Goal: Task Accomplishment & Management: Use online tool/utility

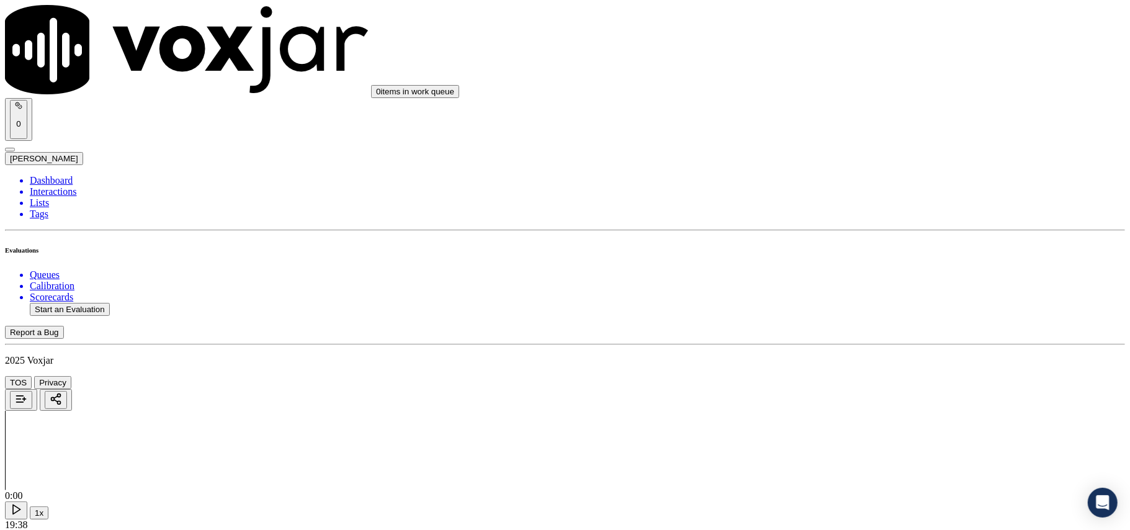
click at [79, 303] on button "Start an Evaluation" at bounding box center [70, 309] width 80 height 13
type input "7743600402-C1.mp3"
type input "[DATE]T22:36"
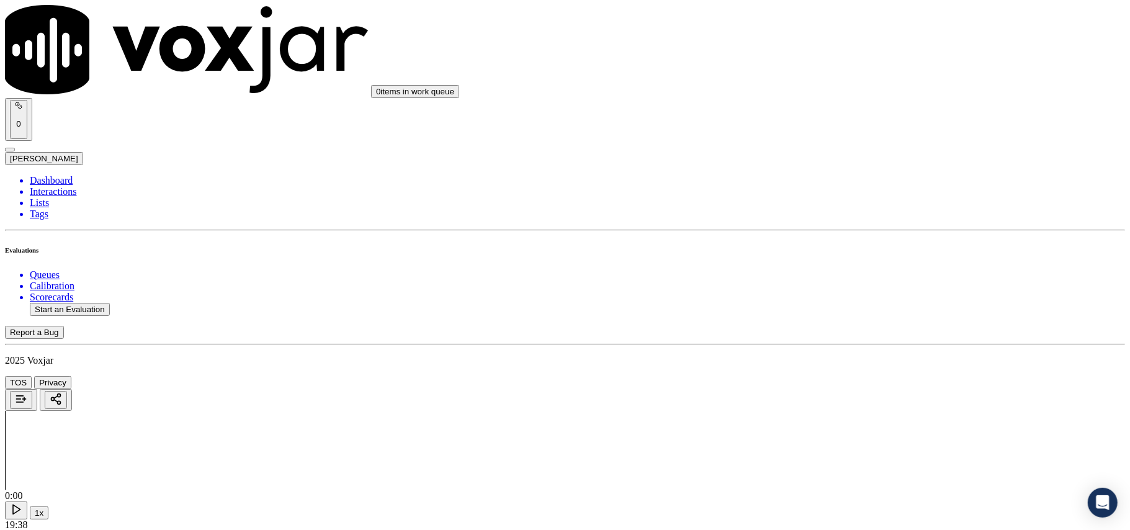
type input "San"
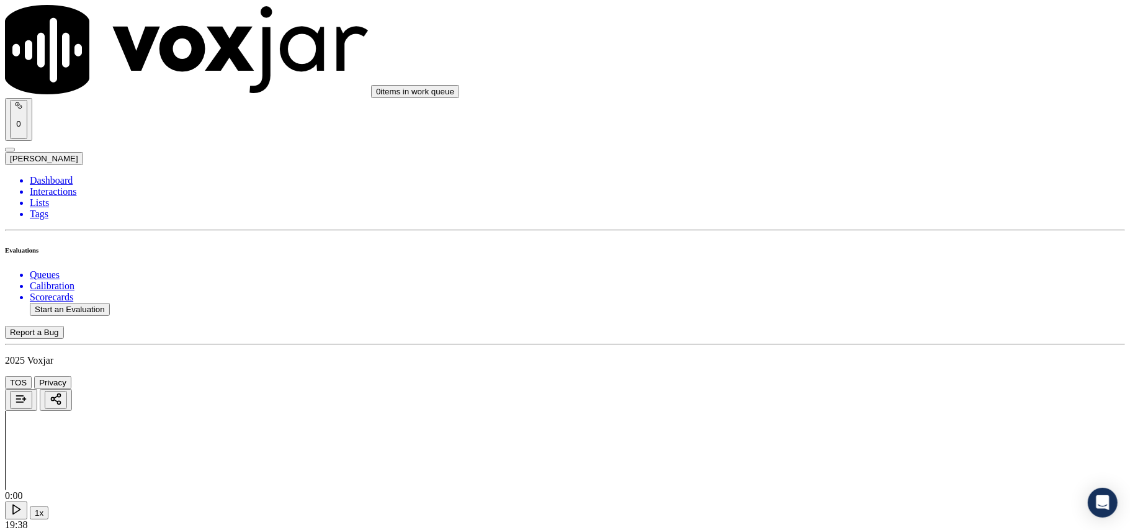
type input "roger"
type input "sandy"
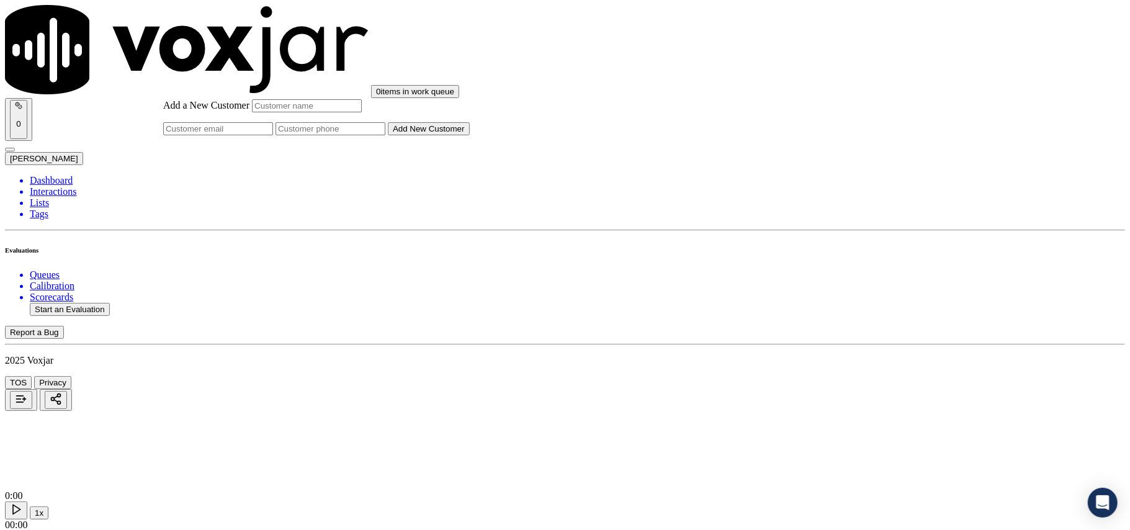
click at [385, 135] on input "Add a New Customer" at bounding box center [331, 128] width 110 height 13
paste input "7743600402-C1"
type input "774360040"
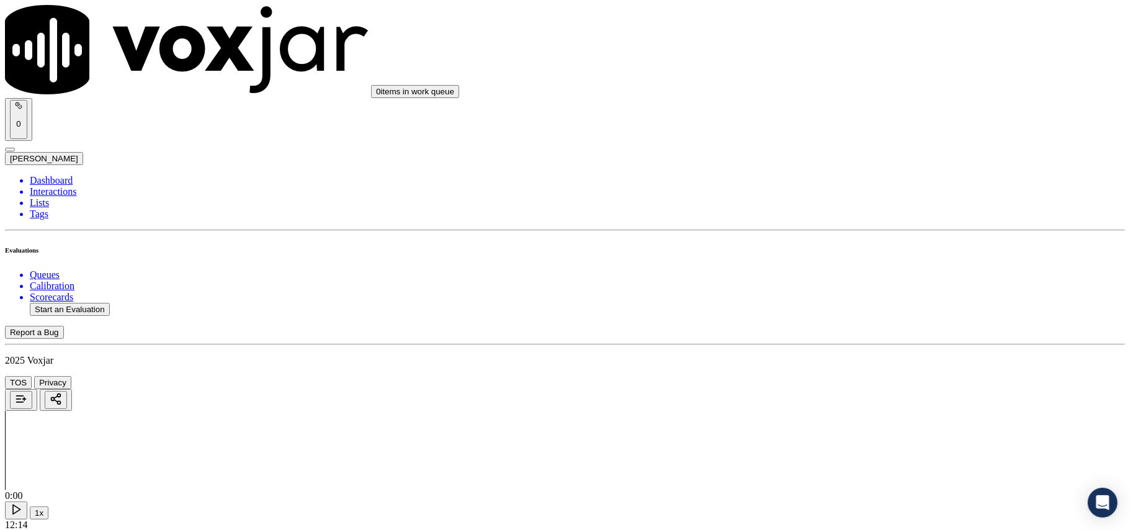
paste input "7743600402-C1"
type input "7743600402"
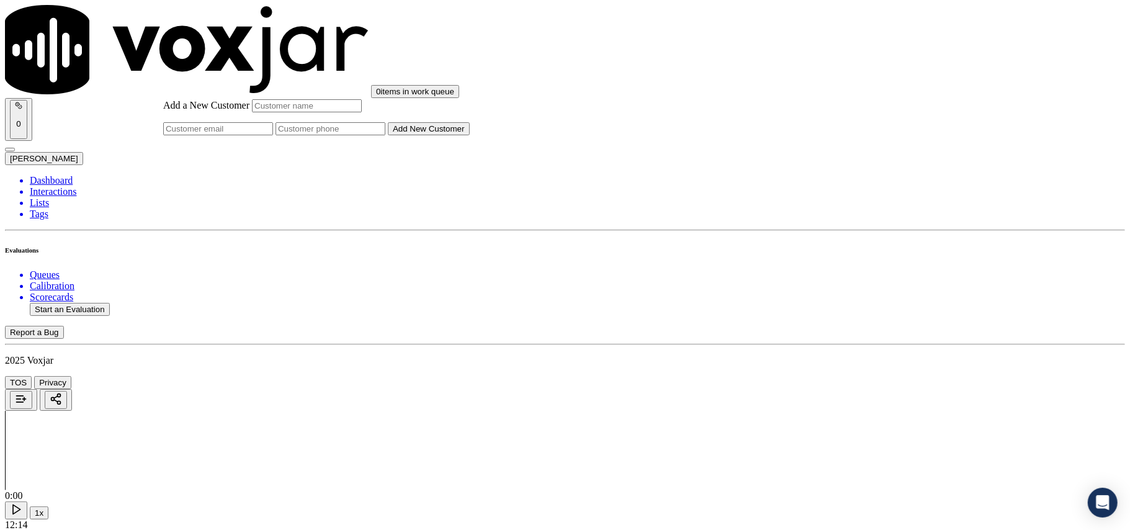
drag, startPoint x: 639, startPoint y: 271, endPoint x: 624, endPoint y: 258, distance: 20.3
click at [385, 135] on input "Add a New Customer" at bounding box center [331, 128] width 110 height 13
paste input "7743600402"
type input "7743600402"
click at [362, 112] on input "Add a New Customer" at bounding box center [307, 105] width 110 height 13
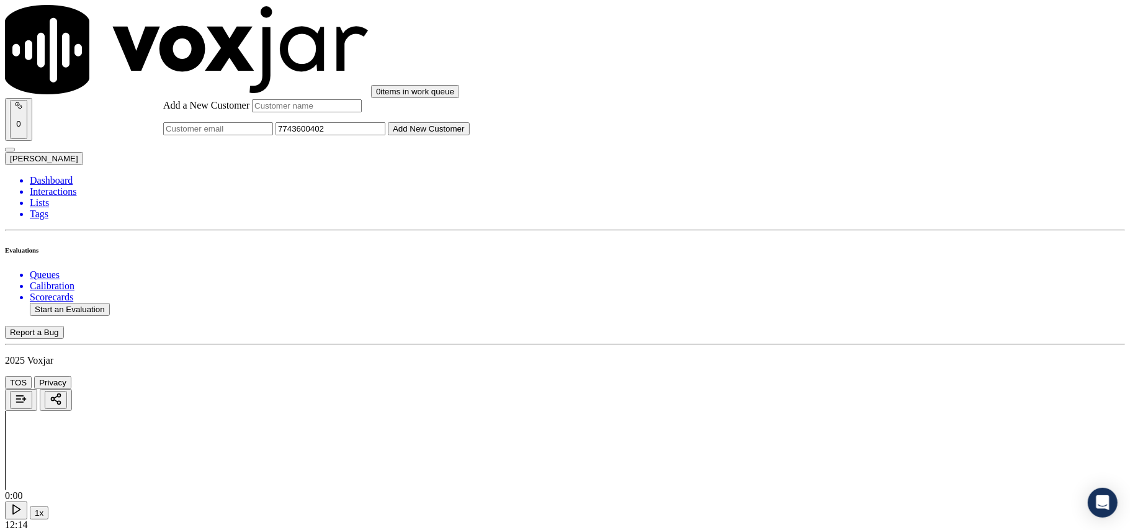
paste input "Jean Drake"
type input "Jean Drake"
click at [470, 135] on button "Add New Customer" at bounding box center [429, 128] width 82 height 13
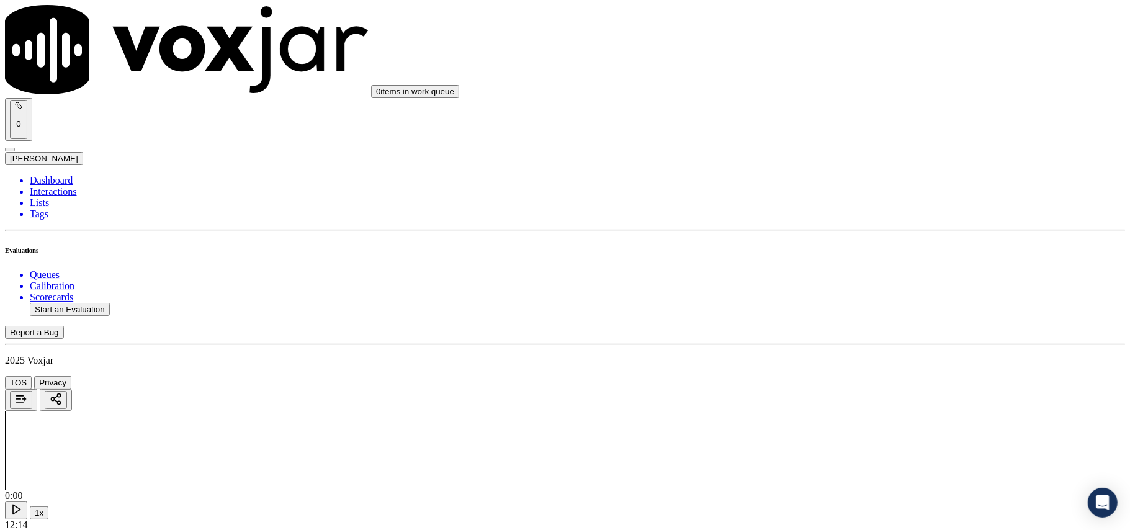
drag, startPoint x: 926, startPoint y: 219, endPoint x: 896, endPoint y: 296, distance: 82.5
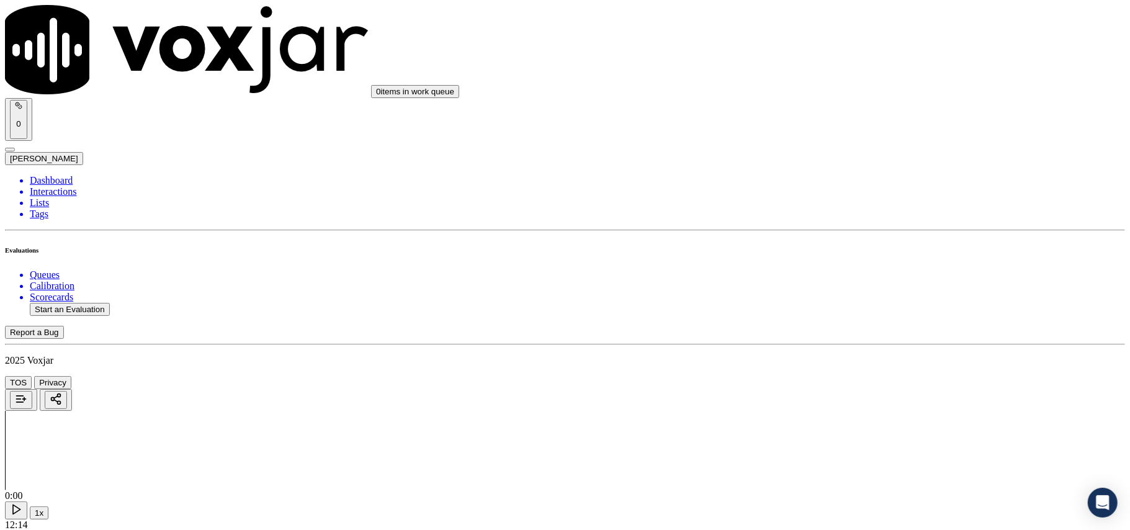
click at [845, 232] on div "Yes" at bounding box center [939, 226] width 246 height 11
click at [852, 225] on div "Yes No N/A" at bounding box center [939, 242] width 246 height 34
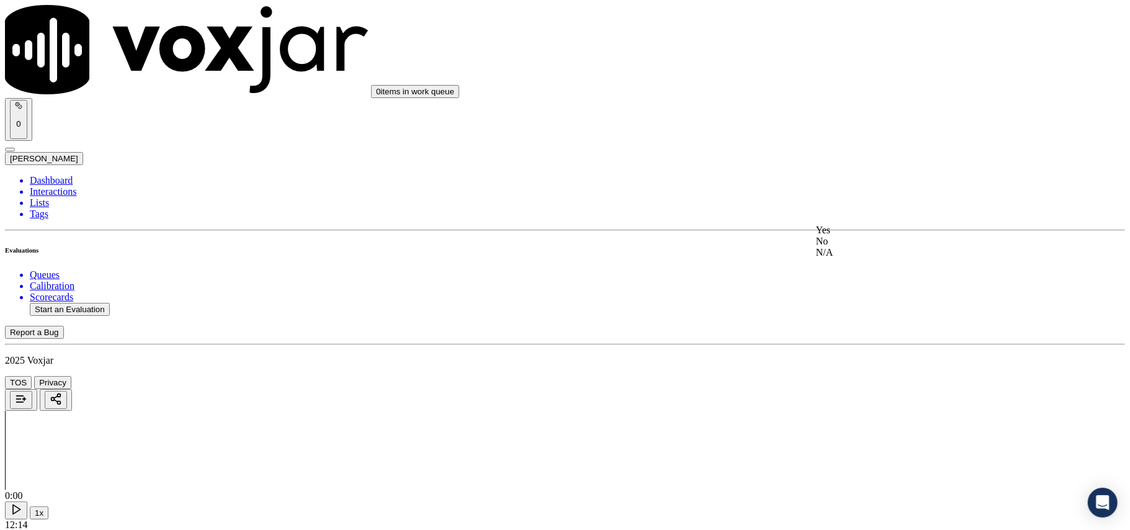
click at [852, 230] on div "Yes" at bounding box center [939, 230] width 246 height 11
click at [848, 255] on div "Yes" at bounding box center [939, 249] width 246 height 11
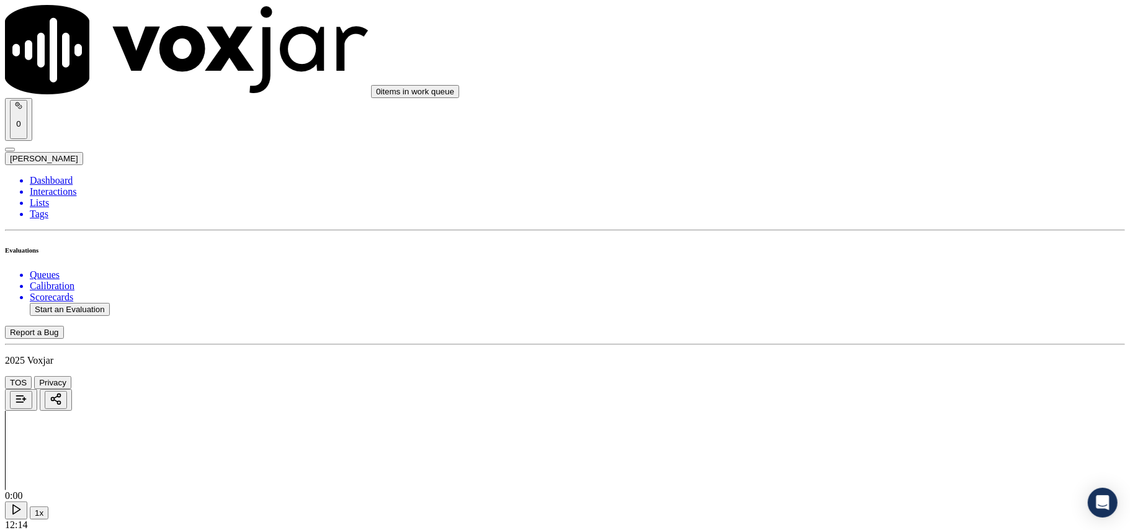
click at [858, 285] on div "No" at bounding box center [939, 279] width 246 height 11
click at [870, 219] on div "Yes" at bounding box center [939, 215] width 246 height 11
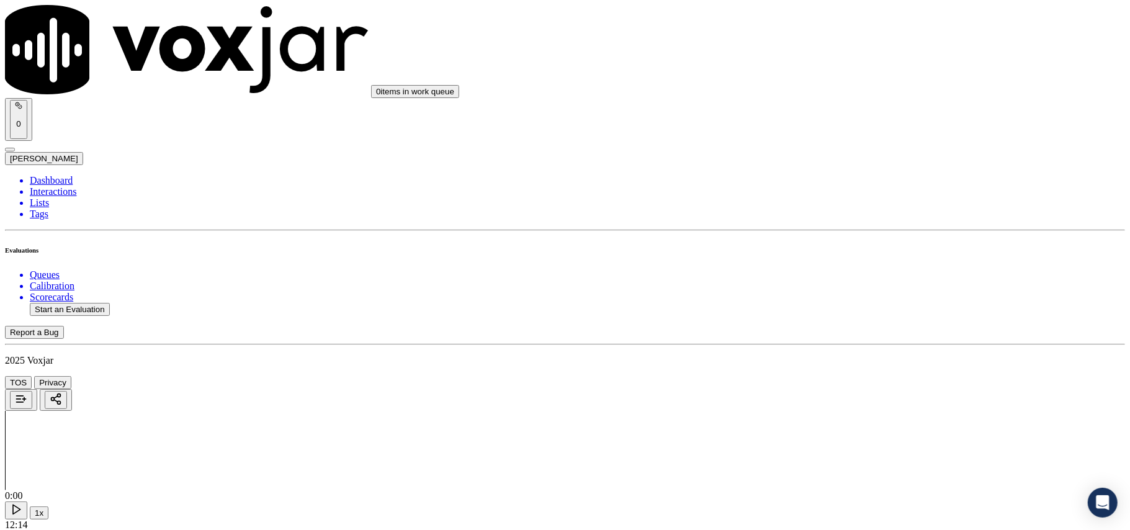
scroll to position [827, 0]
drag, startPoint x: 872, startPoint y: 207, endPoint x: 872, endPoint y: 223, distance: 16.2
click at [864, 251] on div "No" at bounding box center [939, 245] width 246 height 11
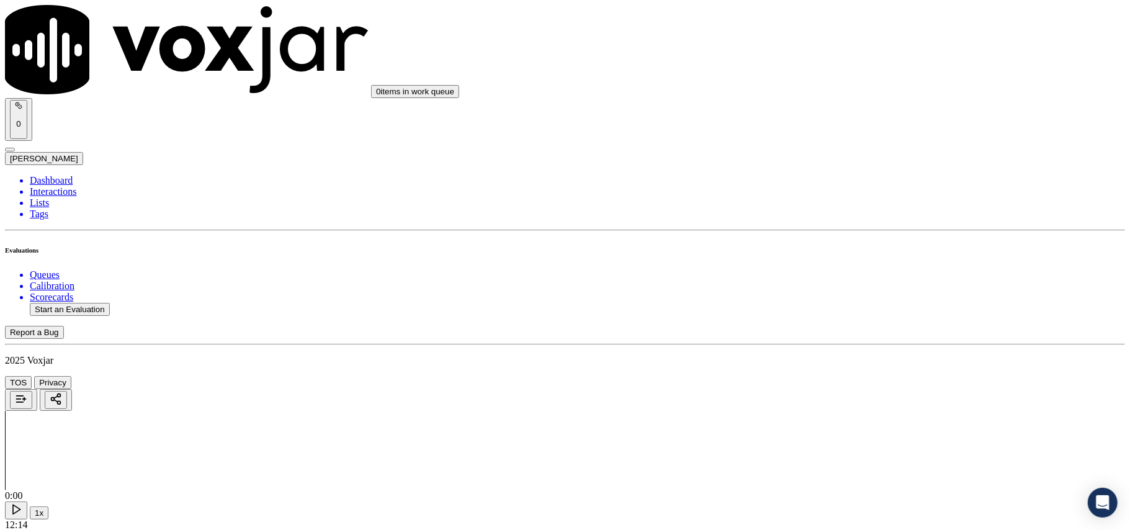
click at [860, 269] on div "No" at bounding box center [939, 263] width 246 height 11
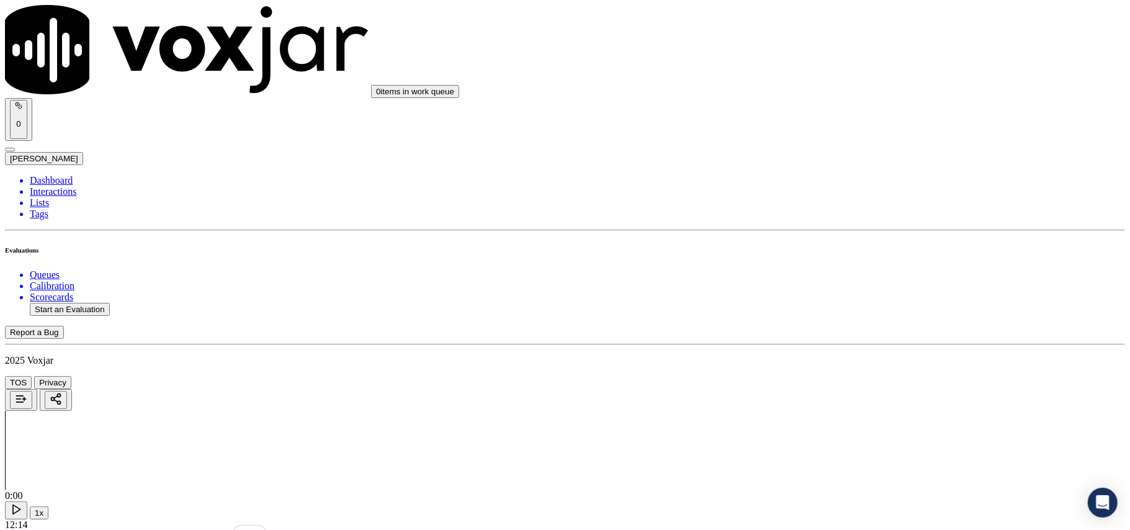
paste textarea "At #01:06, the agent informed the CX about their account details without taking…"
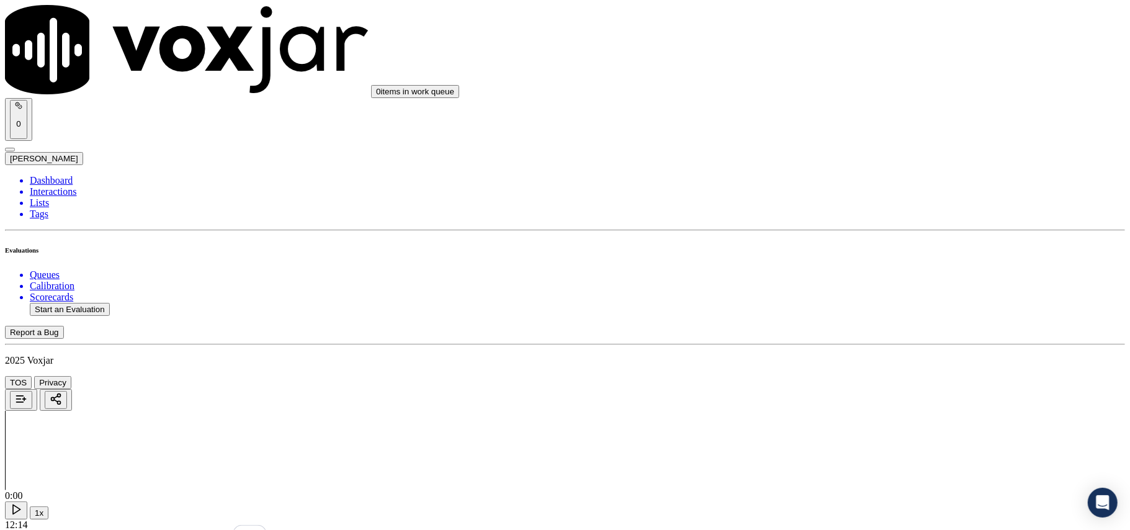
paste textarea "At #06:23, the agent informed that the CX had paid $147.76 for the supplier sec…"
drag, startPoint x: 1063, startPoint y: 202, endPoint x: 1065, endPoint y: 286, distance: 84.4
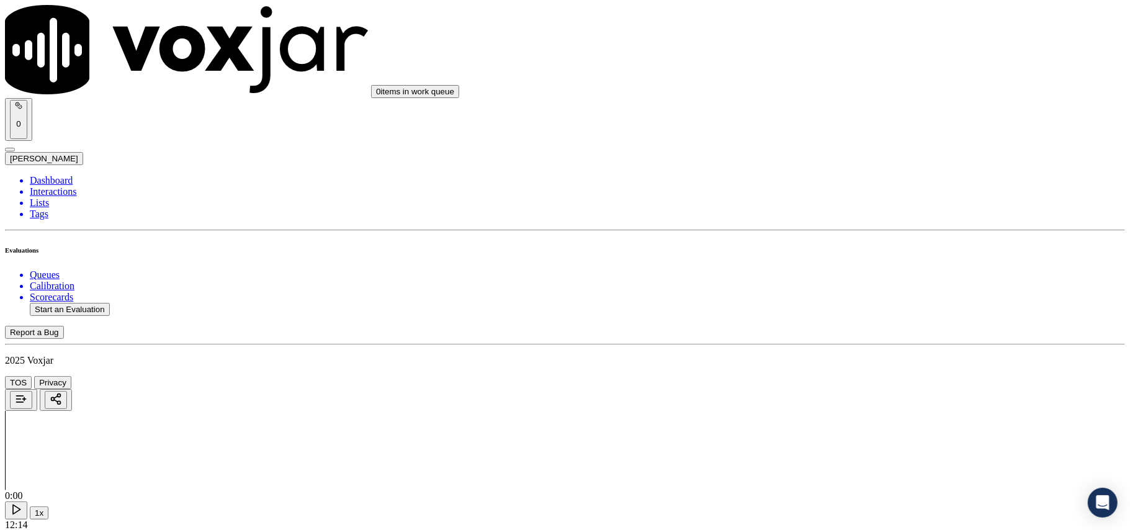
scroll to position [1241, 0]
type textarea "At #01:06, the agent informed the CX about their account details without taking…"
click at [840, 344] on div "No" at bounding box center [939, 338] width 246 height 11
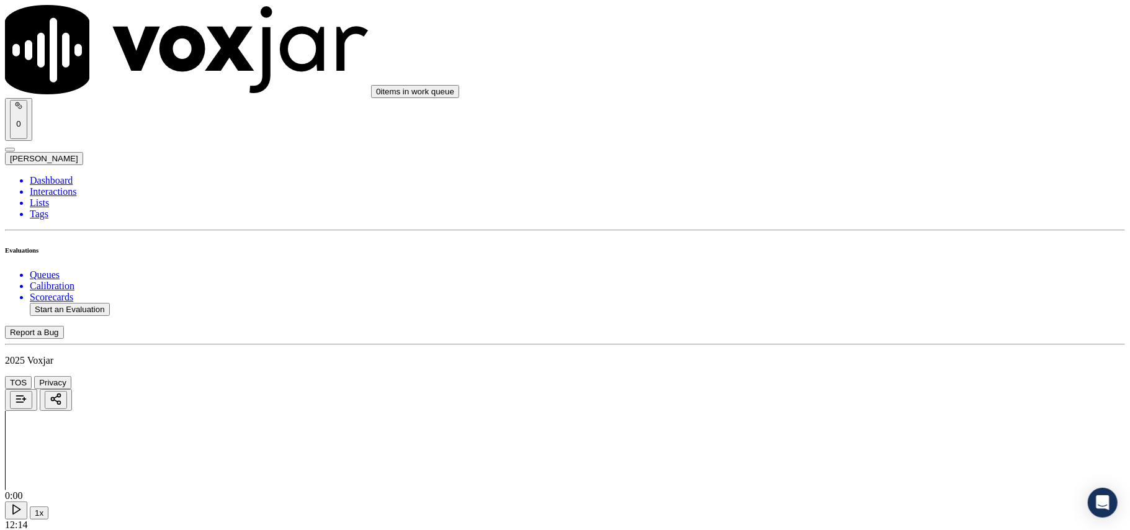
scroll to position [1379, 0]
paste textarea "CX details such as phone number, alternate number, and email ID were not asked …"
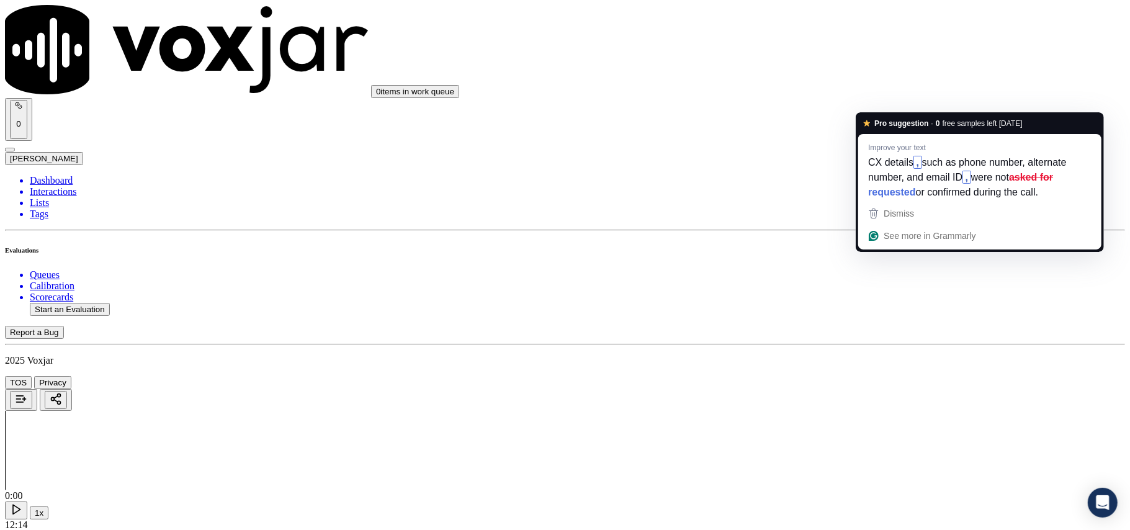
type textarea "CX details such as phone number, alternate number, and email ID were not asked …"
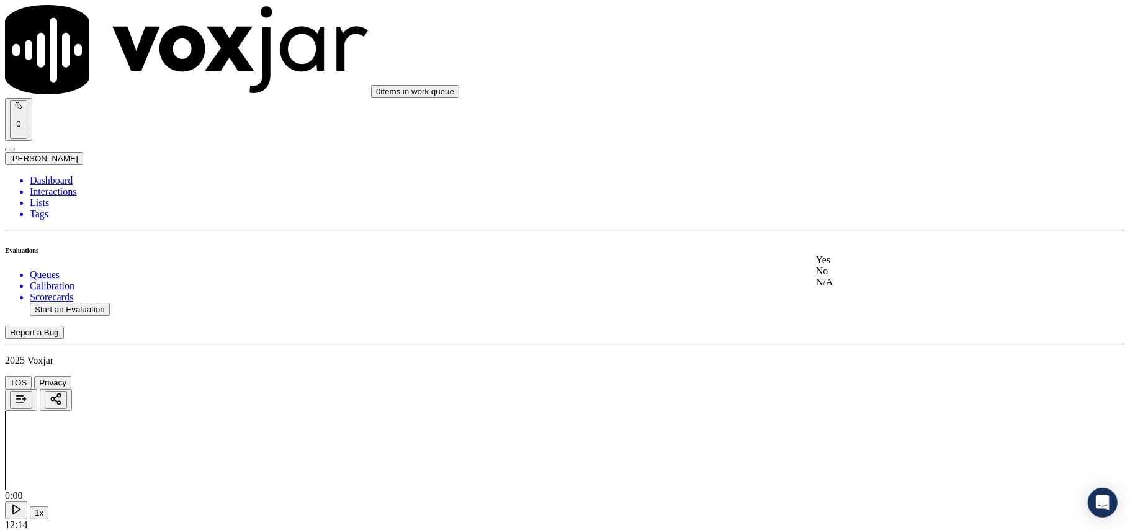
click at [860, 277] on div "No" at bounding box center [939, 271] width 246 height 11
click at [852, 314] on div "Yes" at bounding box center [939, 308] width 246 height 11
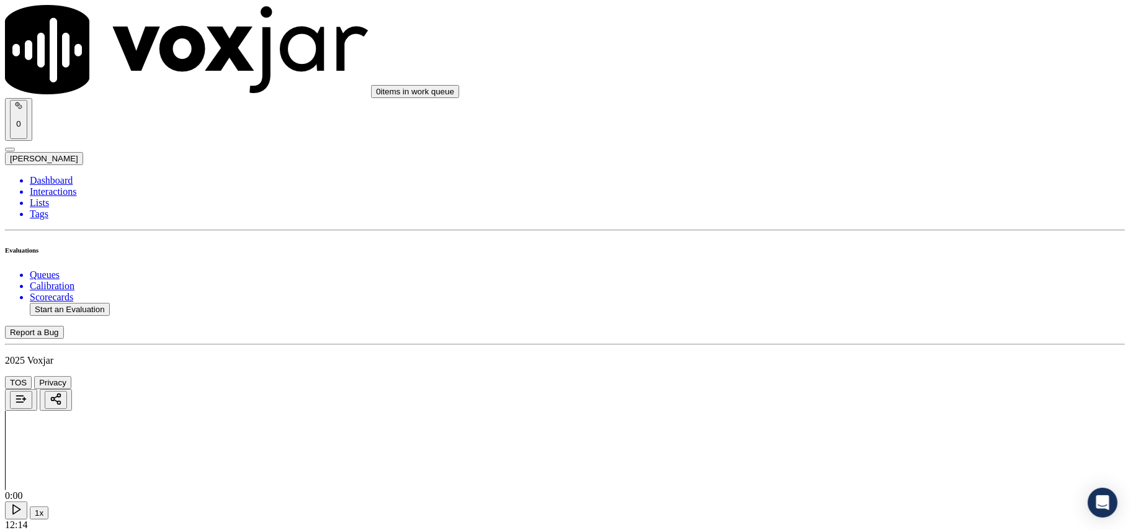
click at [859, 344] on div "No" at bounding box center [939, 338] width 246 height 11
click at [858, 333] on div "Yes" at bounding box center [939, 331] width 246 height 11
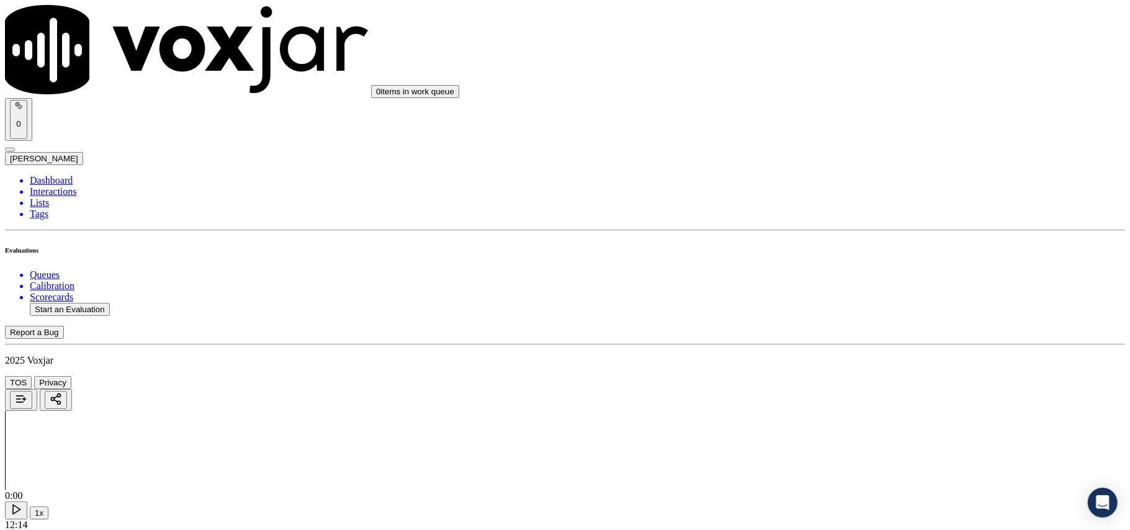
scroll to position [2069, 0]
click at [850, 341] on div "Yes" at bounding box center [939, 335] width 246 height 11
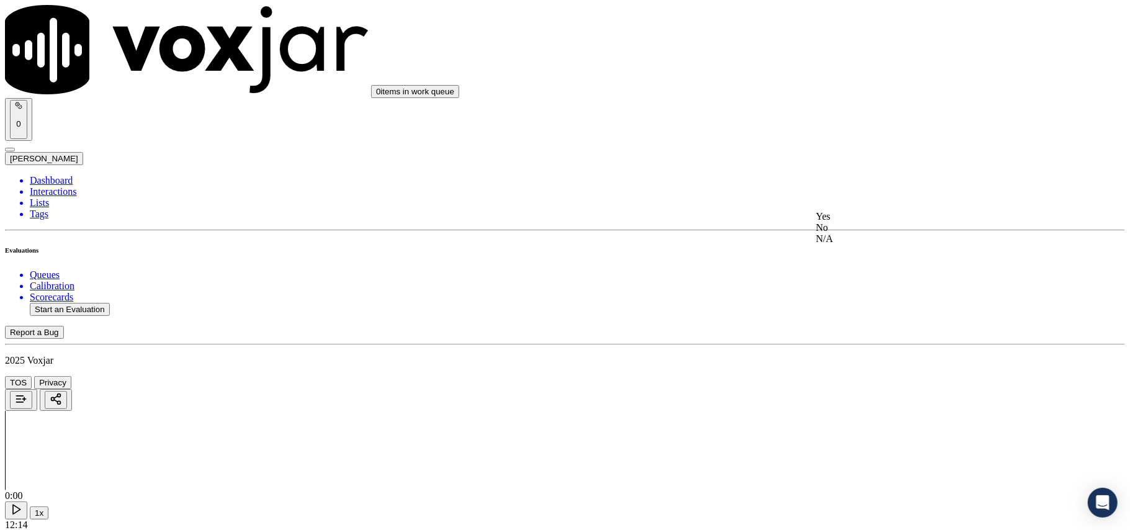
click at [852, 233] on div "No" at bounding box center [939, 227] width 246 height 11
click at [845, 292] on div "Yes" at bounding box center [939, 286] width 246 height 11
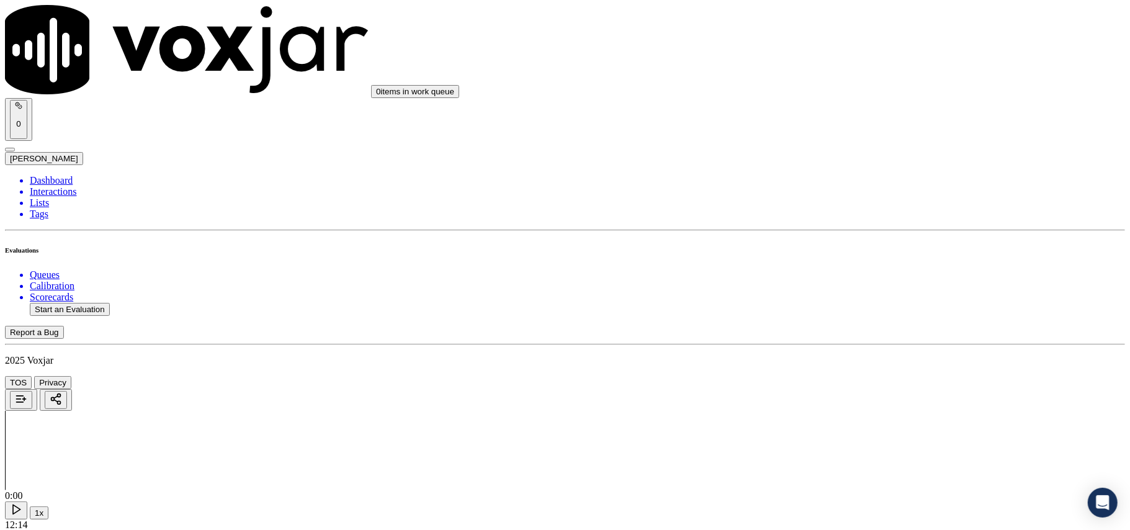
click at [848, 322] on div "No" at bounding box center [939, 315] width 246 height 11
click at [853, 341] on div "No" at bounding box center [939, 335] width 246 height 11
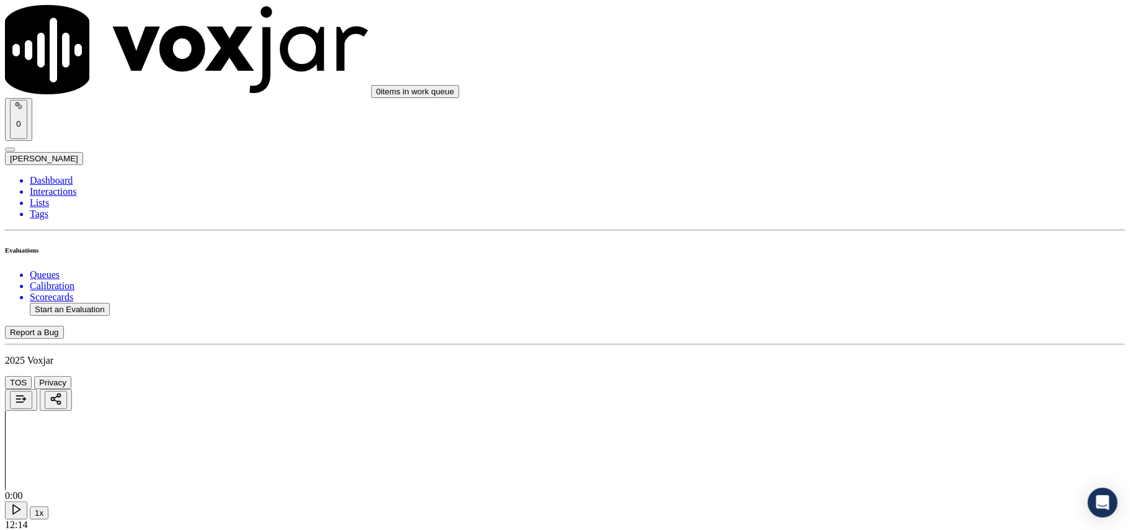
scroll to position [2896, 0]
click at [837, 348] on div "Yes" at bounding box center [939, 342] width 246 height 11
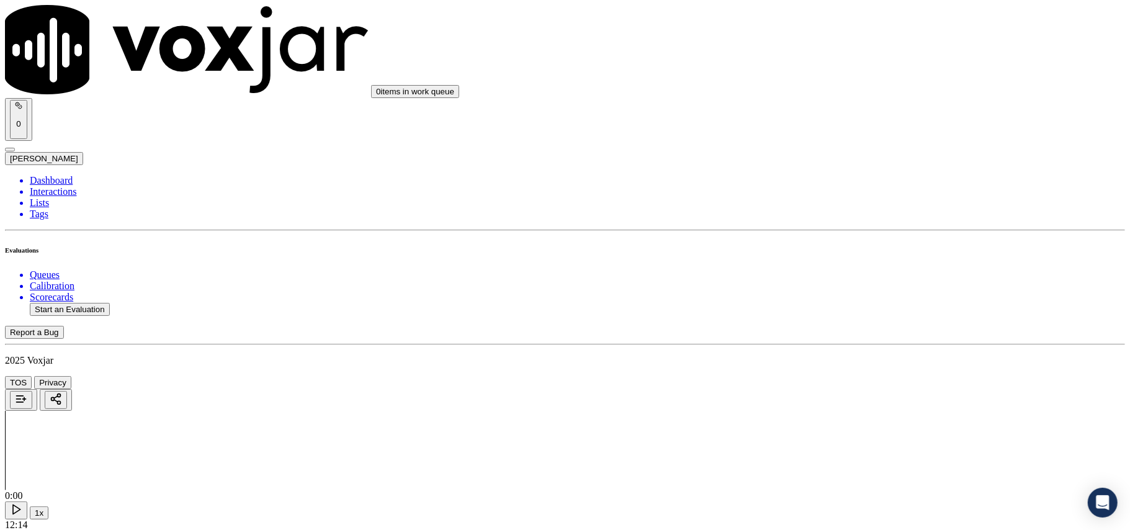
click at [845, 378] on div "No" at bounding box center [939, 372] width 246 height 11
click at [847, 412] on div "No" at bounding box center [939, 406] width 246 height 11
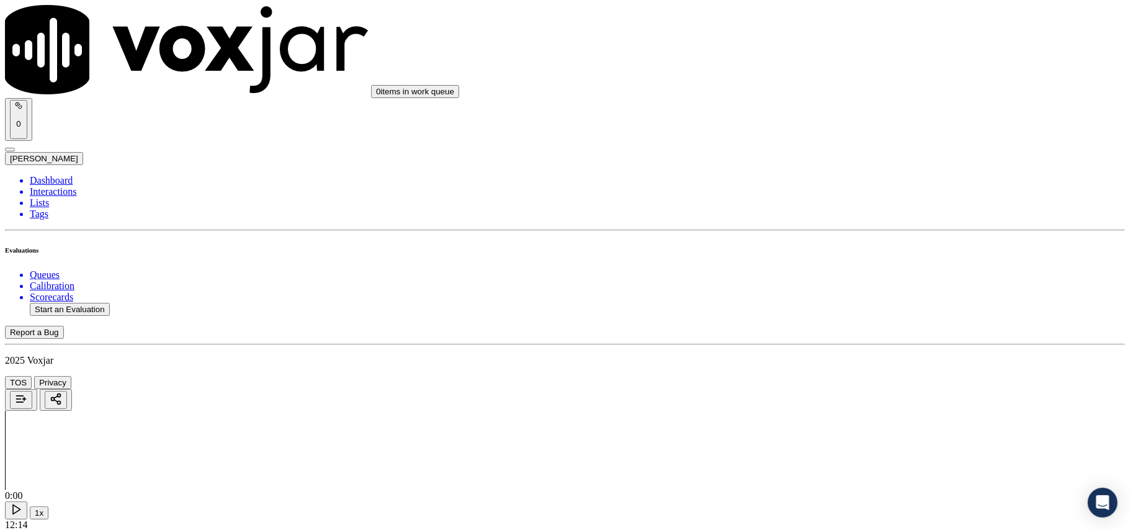
scroll to position [3326, 0]
click at [852, 400] on div "No" at bounding box center [939, 394] width 246 height 11
click at [86, 303] on button "Start an Evaluation" at bounding box center [70, 309] width 80 height 13
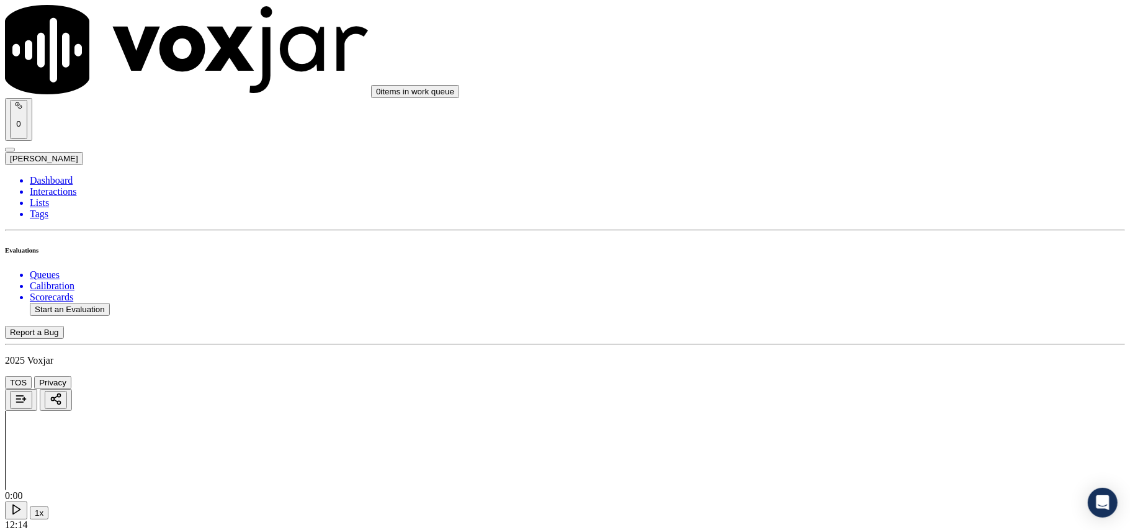
paste input
type input "9376136675-C1"
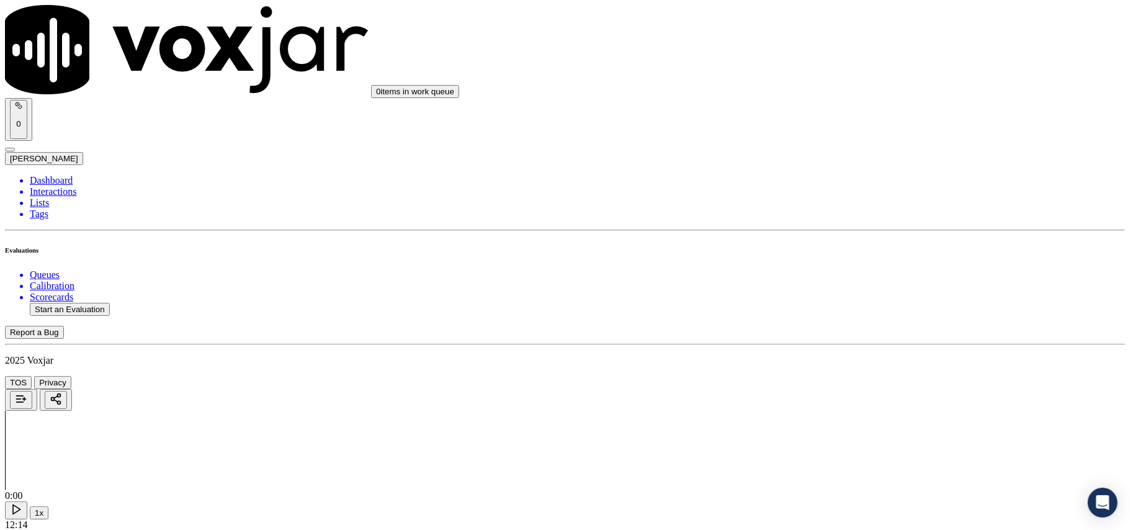
type input "2025-08-11T22:49"
type input "Nic"
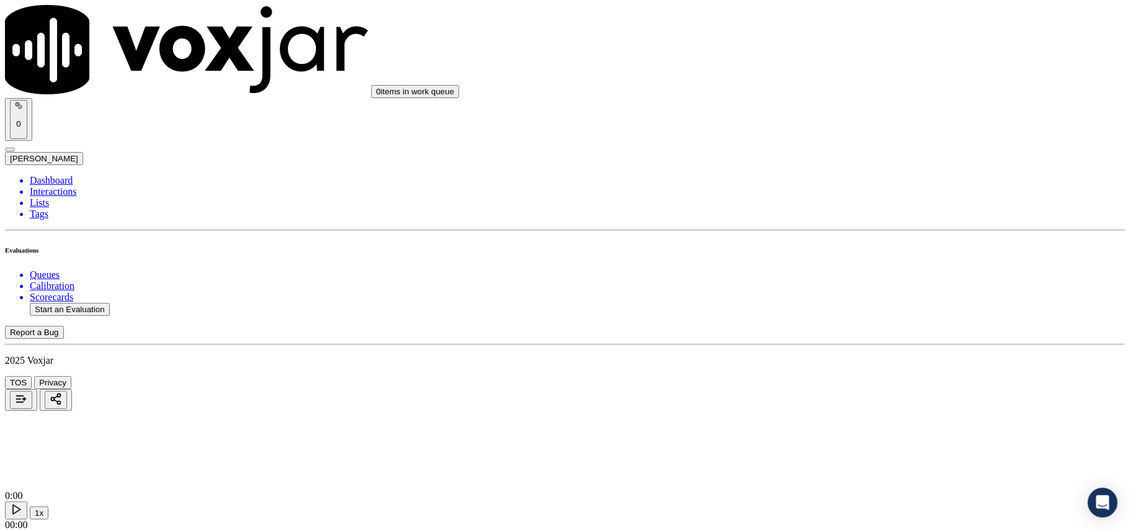
paste input "9376136675-C1"
type input "9376136675"
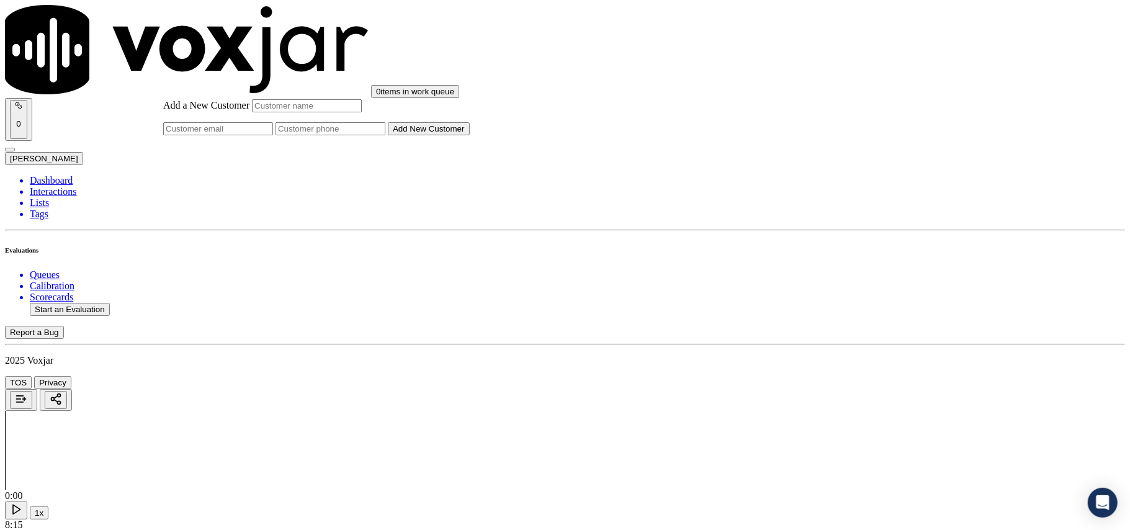
click at [385, 135] on input "Add a New Customer" at bounding box center [331, 128] width 110 height 13
paste input "9376136675"
type input "9376136675"
click at [362, 112] on input "Add a New Customer" at bounding box center [307, 105] width 110 height 13
paste input "ALONZO HALL"
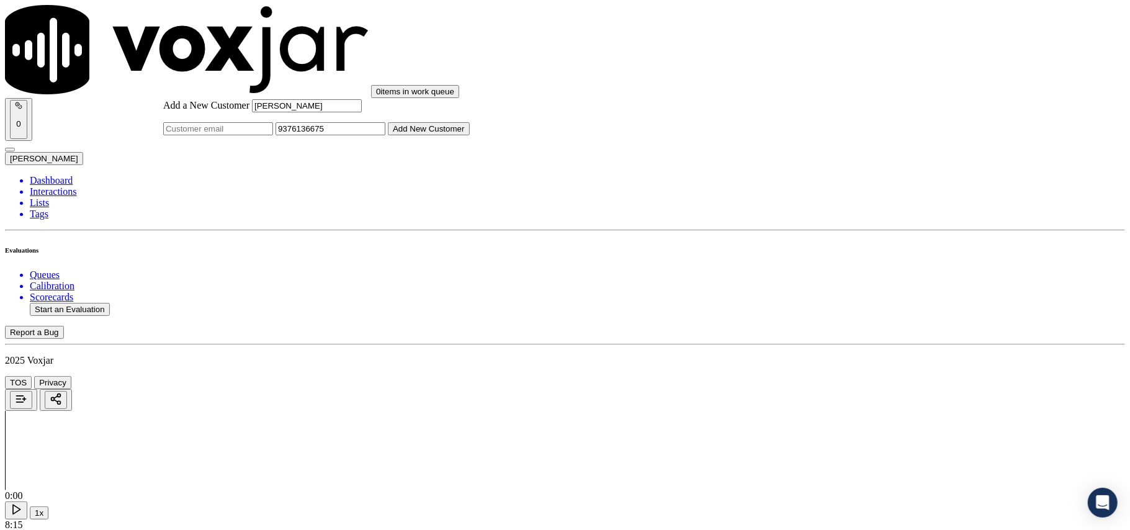
click at [362, 112] on input "ALONZO HALL" at bounding box center [307, 105] width 110 height 13
paste input "ALONZO HALL"
paste input
type input "ALONZO HALL"
click at [385, 135] on input "9376136675" at bounding box center [331, 128] width 110 height 13
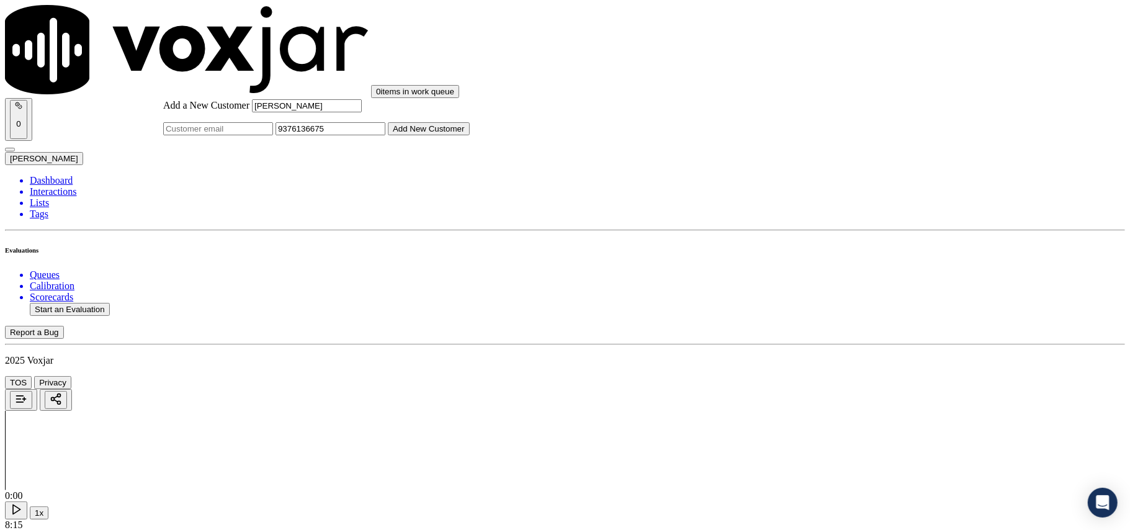
click at [470, 135] on button "Add New Customer" at bounding box center [429, 128] width 82 height 13
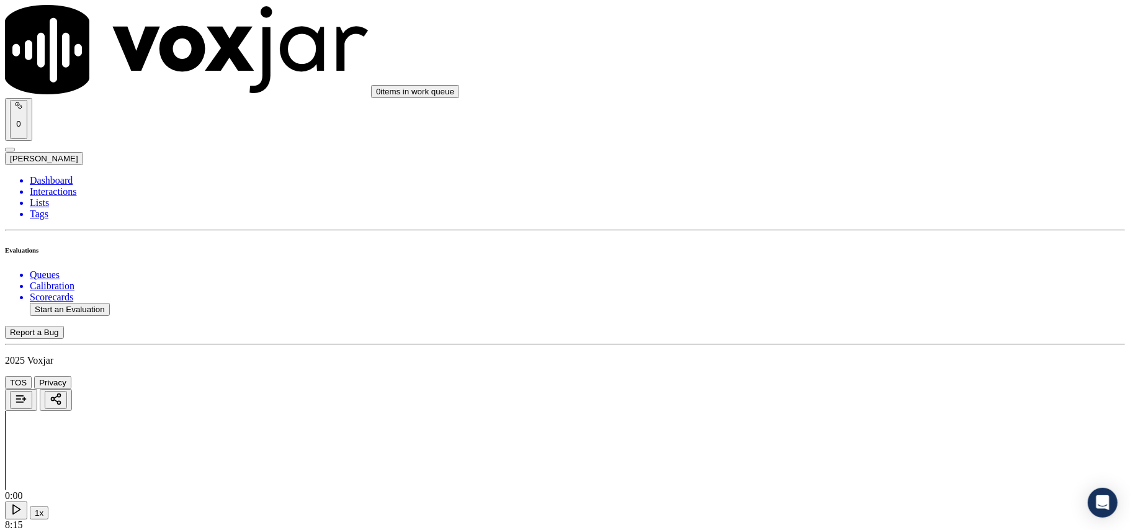
click at [857, 243] on div "No" at bounding box center [939, 237] width 246 height 11
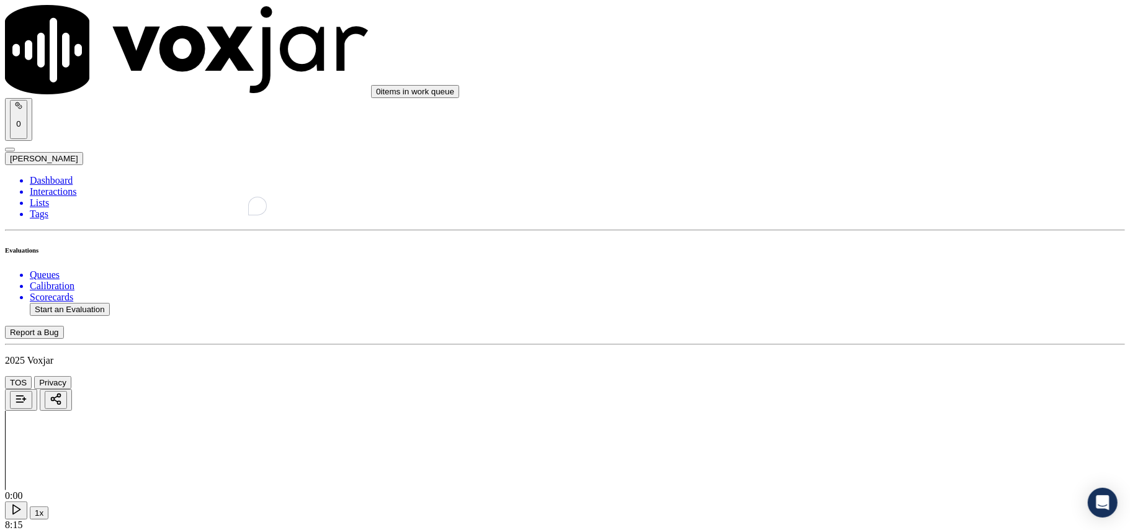
paste textarea "On the 8th, the agent called the CX and asked if they had received a notice fro…"
type textarea "On the 8th, the agent called the CX and asked if they had received a notice fro…"
click at [22, 503] on icon at bounding box center [16, 509] width 12 height 12
click at [48, 507] on button "1x" at bounding box center [39, 513] width 19 height 13
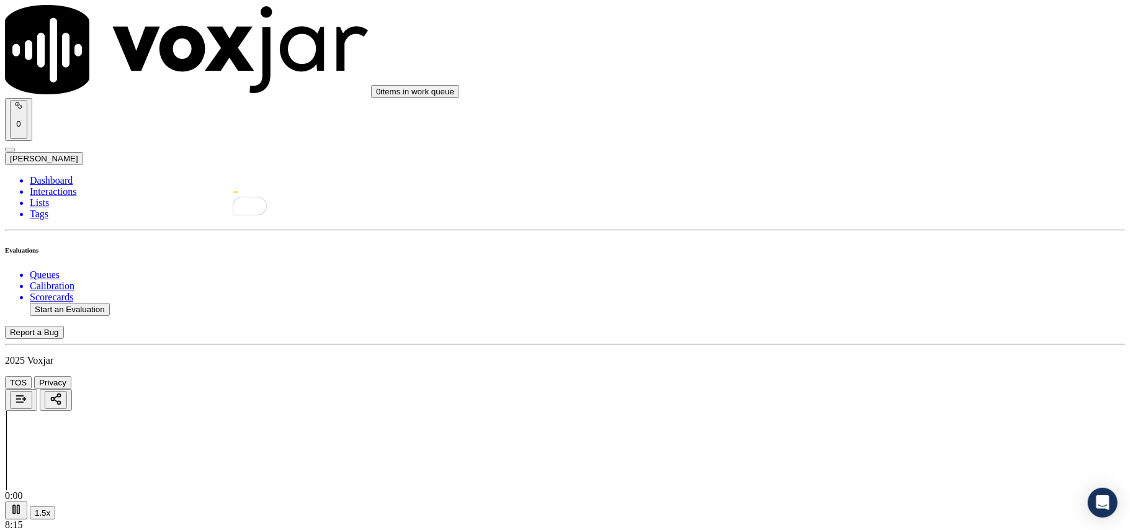
click at [55, 507] on button "1.5x" at bounding box center [42, 513] width 25 height 13
click at [870, 302] on div "Yes" at bounding box center [939, 296] width 246 height 11
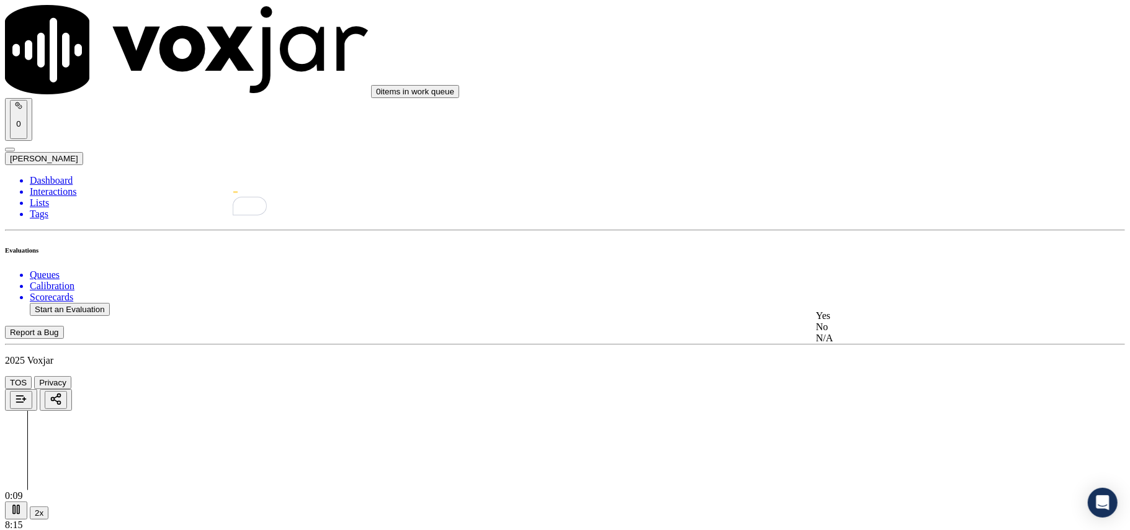
click at [840, 333] on div "No" at bounding box center [939, 327] width 246 height 11
click at [847, 178] on div "Yes" at bounding box center [939, 177] width 246 height 11
click at [48, 507] on button "2x" at bounding box center [39, 513] width 19 height 13
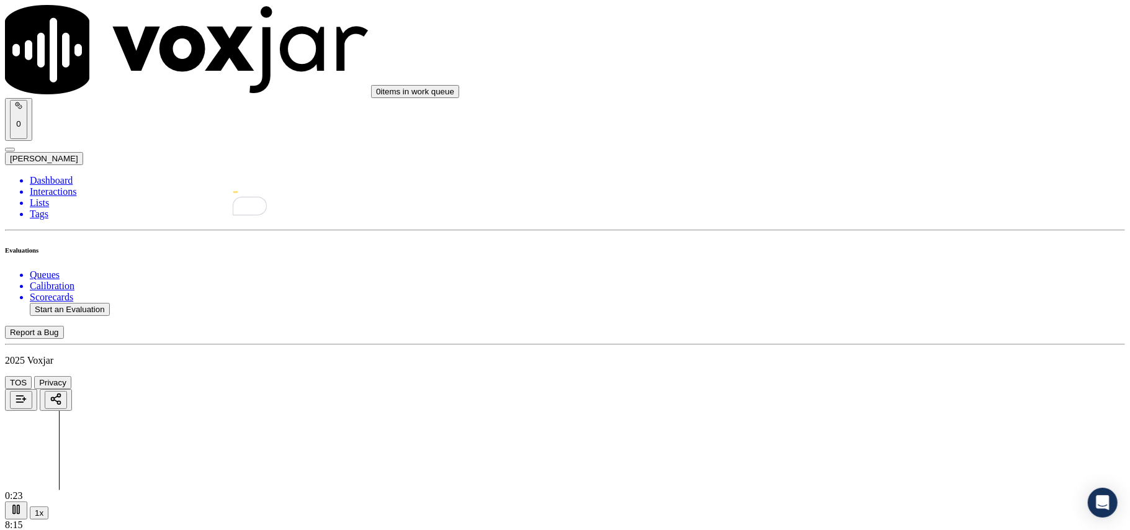
click at [867, 351] on div "No" at bounding box center [939, 345] width 246 height 11
click at [15, 505] on rect at bounding box center [14, 509] width 2 height 8
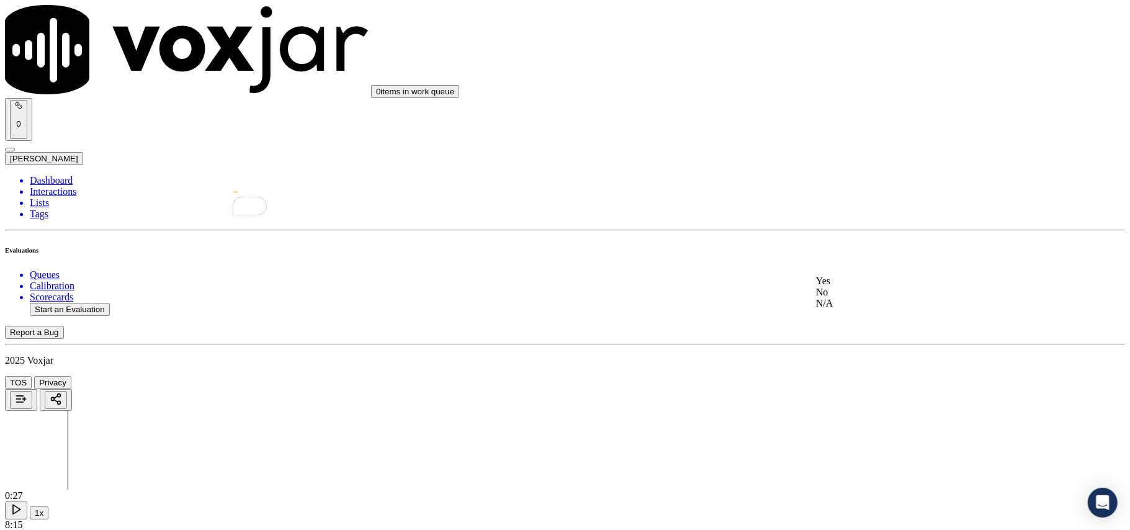
click at [865, 287] on div "Yes" at bounding box center [939, 281] width 246 height 11
click at [852, 317] on div "No" at bounding box center [939, 310] width 246 height 11
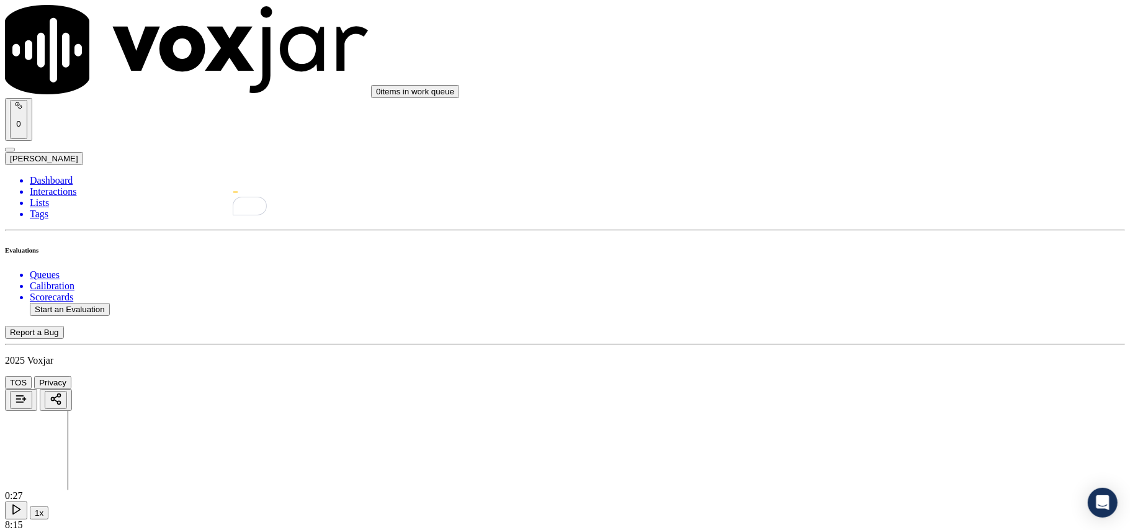
click at [842, 335] on div "No" at bounding box center [939, 329] width 246 height 11
paste textarea "The agent informed the account details to the CX without taking permission to a…"
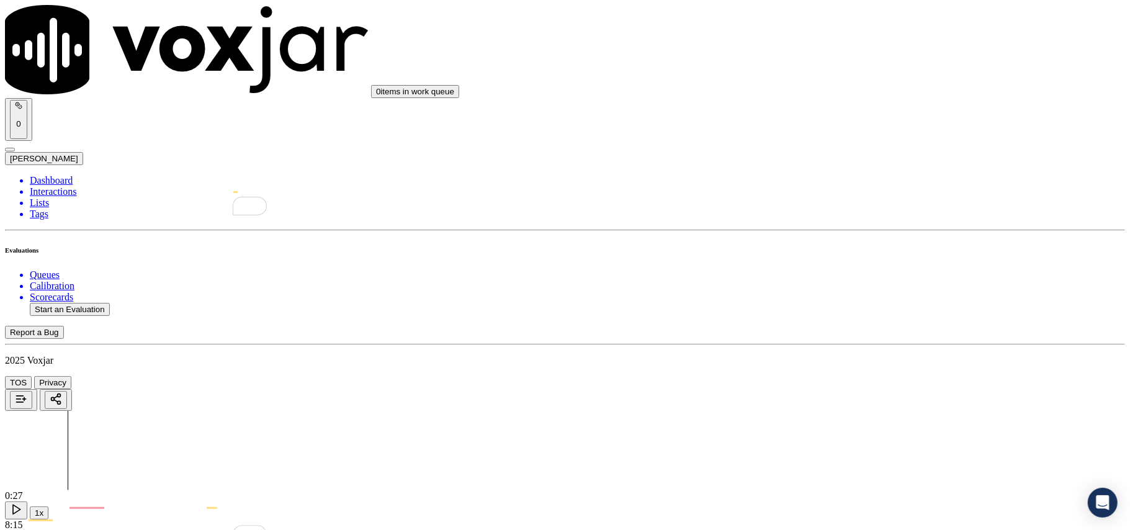
scroll to position [1379, 0]
type textarea "The agent informed the account details to the CX without taking permission to a…"
click at [860, 174] on div "No" at bounding box center [939, 168] width 246 height 11
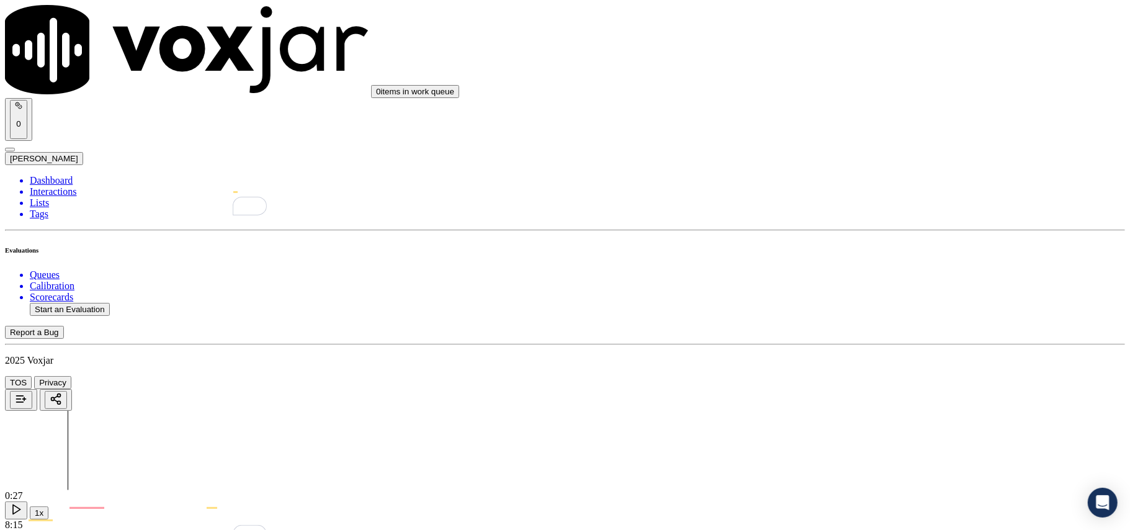
click at [857, 179] on div "No" at bounding box center [939, 173] width 246 height 11
click at [855, 204] on div "N/A" at bounding box center [939, 201] width 246 height 11
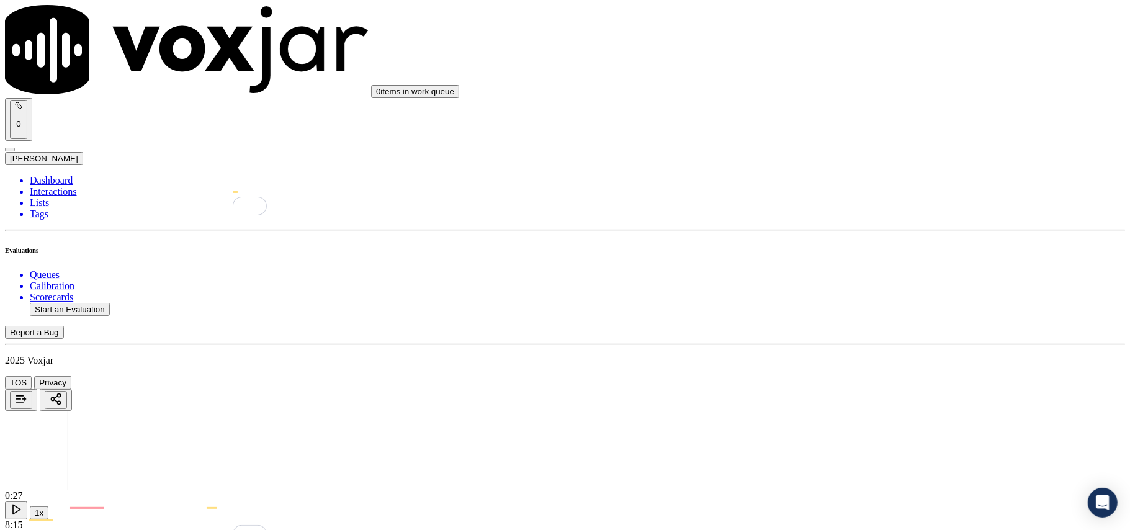
click at [863, 214] on div "Yes" at bounding box center [939, 210] width 246 height 11
click at [847, 246] on div "No" at bounding box center [939, 240] width 246 height 11
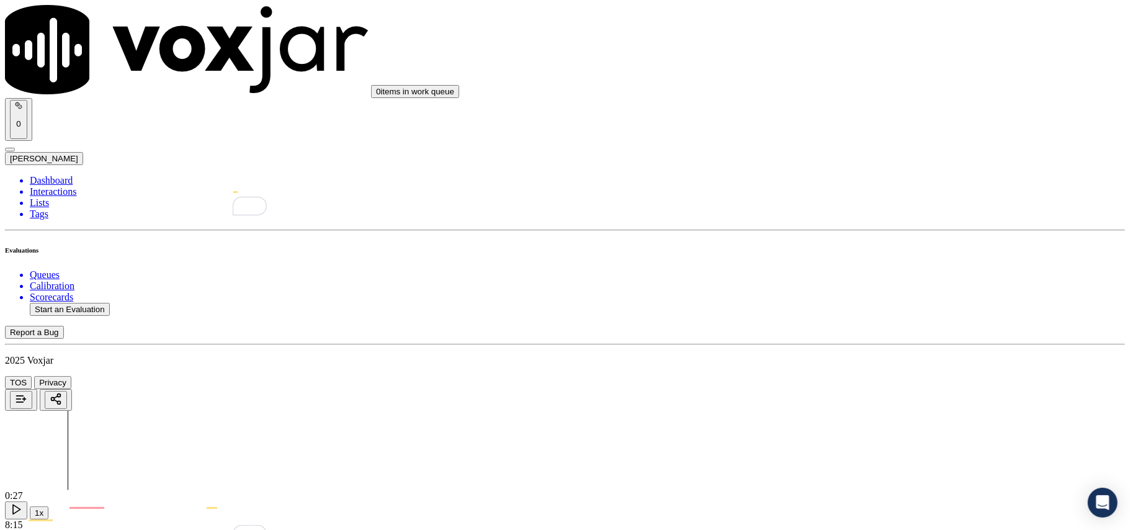
scroll to position [1931, 0]
click at [854, 240] on div "Yes" at bounding box center [939, 233] width 246 height 11
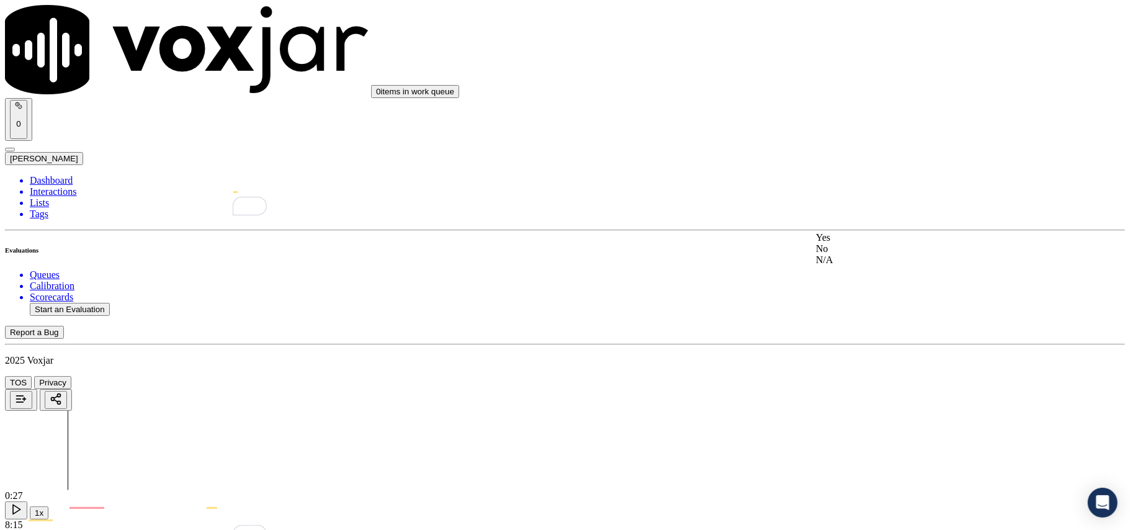
click at [859, 266] on div "N/A" at bounding box center [939, 260] width 246 height 11
drag, startPoint x: 893, startPoint y: 103, endPoint x: 880, endPoint y: 108, distance: 13.9
click at [845, 135] on div "No" at bounding box center [939, 129] width 246 height 11
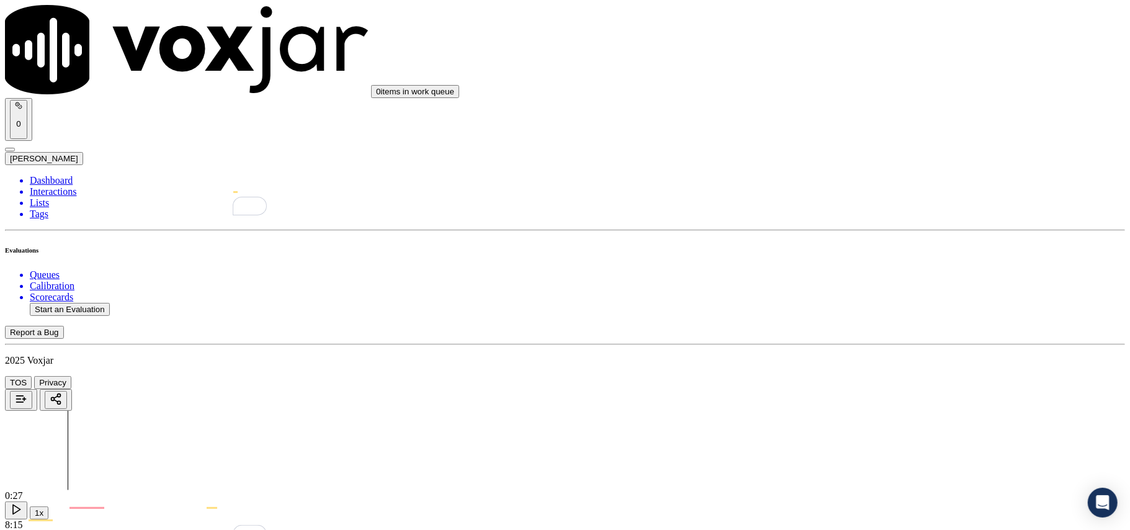
scroll to position [2483, 0]
click at [842, 192] on div "Yes" at bounding box center [939, 187] width 246 height 11
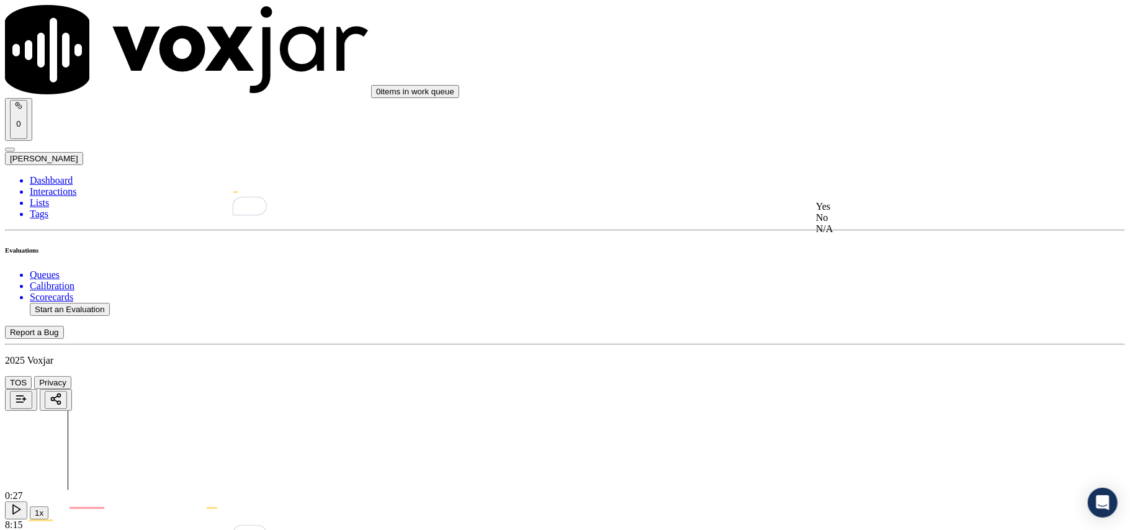
click at [843, 223] on div "No" at bounding box center [939, 217] width 246 height 11
click at [840, 243] on div "No" at bounding box center [939, 237] width 246 height 11
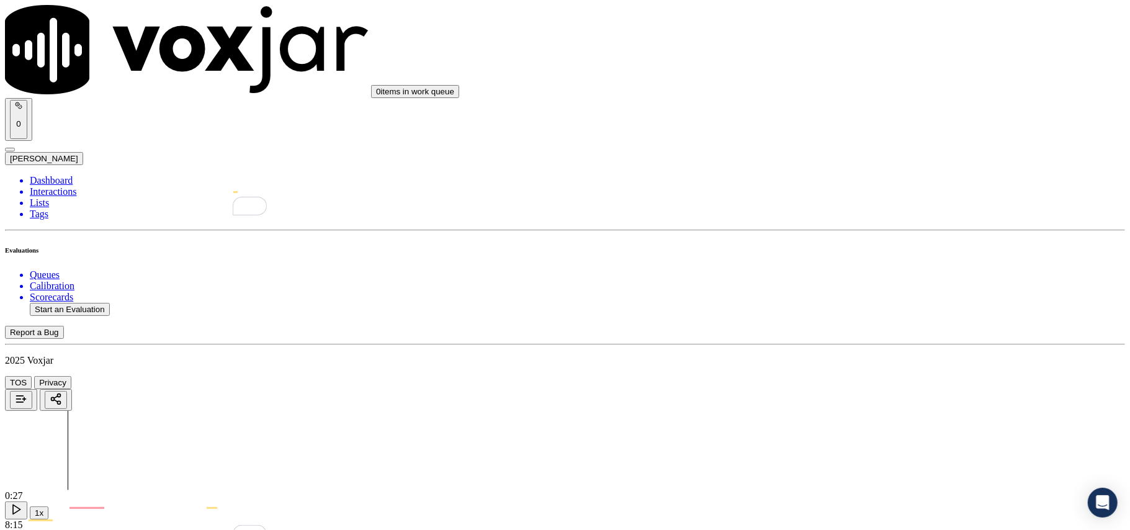
click at [847, 251] on div "Yes" at bounding box center [939, 245] width 246 height 11
click at [853, 281] on div "No" at bounding box center [939, 274] width 246 height 11
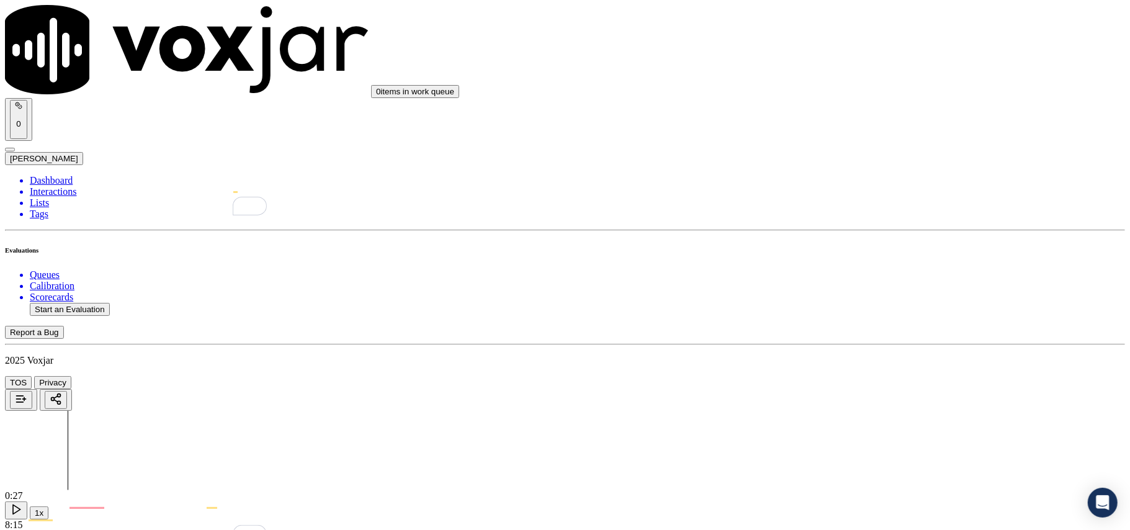
scroll to position [3172, 0]
click at [852, 155] on div "No" at bounding box center [939, 146] width 246 height 29
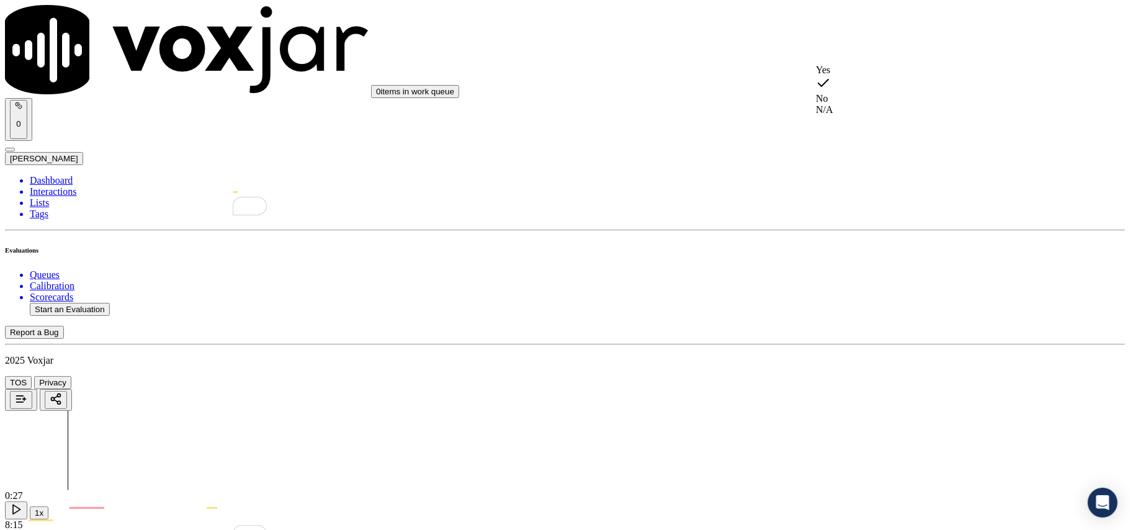
click at [852, 76] on div "Yes" at bounding box center [939, 70] width 246 height 11
click at [840, 258] on div "No" at bounding box center [939, 252] width 246 height 11
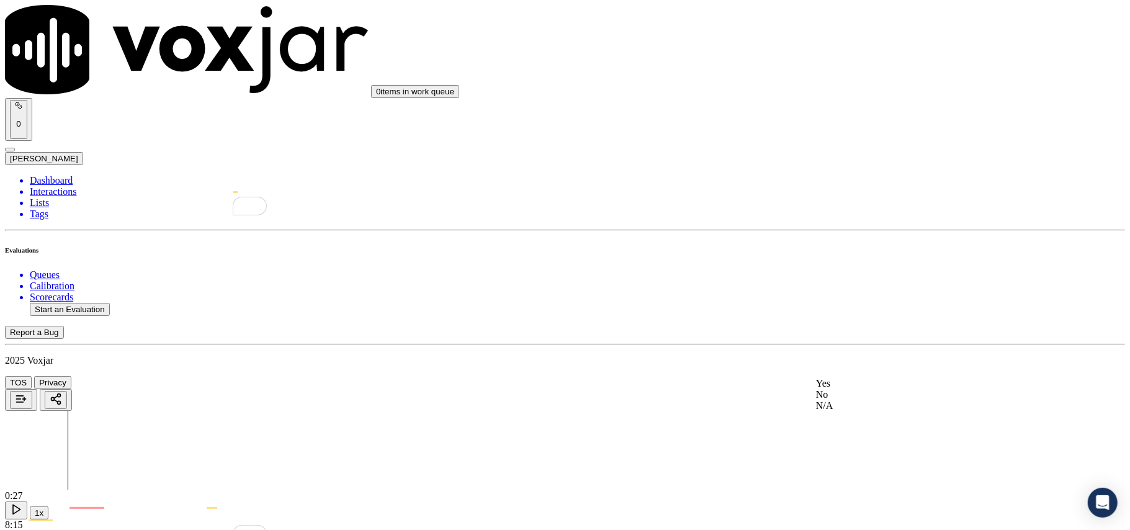
click at [842, 400] on div "No" at bounding box center [939, 394] width 246 height 11
click at [74, 303] on button "Start an Evaluation" at bounding box center [70, 309] width 80 height 13
drag, startPoint x: 446, startPoint y: 224, endPoint x: 289, endPoint y: 235, distance: 156.8
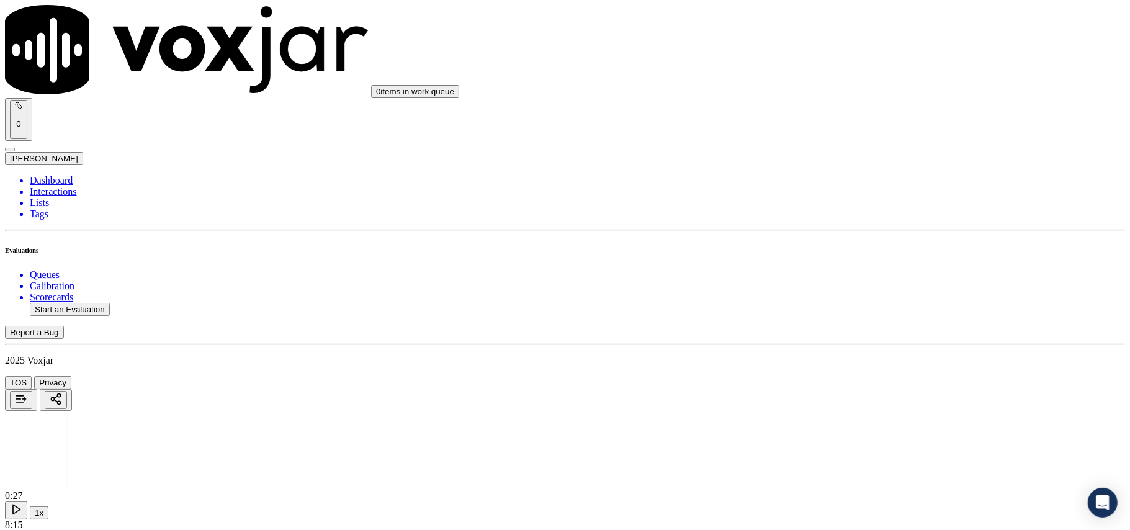
paste input
type input "9376136675-C2"
type input "2025-08-11T22:53"
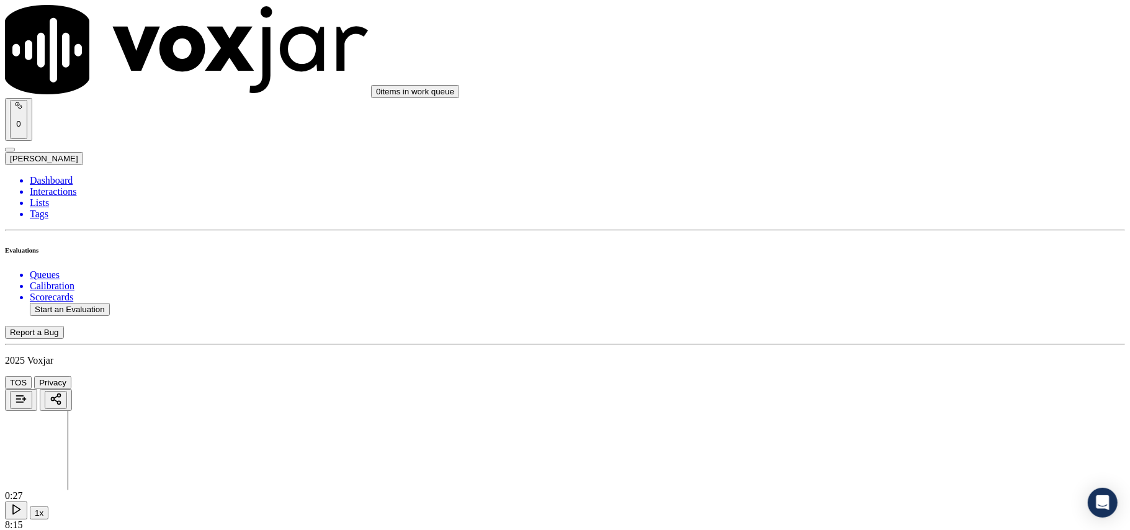
type input "Nick"
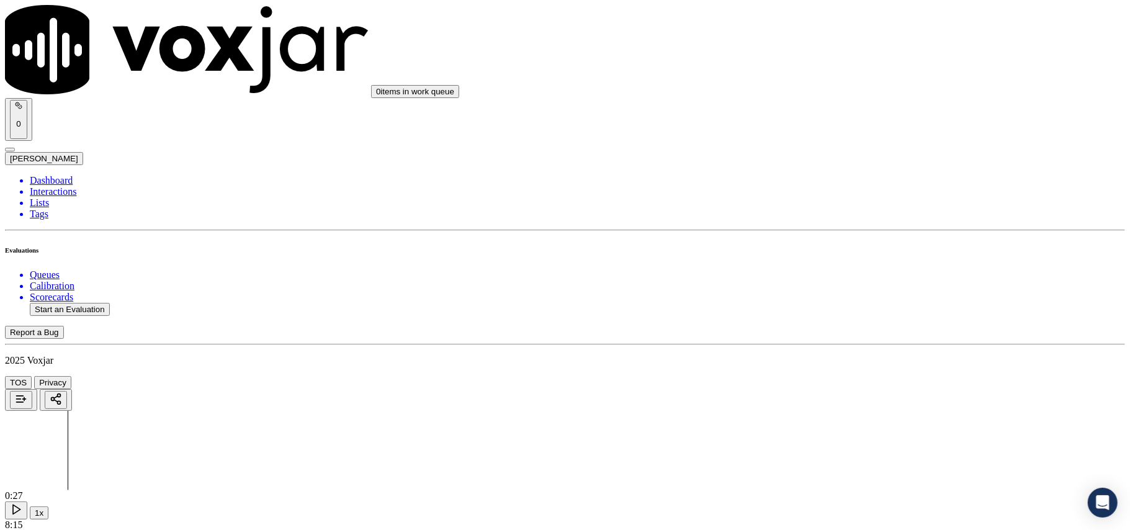
click at [467, 490] on div "0:00 1x 00:00" at bounding box center [565, 510] width 1120 height 40
click at [22, 503] on icon at bounding box center [16, 509] width 12 height 12
click at [48, 507] on button "1x" at bounding box center [39, 513] width 19 height 13
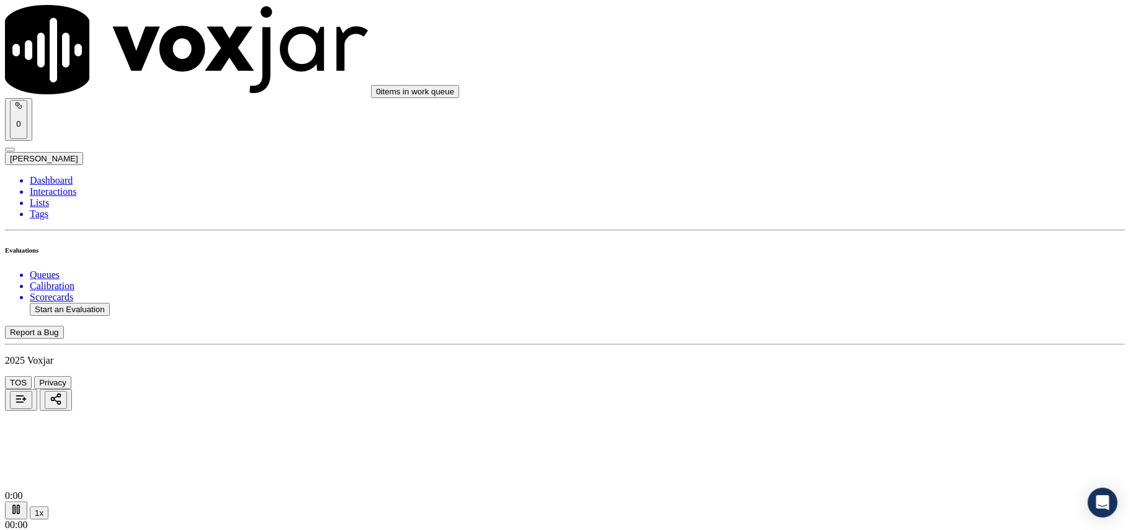
click at [48, 507] on button "1x" at bounding box center [39, 513] width 19 height 13
type input "9376136675"
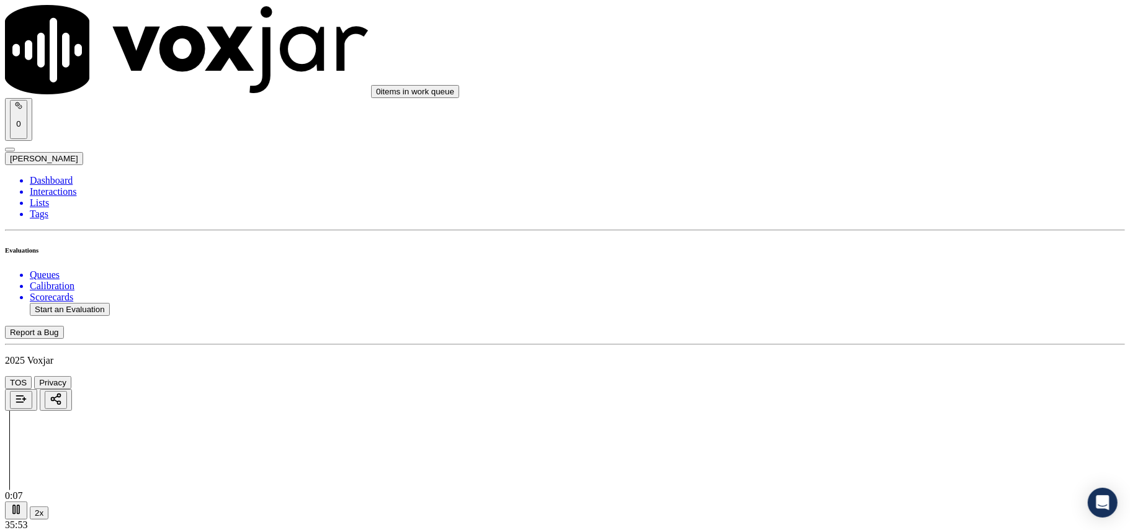
click at [867, 255] on div "N/A" at bounding box center [939, 248] width 246 height 11
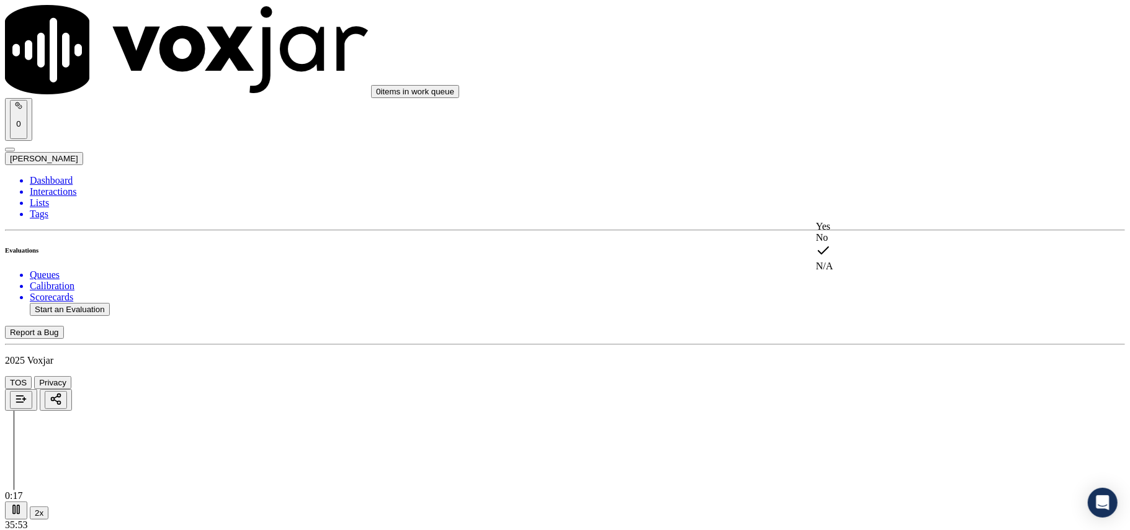
click at [862, 243] on div "No" at bounding box center [939, 237] width 246 height 11
click at [873, 93] on div "Yes" at bounding box center [939, 88] width 246 height 11
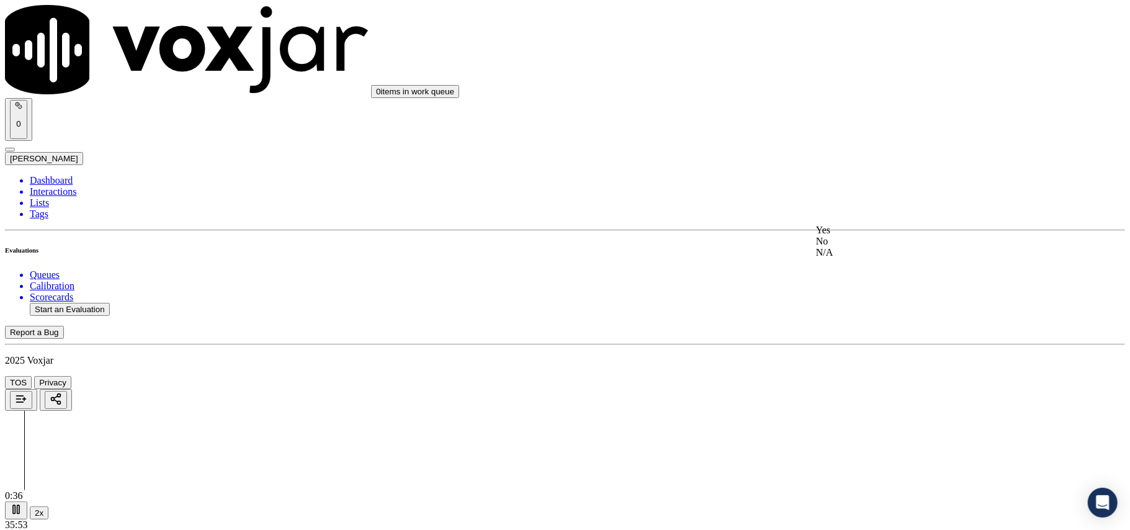
click at [870, 247] on div "No" at bounding box center [939, 241] width 246 height 11
click at [853, 232] on div "Yes" at bounding box center [939, 230] width 246 height 11
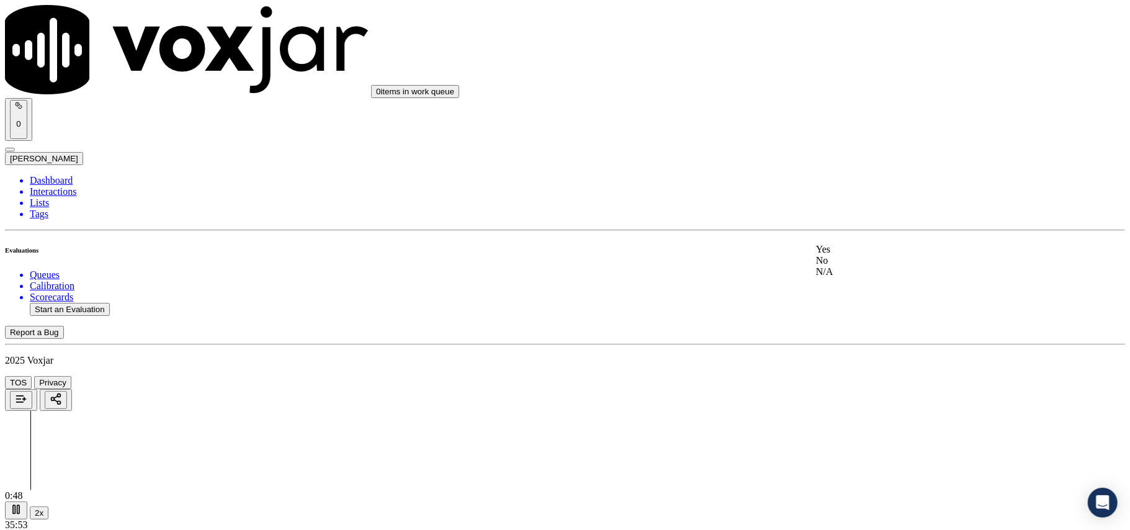
click at [853, 277] on div "N/A" at bounding box center [939, 271] width 246 height 11
click at [854, 274] on div "Yes" at bounding box center [939, 268] width 246 height 11
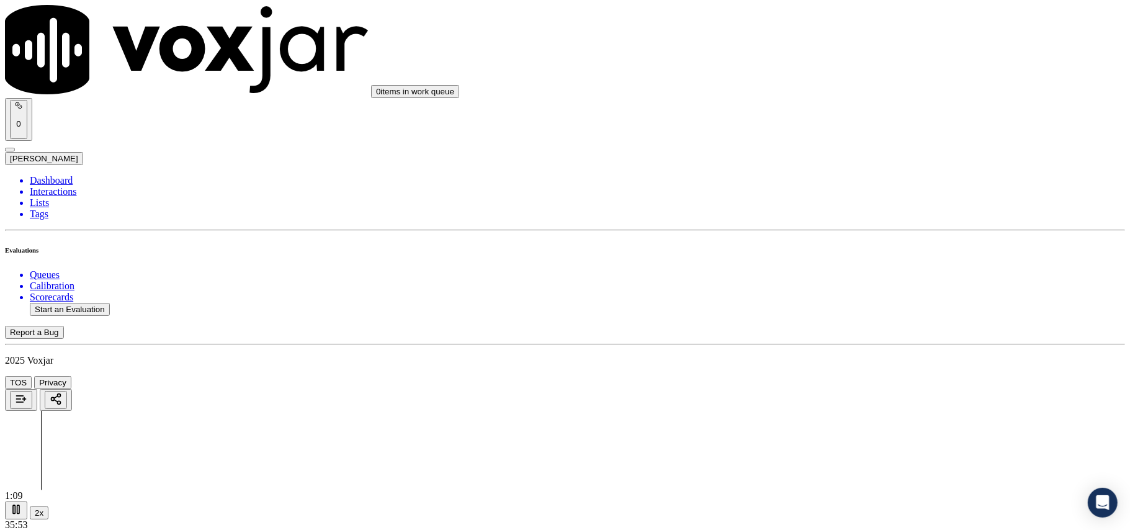
click at [865, 221] on div "Yes" at bounding box center [939, 215] width 246 height 11
click at [860, 251] on div "No" at bounding box center [939, 245] width 246 height 11
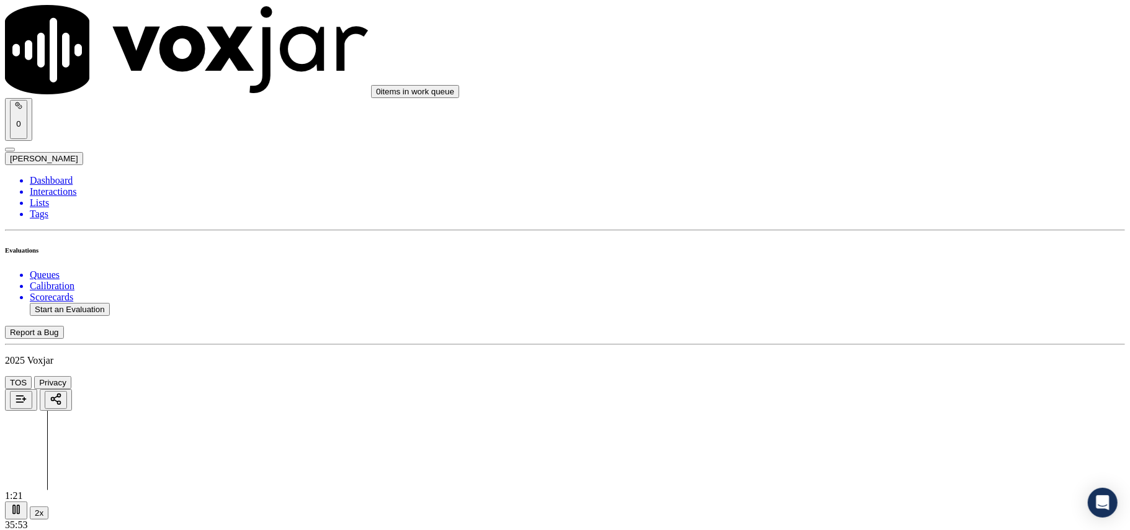
scroll to position [966, 0]
click at [853, 269] on div "No" at bounding box center [939, 263] width 246 height 11
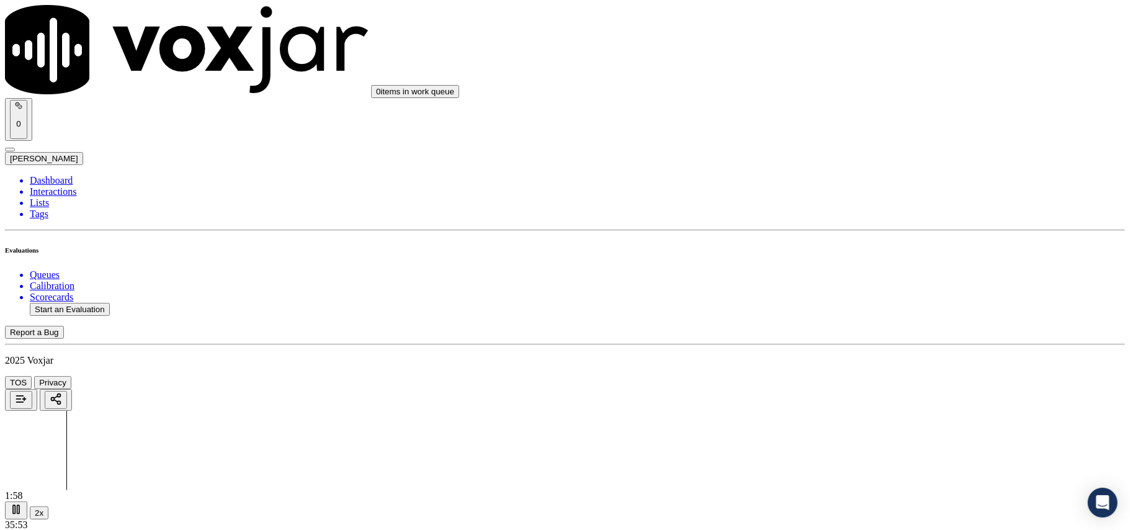
paste textarea "The agent again informed the account details to the CX without taking permissio…"
drag, startPoint x: 819, startPoint y: 186, endPoint x: 1115, endPoint y: 187, distance: 295.5
type textarea "The agent again informed the account details to the CX without taking permissio…"
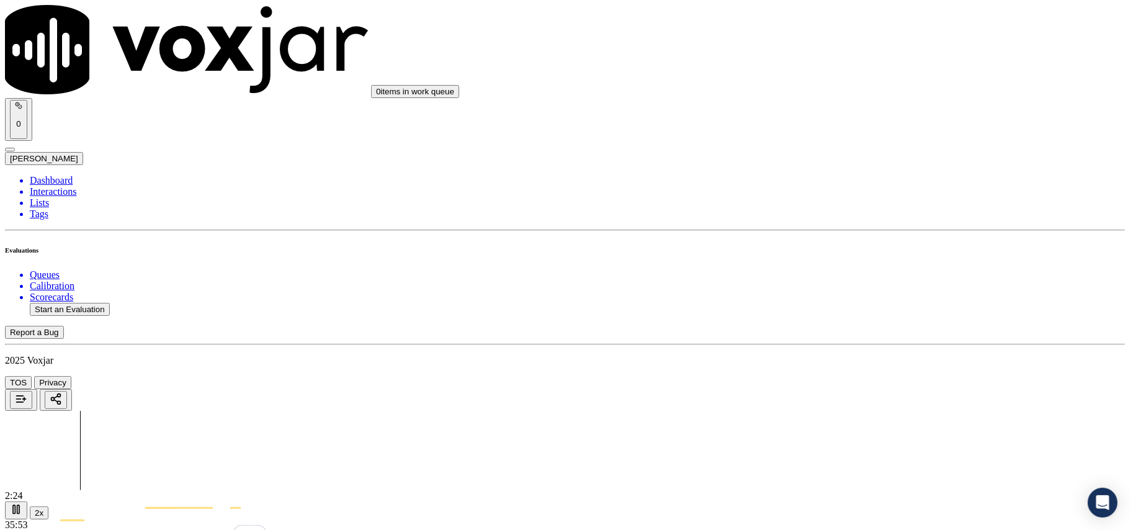
click at [872, 385] on div "No" at bounding box center [939, 379] width 246 height 11
click at [862, 239] on div "Yes" at bounding box center [939, 233] width 246 height 11
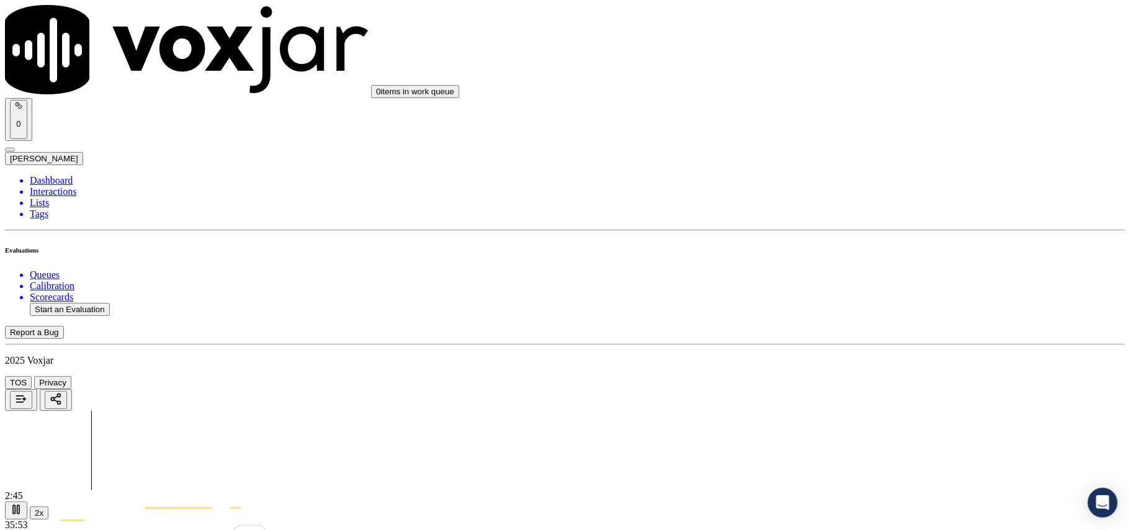
scroll to position [1517, 0]
click at [858, 288] on div "Yes" at bounding box center [939, 282] width 246 height 11
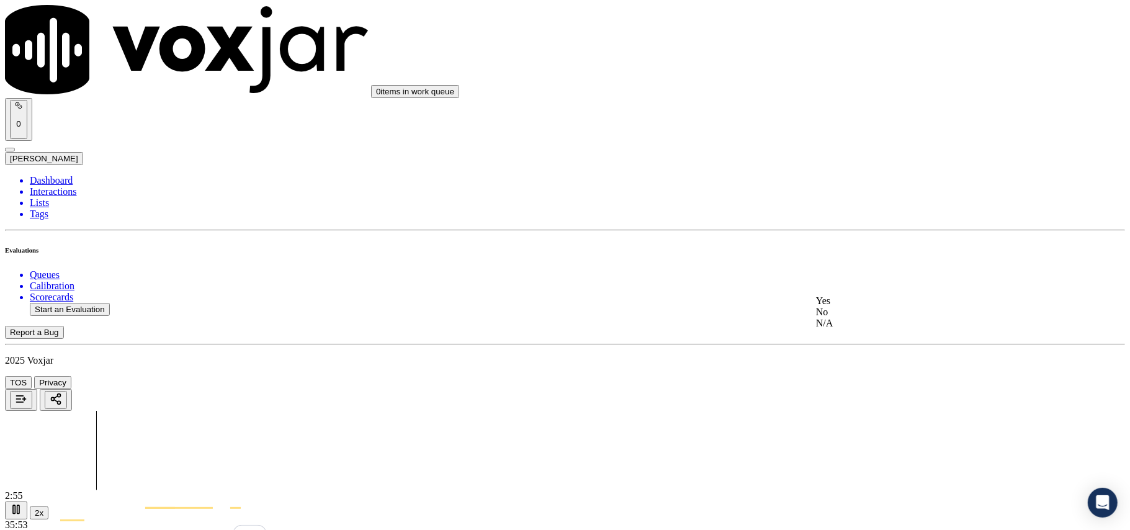
click at [870, 318] on div "No" at bounding box center [939, 312] width 246 height 11
click at [853, 307] on div "Yes" at bounding box center [939, 304] width 246 height 11
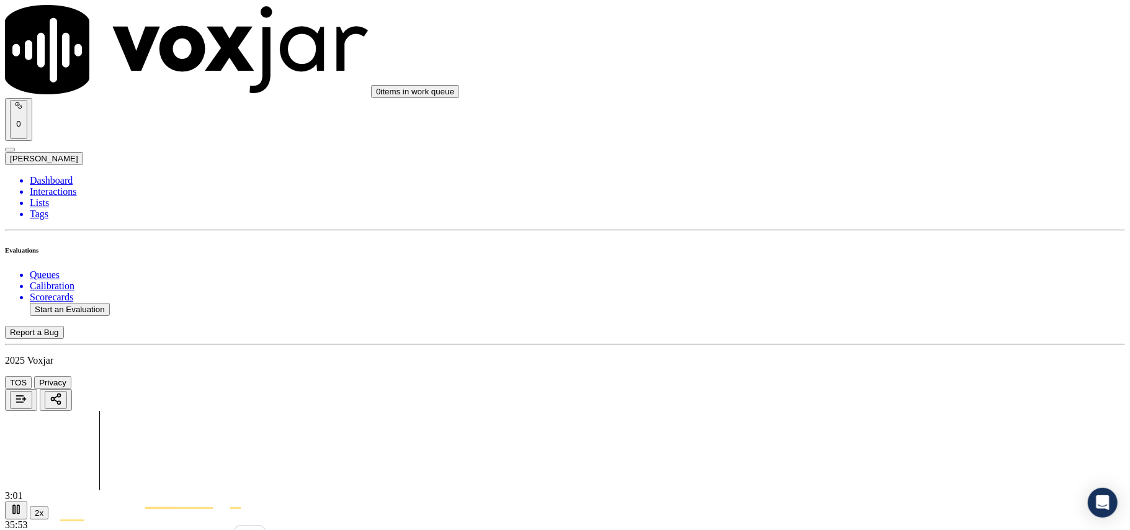
click at [852, 315] on div "Yes" at bounding box center [939, 309] width 246 height 11
click at [305, 411] on div at bounding box center [565, 450] width 1120 height 79
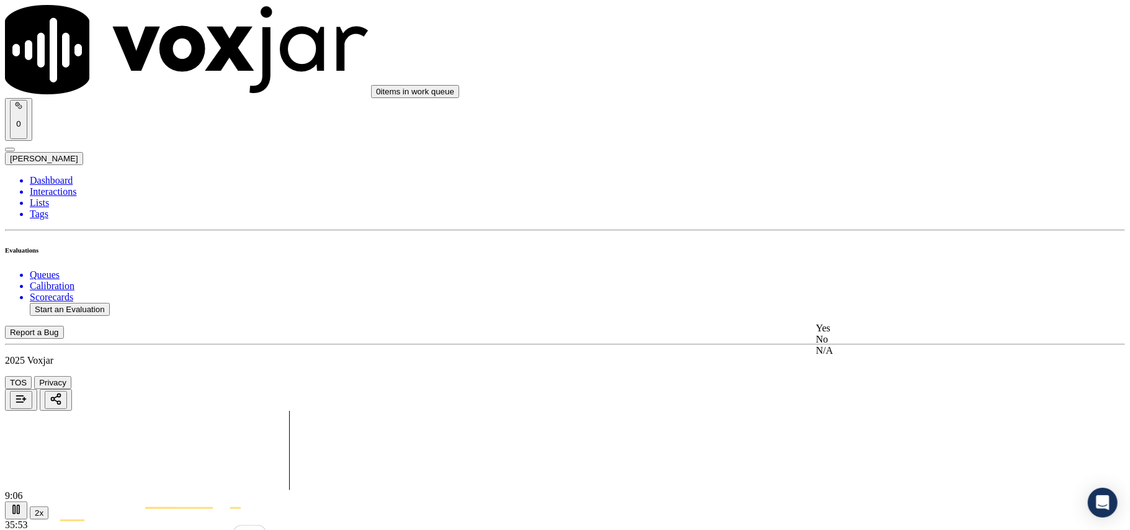
click at [855, 345] on div "No" at bounding box center [939, 339] width 246 height 11
click at [860, 128] on div "Yes" at bounding box center [939, 122] width 246 height 11
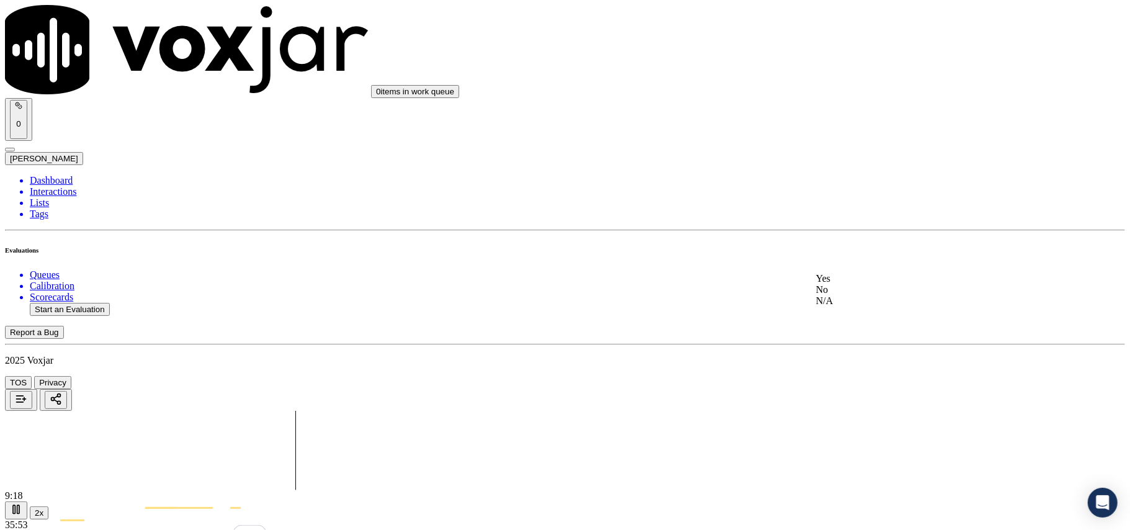
click at [853, 295] on div "No" at bounding box center [939, 289] width 246 height 11
click at [870, 177] on div "No" at bounding box center [939, 171] width 246 height 11
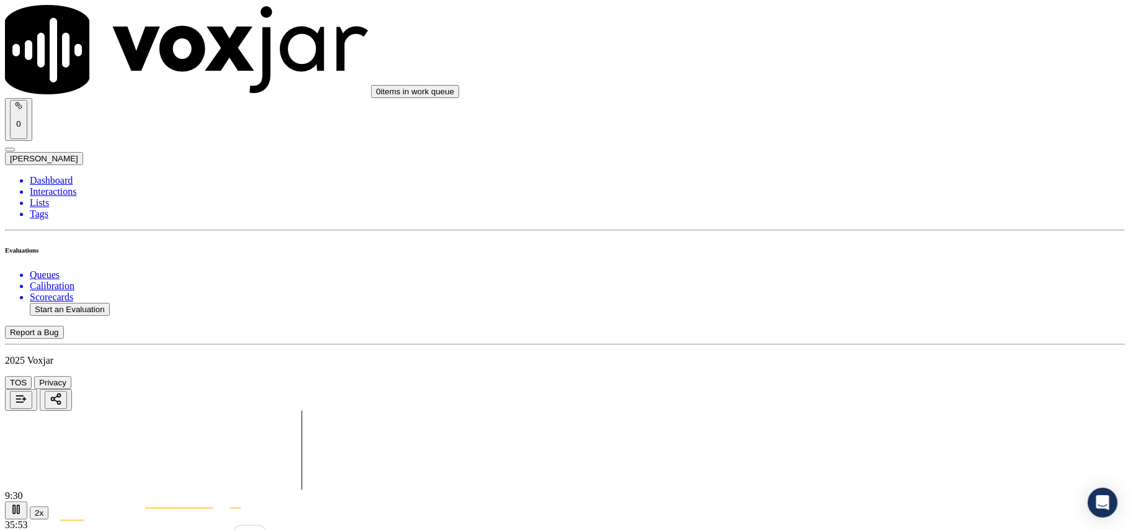
click at [872, 184] on div "Yes" at bounding box center [939, 178] width 246 height 11
click at [873, 214] on div "No" at bounding box center [939, 208] width 246 height 11
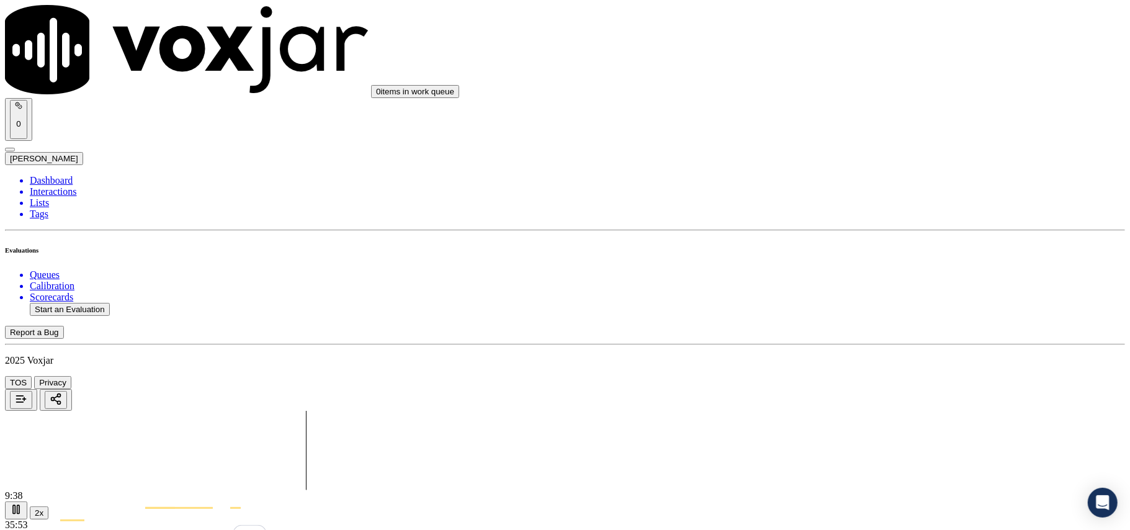
scroll to position [3162, 0]
click at [755, 411] on div at bounding box center [565, 450] width 1120 height 79
click at [753, 411] on div at bounding box center [565, 450] width 1120 height 79
click at [752, 411] on div at bounding box center [565, 450] width 1120 height 79
click at [748, 411] on div at bounding box center [565, 450] width 1120 height 79
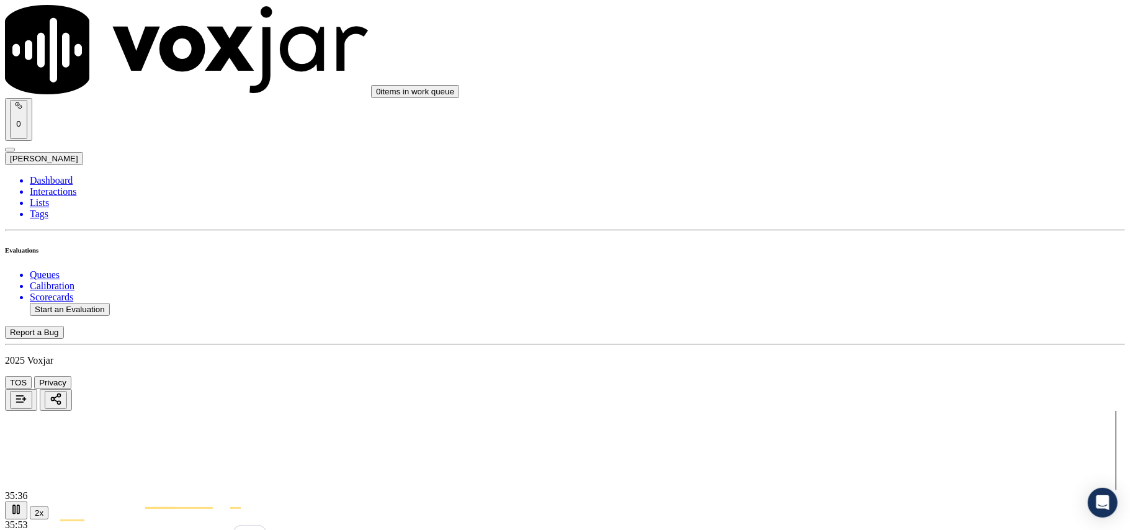
click at [870, 258] on div "No" at bounding box center [939, 252] width 246 height 11
click at [847, 400] on div "No" at bounding box center [939, 394] width 246 height 11
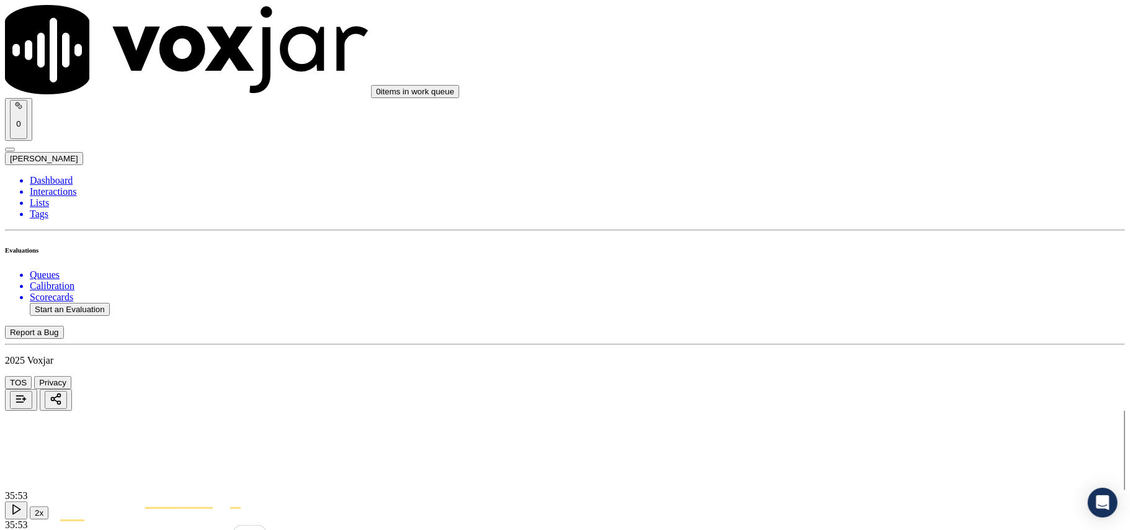
click at [65, 303] on button "Start an Evaluation" at bounding box center [70, 309] width 80 height 13
type input "6172915421-C1.mp3"
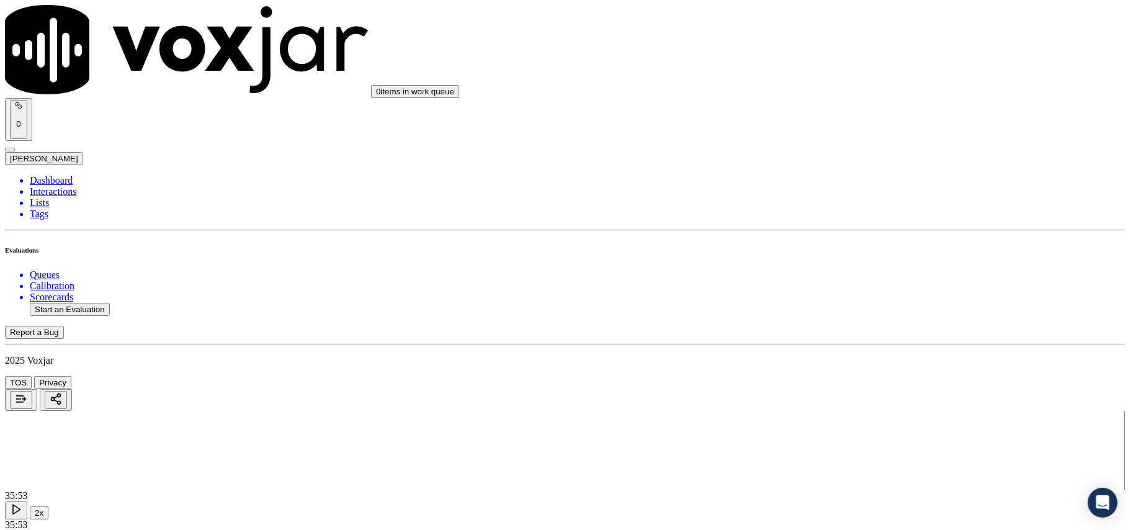
type input "2025-08-11T23:12"
drag, startPoint x: 410, startPoint y: 272, endPoint x: 405, endPoint y: 284, distance: 13.4
type input "Sam"
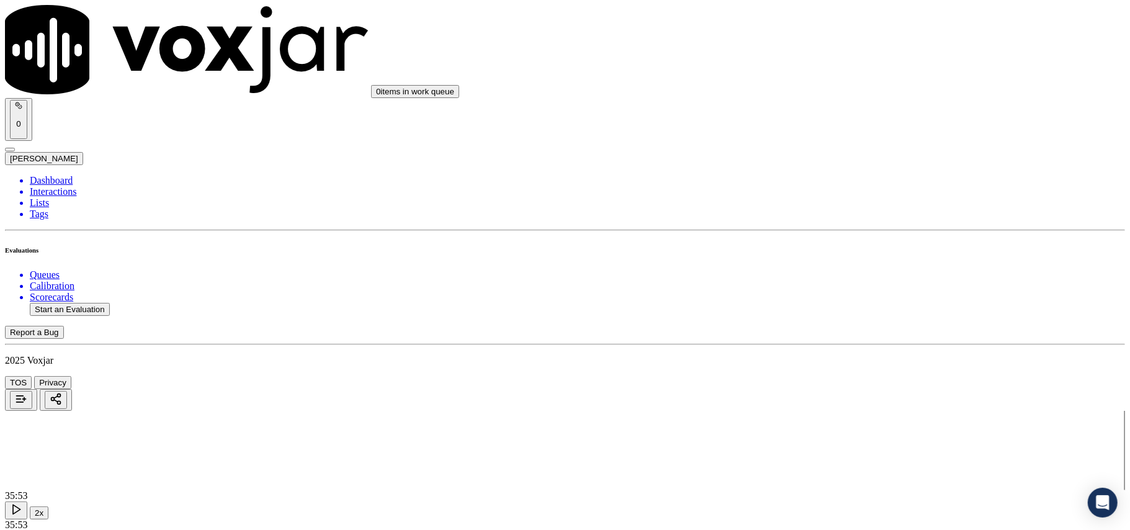
drag, startPoint x: 408, startPoint y: 331, endPoint x: 525, endPoint y: 321, distance: 117.8
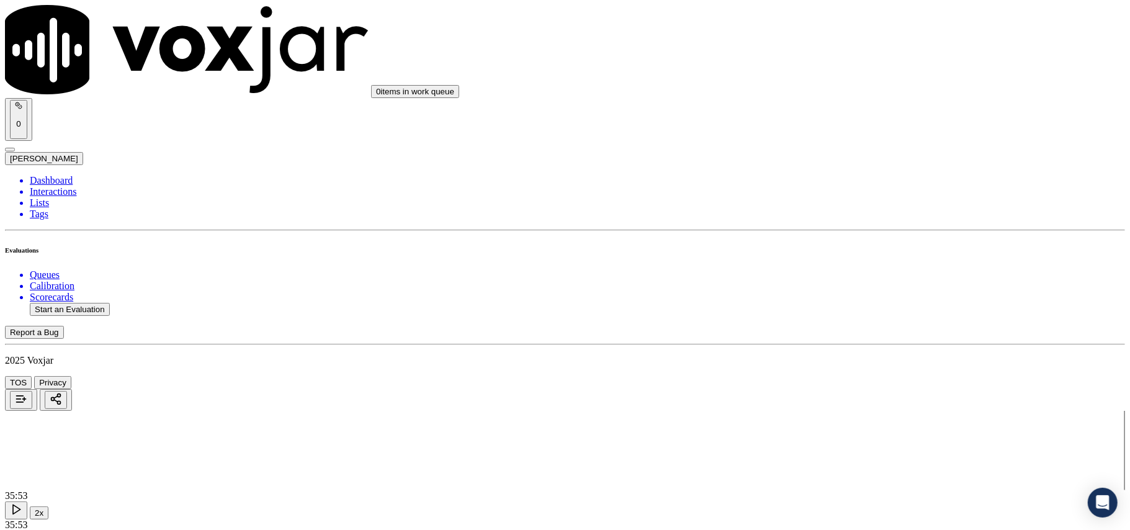
drag, startPoint x: 408, startPoint y: 227, endPoint x: 361, endPoint y: 232, distance: 46.9
type input "6172915421"
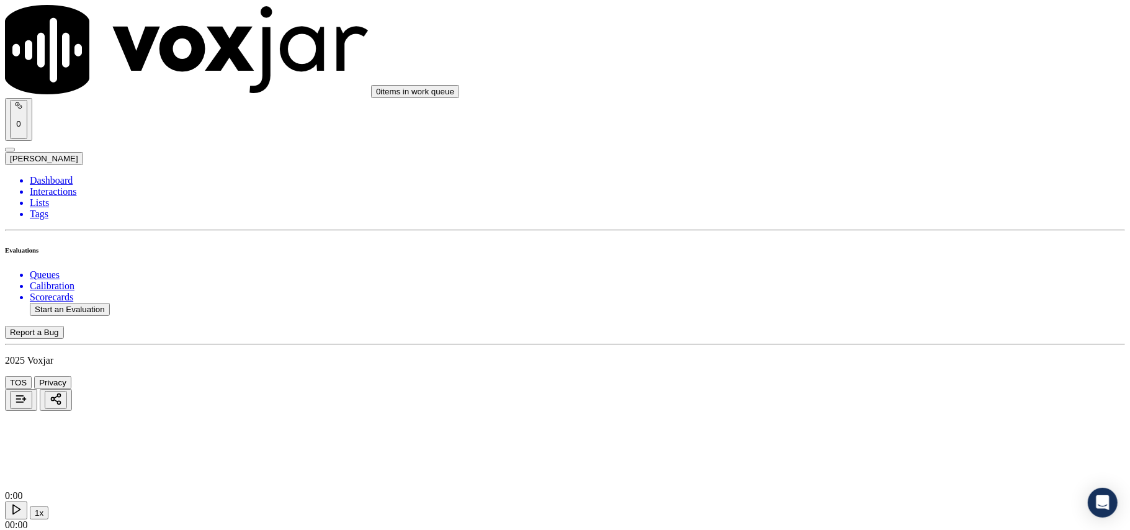
drag, startPoint x: 686, startPoint y: 189, endPoint x: 681, endPoint y: 172, distance: 17.5
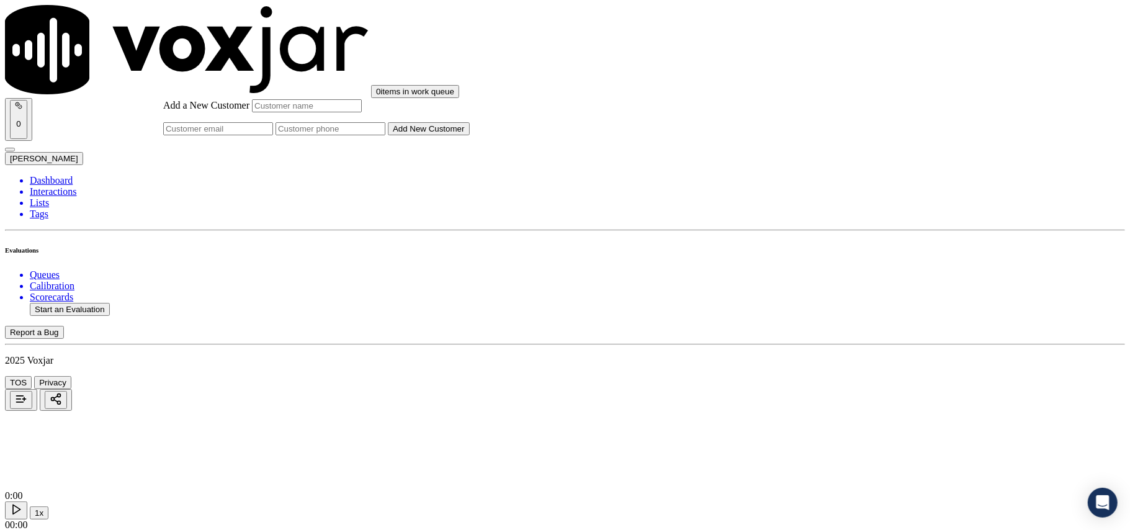
click at [385, 135] on input "Add a New Customer" at bounding box center [331, 128] width 110 height 13
paste input "6172915421"
type input "6172915421"
click at [362, 112] on input "Add a New Customer" at bounding box center [307, 105] width 110 height 13
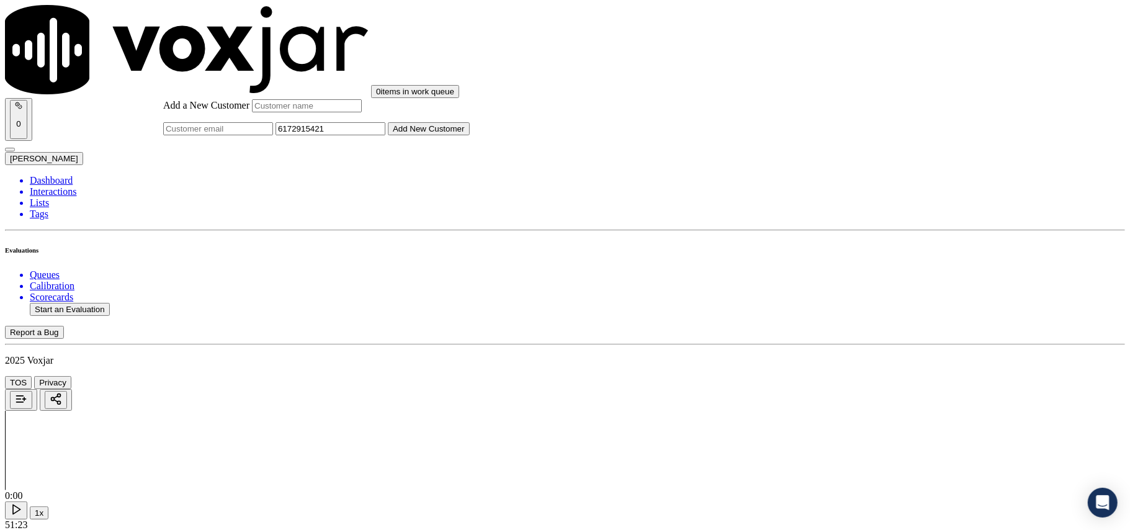
paste input "CARLOS CHICHA ["
type input "CARLOS CHICHA"
click at [470, 135] on div "Add a New Customer CARLOS CHICHA 6172915421 Add New Customer" at bounding box center [316, 117] width 307 height 36
click at [470, 135] on button "Add New Customer" at bounding box center [429, 128] width 82 height 13
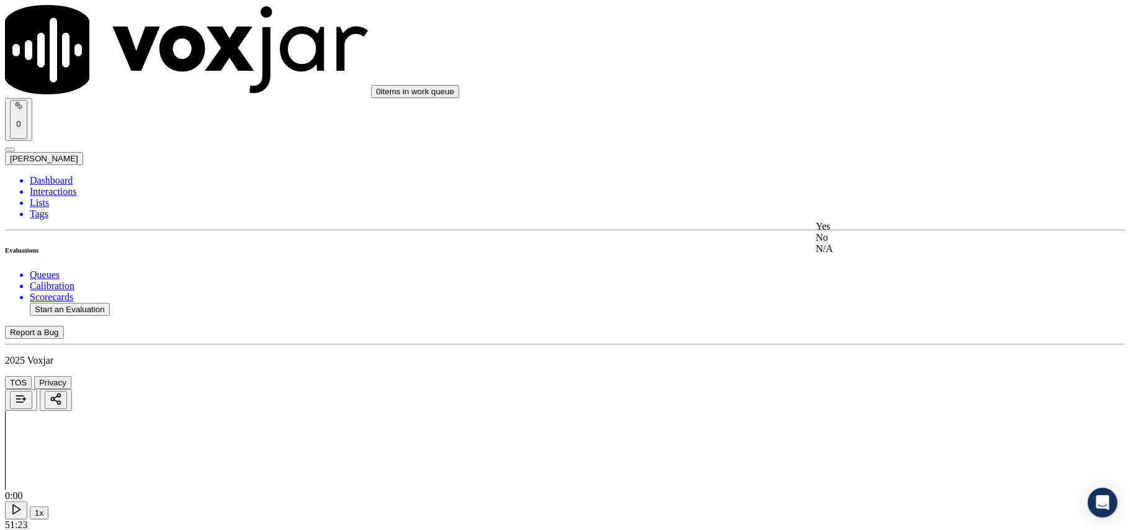
click at [850, 232] on div "Yes" at bounding box center [939, 226] width 246 height 11
click at [850, 374] on div "Yes" at bounding box center [939, 368] width 246 height 11
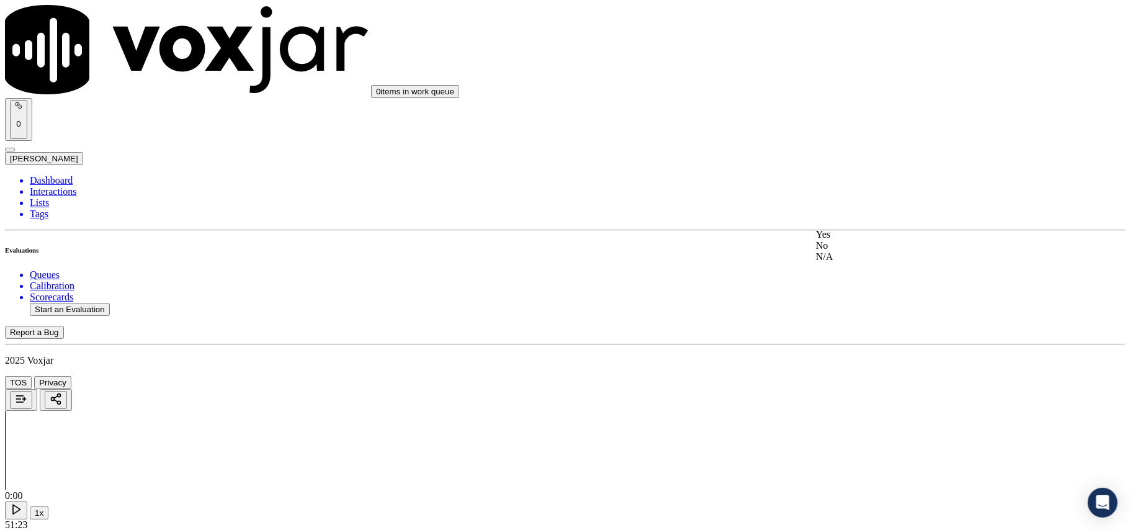
click at [845, 240] on div "Yes" at bounding box center [939, 234] width 246 height 11
click at [872, 135] on div "Yes" at bounding box center [939, 129] width 246 height 11
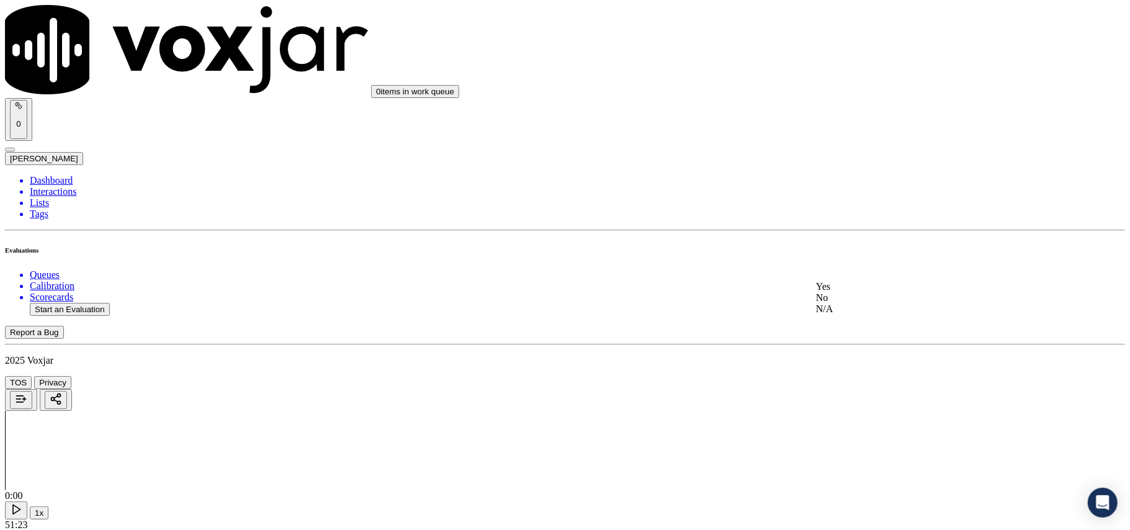
click at [842, 304] on div "No" at bounding box center [939, 297] width 246 height 11
click at [837, 240] on div "Yes" at bounding box center [939, 233] width 246 height 11
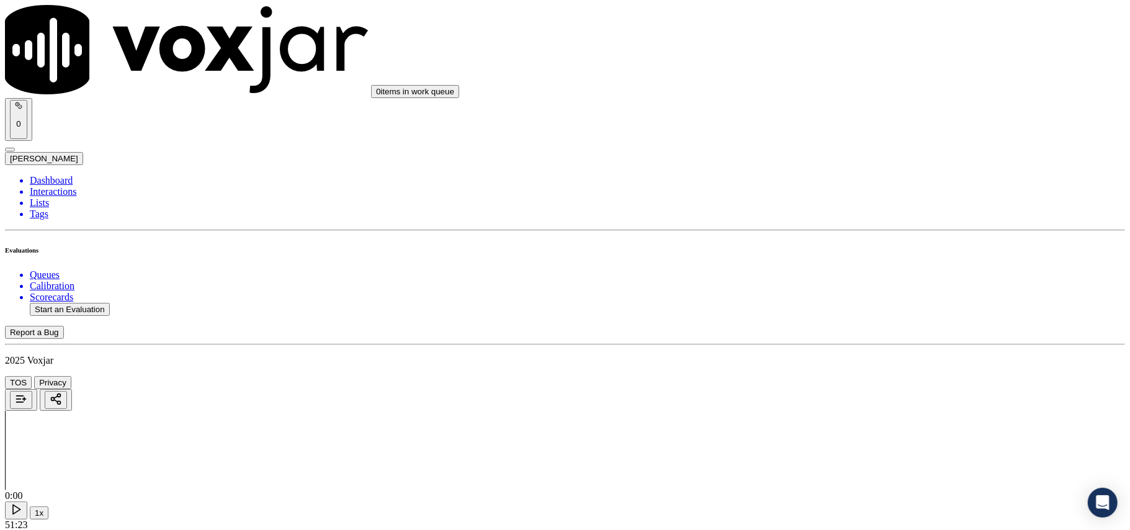
click at [836, 269] on div "No" at bounding box center [939, 263] width 246 height 11
click at [850, 137] on div "Yes" at bounding box center [939, 133] width 246 height 11
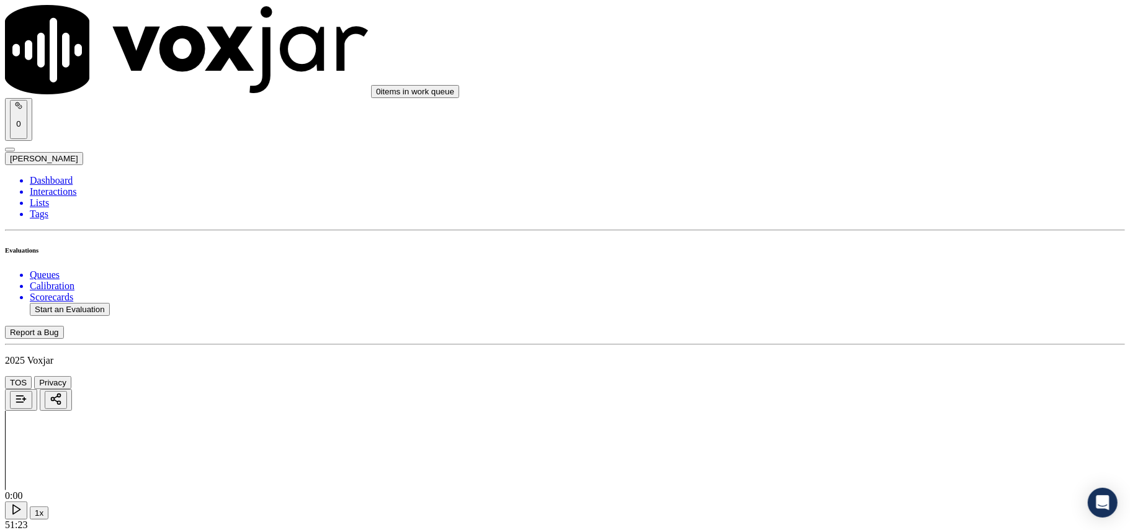
scroll to position [1379, 0]
click at [855, 253] on div "Yes" at bounding box center [939, 247] width 246 height 11
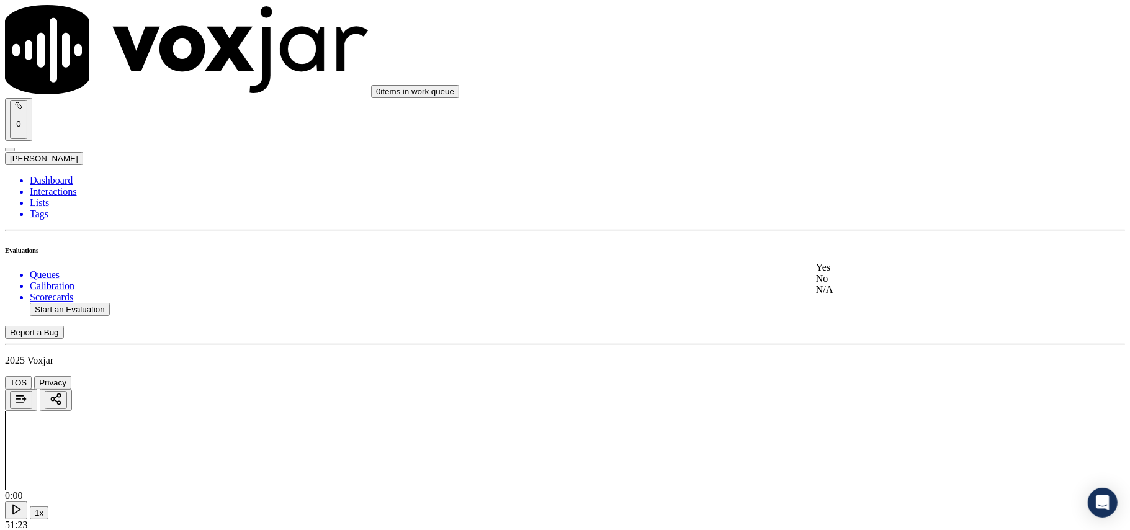
click at [857, 284] on div "No" at bounding box center [939, 278] width 246 height 11
click at [858, 303] on div "No" at bounding box center [939, 297] width 246 height 11
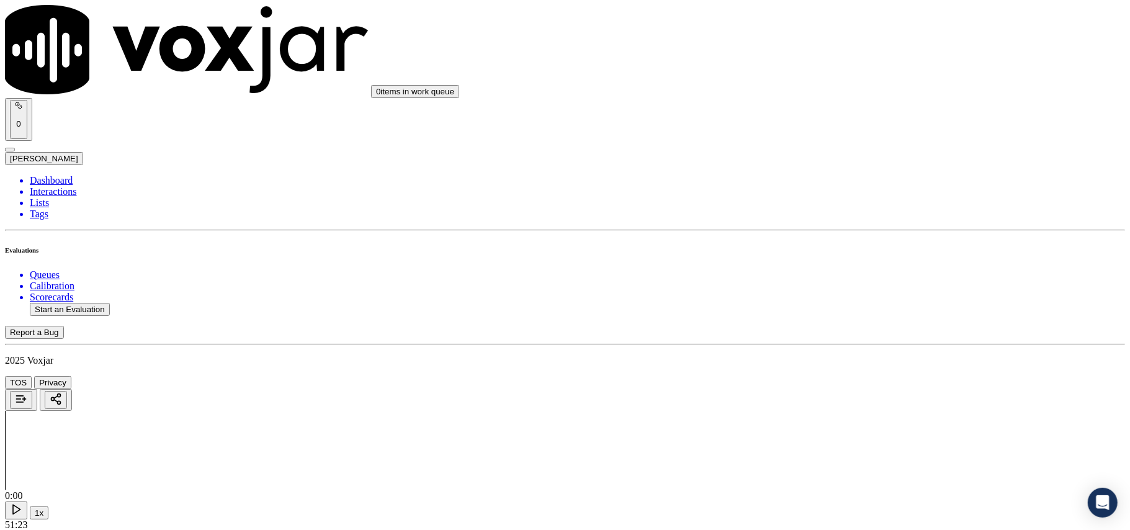
click at [844, 307] on div "No" at bounding box center [939, 300] width 246 height 11
click at [842, 311] on div "No" at bounding box center [939, 305] width 246 height 11
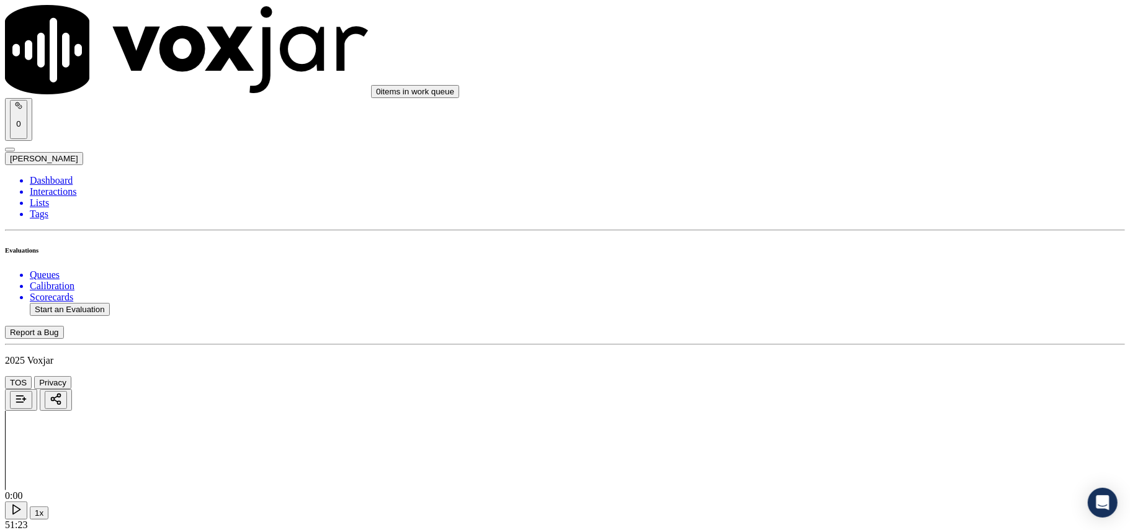
scroll to position [2069, 0]
click at [20, 505] on polygon at bounding box center [16, 509] width 7 height 9
click at [48, 507] on button "1x" at bounding box center [39, 513] width 19 height 13
drag, startPoint x: 492, startPoint y: 179, endPoint x: 494, endPoint y: 191, distance: 12.1
click at [55, 507] on button "1.5x" at bounding box center [42, 513] width 25 height 13
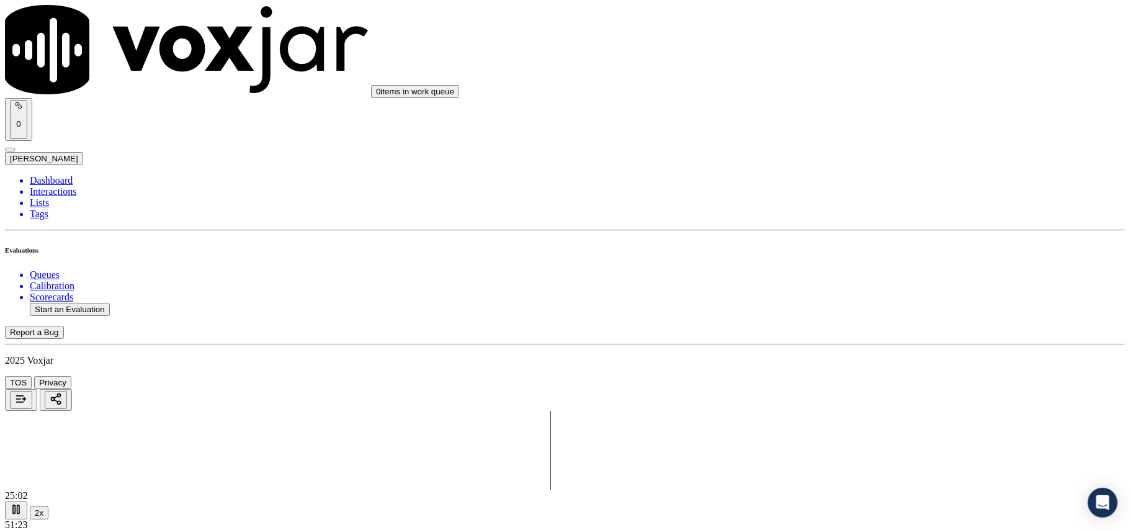
click at [447, 411] on div at bounding box center [565, 450] width 1120 height 79
click at [48, 507] on button "2x" at bounding box center [39, 513] width 19 height 13
click at [22, 503] on icon at bounding box center [16, 509] width 12 height 12
click at [450, 411] on div at bounding box center [565, 450] width 1120 height 79
click at [461, 490] on div "24:34 1x 51:23" at bounding box center [565, 510] width 1120 height 40
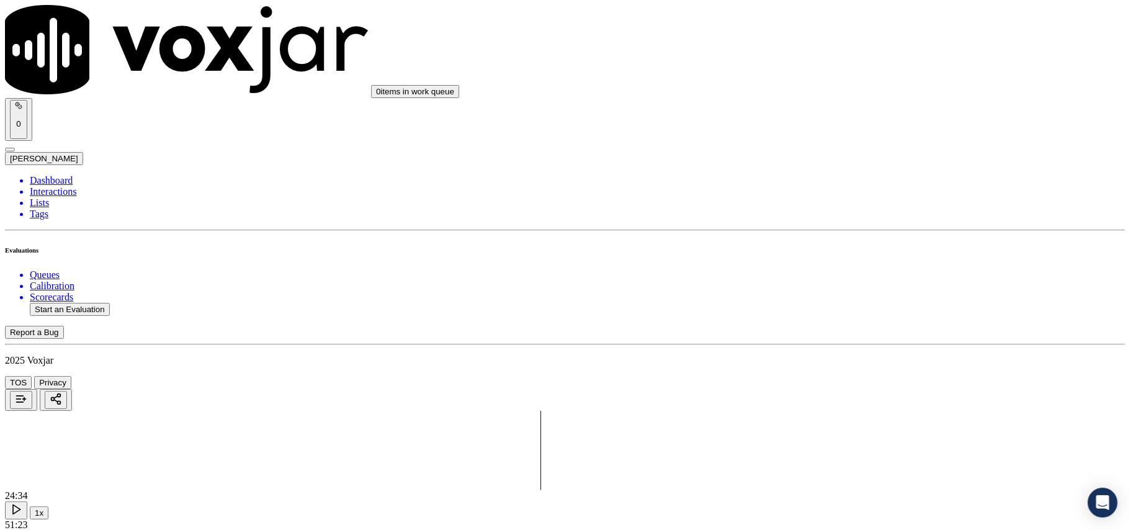
click at [22, 503] on icon at bounding box center [16, 509] width 12 height 12
click at [423, 411] on div at bounding box center [565, 450] width 1120 height 79
click at [48, 507] on button "1x" at bounding box center [39, 513] width 19 height 13
click at [407, 411] on div at bounding box center [565, 450] width 1120 height 79
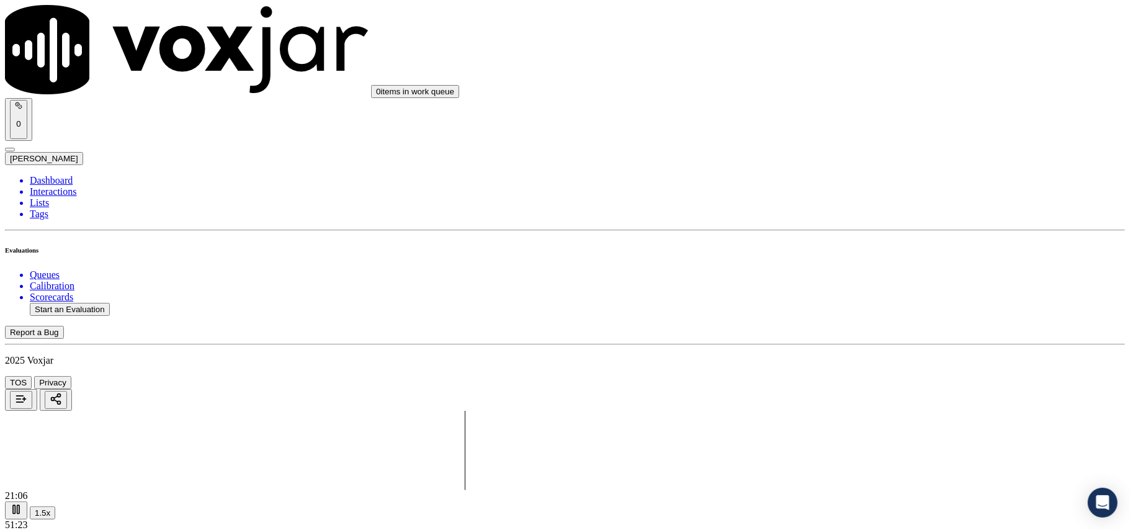
click at [865, 165] on div "Yes" at bounding box center [939, 159] width 246 height 11
click at [860, 196] on div "No" at bounding box center [939, 190] width 246 height 11
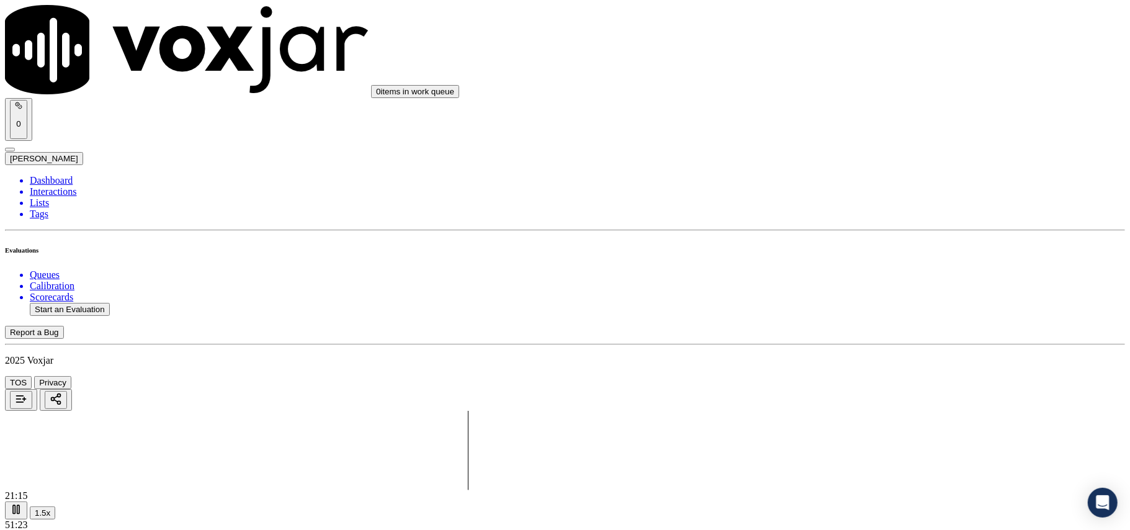
click at [22, 503] on icon at bounding box center [16, 509] width 12 height 12
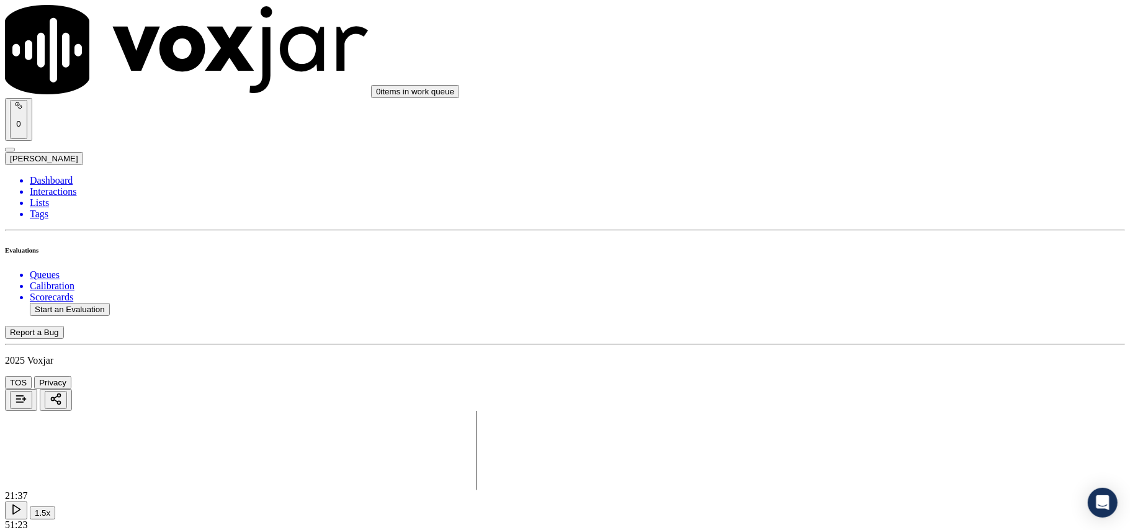
click at [904, 161] on div "Yes" at bounding box center [939, 155] width 246 height 11
paste textarea "#09:40 – Agent informed that when the bill was pulled up, a notice was visible …"
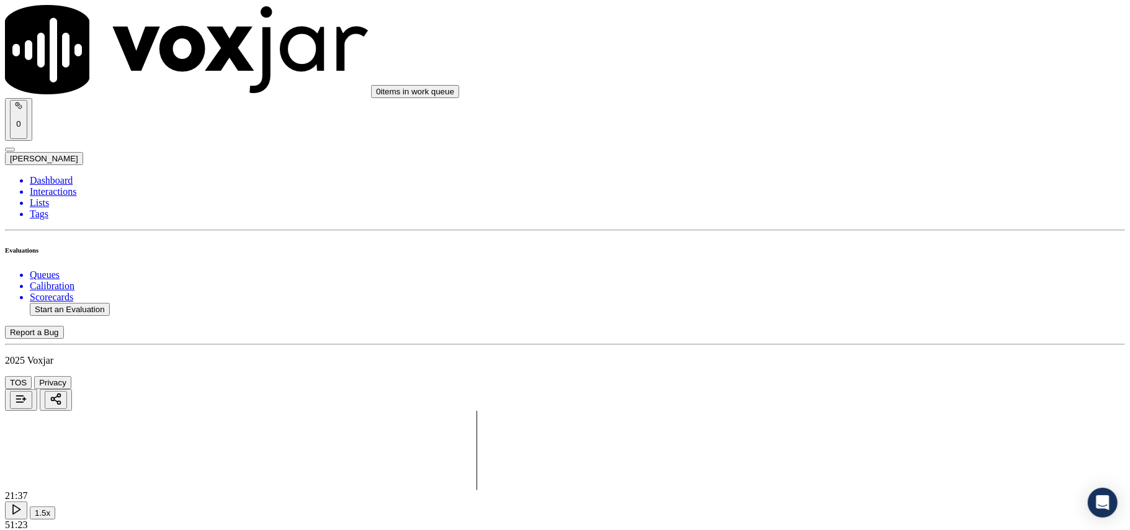
scroll to position [6, 0]
paste textarea "Agent informed that the bills were high and the total outstanding amount was $2…"
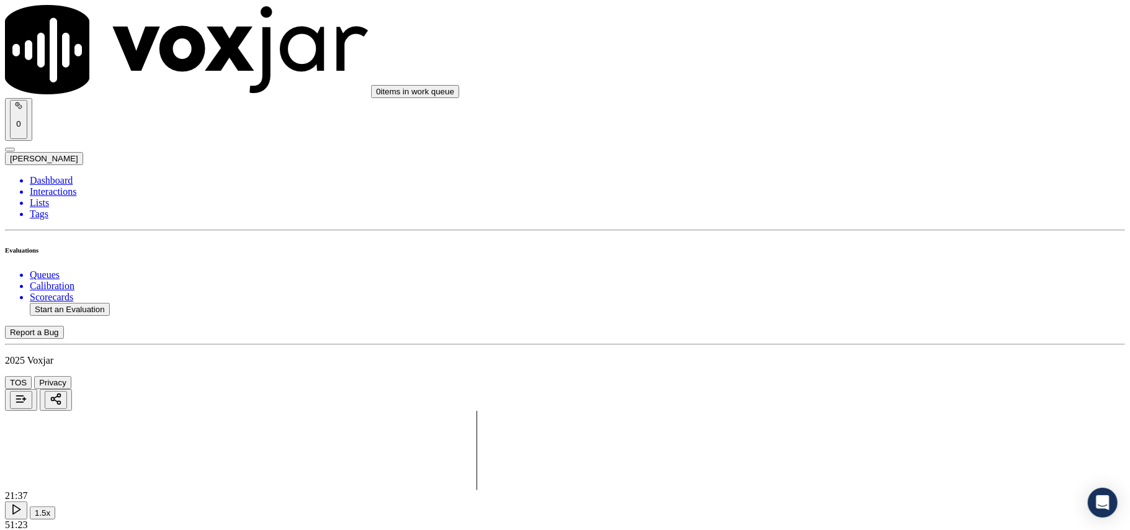
scroll to position [2483, 0]
type textarea "#09:40 – Agent informed that when the bill was pulled up, a notice was visible …"
click at [848, 320] on div "Yes" at bounding box center [939, 314] width 246 height 11
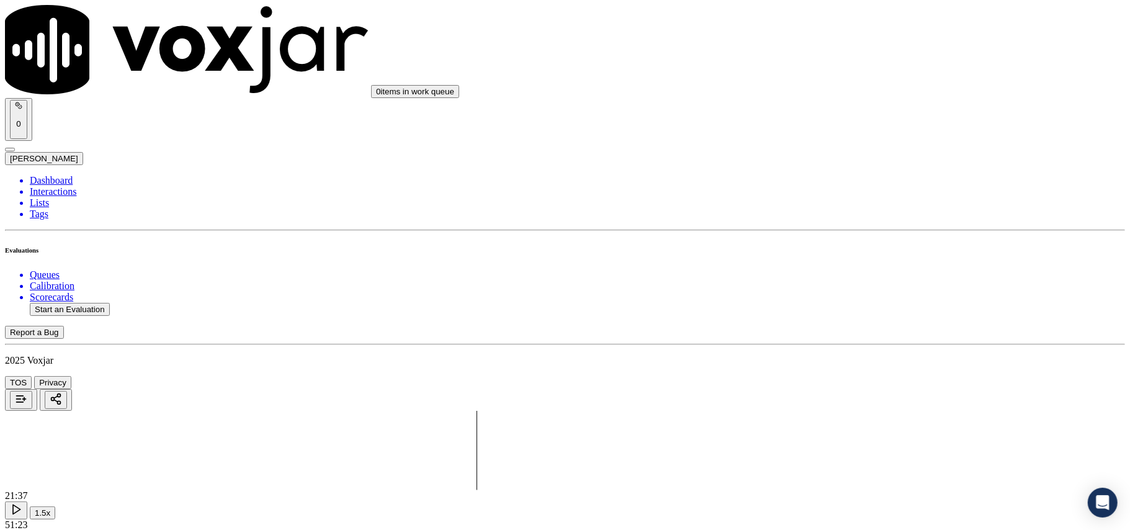
click at [863, 228] on div "No" at bounding box center [939, 222] width 246 height 11
click at [849, 256] on div "N/A" at bounding box center [939, 250] width 246 height 11
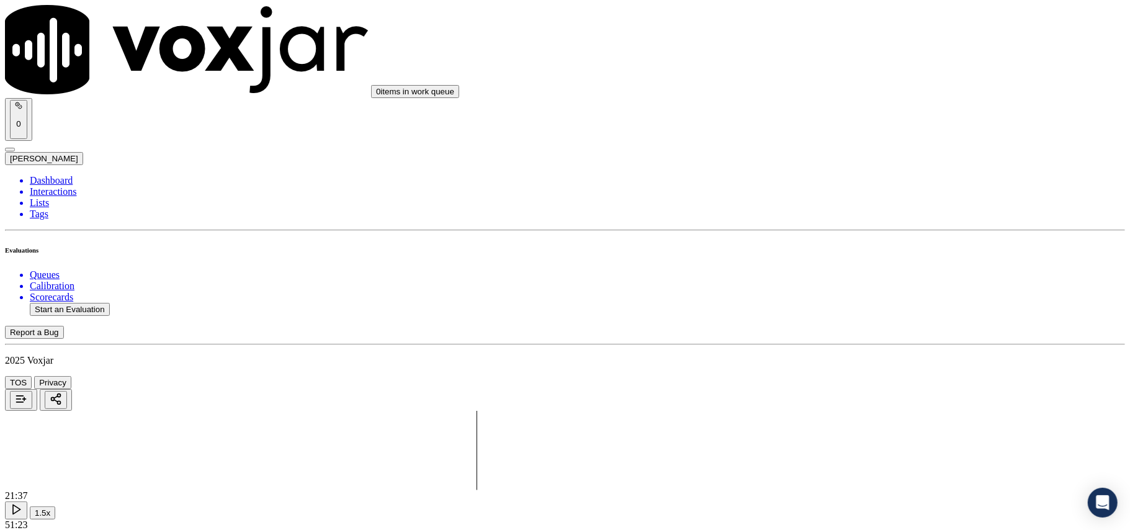
click at [867, 235] on div "Yes" at bounding box center [939, 229] width 246 height 11
click at [843, 282] on div "Yes" at bounding box center [939, 276] width 246 height 11
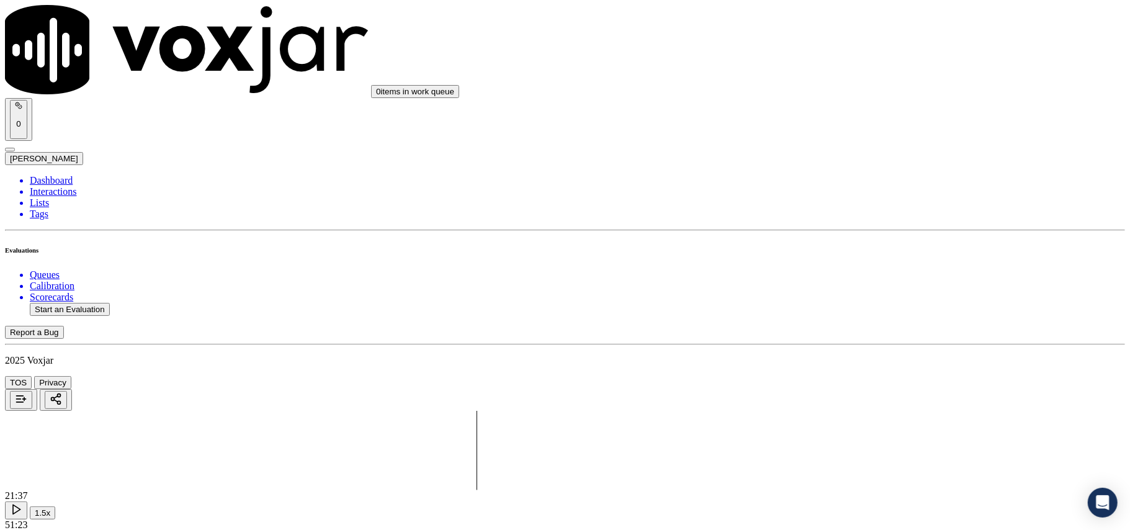
scroll to position [3310, 0]
click at [862, 175] on div "No" at bounding box center [939, 169] width 246 height 11
click at [860, 331] on div "No" at bounding box center [939, 325] width 246 height 11
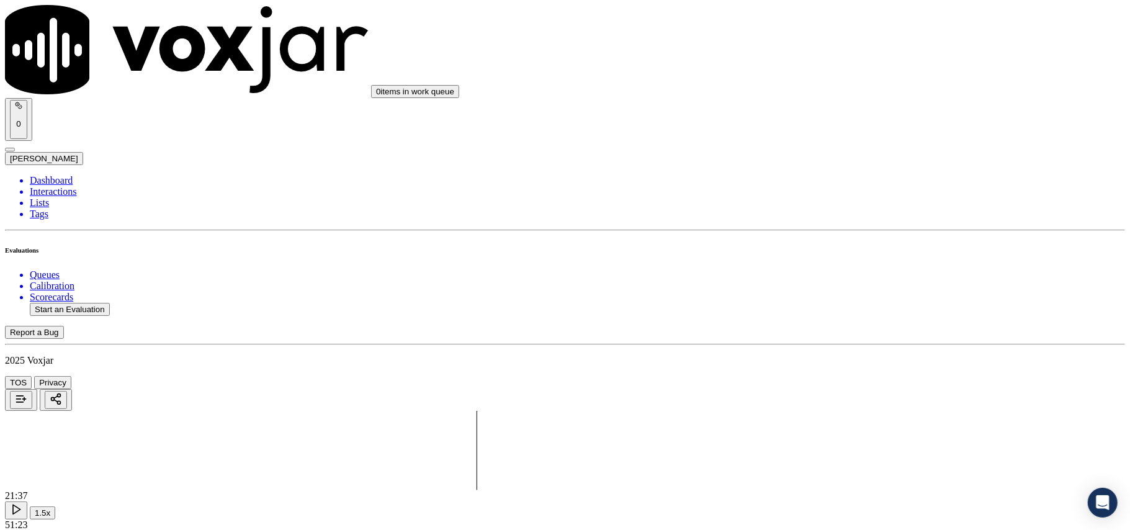
scroll to position [3541, 0]
click at [838, 243] on div "No" at bounding box center [939, 237] width 246 height 11
click at [865, 400] on div "No" at bounding box center [939, 394] width 246 height 11
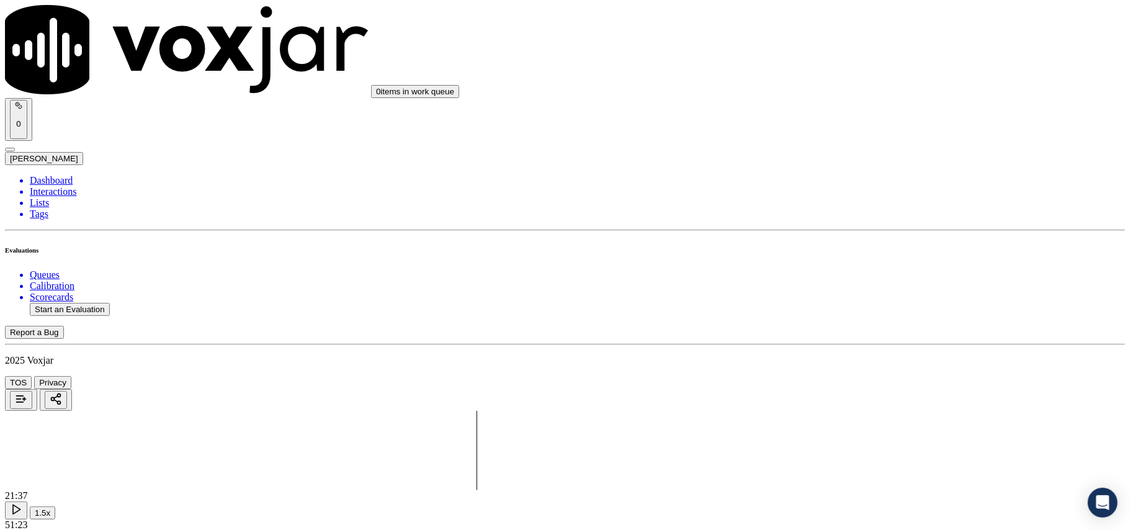
type textarea "Cx called up to make payments for the bills, agent did make a promise of helpin…"
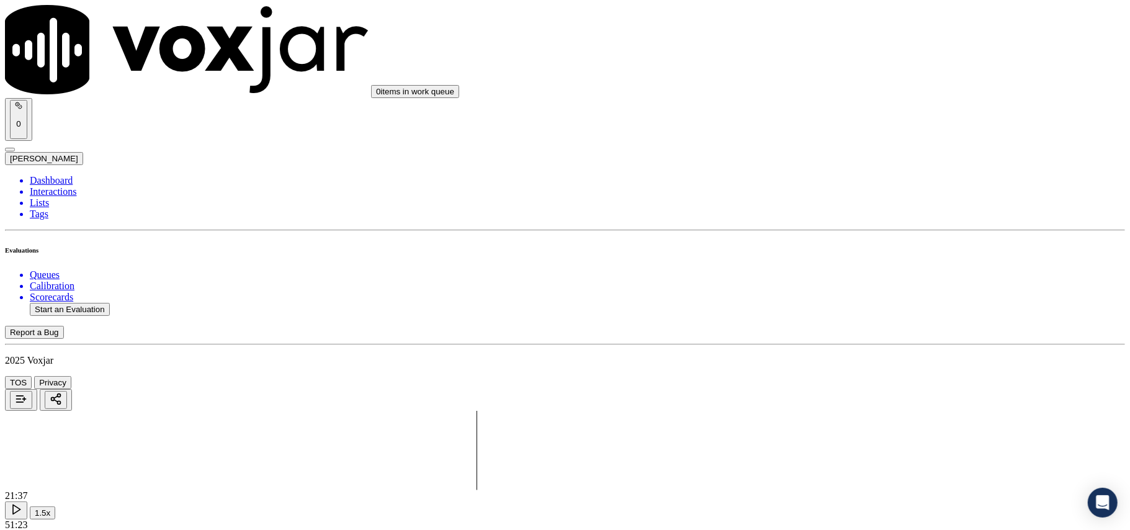
paste textarea "CX called to make a bill payment. The agent promised to help the CX with the pa…"
type textarea "CX called to make a bill payment. The agent promised to help the CX with the pa…"
click at [77, 272] on ul "Queues Calibration Scorecards Start an Evaluation" at bounding box center [565, 292] width 1120 height 47
click at [88, 303] on button "Start an Evaluation" at bounding box center [70, 309] width 80 height 13
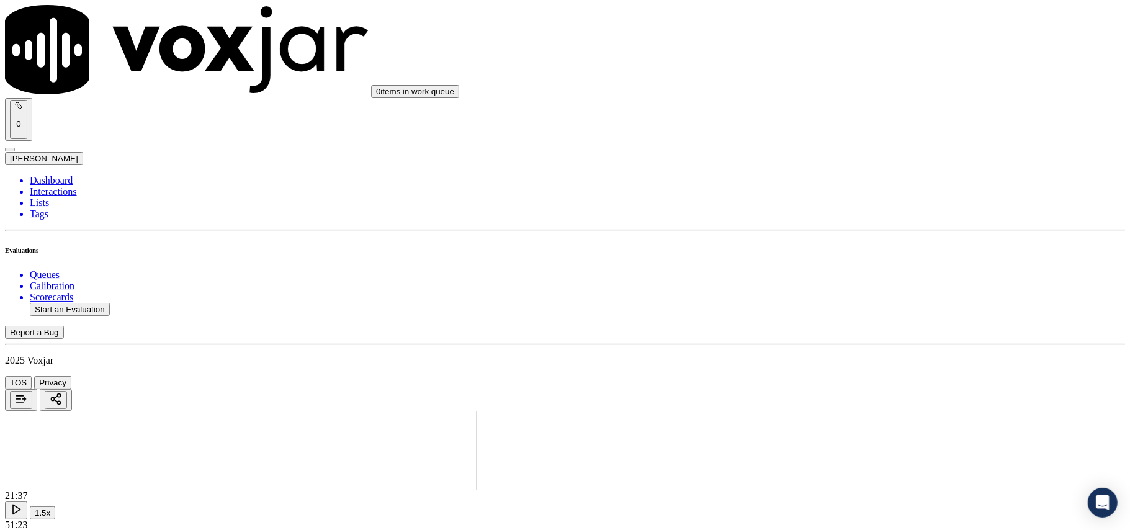
type input "6178425407-C1.mp3"
type input "2025-08-11T23:38"
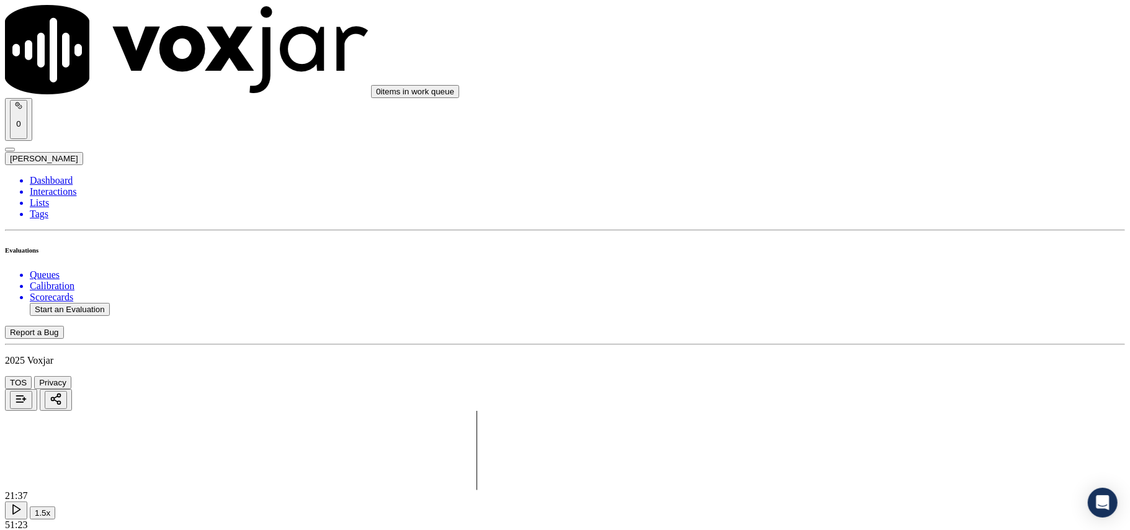
type input "Harry"
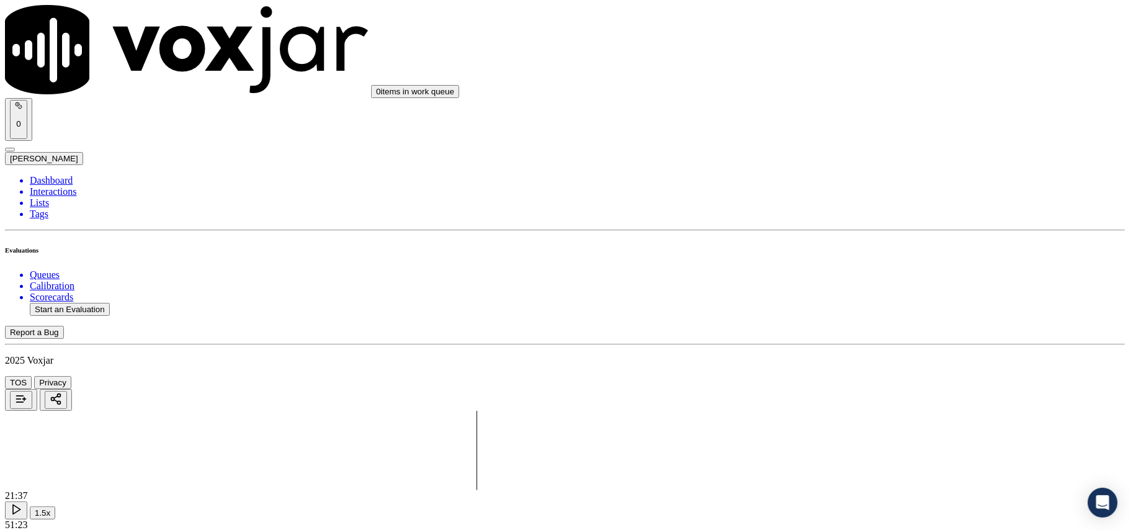
drag, startPoint x: 408, startPoint y: 227, endPoint x: 286, endPoint y: 231, distance: 122.3
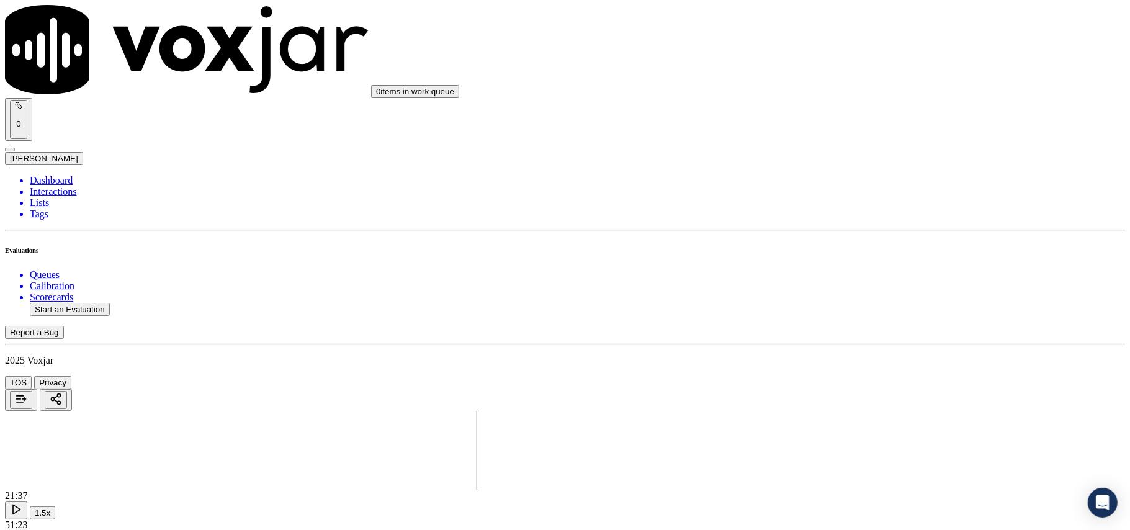
type input "6178425407"
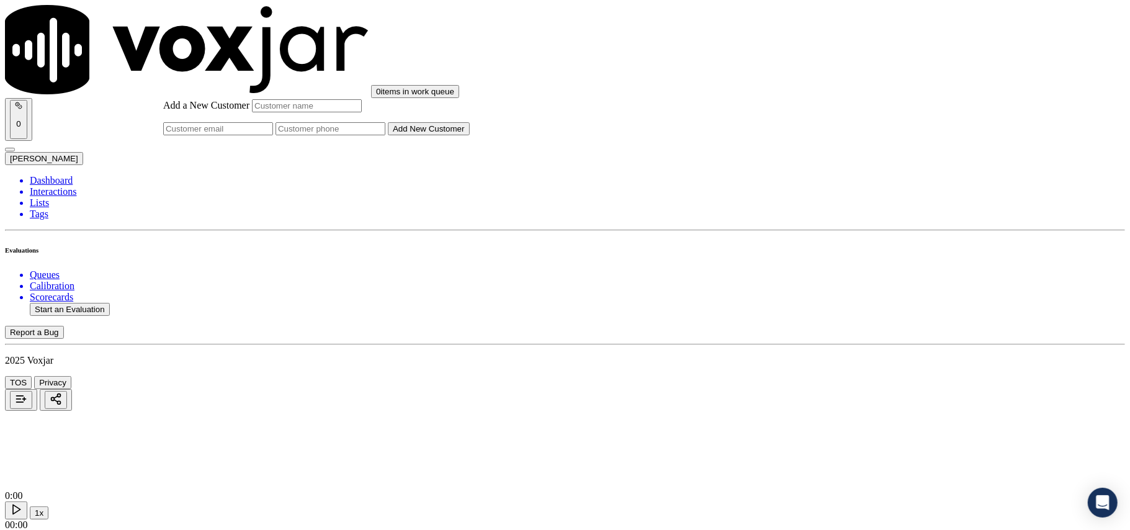
drag, startPoint x: 604, startPoint y: 268, endPoint x: 607, endPoint y: 238, distance: 30.0
click at [385, 135] on input "Add a New Customer" at bounding box center [331, 128] width 110 height 13
paste input "6178425407"
type input "6178425407"
click at [362, 112] on input "Add a New Customer" at bounding box center [307, 105] width 110 height 13
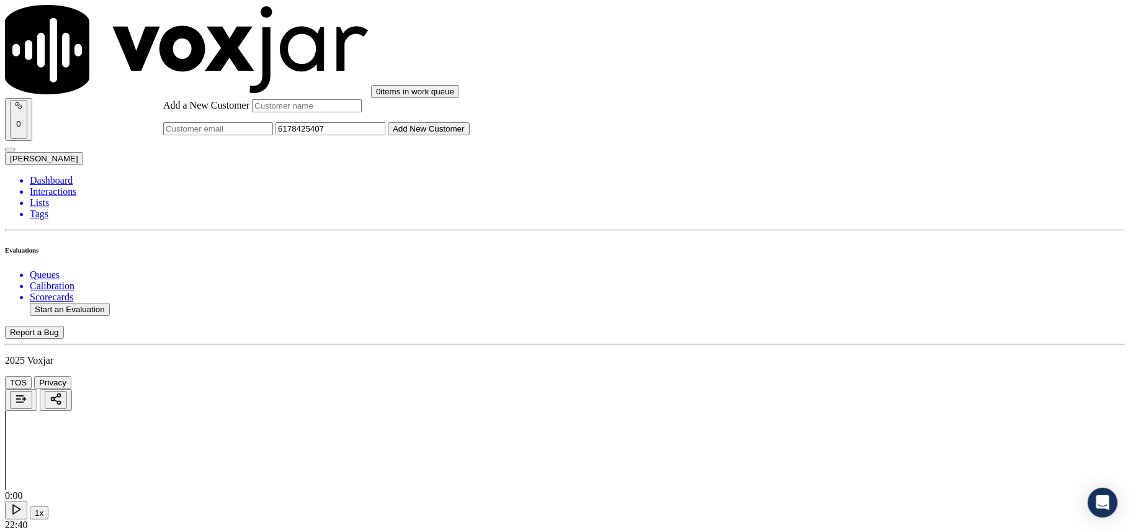
click at [362, 112] on input "Add a New Customer" at bounding box center [307, 105] width 110 height 13
type input "V"
paste input "[PERSON_NAME]"
type input "[PERSON_NAME]"
click at [470, 135] on button "Add New Customer" at bounding box center [429, 128] width 82 height 13
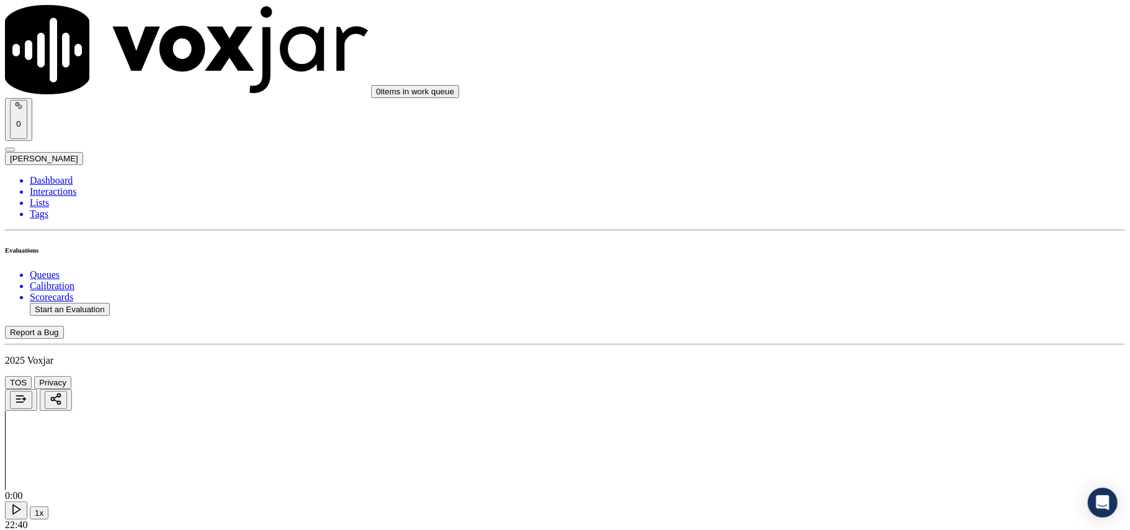
copy p "6178425407"
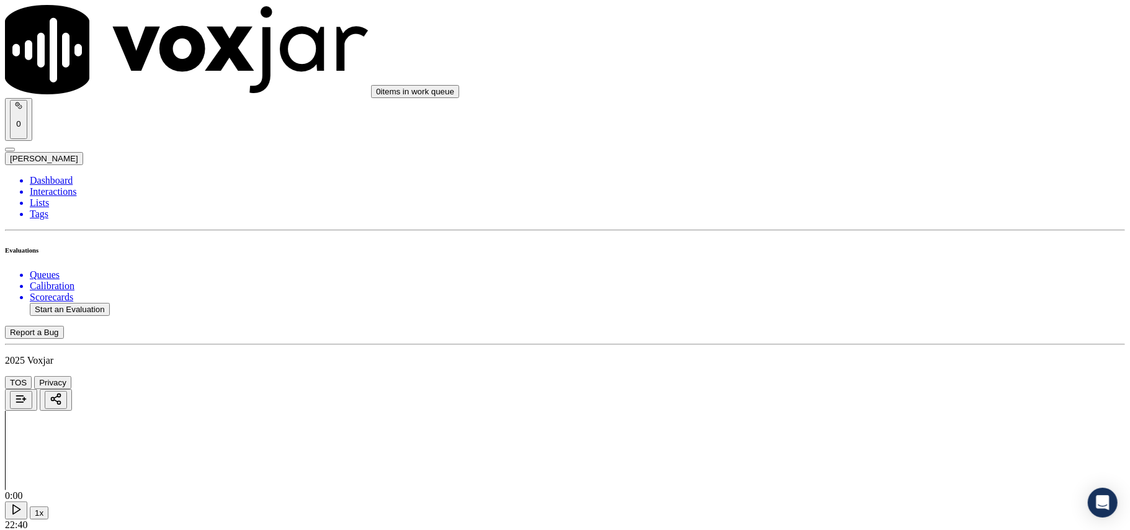
drag, startPoint x: 894, startPoint y: 297, endPoint x: 898, endPoint y: 261, distance: 35.5
click at [848, 227] on div "Yes" at bounding box center [939, 226] width 246 height 11
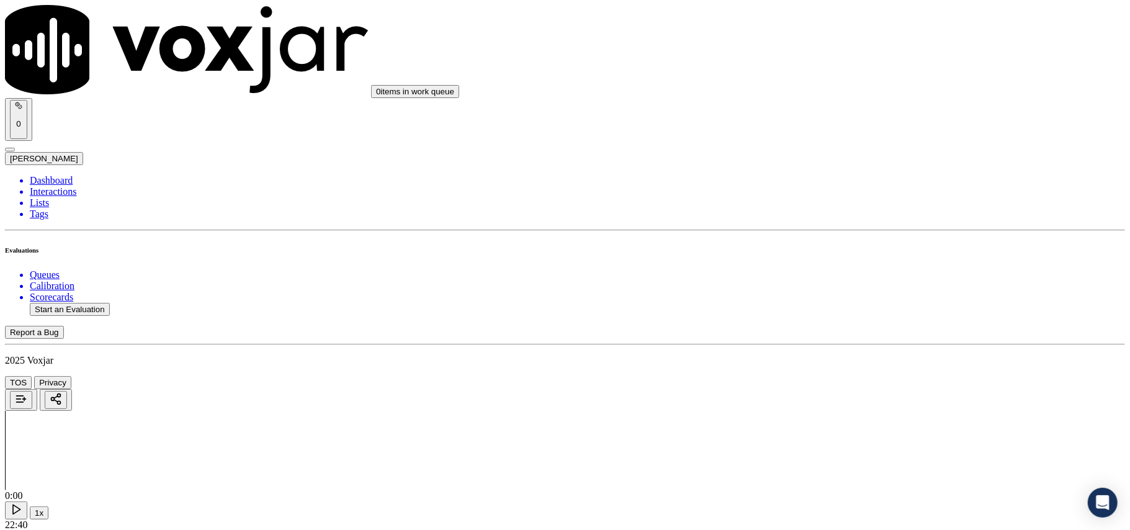
scroll to position [138, 0]
click at [847, 236] on div "Yes" at bounding box center [939, 230] width 246 height 11
click at [855, 392] on div "Yes" at bounding box center [939, 386] width 246 height 11
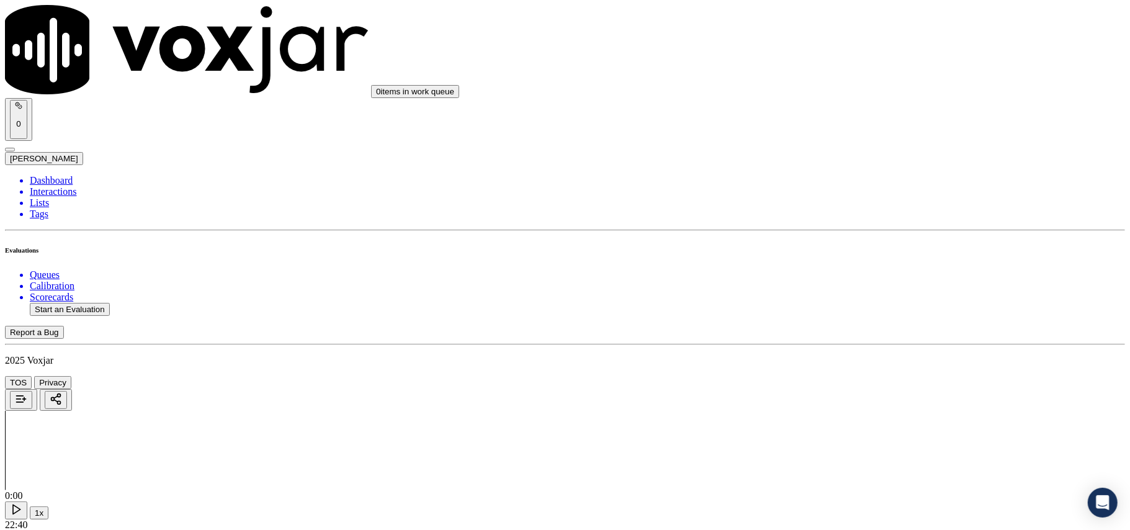
scroll to position [276, 0]
drag, startPoint x: 872, startPoint y: 382, endPoint x: 869, endPoint y: 394, distance: 11.6
click at [867, 407] on div "Yes" at bounding box center [939, 406] width 246 height 11
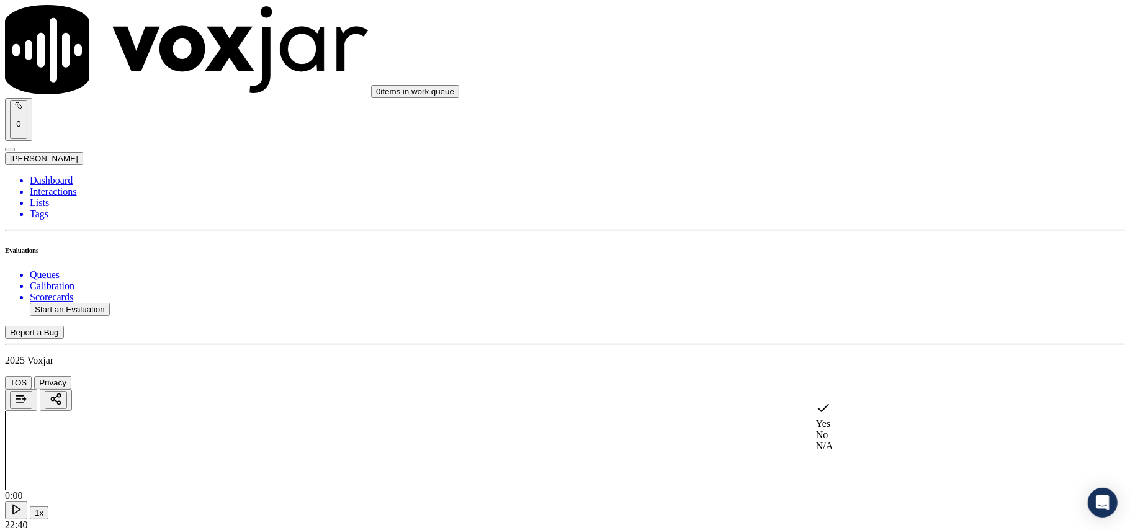
click at [862, 430] on div "No" at bounding box center [939, 435] width 246 height 11
click at [862, 221] on div "Yes" at bounding box center [939, 215] width 246 height 11
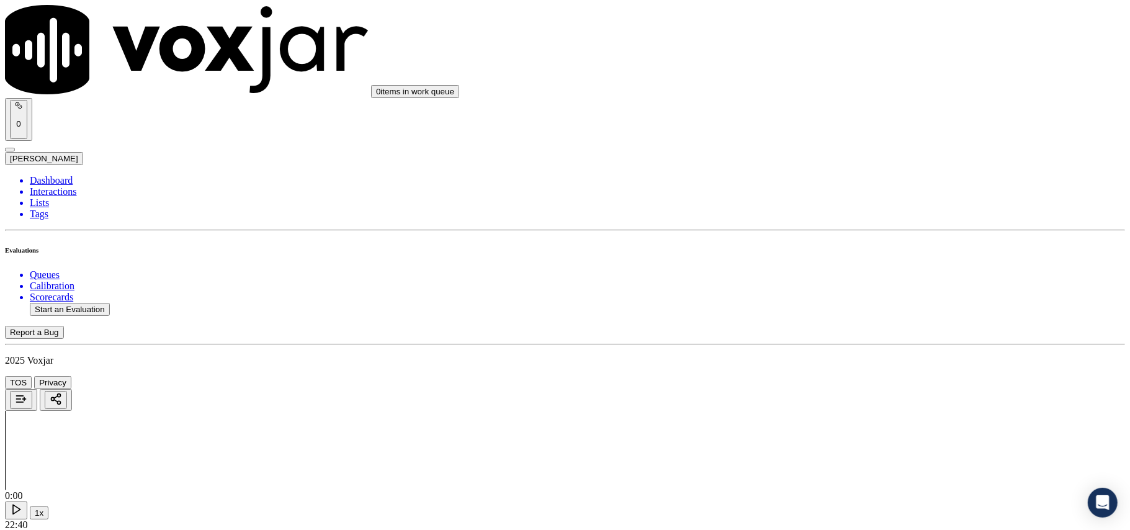
click at [877, 251] on div "No" at bounding box center [939, 245] width 246 height 11
click at [845, 269] on div "No" at bounding box center [939, 263] width 246 height 11
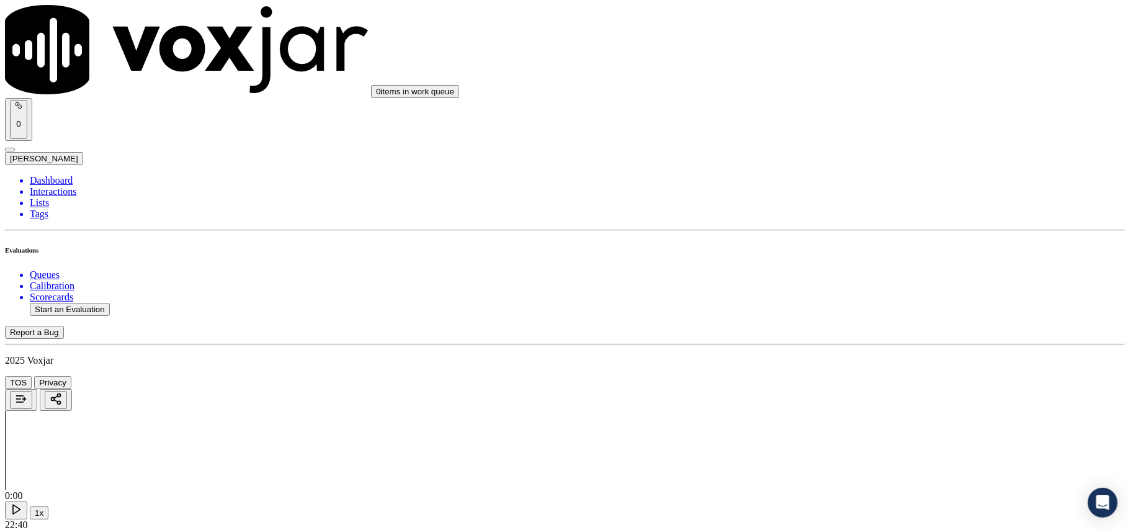
paste textarea "the agent failed to ask for permission to access the account before accessing t…"
type textarea "the agent failed to ask for permission to access the account before accessing t…"
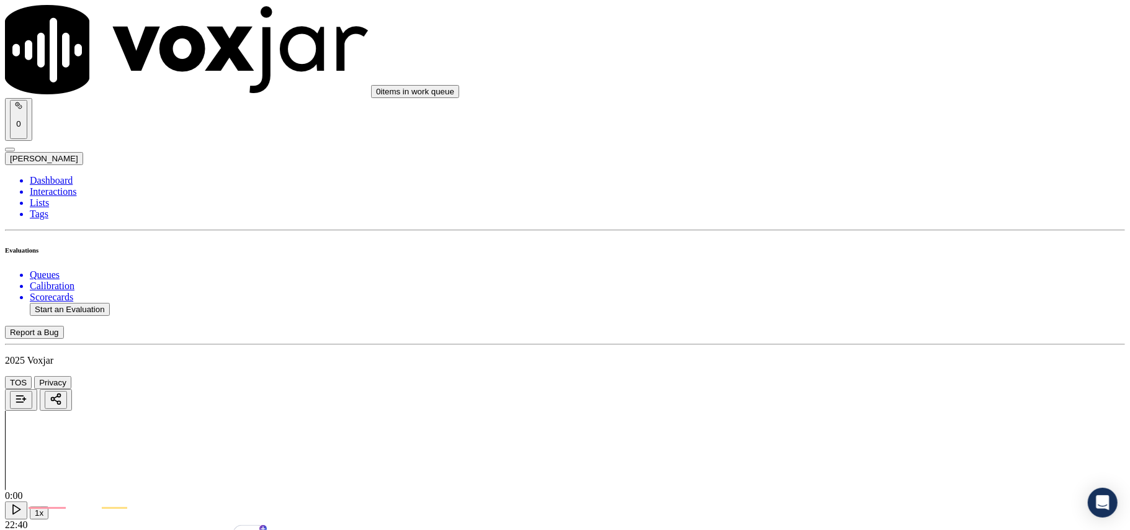
click at [858, 246] on div "No" at bounding box center [939, 240] width 246 height 11
click at [853, 250] on div "No" at bounding box center [939, 244] width 246 height 11
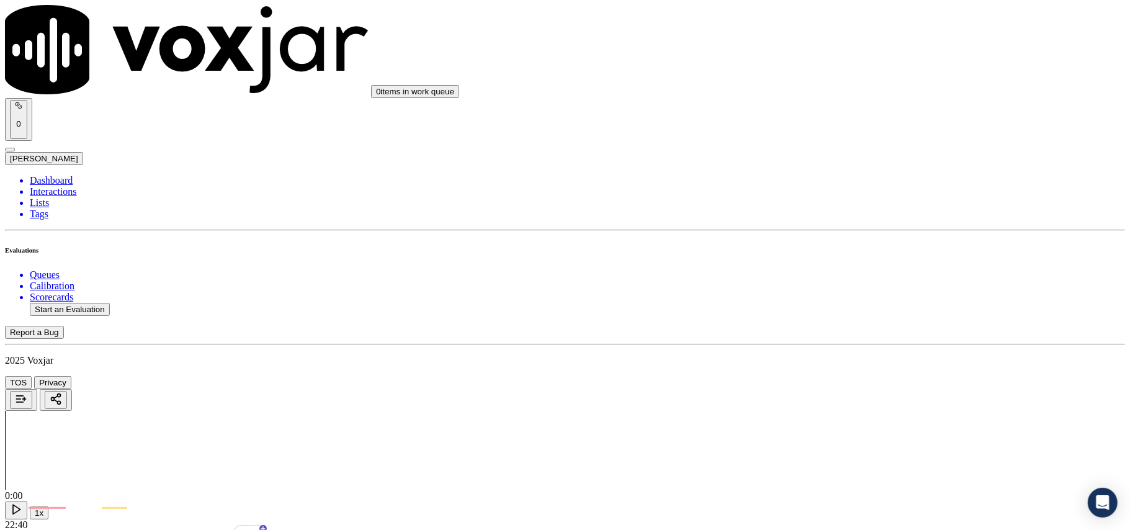
scroll to position [1517, 0]
click at [847, 284] on div "Yes" at bounding box center [939, 282] width 246 height 11
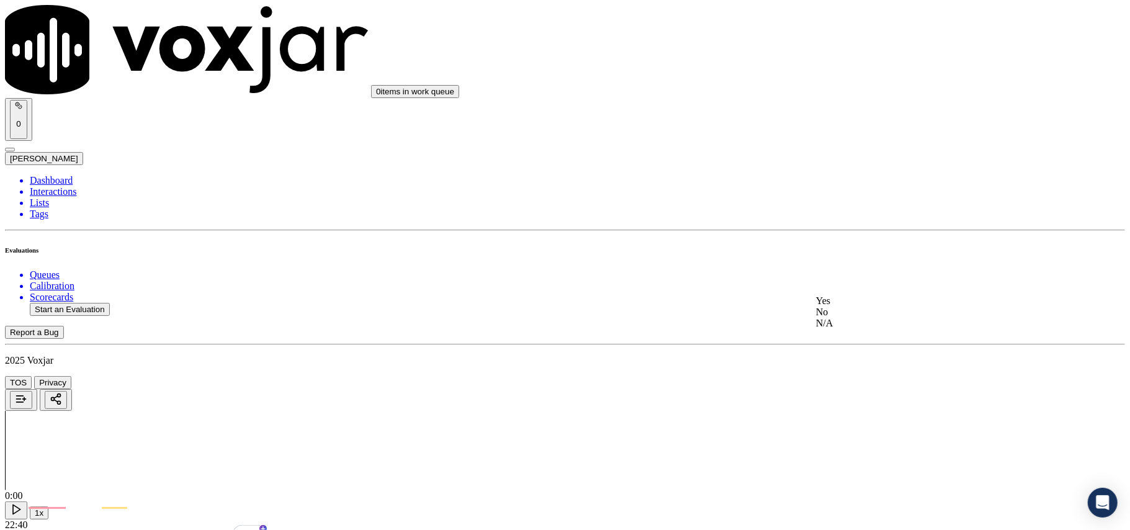
click at [850, 318] on div "No" at bounding box center [939, 312] width 246 height 11
click at [855, 173] on div "Yes" at bounding box center [939, 167] width 246 height 11
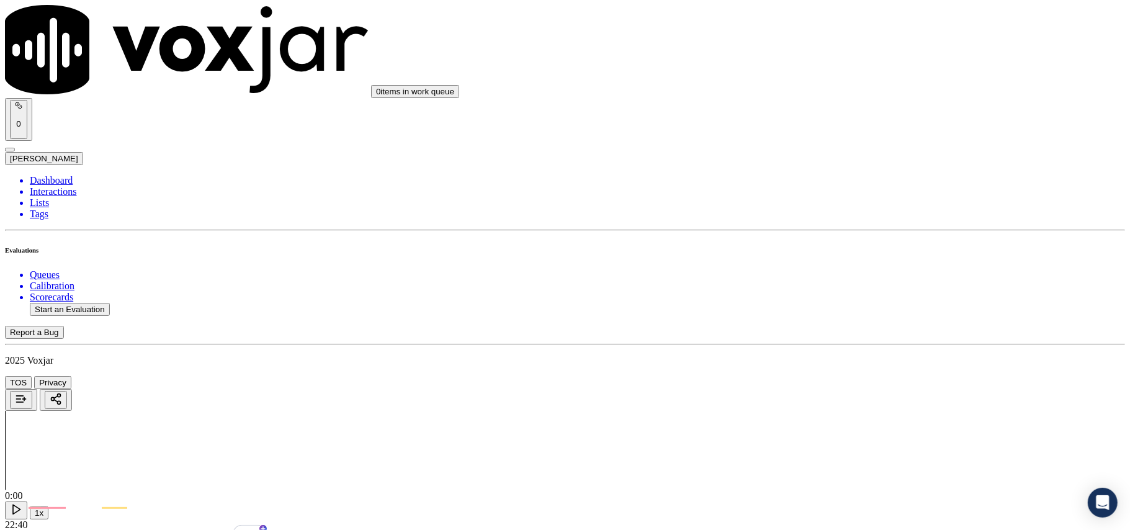
click at [859, 174] on div "Yes" at bounding box center [939, 171] width 246 height 11
click at [848, 207] on div "No" at bounding box center [939, 201] width 246 height 11
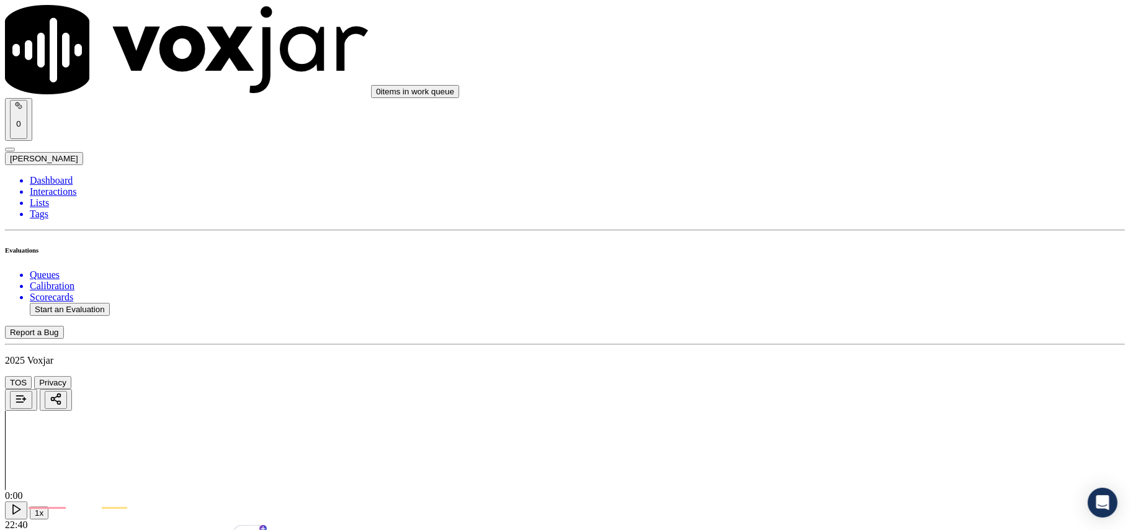
scroll to position [2345, 0]
click at [845, 262] on div "Yes" at bounding box center [939, 260] width 246 height 11
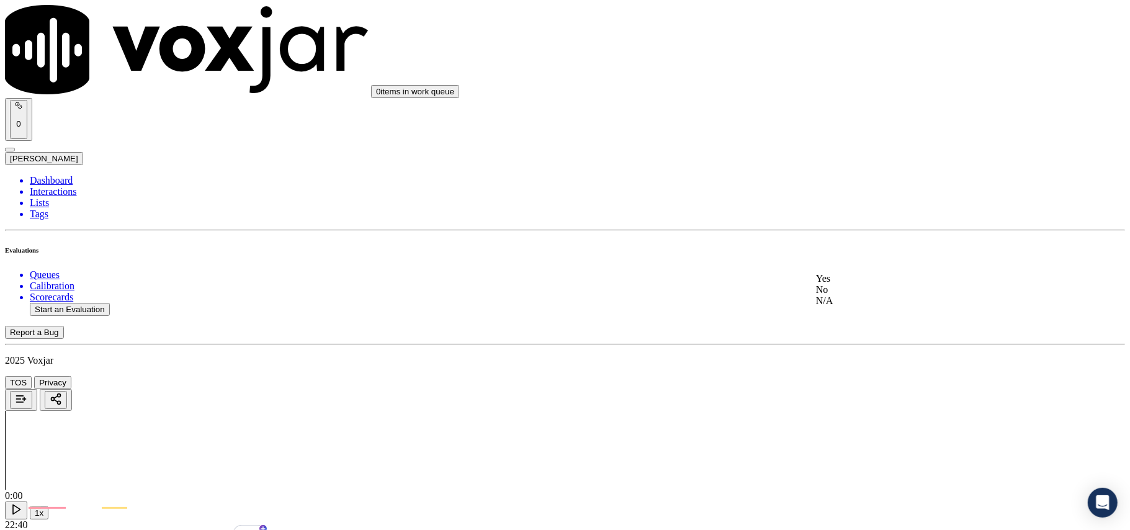
click at [837, 295] on div "No" at bounding box center [939, 289] width 246 height 11
click at [847, 314] on div "No" at bounding box center [939, 308] width 246 height 11
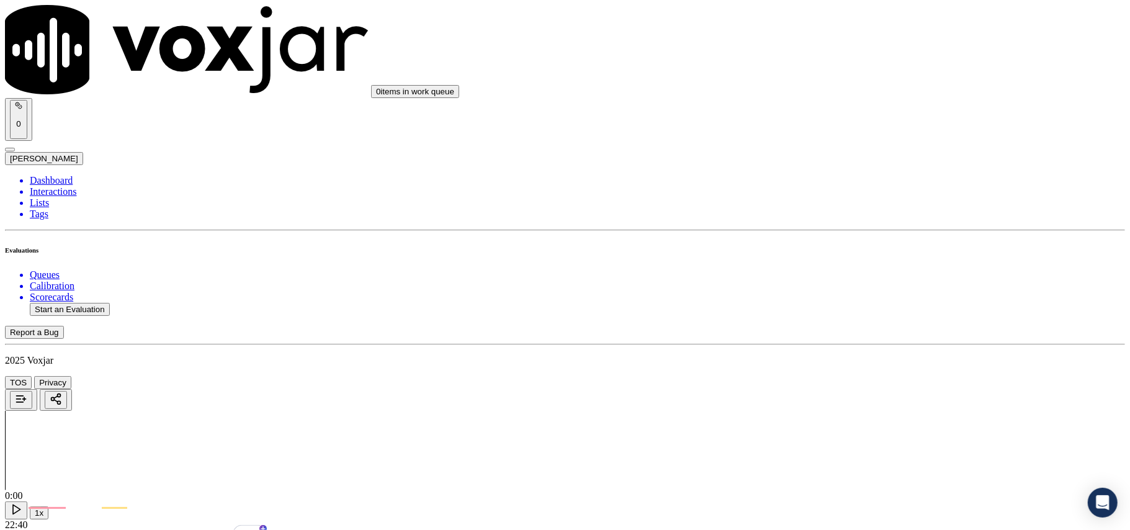
click at [855, 334] on div "No" at bounding box center [939, 328] width 246 height 11
click at [839, 353] on div "No" at bounding box center [939, 346] width 246 height 11
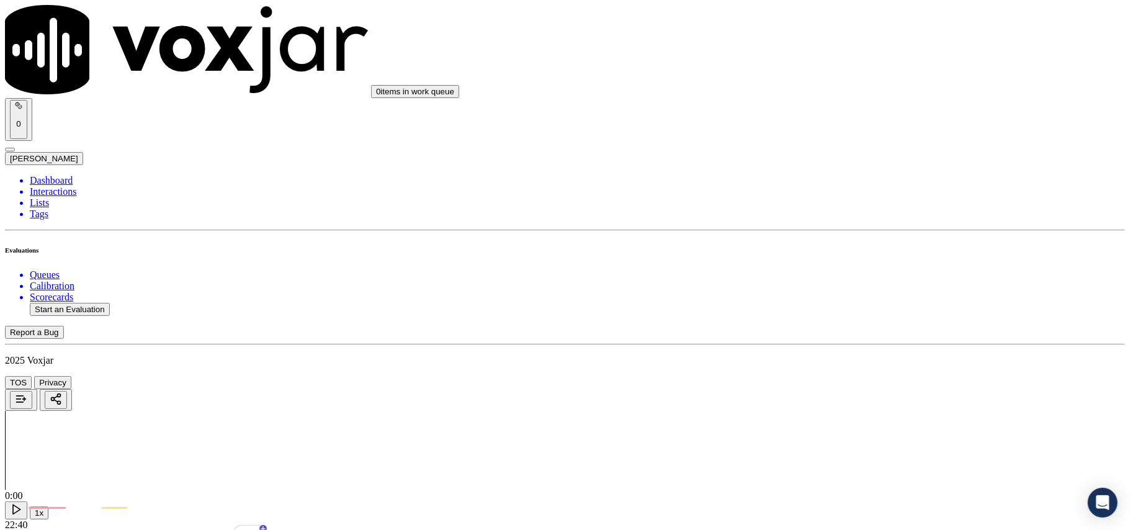
scroll to position [3035, 0]
click at [855, 386] on div "No" at bounding box center [939, 380] width 246 height 11
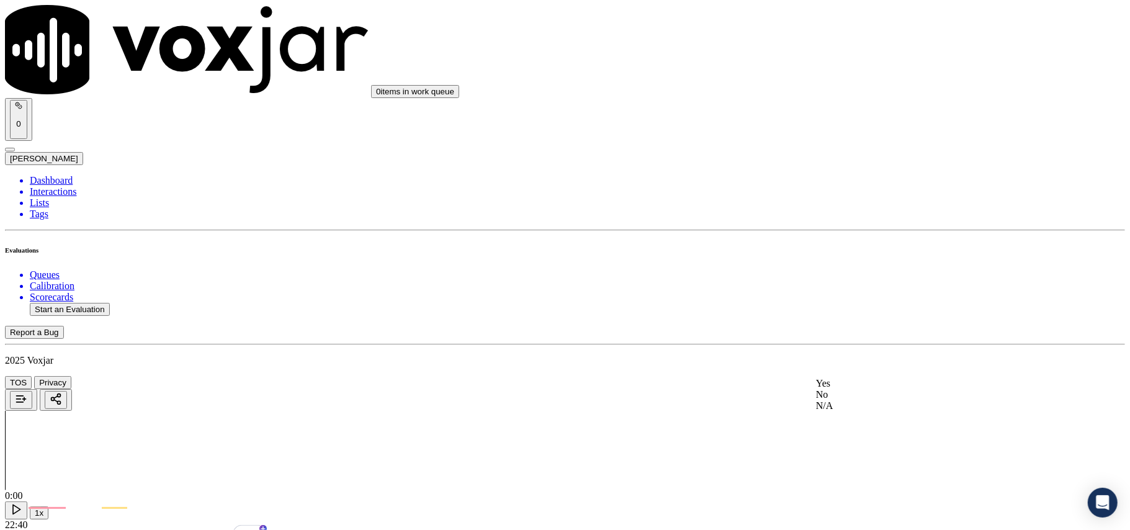
click at [847, 400] on div "No" at bounding box center [939, 394] width 246 height 11
click at [67, 303] on button "Start an Evaluation" at bounding box center [70, 309] width 80 height 13
click at [53, 303] on button "Start an Evaluation" at bounding box center [70, 309] width 80 height 13
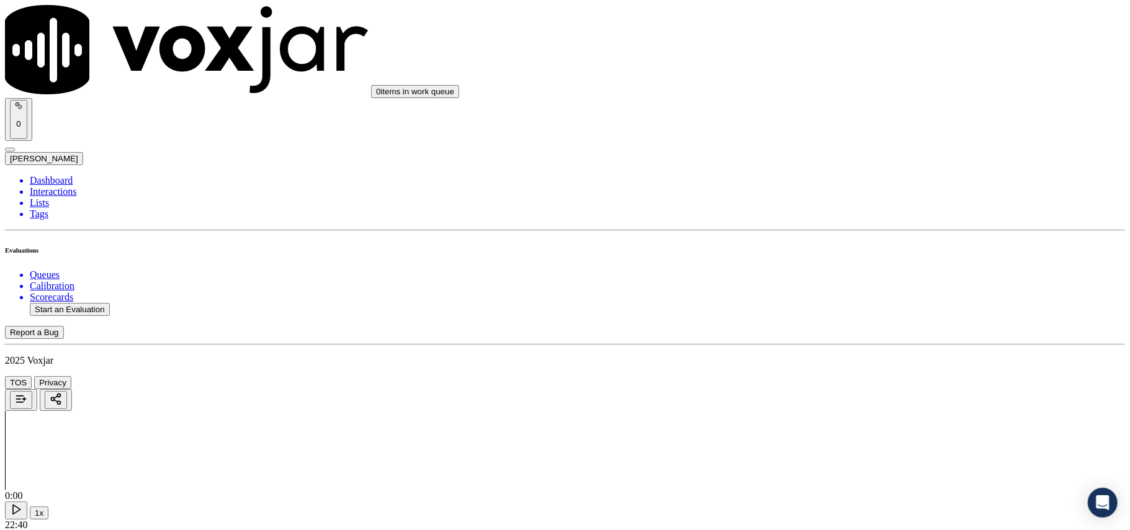
paste input "9255883580"
type input "9255883580"
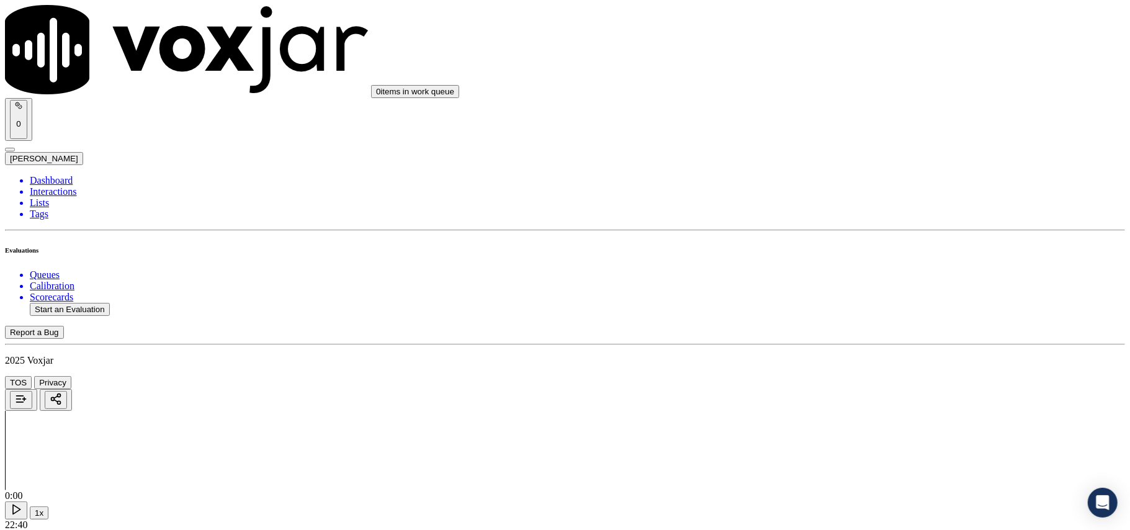
type input "[DATE]T00:03"
type input "[PERSON_NAME]"
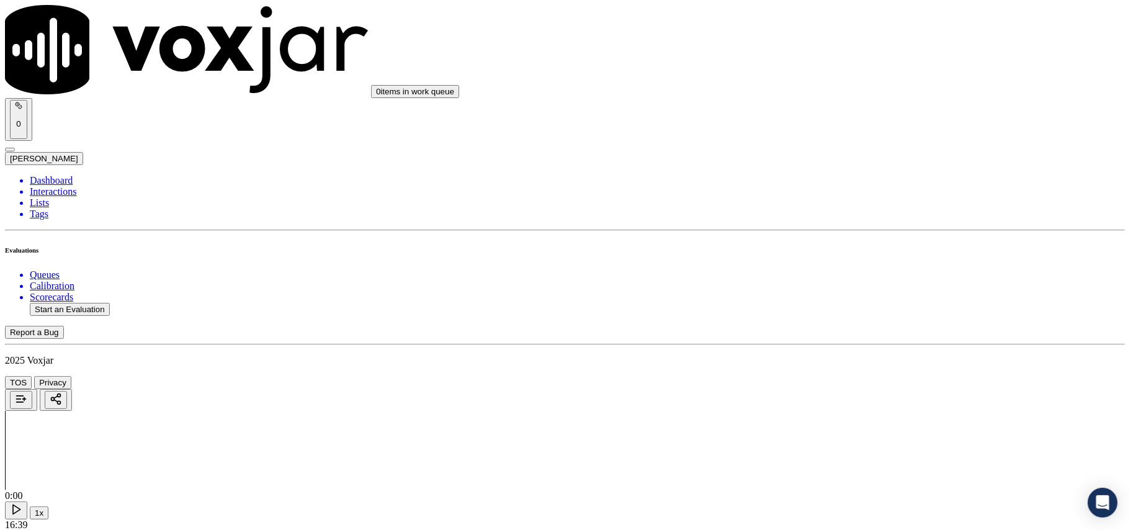
scroll to position [112, 0]
type input "9255883580"
drag, startPoint x: 487, startPoint y: 219, endPoint x: 470, endPoint y: 225, distance: 17.9
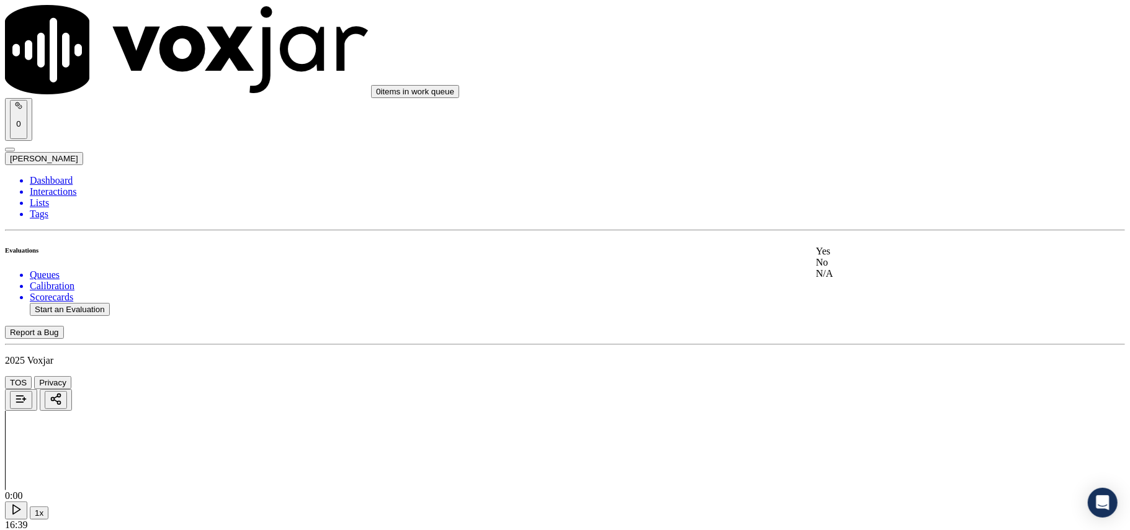
click at [855, 257] on div "Yes" at bounding box center [939, 251] width 246 height 11
click at [849, 138] on div "Yes" at bounding box center [939, 132] width 246 height 11
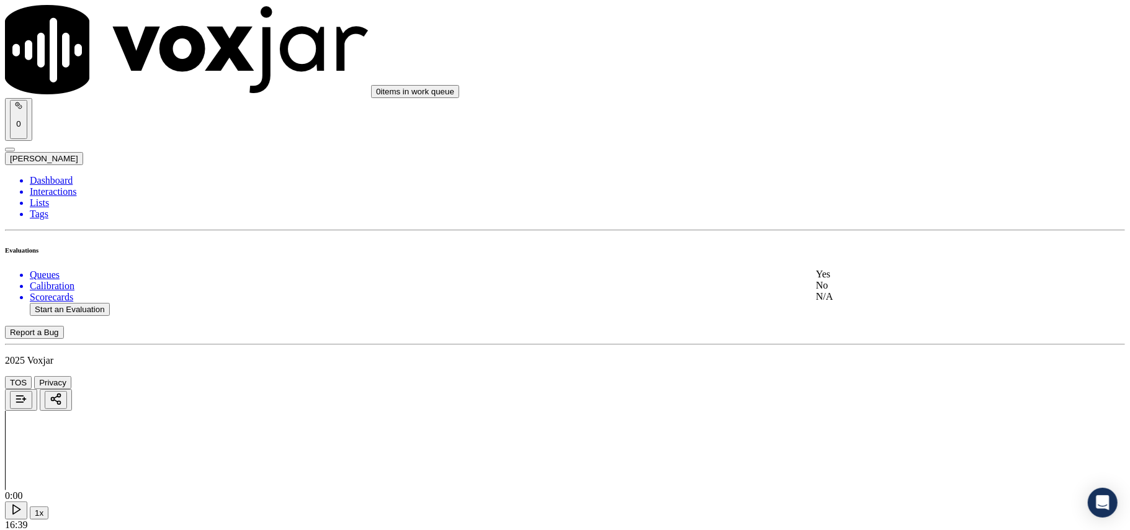
click at [870, 280] on div "Yes" at bounding box center [939, 274] width 246 height 11
click at [844, 321] on div "N/A" at bounding box center [939, 315] width 246 height 11
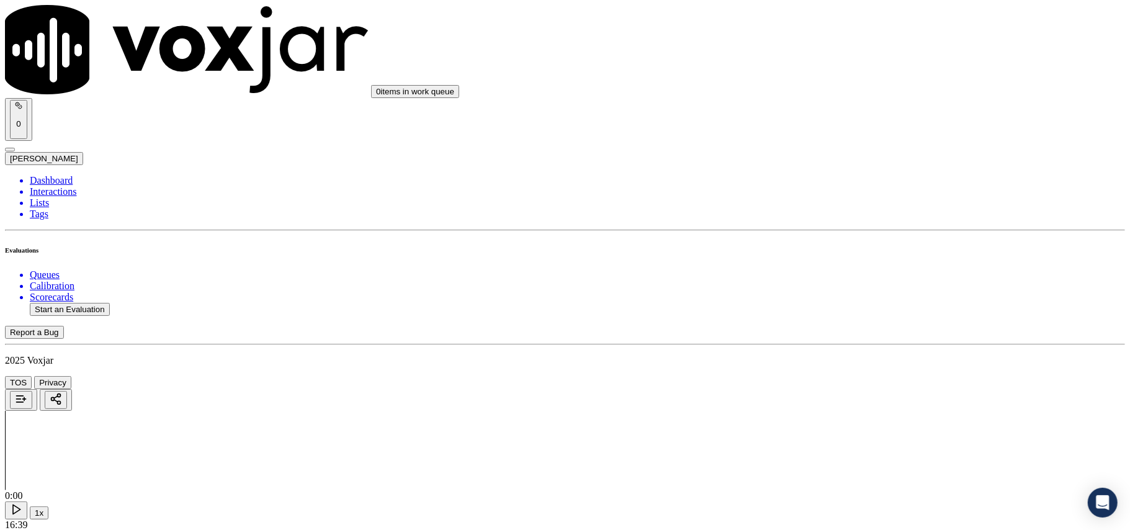
click at [858, 217] on div "N/A" at bounding box center [939, 211] width 246 height 11
click at [848, 209] on div "Yes" at bounding box center [939, 207] width 246 height 11
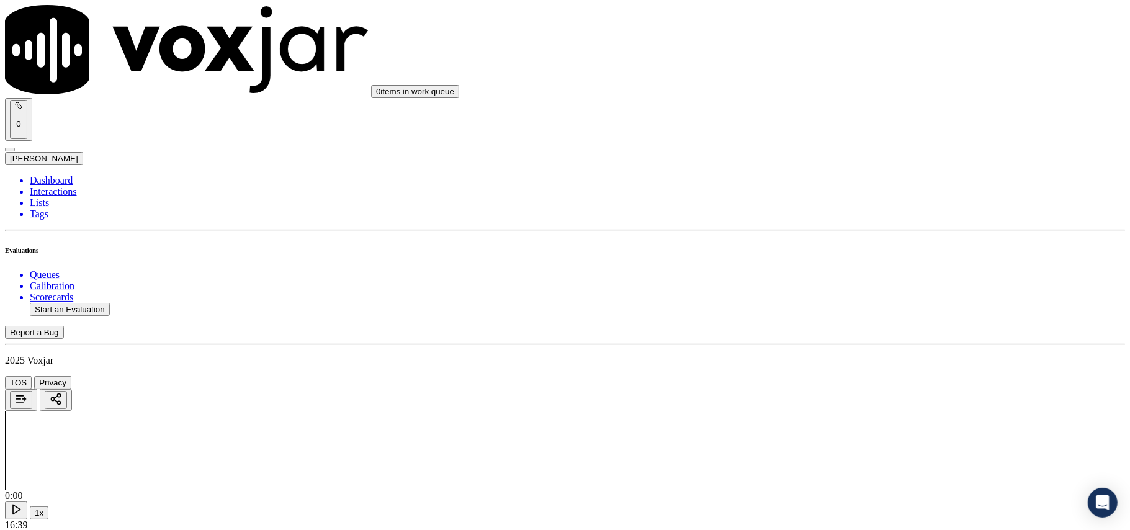
scroll to position [966, 0]
click at [844, 227] on div "Yes" at bounding box center [939, 226] width 246 height 11
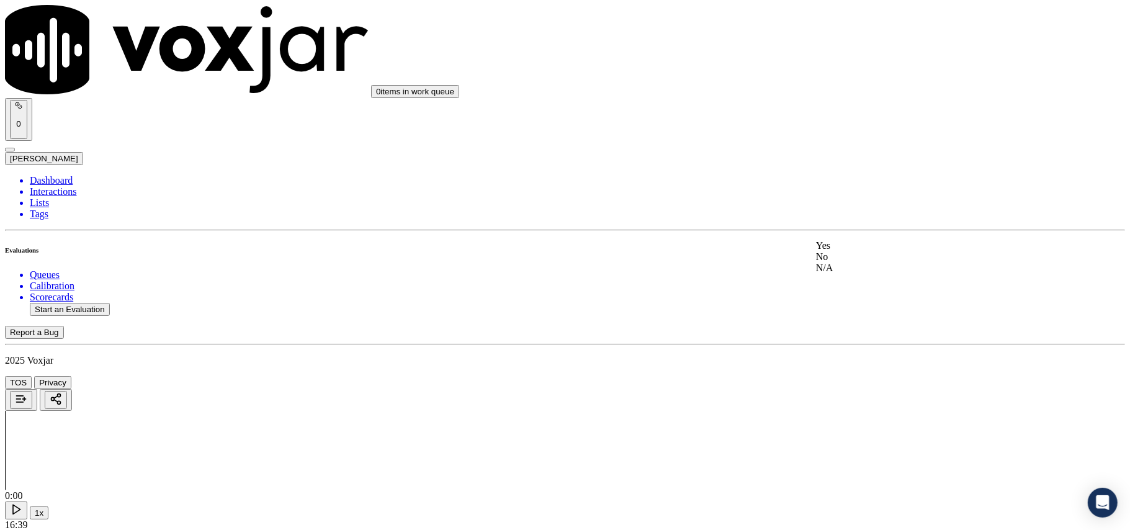
drag, startPoint x: 845, startPoint y: 256, endPoint x: 848, endPoint y: 242, distance: 14.5
click at [847, 251] on div "Yes" at bounding box center [939, 245] width 246 height 11
click at [837, 277] on div "N/A" at bounding box center [939, 271] width 246 height 11
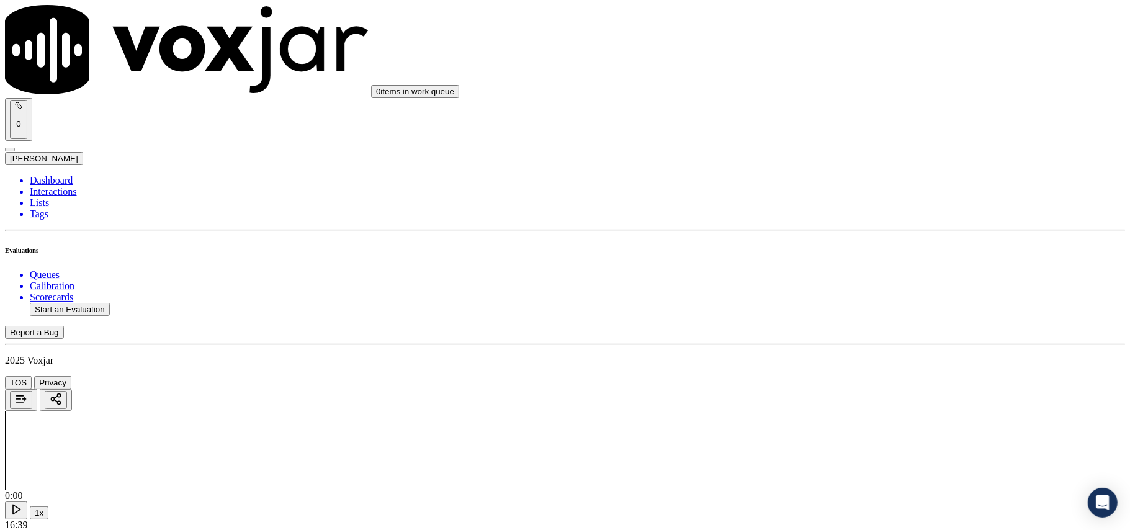
scroll to position [1379, 0]
click at [854, 289] on div "Yes" at bounding box center [939, 282] width 246 height 11
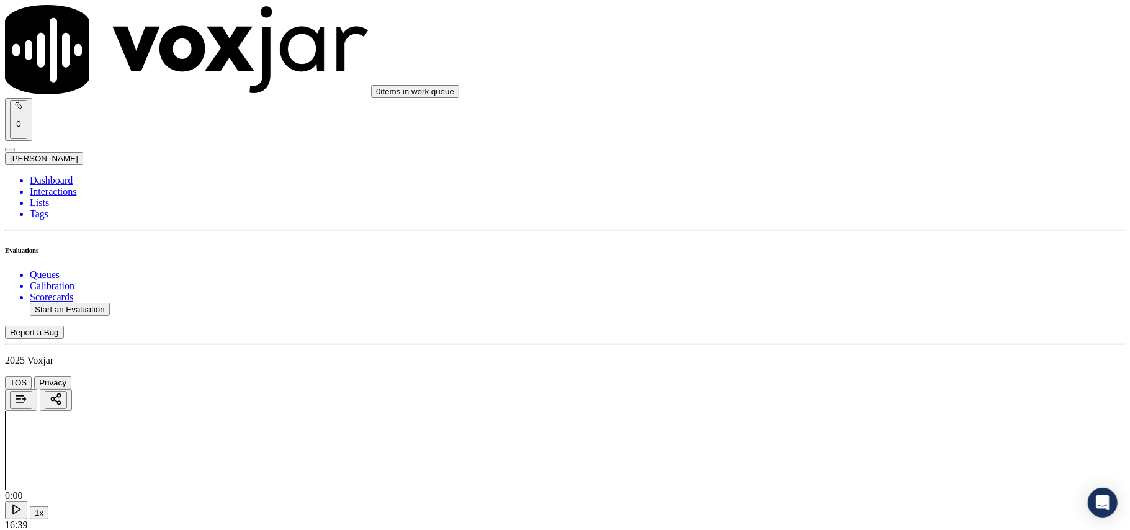
drag, startPoint x: 845, startPoint y: 348, endPoint x: 845, endPoint y: 359, distance: 11.2
click at [847, 367] on div "Yes" at bounding box center [939, 368] width 246 height 11
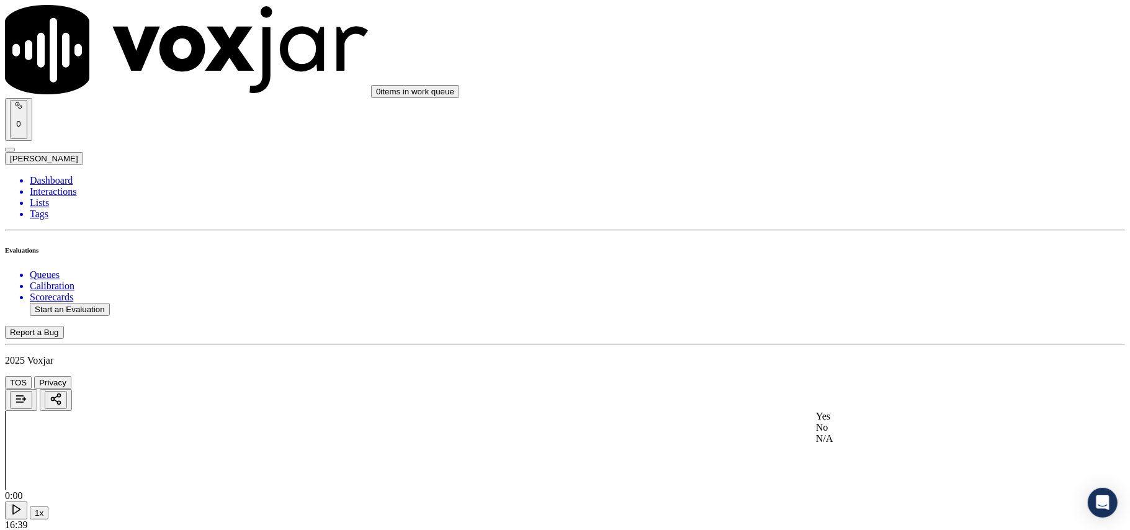
click at [848, 420] on div "Yes" at bounding box center [939, 416] width 246 height 11
click at [842, 287] on div "Yes" at bounding box center [939, 282] width 246 height 11
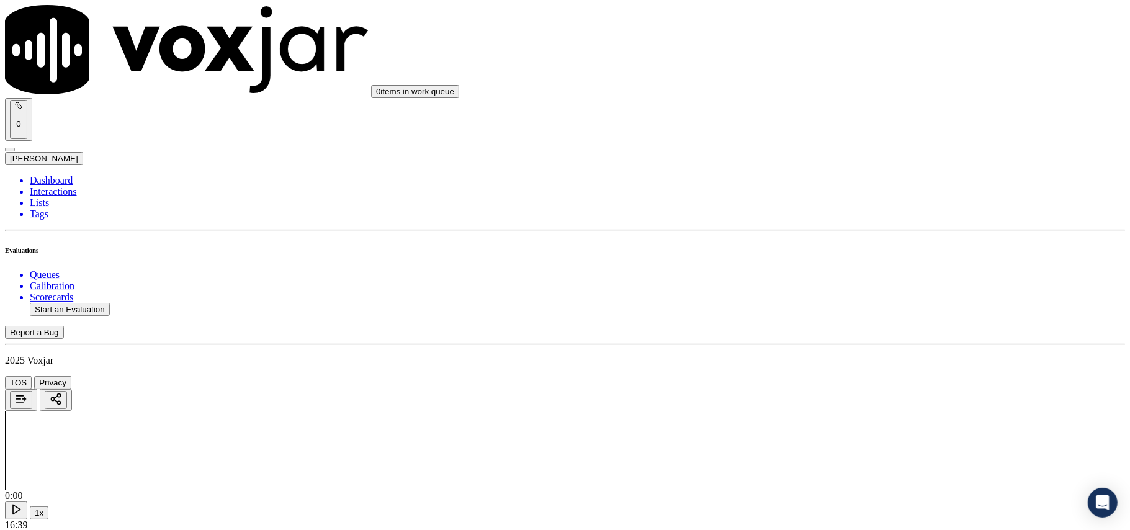
drag, startPoint x: 840, startPoint y: 266, endPoint x: 840, endPoint y: 272, distance: 6.2
click at [840, 286] on div "Yes" at bounding box center [939, 286] width 246 height 11
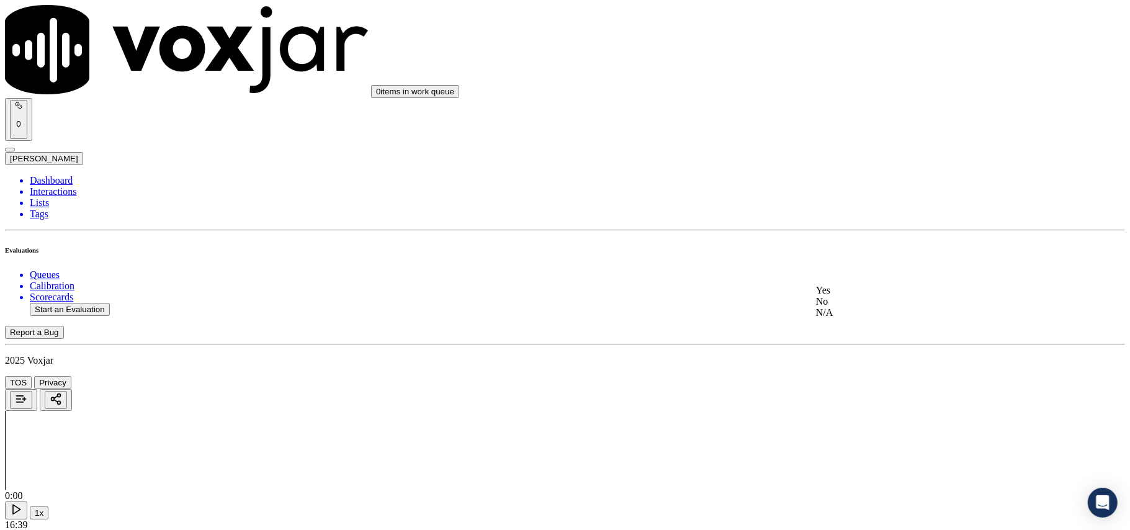
click at [844, 291] on div "Yes" at bounding box center [939, 290] width 246 height 11
click at [853, 174] on div "Yes" at bounding box center [939, 171] width 246 height 11
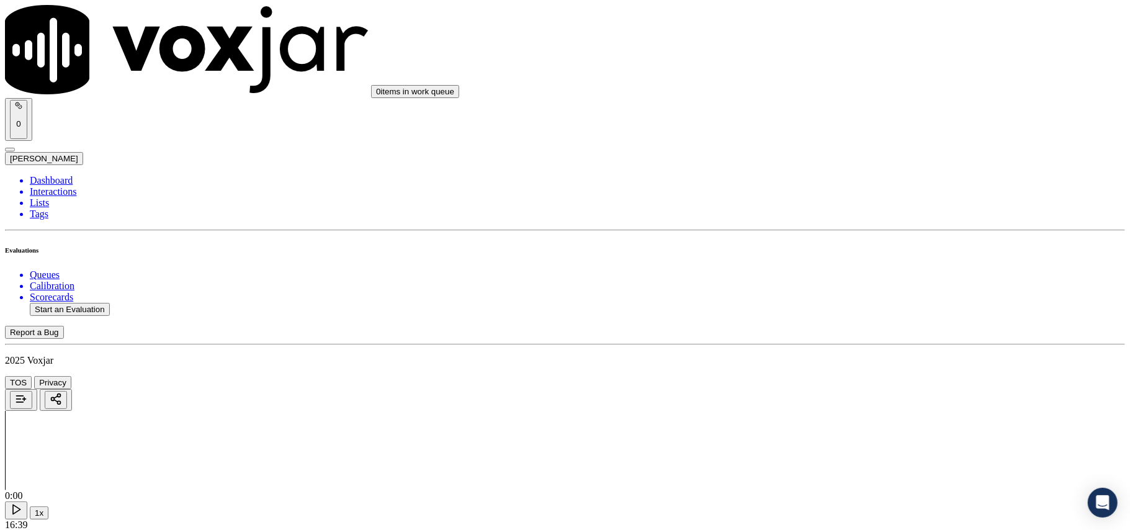
click at [845, 196] on div "Yes" at bounding box center [939, 190] width 246 height 11
click at [840, 209] on div "Yes" at bounding box center [939, 209] width 246 height 11
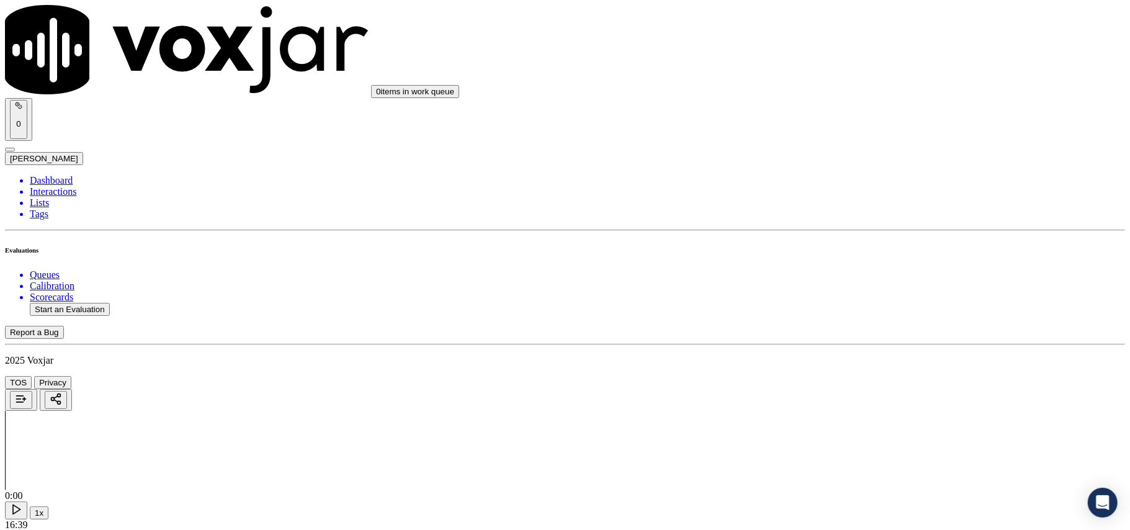
scroll to position [2896, 0]
click at [847, 283] on div "Yes" at bounding box center [939, 279] width 246 height 11
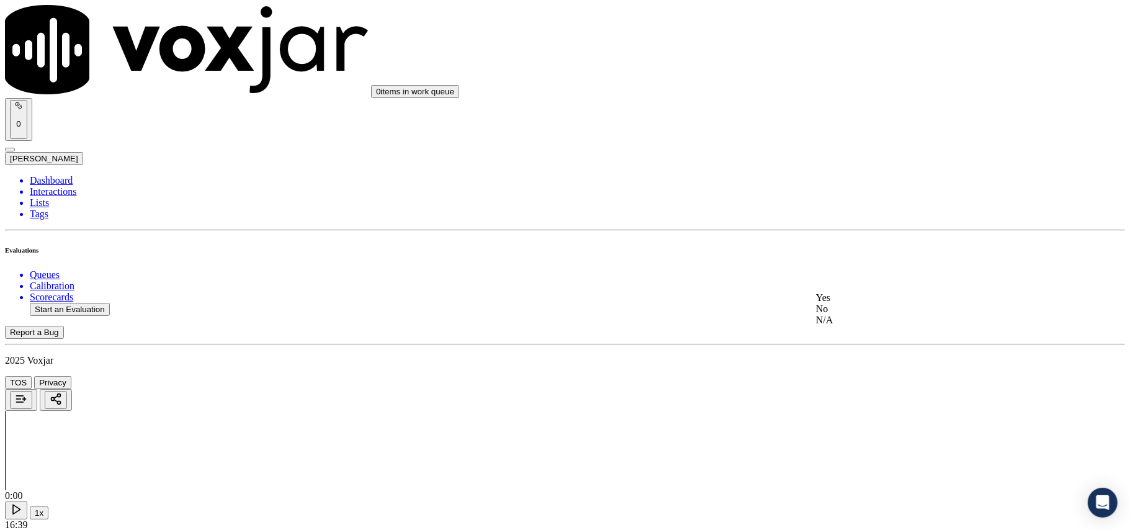
click at [845, 303] on div "Yes" at bounding box center [939, 297] width 246 height 11
drag, startPoint x: 834, startPoint y: 359, endPoint x: 834, endPoint y: 371, distance: 11.8
click at [833, 381] on div "Yes" at bounding box center [939, 383] width 246 height 11
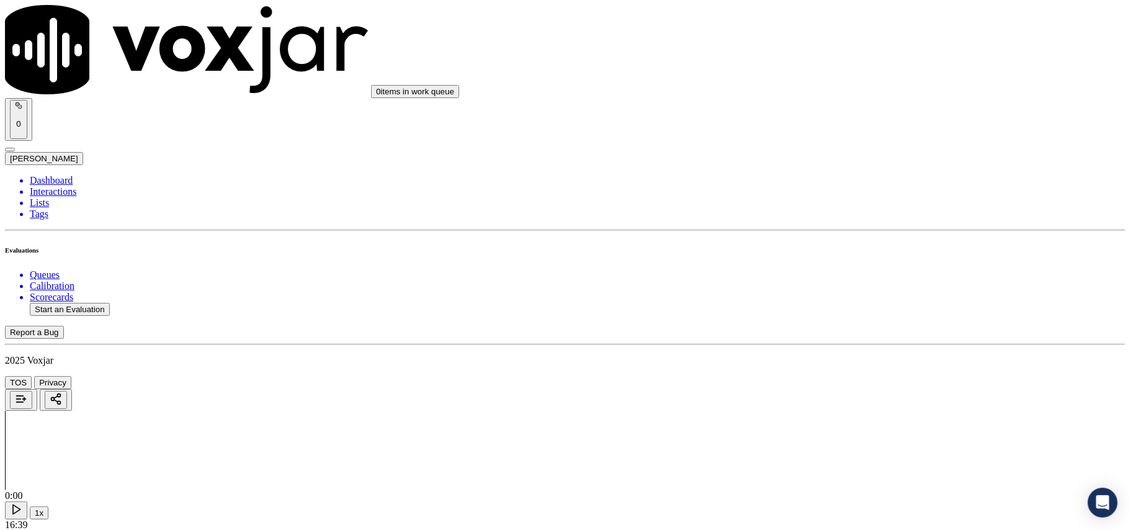
click at [73, 303] on button "Start an Evaluation" at bounding box center [70, 309] width 80 height 13
paste input "814282253"
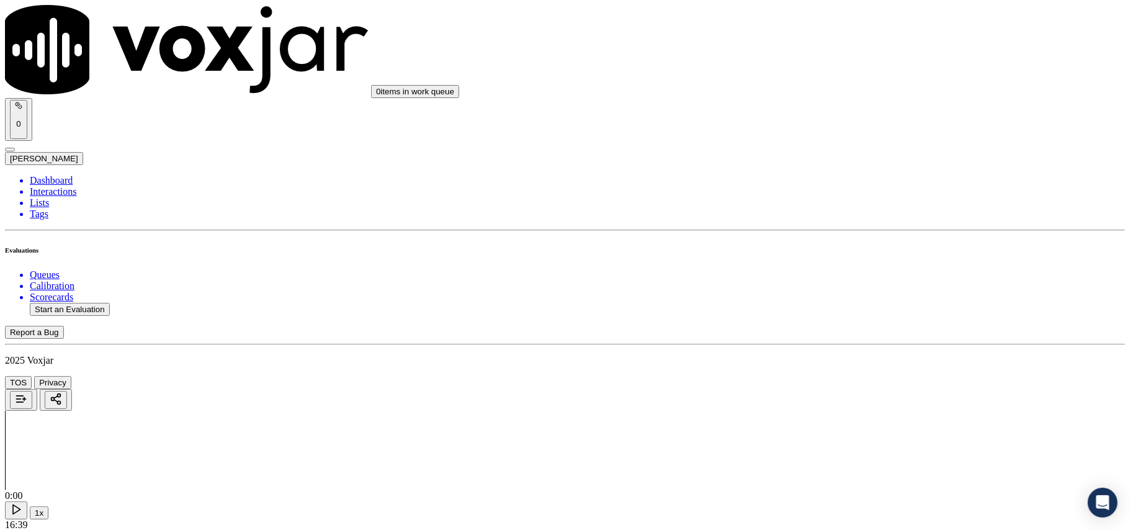
type input "8142822533"
type input "[DATE]T00:04"
type input "[PERSON_NAME]"
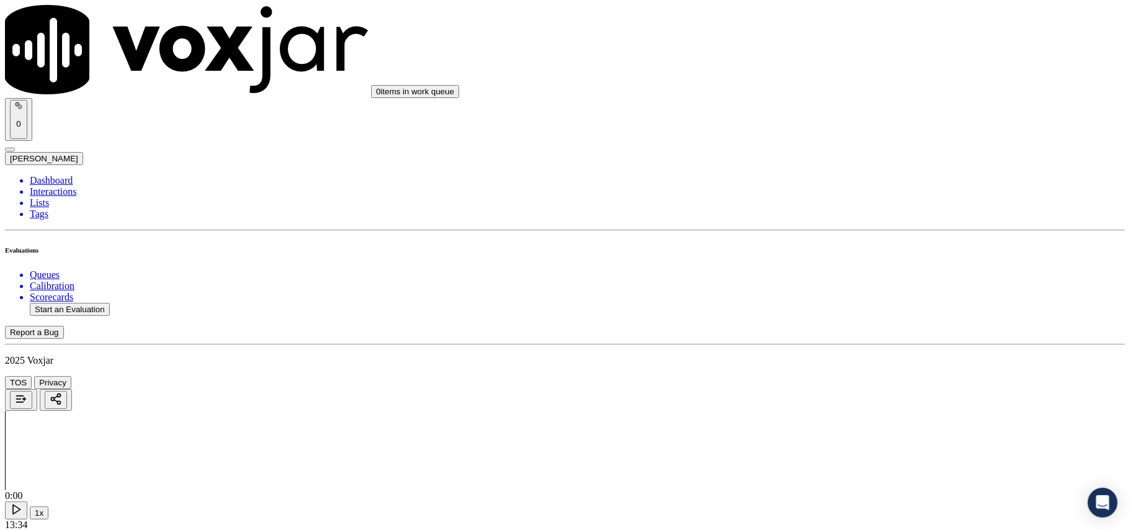
paste input "8142822533"
paste input
type input "8142822533"
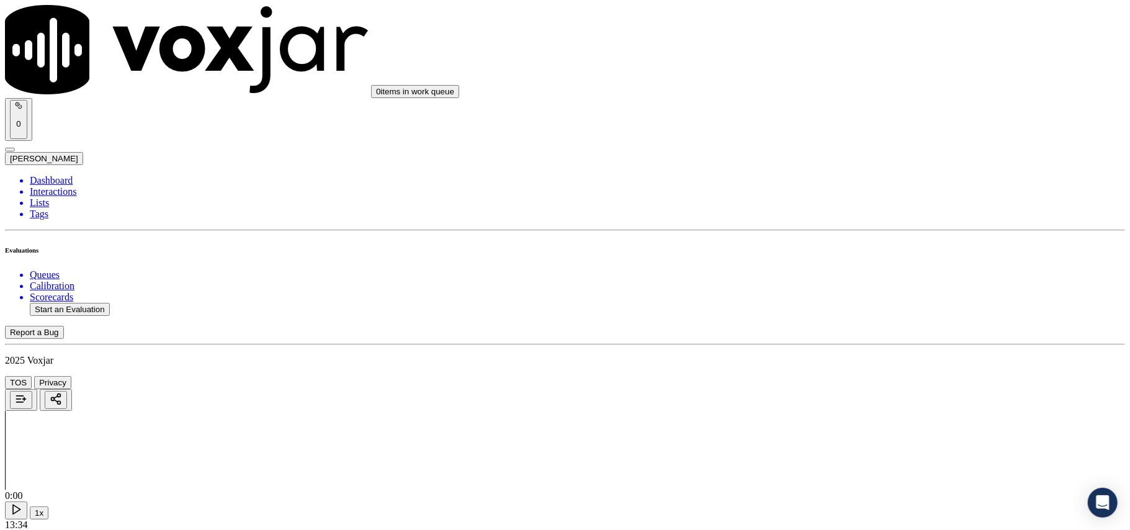
click at [842, 257] on div "Yes" at bounding box center [939, 251] width 246 height 11
click at [847, 276] on div "Yes" at bounding box center [939, 269] width 246 height 11
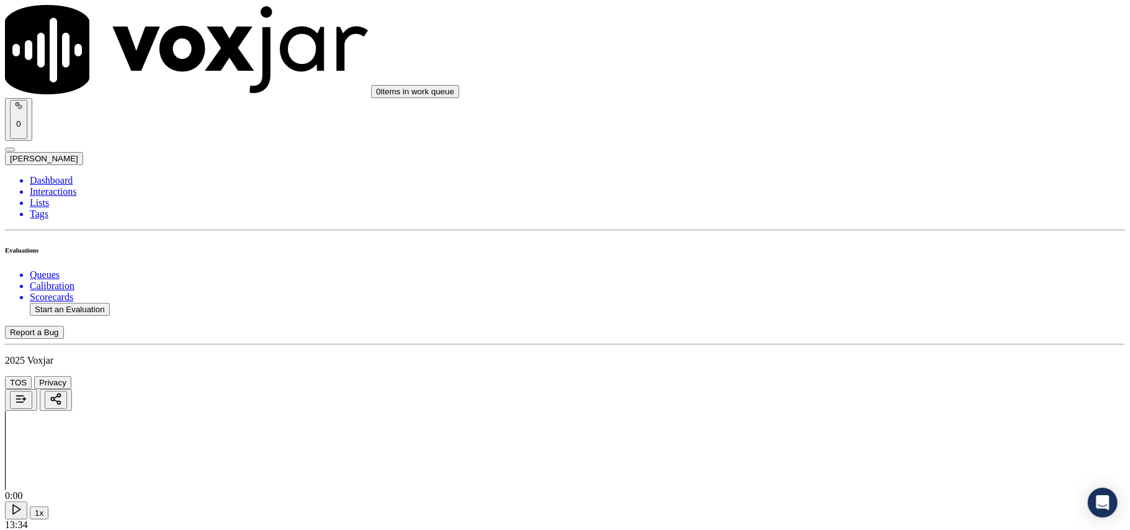
scroll to position [413, 0]
click at [852, 142] on div "Yes" at bounding box center [939, 135] width 246 height 11
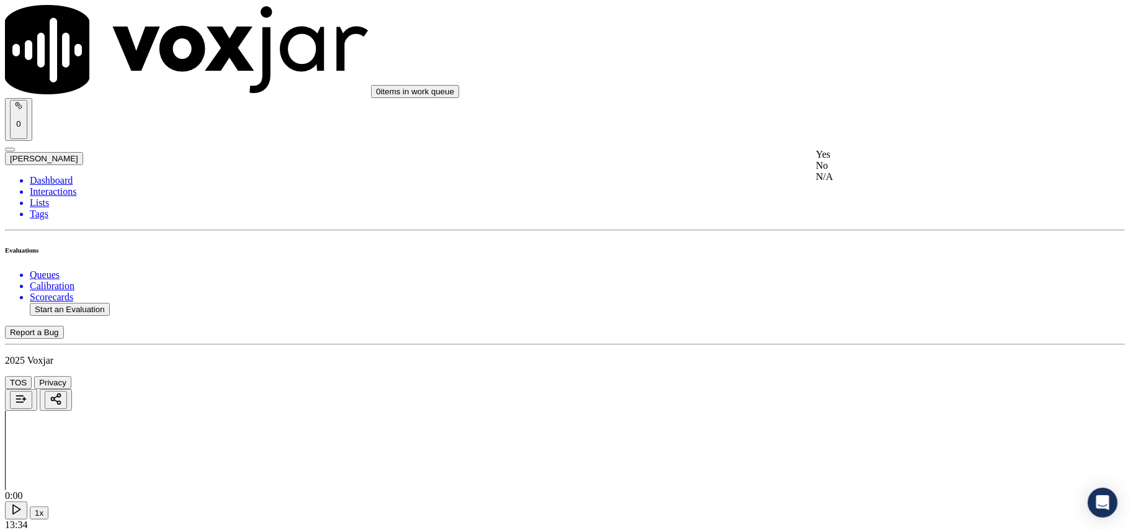
click at [855, 182] on div "N/A" at bounding box center [939, 176] width 246 height 11
click at [853, 217] on div "N/A" at bounding box center [939, 211] width 246 height 11
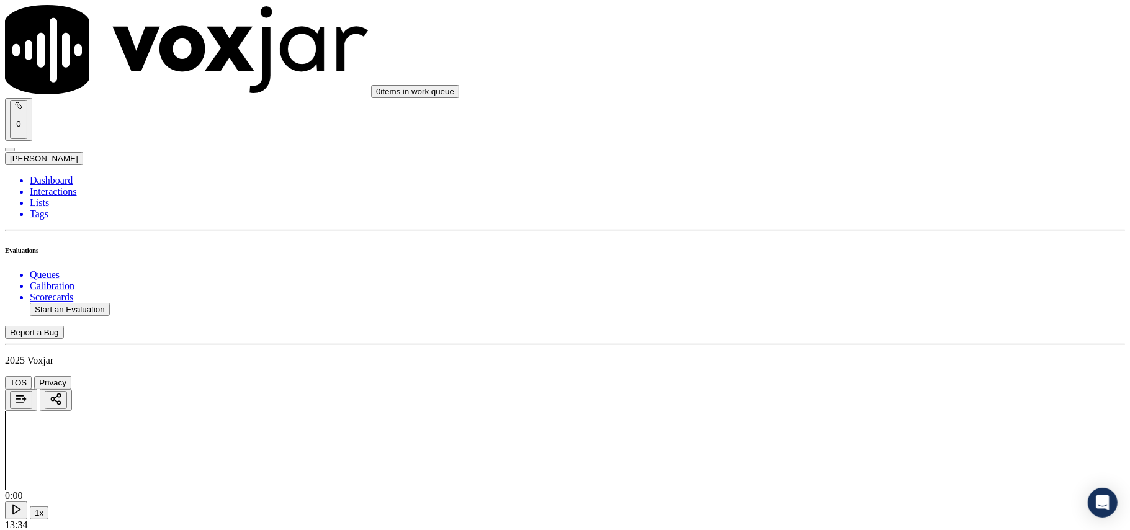
click at [840, 214] on div "Yes" at bounding box center [939, 207] width 246 height 11
click at [845, 232] on div "Yes" at bounding box center [939, 226] width 246 height 11
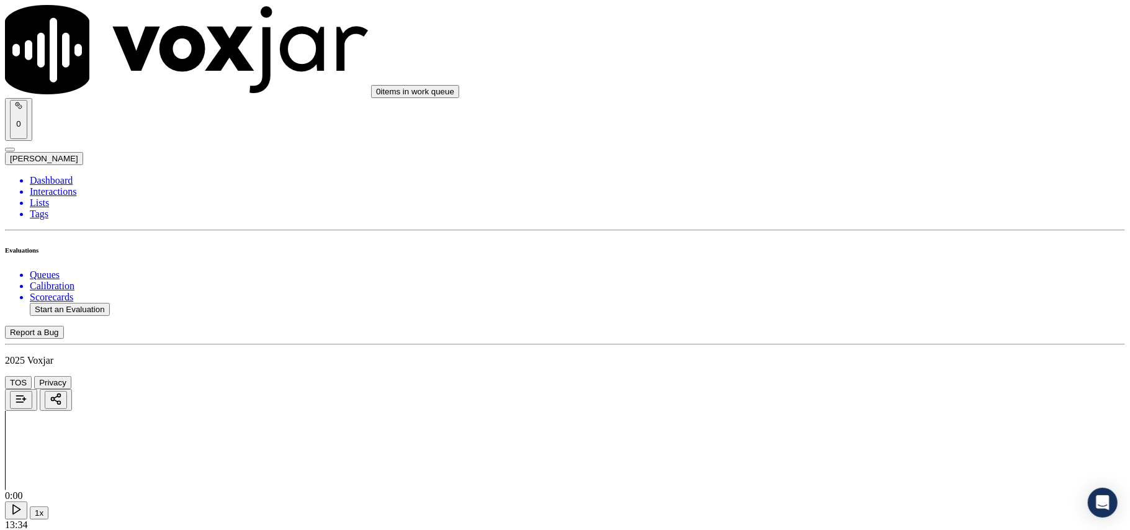
click at [837, 251] on div "Yes" at bounding box center [939, 245] width 246 height 11
click at [842, 277] on div "N/A" at bounding box center [939, 271] width 246 height 11
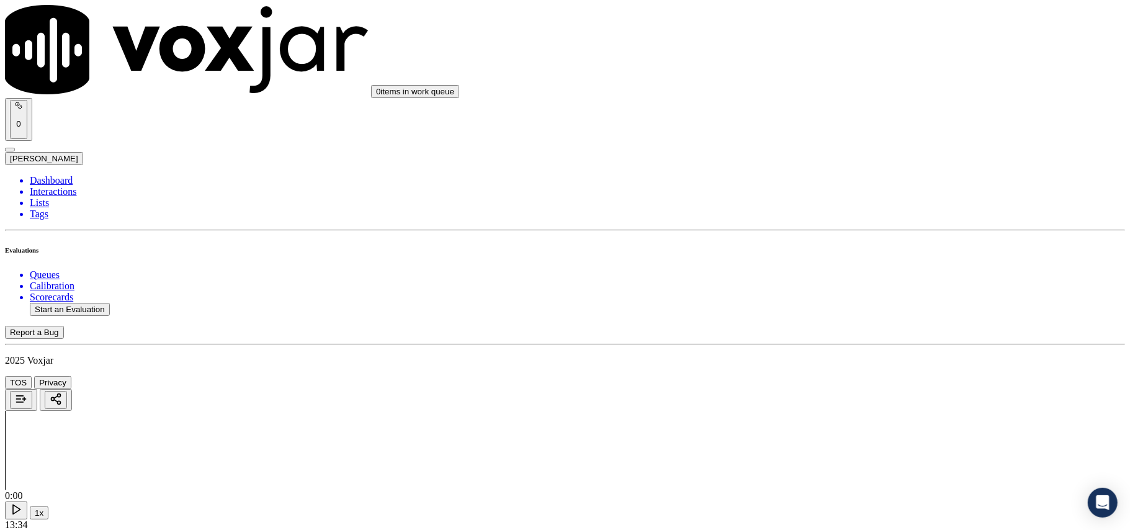
scroll to position [1379, 0]
click at [840, 289] on div "Yes" at bounding box center [939, 282] width 246 height 11
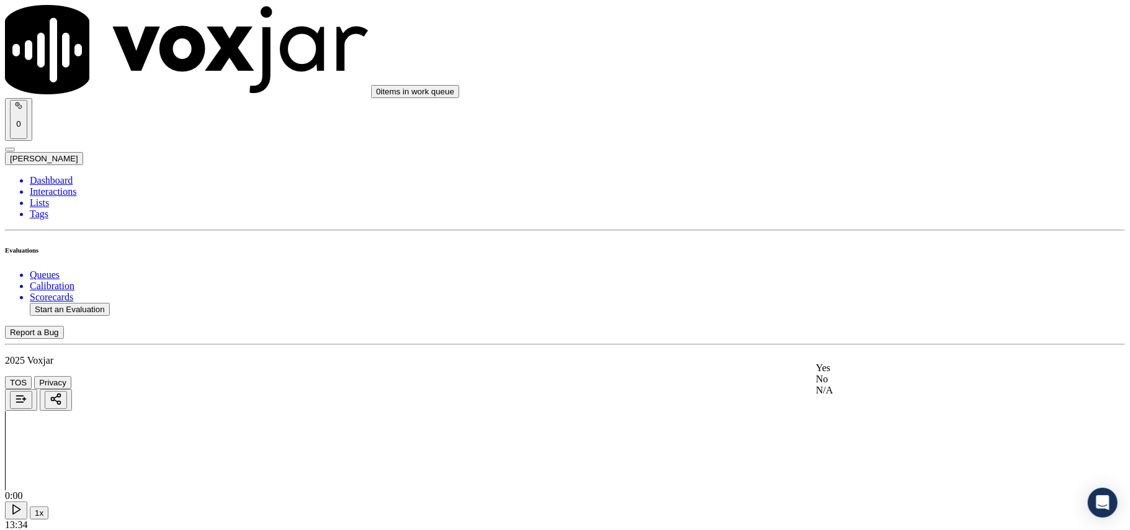
click at [816, 373] on span at bounding box center [816, 368] width 0 height 11
drag, startPoint x: 847, startPoint y: 106, endPoint x: 847, endPoint y: 122, distance: 16.8
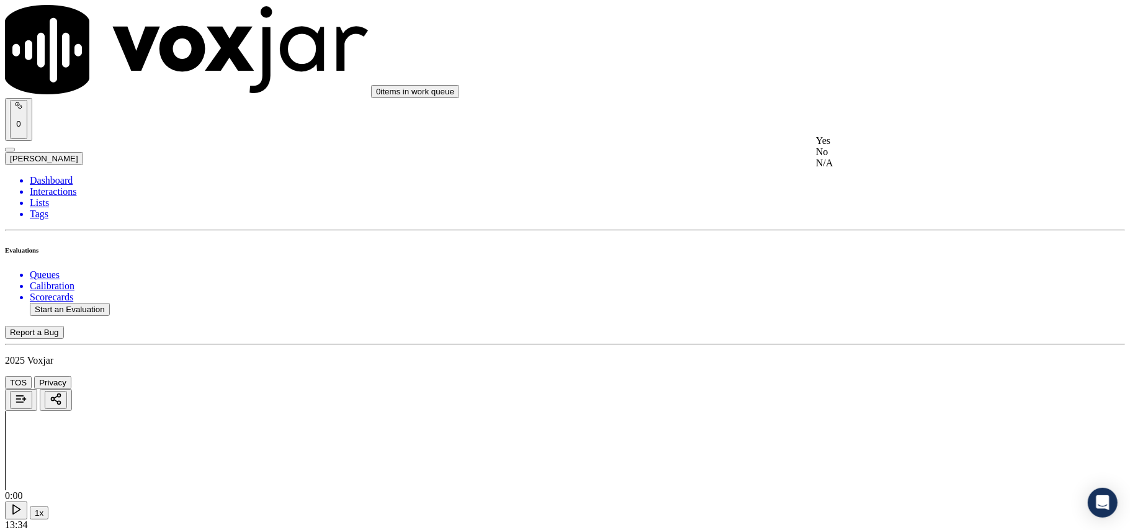
click at [852, 142] on div "Yes" at bounding box center [939, 140] width 246 height 11
click at [840, 146] on div "Yes" at bounding box center [939, 144] width 246 height 11
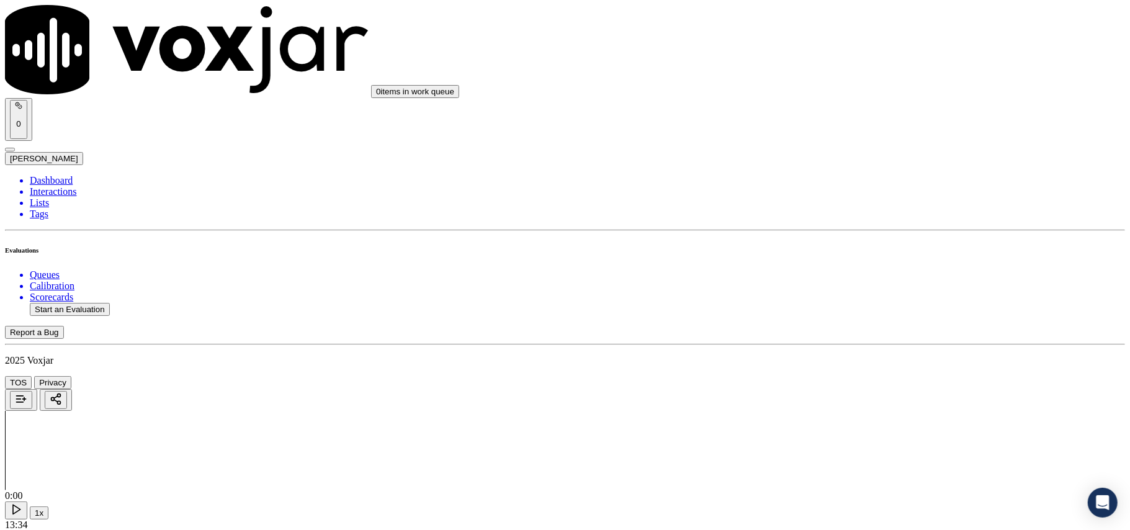
scroll to position [2207, 0]
click at [836, 149] on div "Yes" at bounding box center [939, 148] width 246 height 11
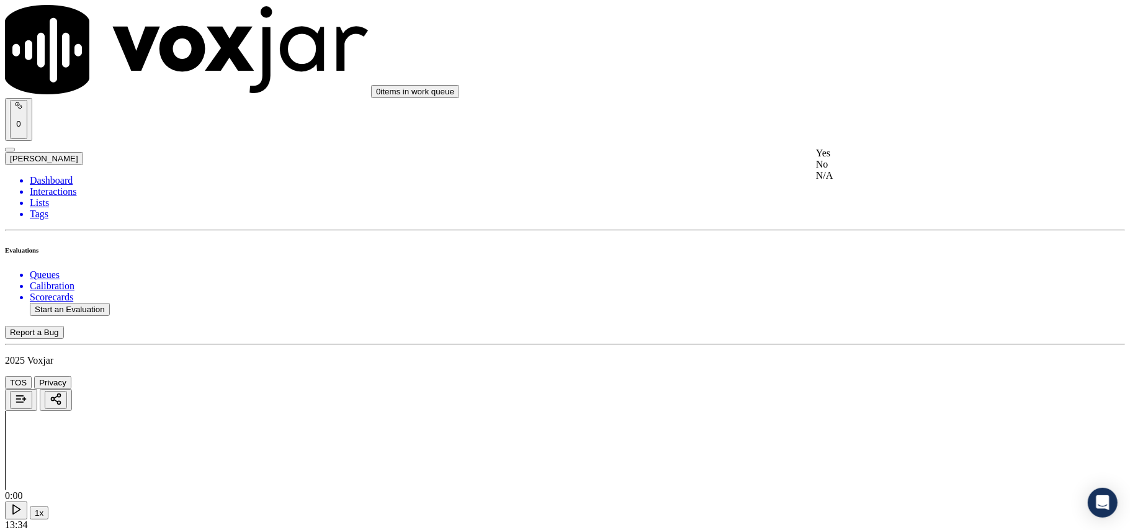
click at [835, 158] on div "Yes" at bounding box center [939, 153] width 246 height 11
click at [842, 174] on div "Yes" at bounding box center [939, 171] width 246 height 11
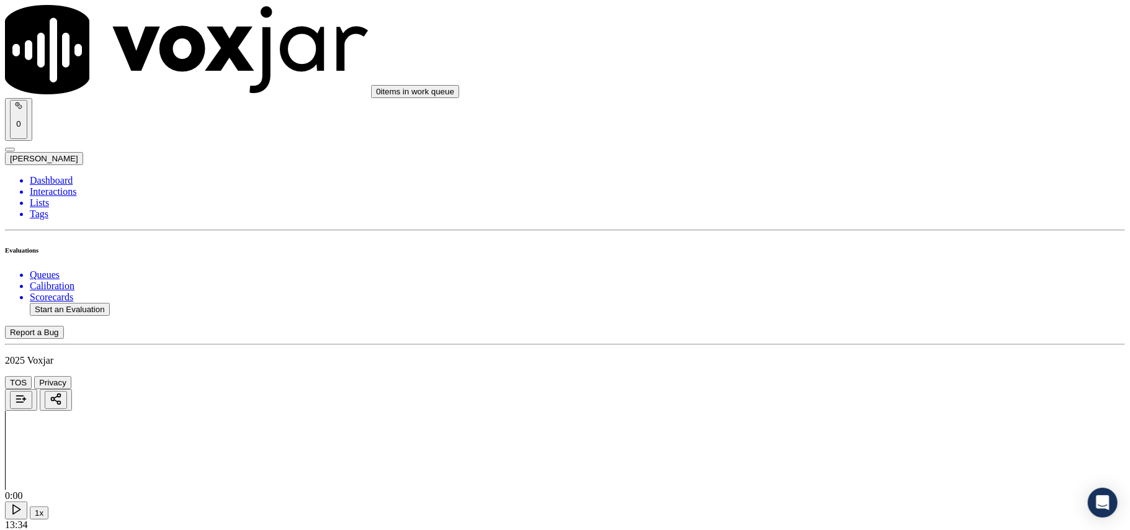
click at [843, 185] on div "Yes No N/A" at bounding box center [939, 202] width 246 height 34
click at [844, 190] on div "Yes" at bounding box center [939, 190] width 246 height 11
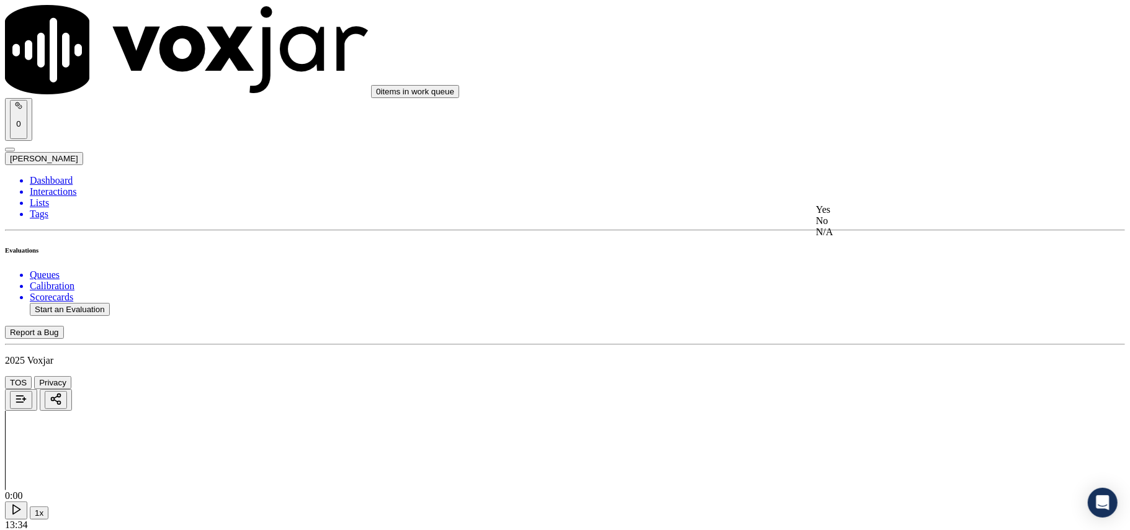
click at [836, 215] on div "Yes" at bounding box center [939, 209] width 246 height 11
click at [842, 146] on div "Yes" at bounding box center [939, 140] width 246 height 11
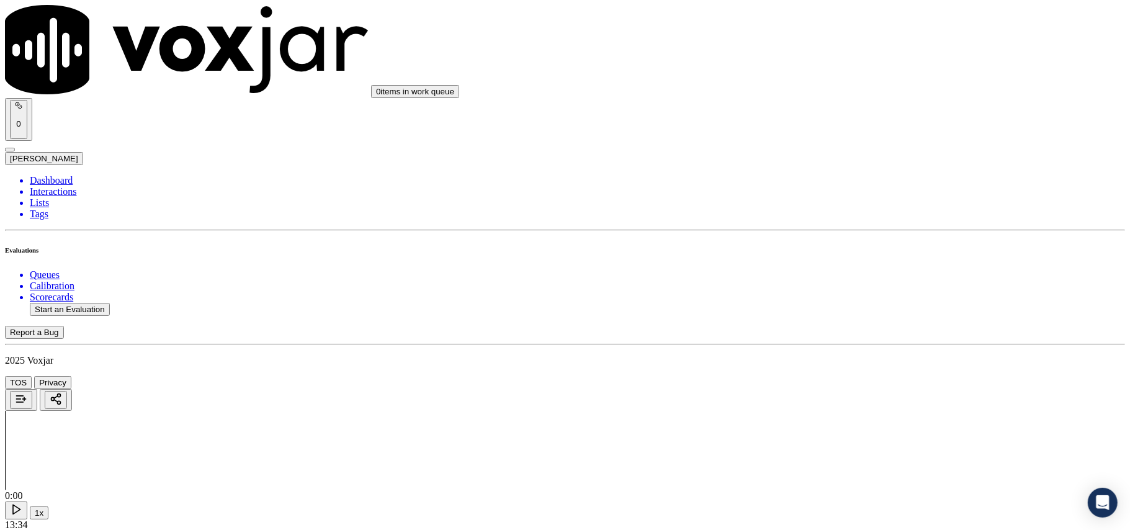
drag, startPoint x: 842, startPoint y: 197, endPoint x: 832, endPoint y: 216, distance: 21.4
click at [816, 232] on span at bounding box center [816, 226] width 0 height 11
click at [839, 389] on div "Yes" at bounding box center [939, 383] width 246 height 11
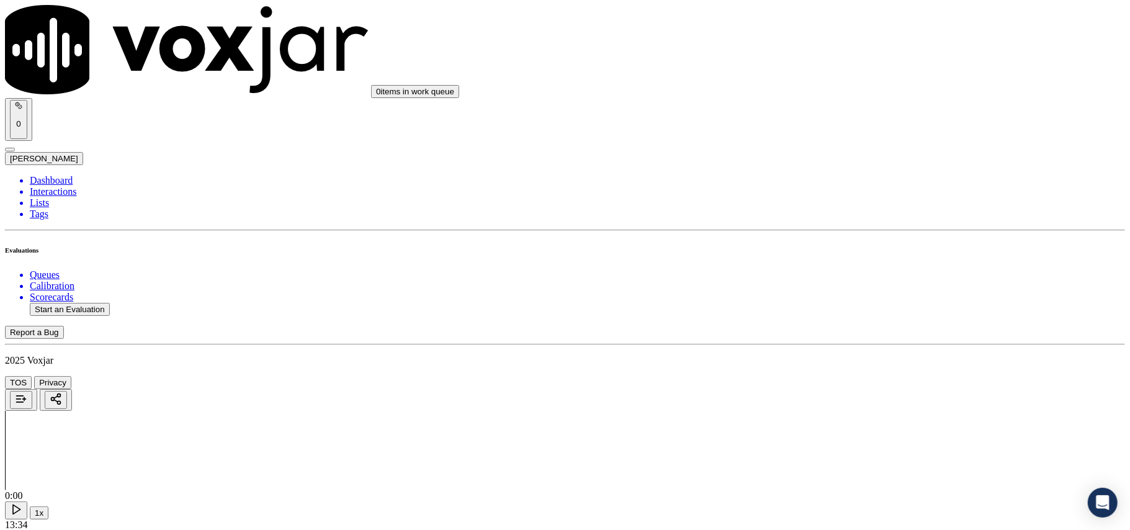
click at [67, 303] on button "Start an Evaluation" at bounding box center [70, 309] width 80 height 13
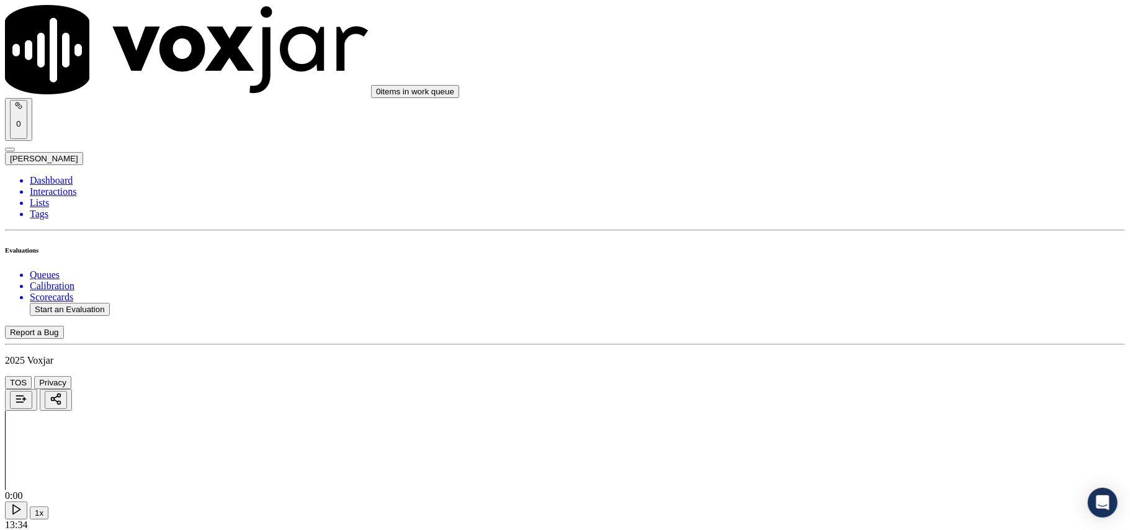
paste input "832241128"
type input "2832241128"
type input "[DATE]T00:06"
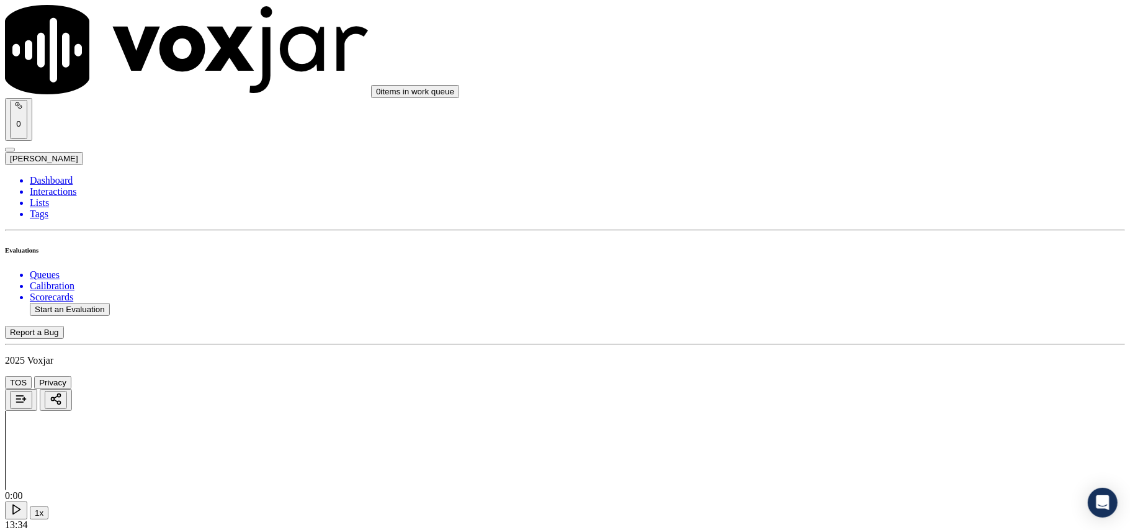
type input "Davi"
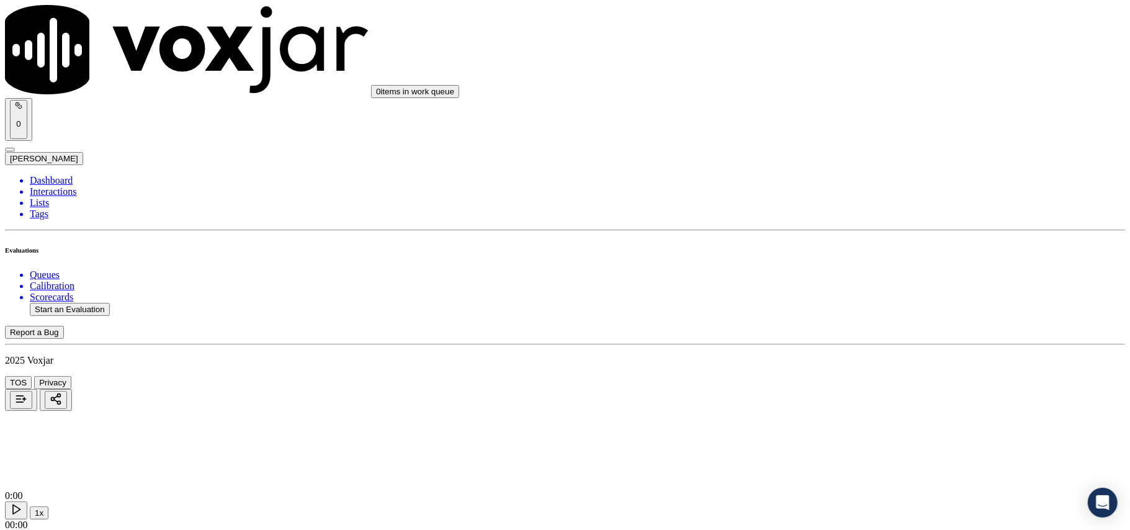
drag, startPoint x: 711, startPoint y: 127, endPoint x: 244, endPoint y: 418, distance: 550.3
paste input "2832241128"
type input "2832241128"
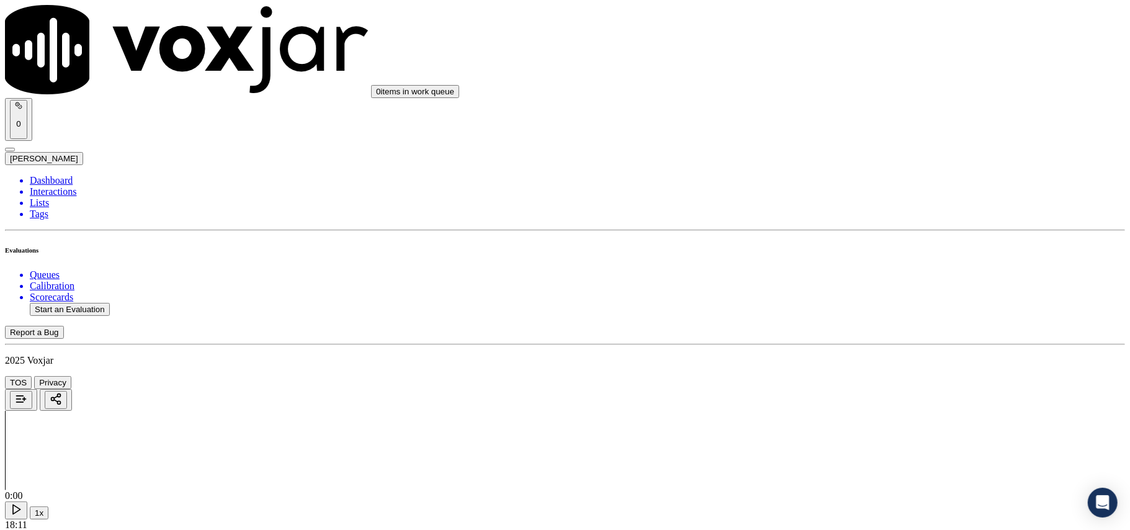
drag, startPoint x: 498, startPoint y: 209, endPoint x: 502, endPoint y: 227, distance: 18.5
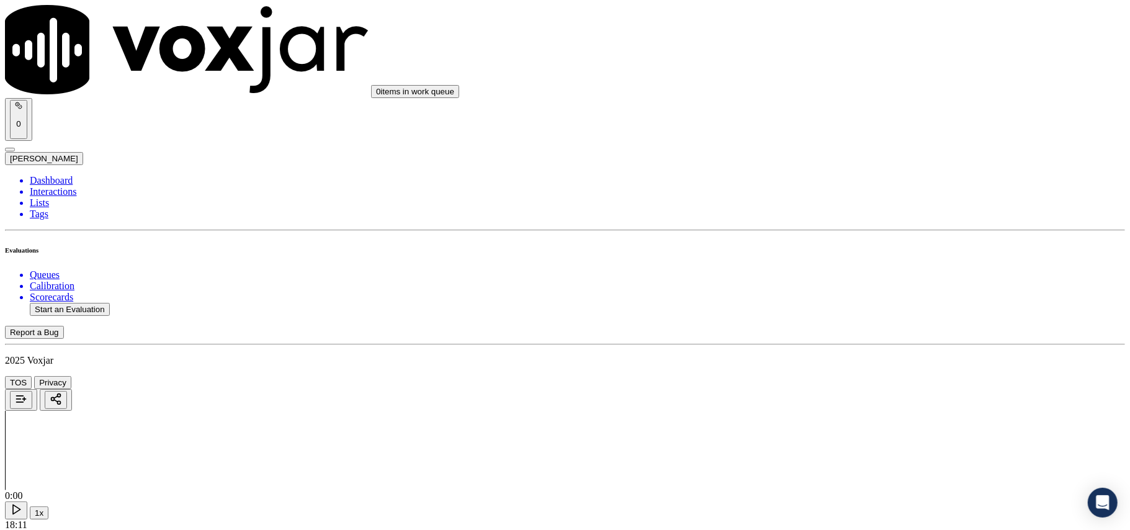
click at [852, 257] on div "Yes" at bounding box center [939, 251] width 246 height 11
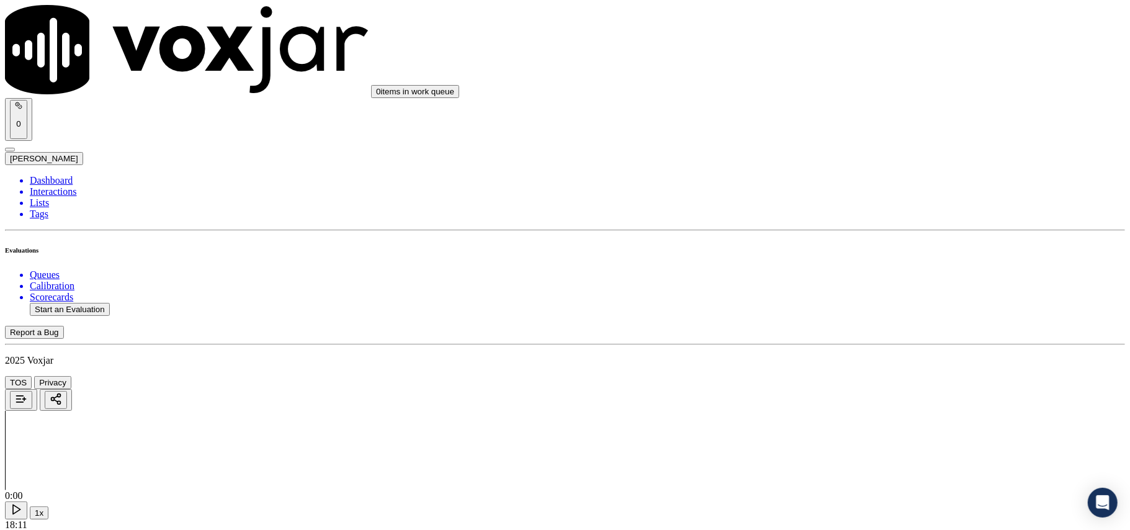
scroll to position [138, 0]
click at [834, 276] on div "Yes" at bounding box center [939, 269] width 246 height 11
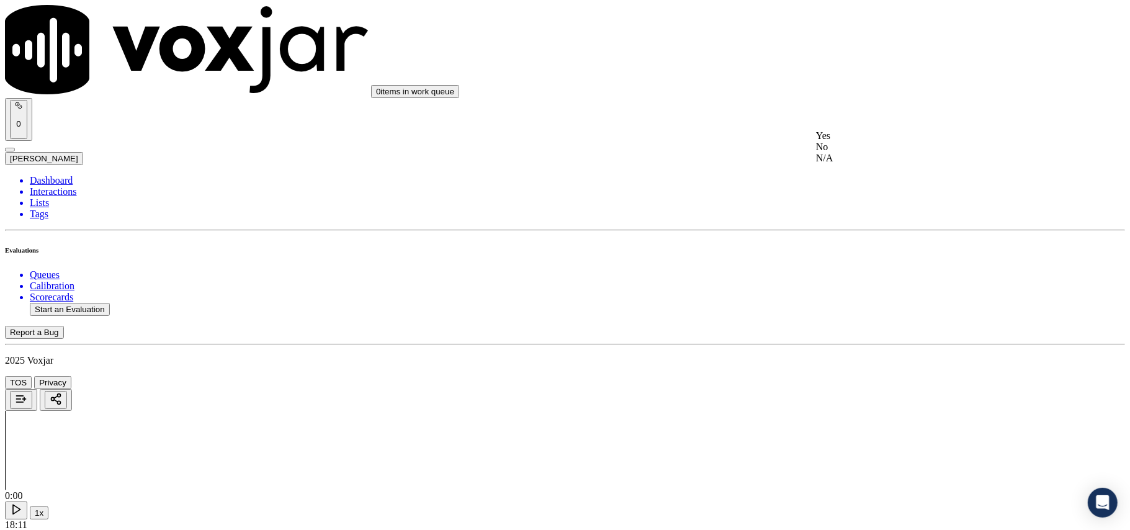
click at [836, 138] on div "Yes" at bounding box center [939, 135] width 246 height 11
click at [857, 182] on div "N/A" at bounding box center [939, 176] width 246 height 11
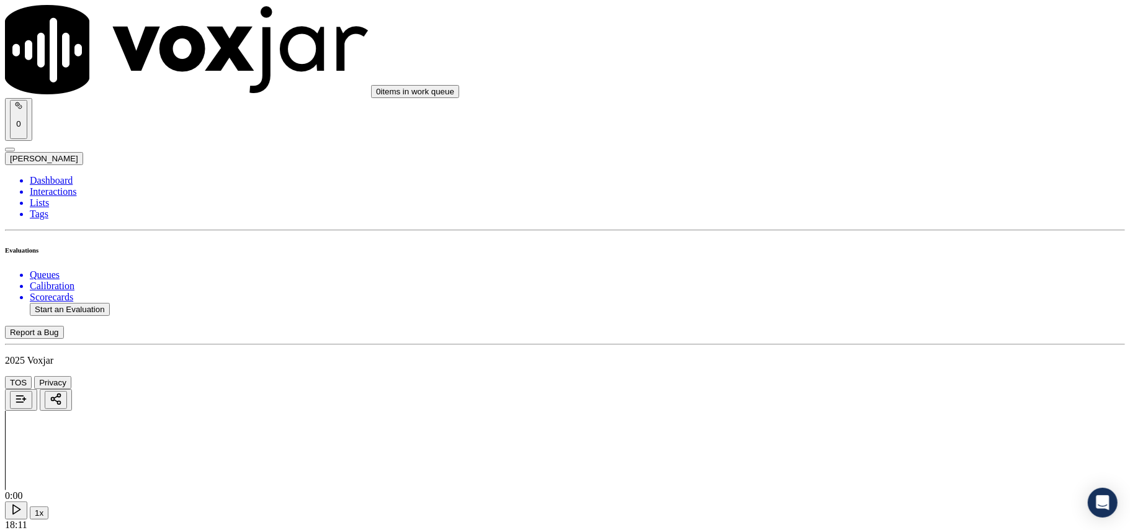
drag, startPoint x: 873, startPoint y: 160, endPoint x: 873, endPoint y: 176, distance: 16.1
click at [862, 217] on div "N/A" at bounding box center [939, 211] width 246 height 11
click at [835, 348] on div "Yes" at bounding box center [939, 345] width 246 height 11
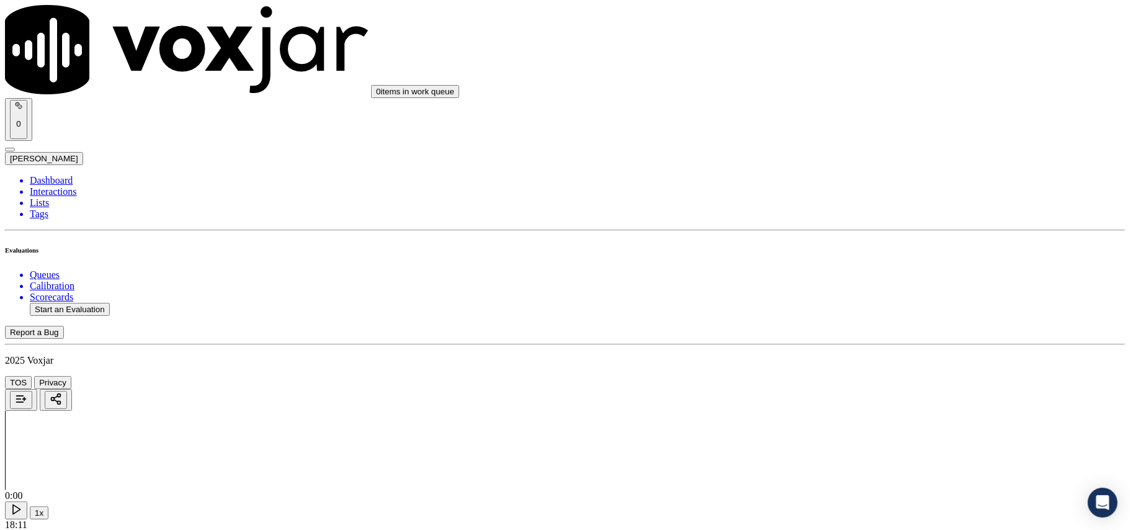
scroll to position [827, 0]
click at [852, 370] on div "Yes" at bounding box center [939, 364] width 246 height 11
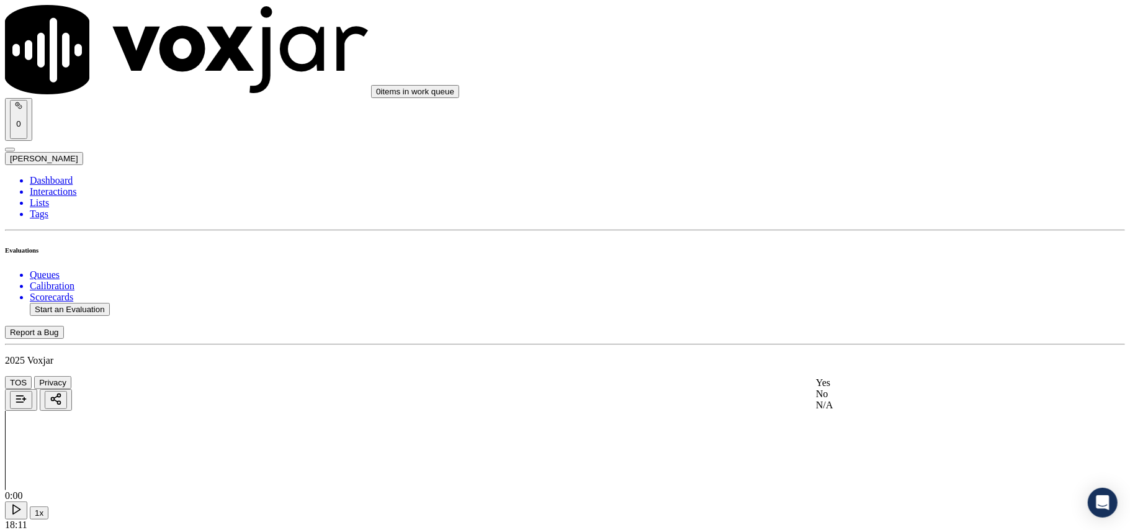
click at [867, 389] on div "Yes" at bounding box center [939, 382] width 246 height 11
click at [850, 255] on div "Yes" at bounding box center [939, 249] width 246 height 11
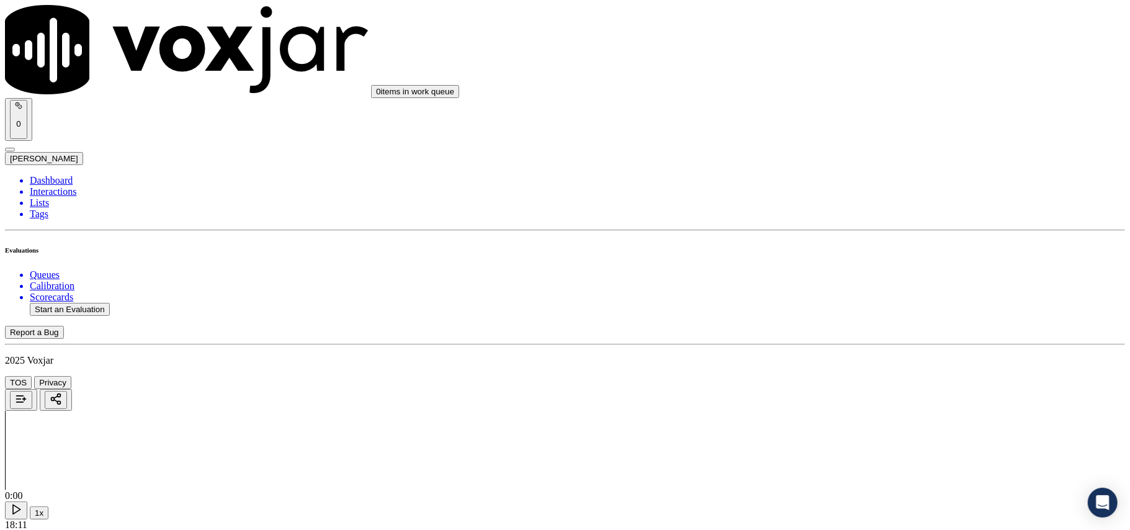
click at [865, 287] on div "Yes" at bounding box center [939, 282] width 246 height 11
click at [845, 374] on div "Yes" at bounding box center [939, 368] width 246 height 11
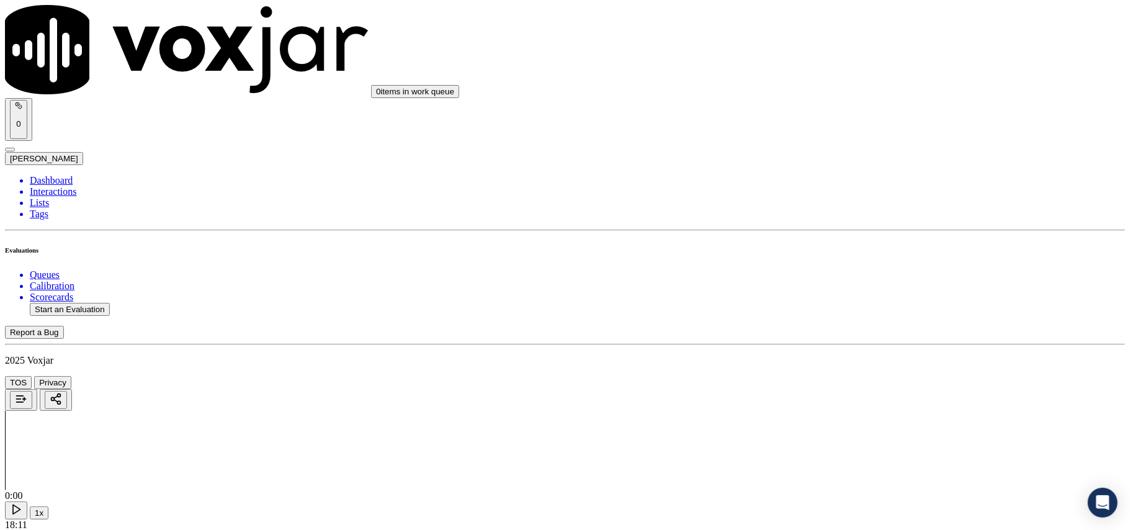
scroll to position [1655, 0]
drag, startPoint x: 839, startPoint y: 391, endPoint x: 839, endPoint y: 399, distance: 7.4
click at [840, 422] on div "Yes" at bounding box center [939, 416] width 246 height 11
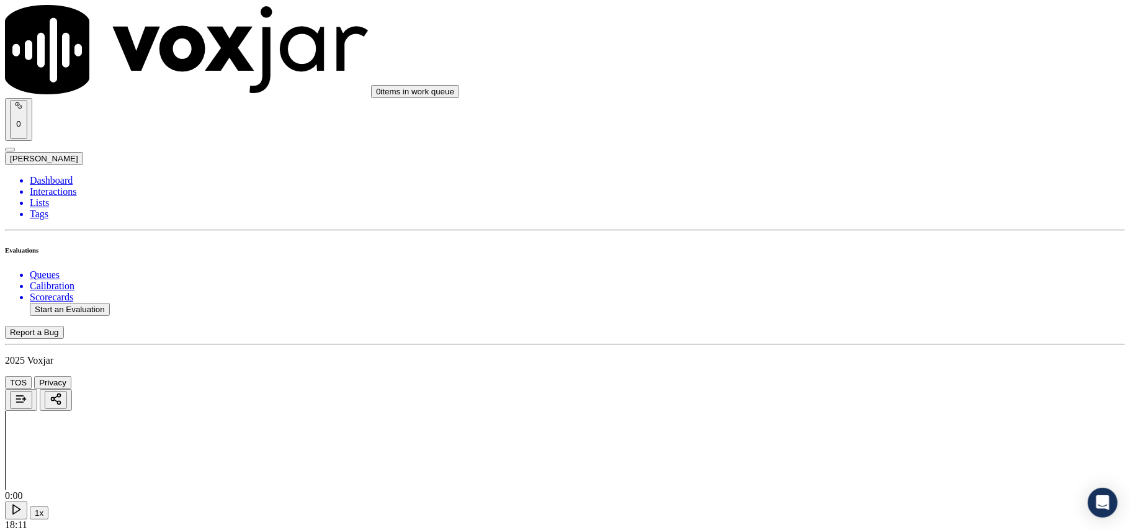
click at [855, 281] on div "Yes" at bounding box center [939, 282] width 246 height 11
click at [860, 292] on div "Yes" at bounding box center [939, 286] width 246 height 11
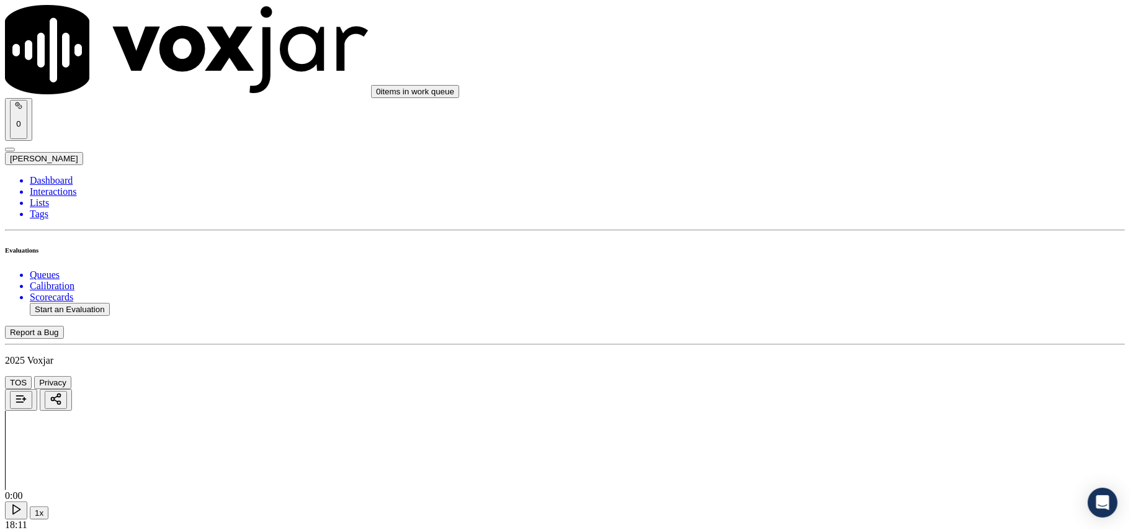
scroll to position [2207, 0]
click at [852, 294] on div "Yes" at bounding box center [939, 290] width 246 height 11
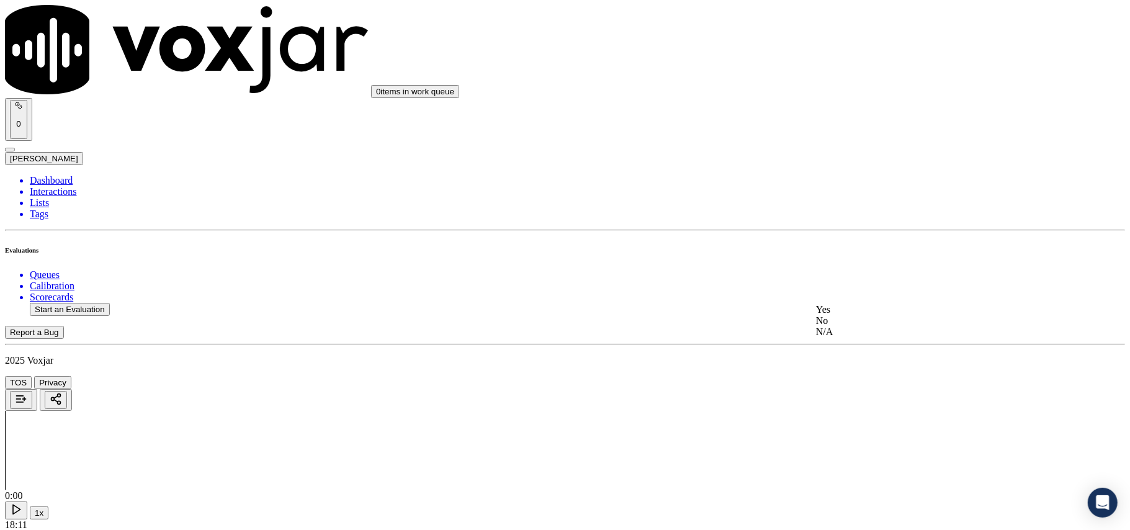
click at [863, 315] on div "Yes" at bounding box center [939, 309] width 246 height 11
click at [848, 196] on div "Yes" at bounding box center [939, 190] width 246 height 11
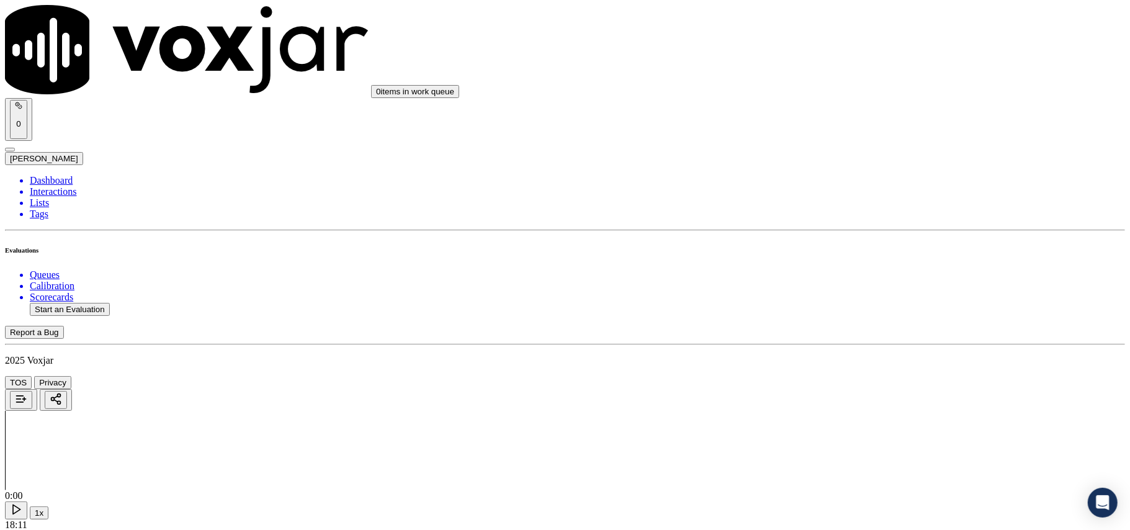
click at [852, 211] on div "Yes" at bounding box center [939, 209] width 246 height 11
click at [847, 296] on div "No" at bounding box center [939, 290] width 246 height 11
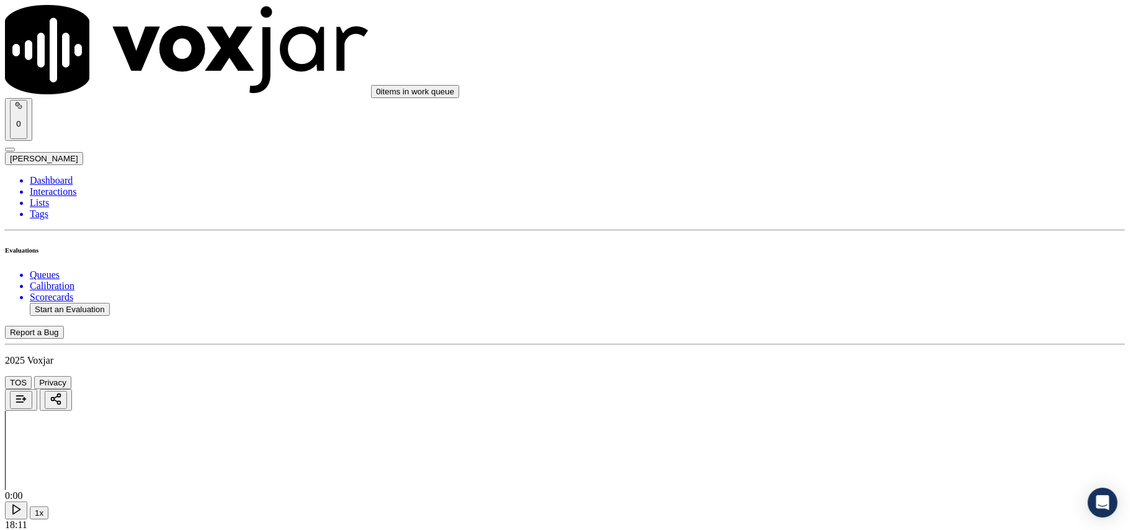
click at [848, 281] on div "Yes" at bounding box center [939, 279] width 246 height 11
click at [855, 303] on div "Yes" at bounding box center [939, 297] width 246 height 11
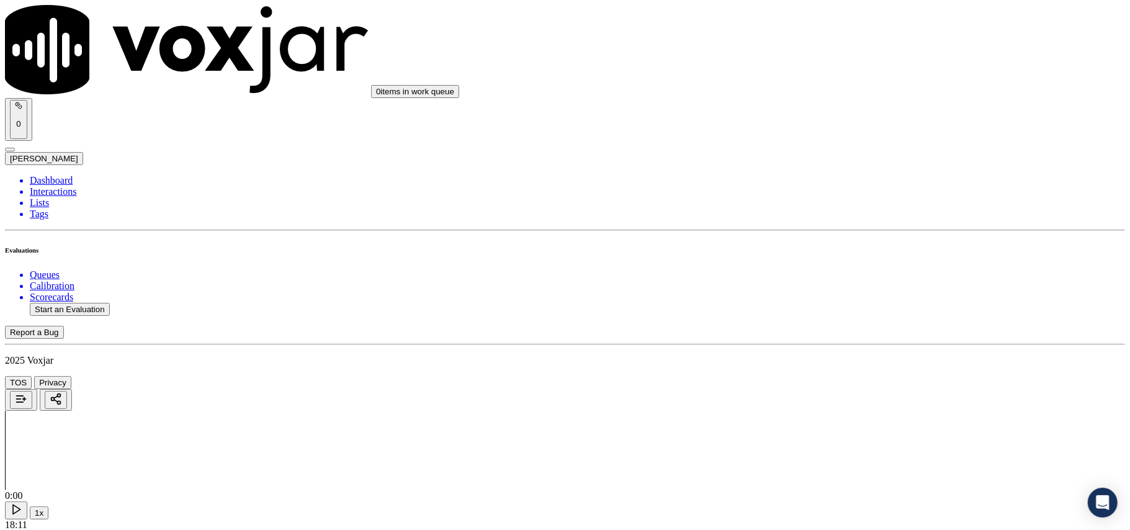
scroll to position [3106, 0]
click at [842, 388] on div "Yes" at bounding box center [939, 383] width 246 height 11
click at [92, 303] on button "Start an Evaluation" at bounding box center [70, 309] width 80 height 13
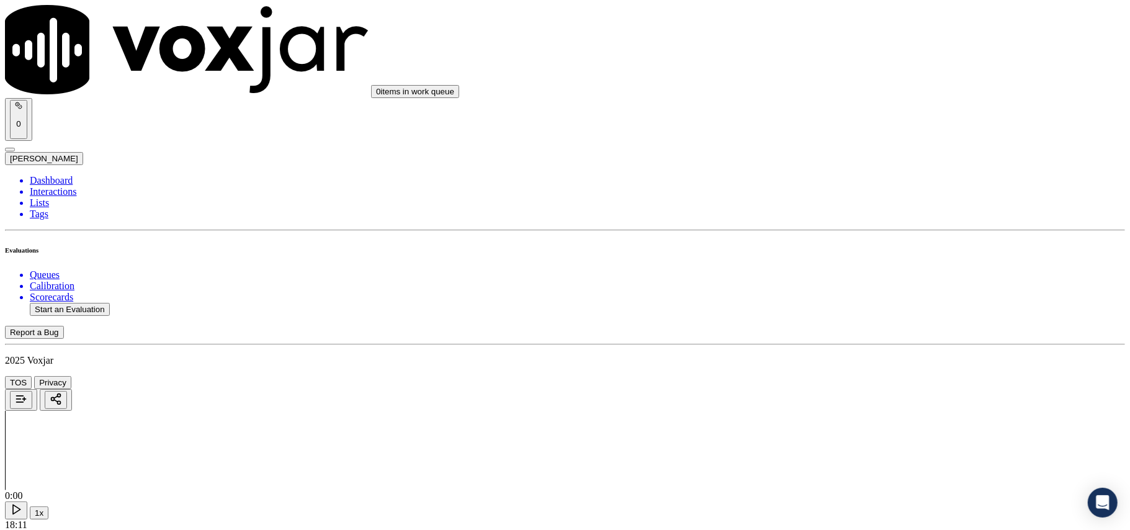
paste input "163207267"
type input "2163207267"
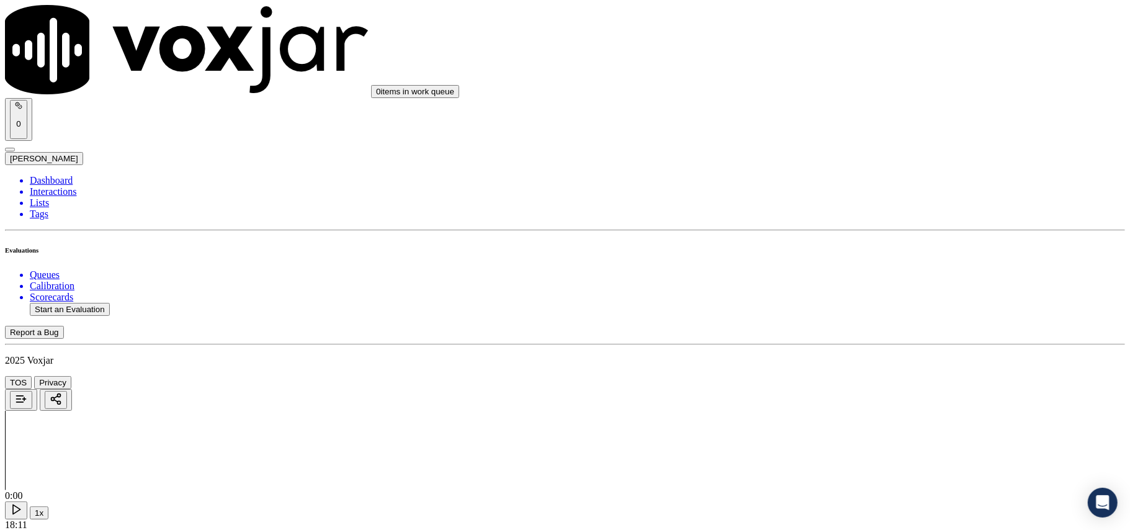
type input "[DATE]T00:07"
type input "[PERSON_NAME]"
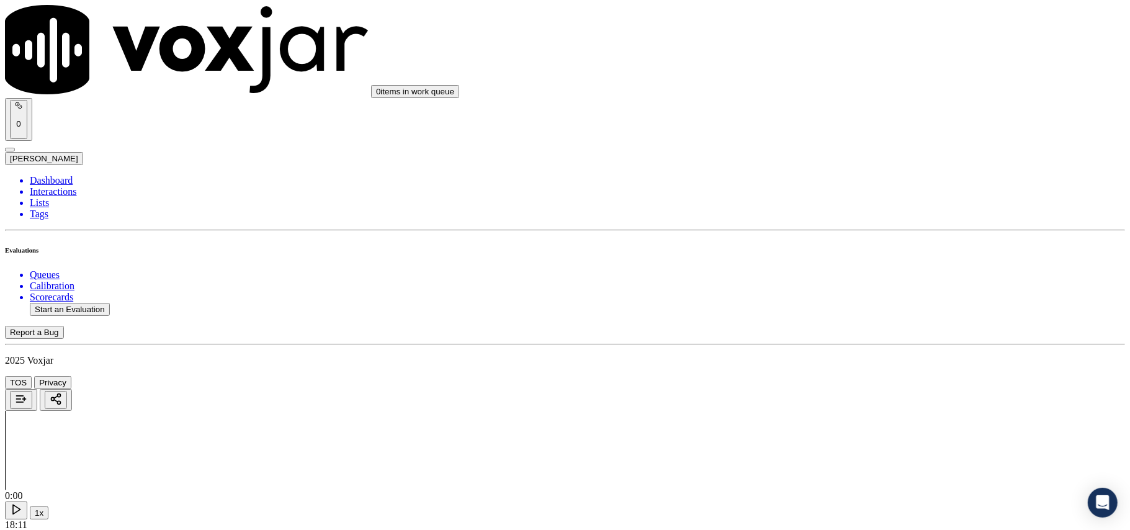
drag, startPoint x: 428, startPoint y: 421, endPoint x: 482, endPoint y: 457, distance: 64.7
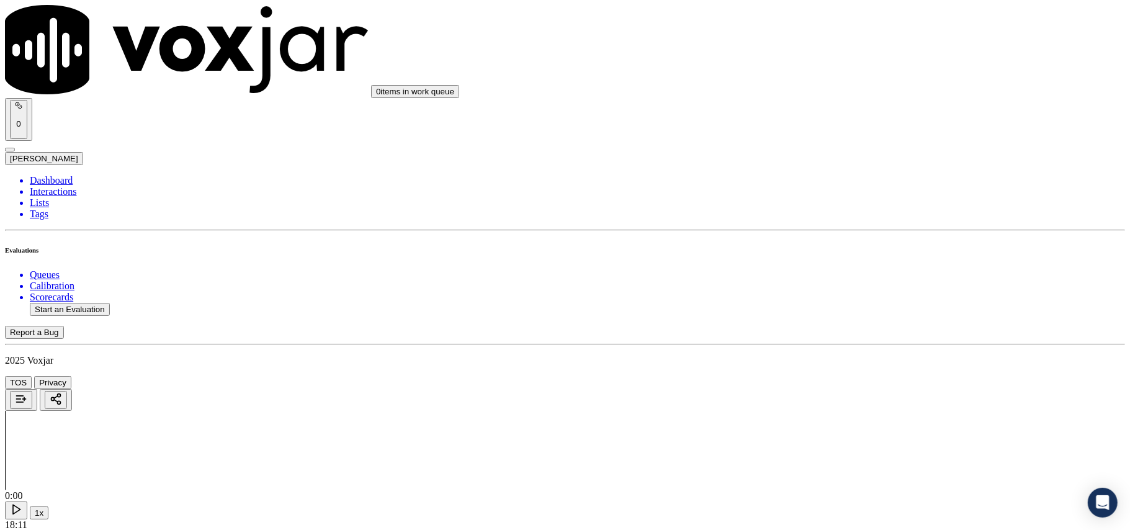
type input "2163207267"
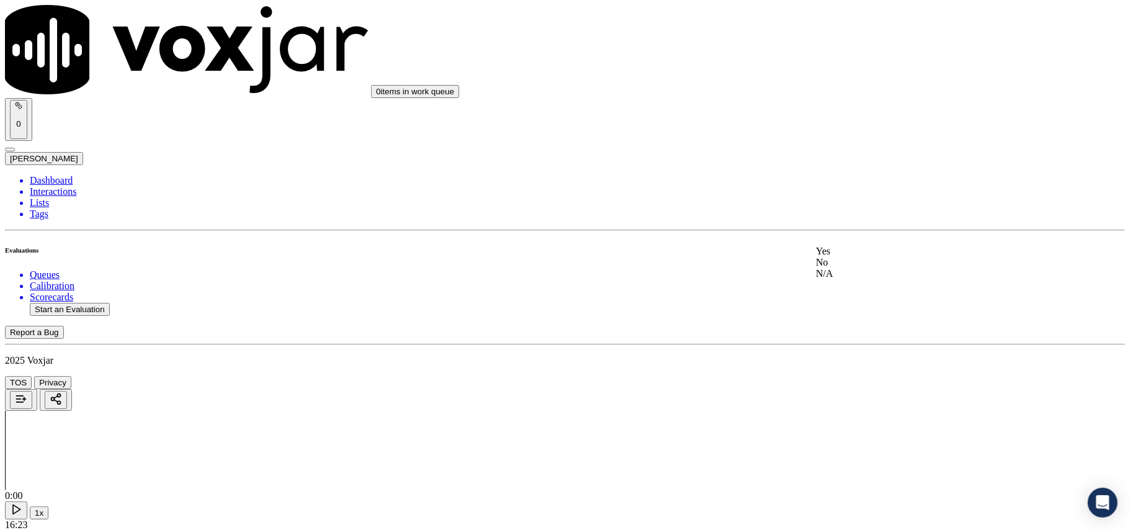
click at [869, 257] on div "Yes" at bounding box center [939, 251] width 246 height 11
click at [816, 137] on span at bounding box center [816, 132] width 0 height 11
drag, startPoint x: 855, startPoint y: 252, endPoint x: 854, endPoint y: 258, distance: 6.2
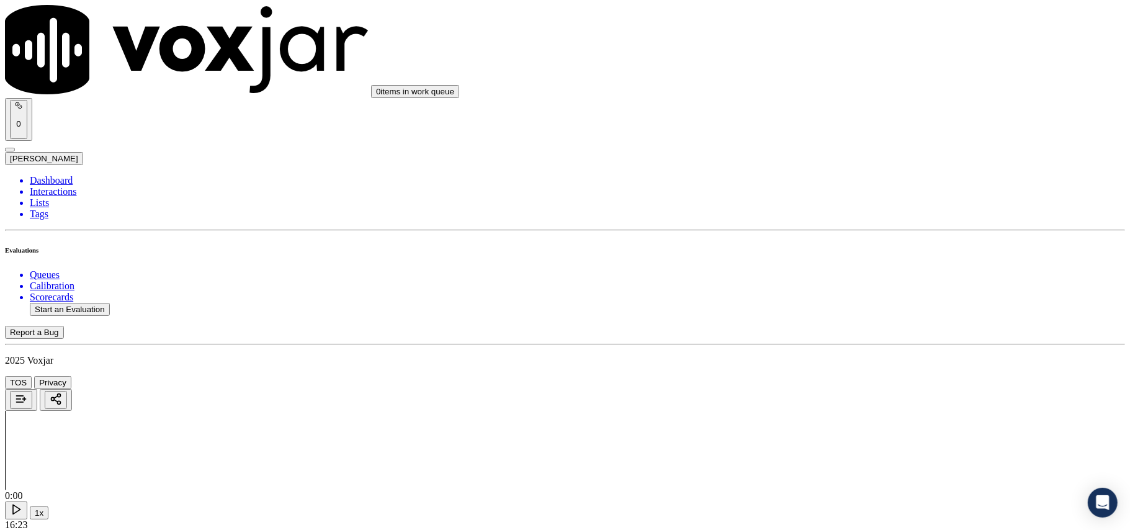
click at [855, 280] on div "Yes" at bounding box center [939, 274] width 246 height 11
click at [858, 321] on div "N/A" at bounding box center [939, 315] width 246 height 11
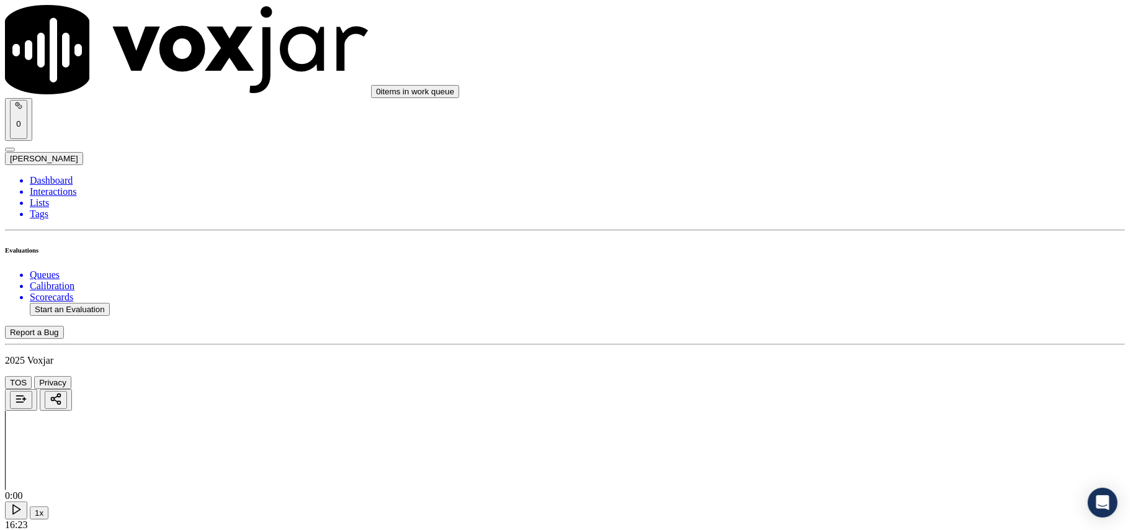
scroll to position [552, 0]
click at [843, 354] on div "N/A" at bounding box center [939, 348] width 246 height 11
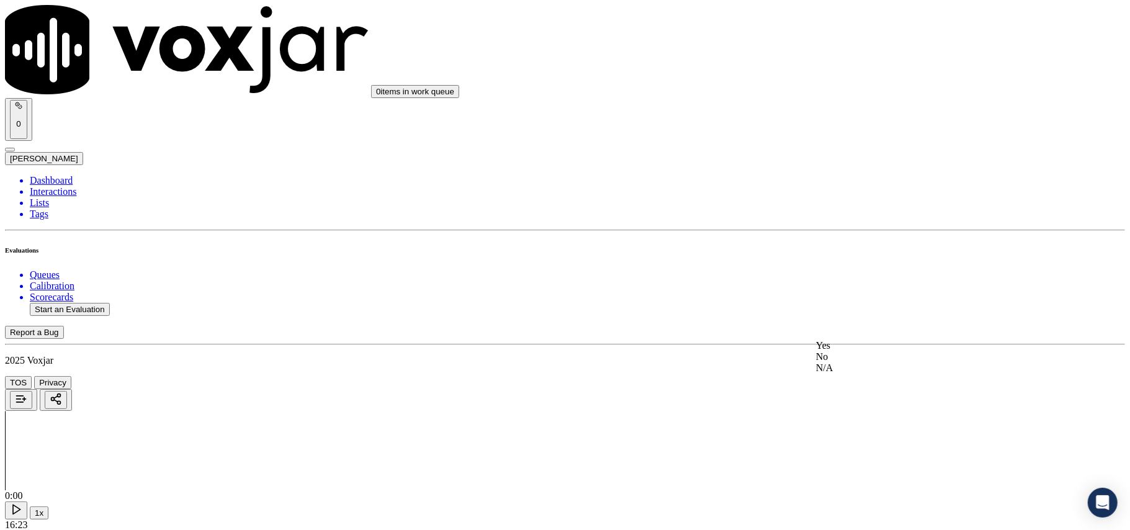
click at [842, 351] on div "Yes" at bounding box center [939, 345] width 246 height 11
click at [845, 369] on div "Yes" at bounding box center [939, 364] width 246 height 11
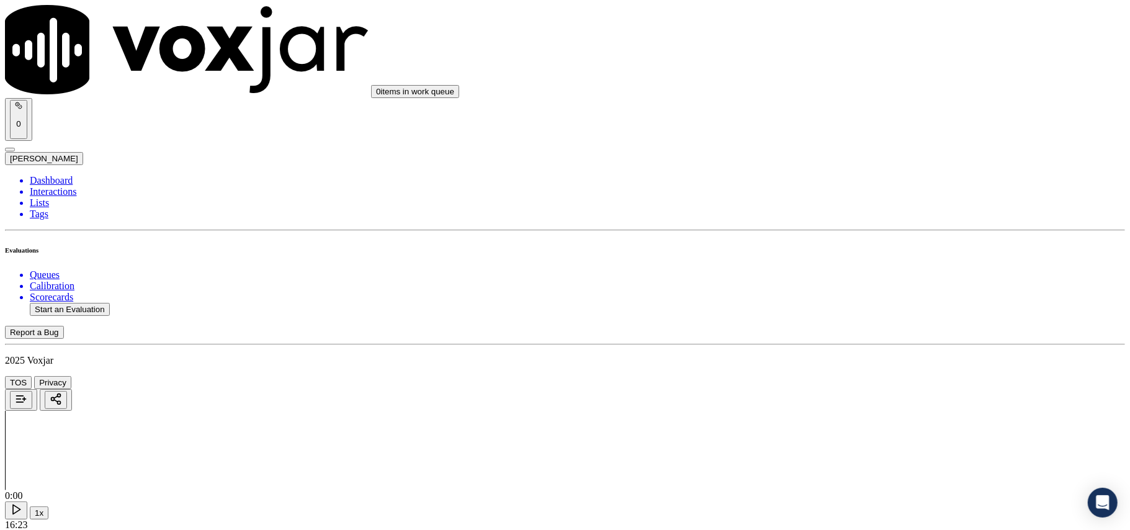
click at [845, 389] on div "Yes" at bounding box center [939, 382] width 246 height 11
click at [837, 253] on div "Yes" at bounding box center [939, 249] width 246 height 11
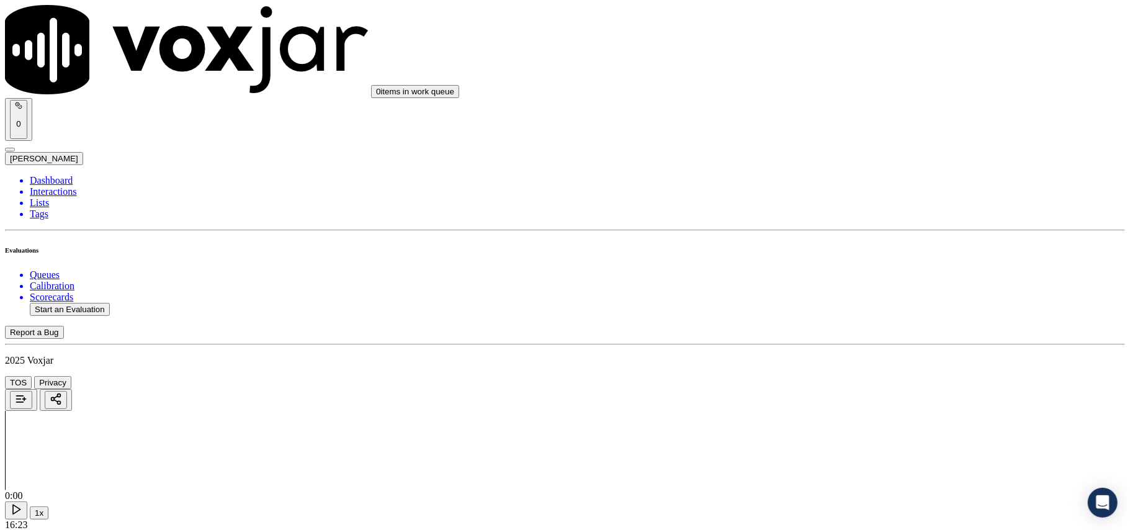
scroll to position [1379, 0]
click at [838, 288] on div "Yes" at bounding box center [939, 282] width 246 height 11
click at [847, 155] on div "N/A" at bounding box center [939, 150] width 246 height 11
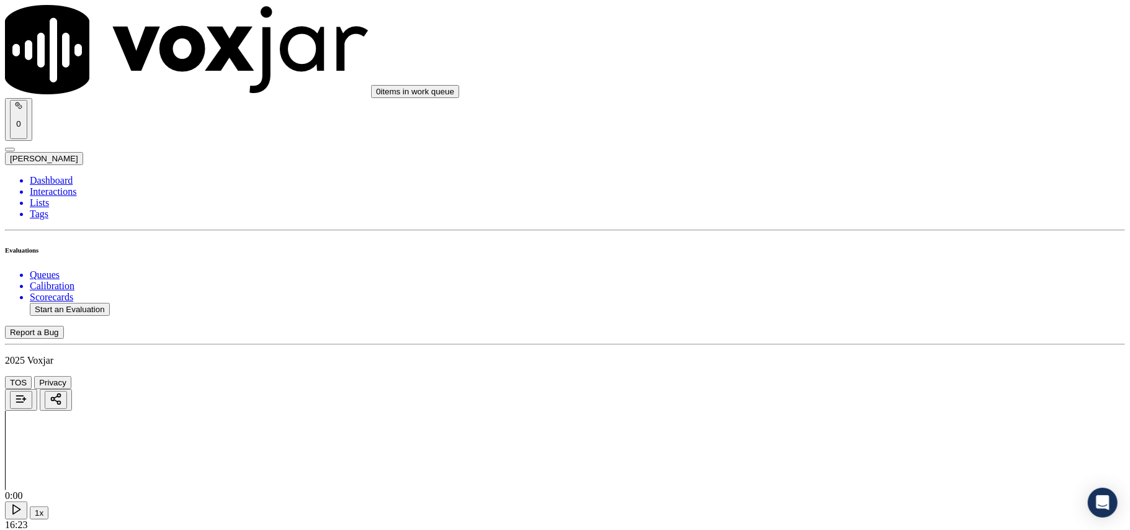
scroll to position [1655, 0]
drag, startPoint x: 842, startPoint y: 210, endPoint x: 840, endPoint y: 219, distance: 9.4
click at [839, 234] on div "Yes" at bounding box center [939, 230] width 246 height 11
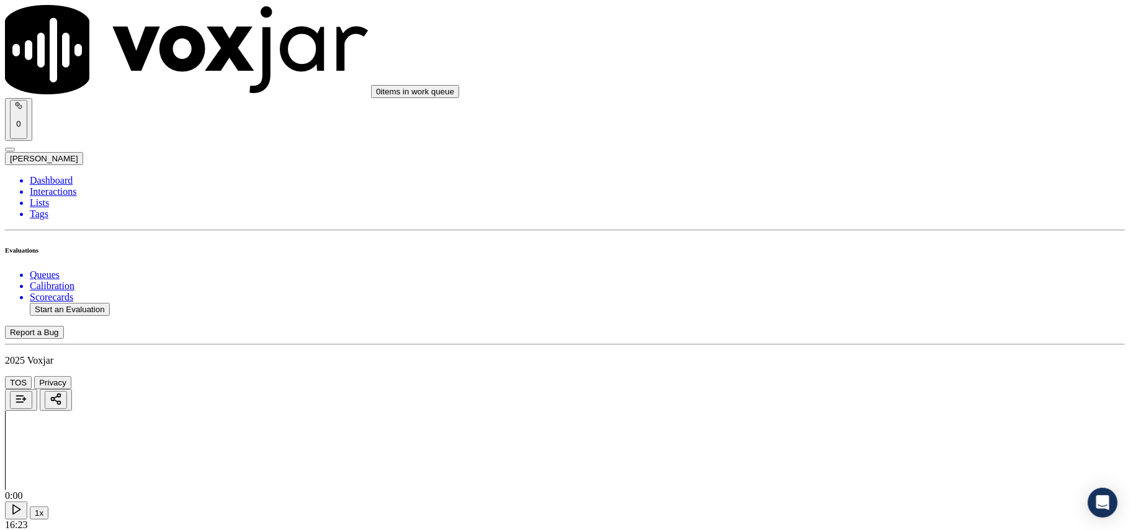
scroll to position [1793, 0]
click at [840, 283] on div "Yes" at bounding box center [939, 278] width 246 height 11
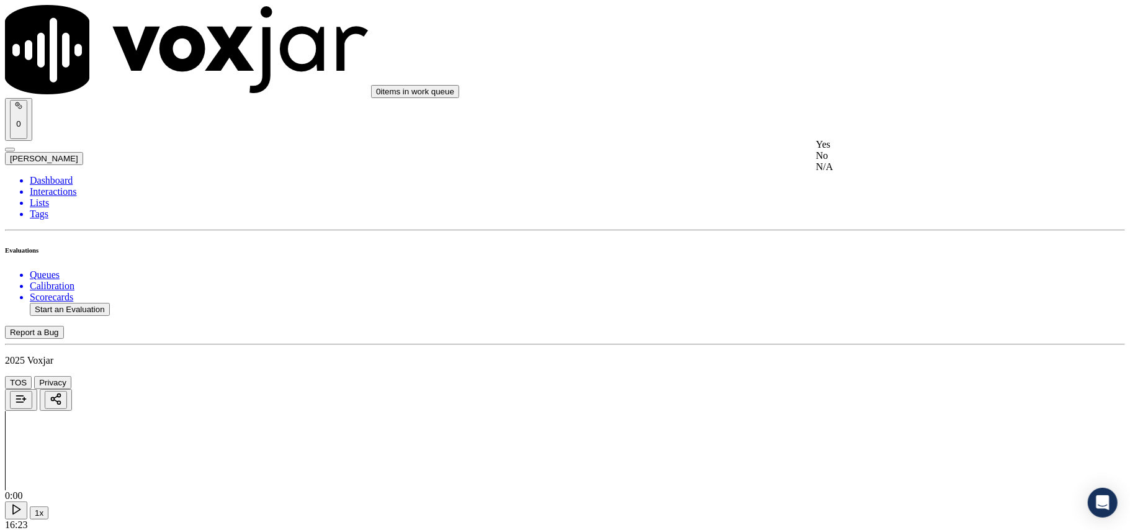
click at [850, 150] on div "Yes" at bounding box center [939, 144] width 246 height 11
click at [840, 292] on div "Yes" at bounding box center [939, 286] width 246 height 11
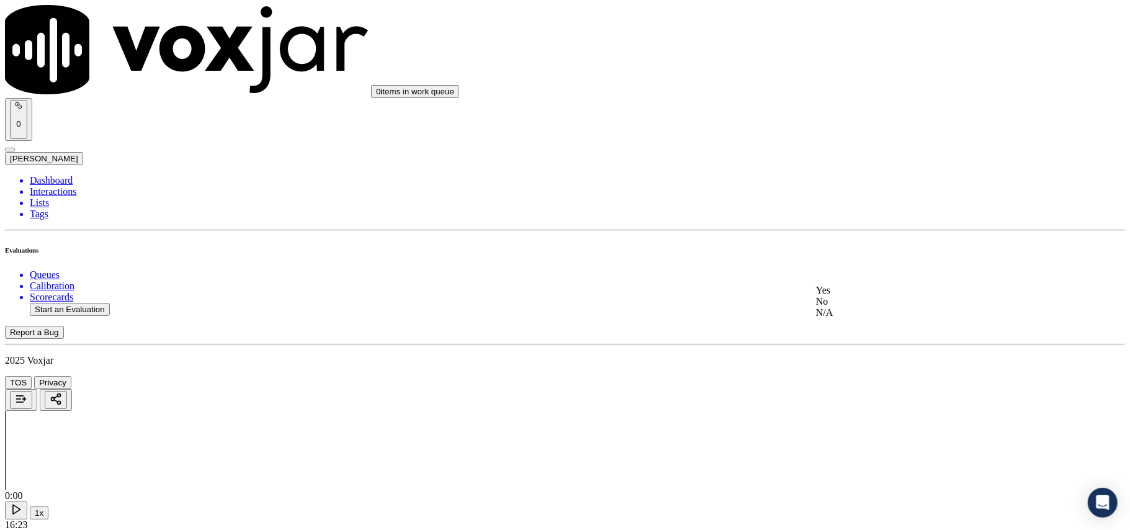
click at [840, 295] on div "Yes" at bounding box center [939, 290] width 246 height 11
click at [842, 178] on div "Yes" at bounding box center [939, 171] width 246 height 11
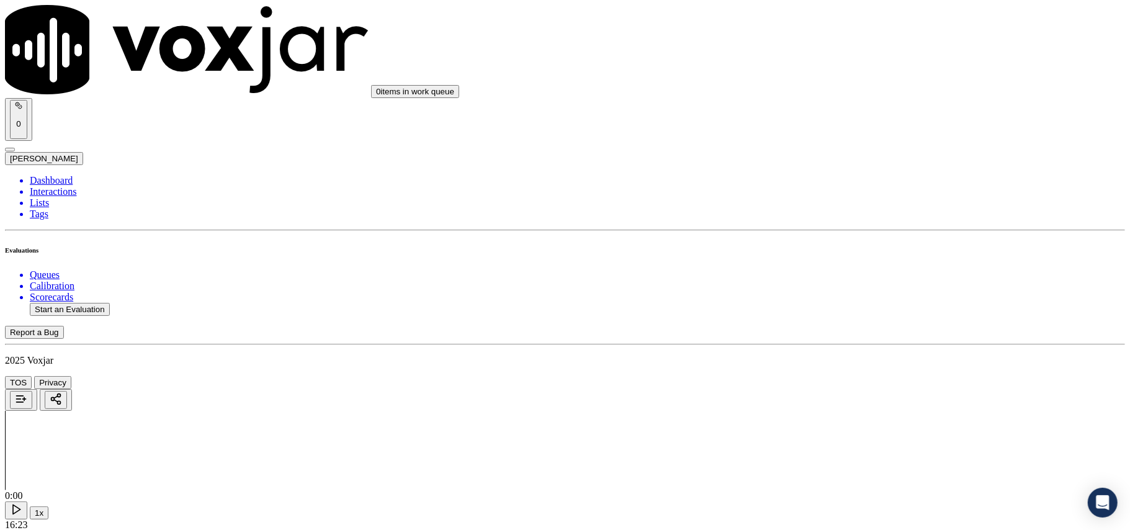
click at [842, 194] on div "Yes" at bounding box center [939, 190] width 246 height 11
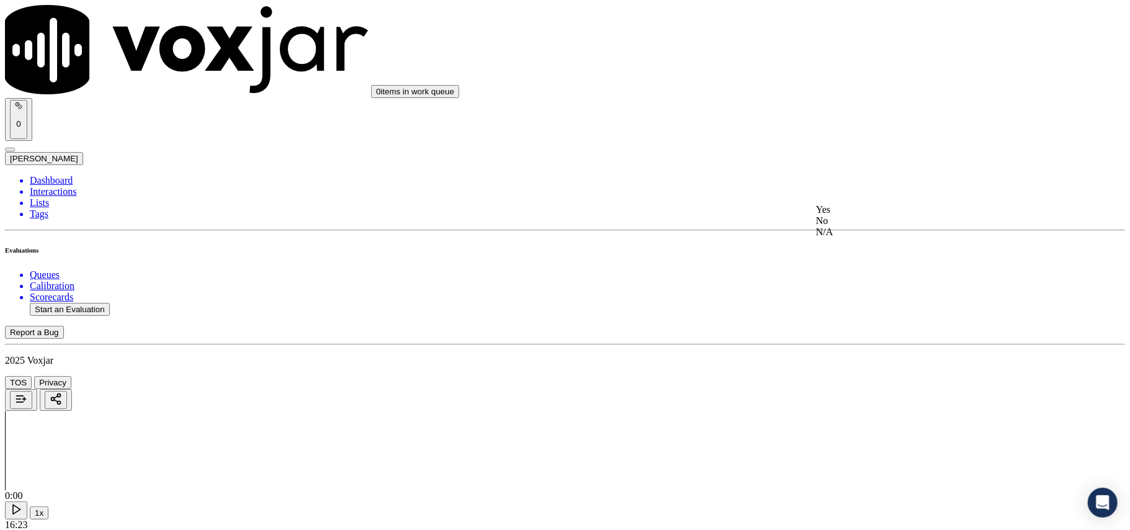
click at [843, 209] on div "Yes" at bounding box center [939, 209] width 246 height 11
click at [843, 142] on div "Yes" at bounding box center [939, 140] width 246 height 11
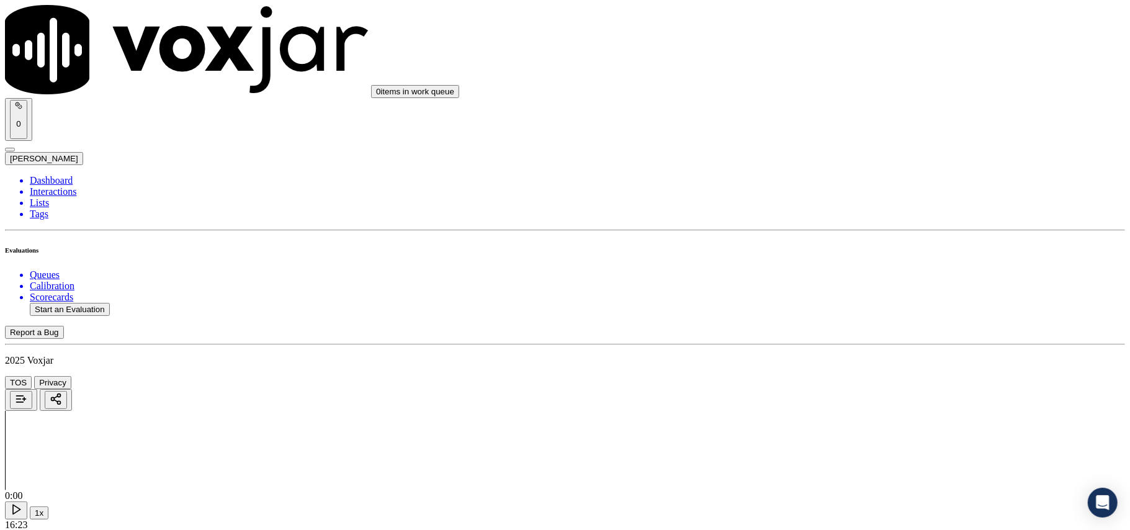
click at [850, 229] on div "Yes" at bounding box center [939, 226] width 246 height 11
click at [857, 389] on div "Yes" at bounding box center [939, 383] width 246 height 11
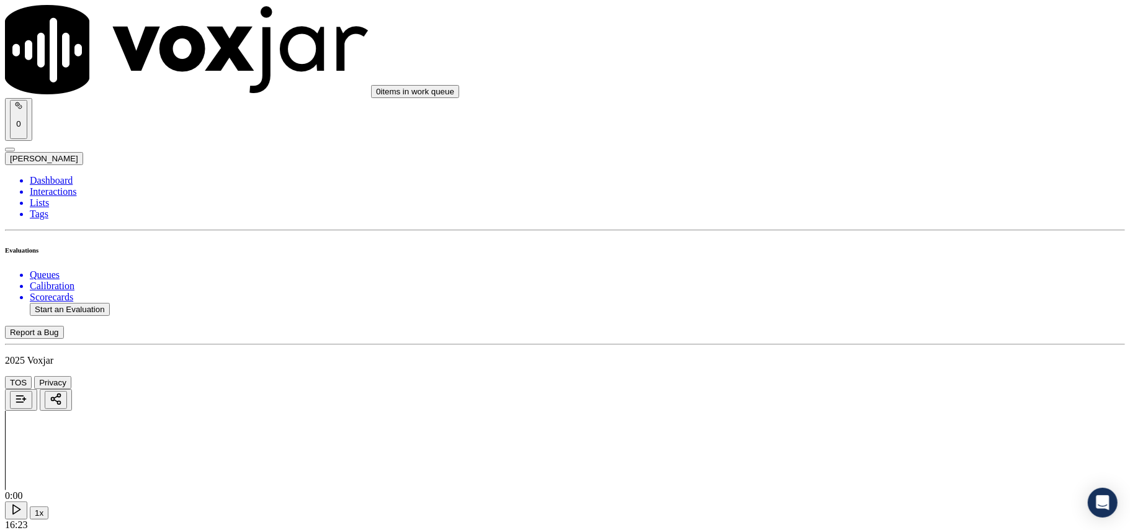
click at [88, 303] on button "Start an Evaluation" at bounding box center [70, 309] width 80 height 13
paste input "7742725734"
type input "7742725734"
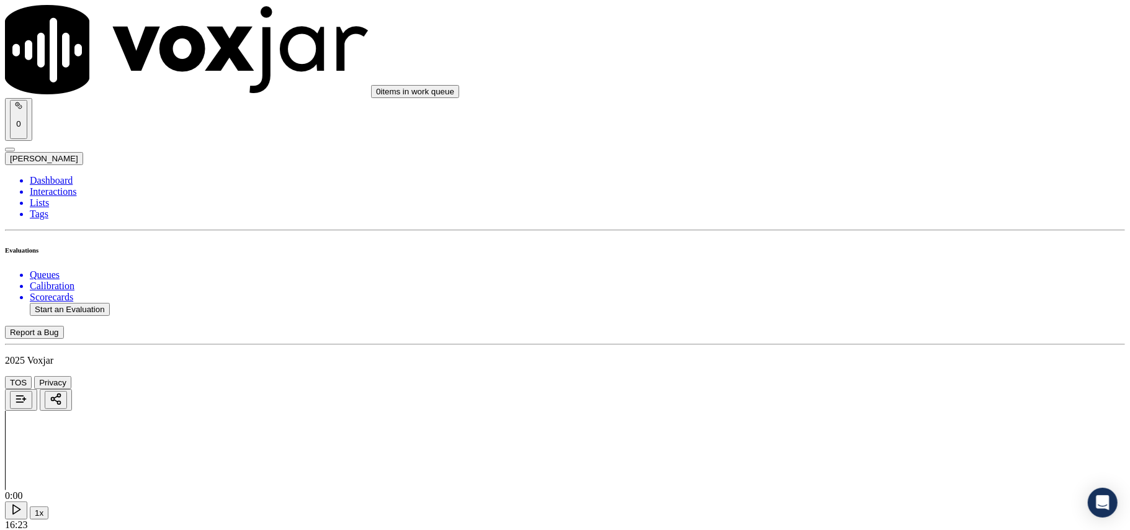
type input "[DATE]T00:08"
type input "[PERSON_NAME]"
drag, startPoint x: 435, startPoint y: 309, endPoint x: 559, endPoint y: 259, distance: 133.9
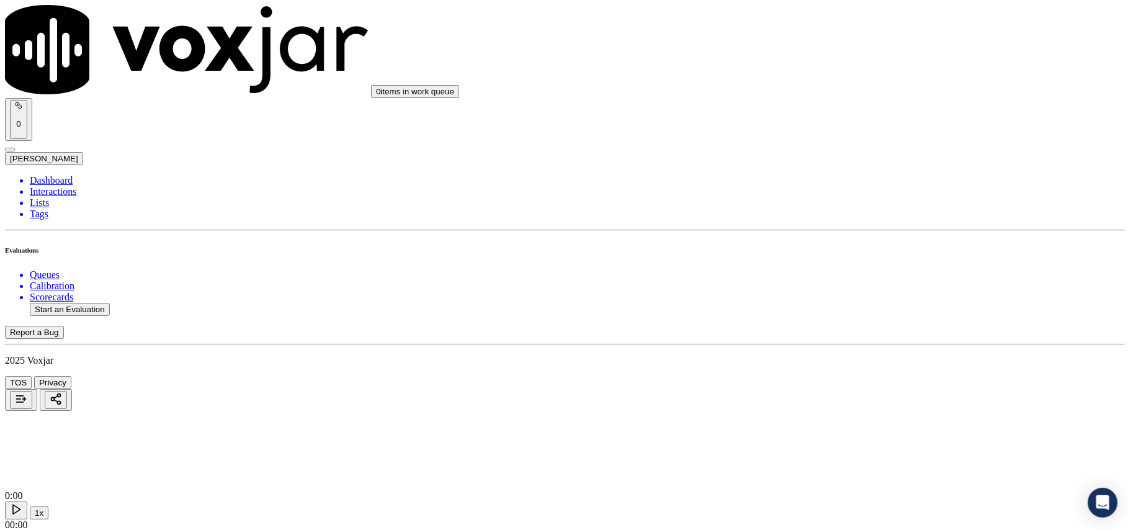
type input "7742725734"
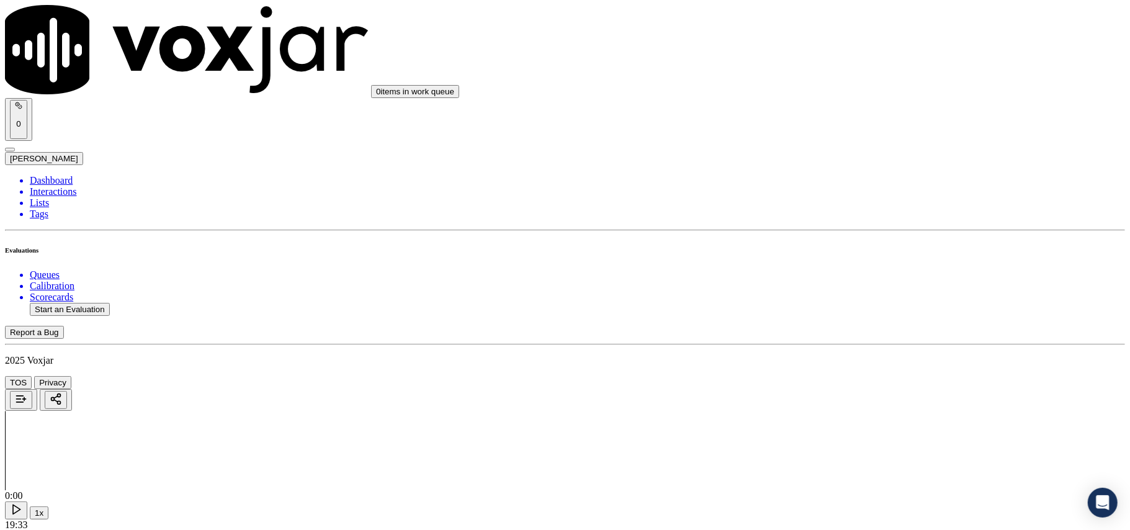
click at [855, 256] on div "Yes" at bounding box center [939, 251] width 246 height 11
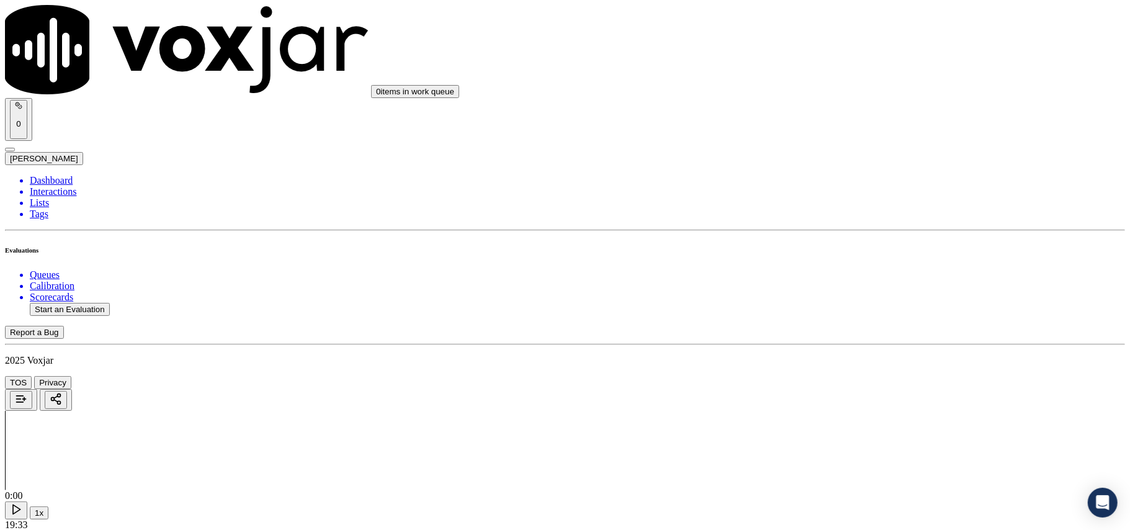
scroll to position [276, 0]
click at [852, 128] on div "Yes No N/A" at bounding box center [939, 144] width 246 height 34
click at [853, 138] on div "Yes" at bounding box center [939, 132] width 246 height 11
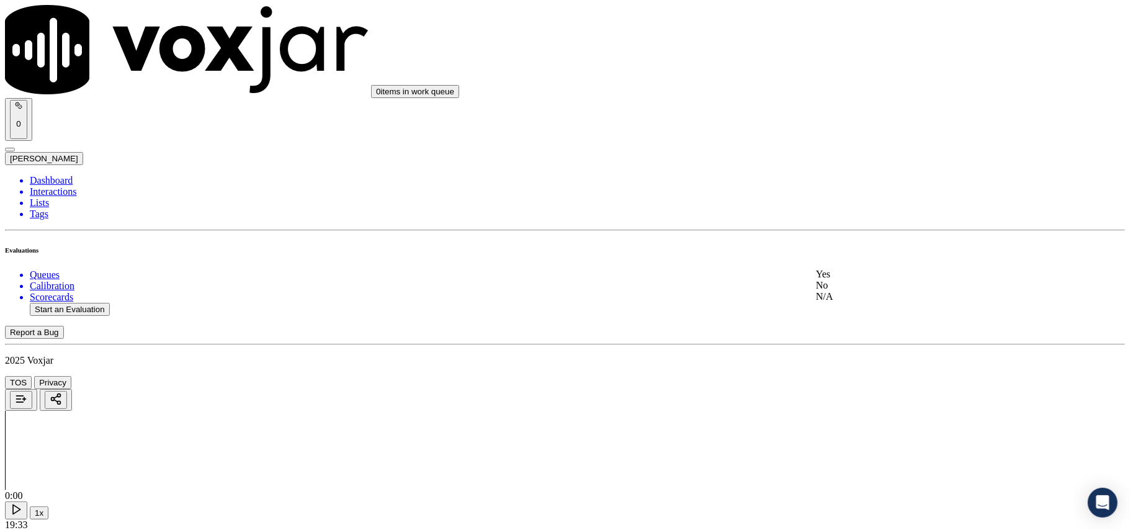
click at [859, 280] on div "Yes" at bounding box center [939, 274] width 246 height 11
click at [844, 182] on div "N/A" at bounding box center [939, 176] width 246 height 11
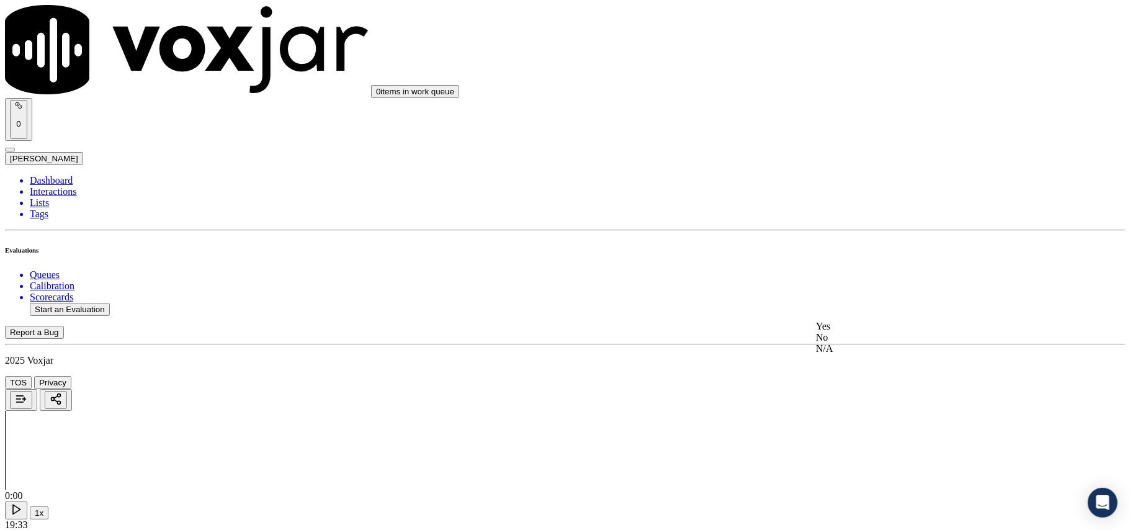
click at [848, 354] on div "N/A" at bounding box center [939, 348] width 246 height 11
click at [853, 351] on div "Yes" at bounding box center [939, 345] width 246 height 11
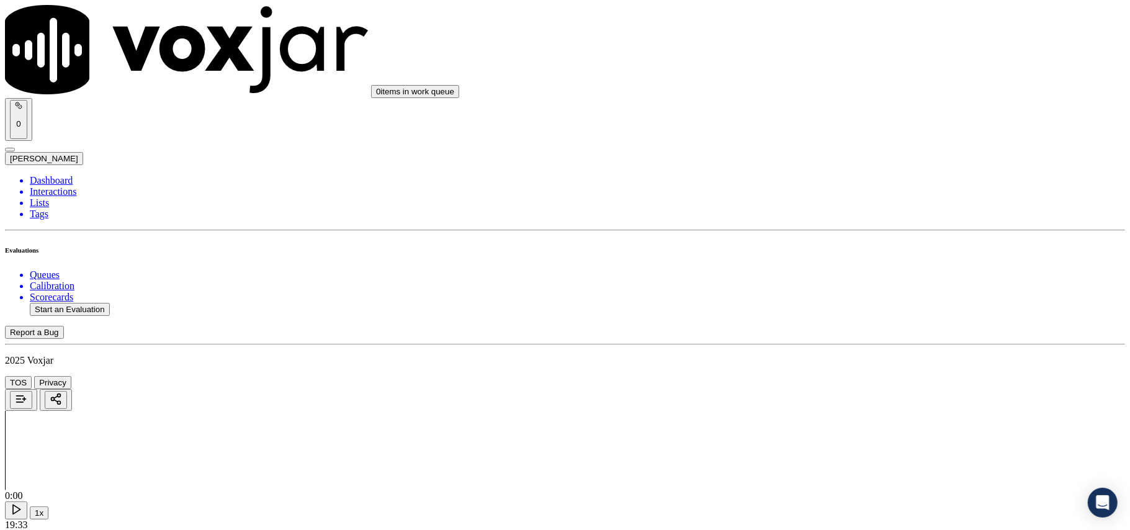
click at [862, 232] on div "Yes" at bounding box center [939, 226] width 246 height 11
click at [852, 251] on div "Yes" at bounding box center [939, 245] width 246 height 11
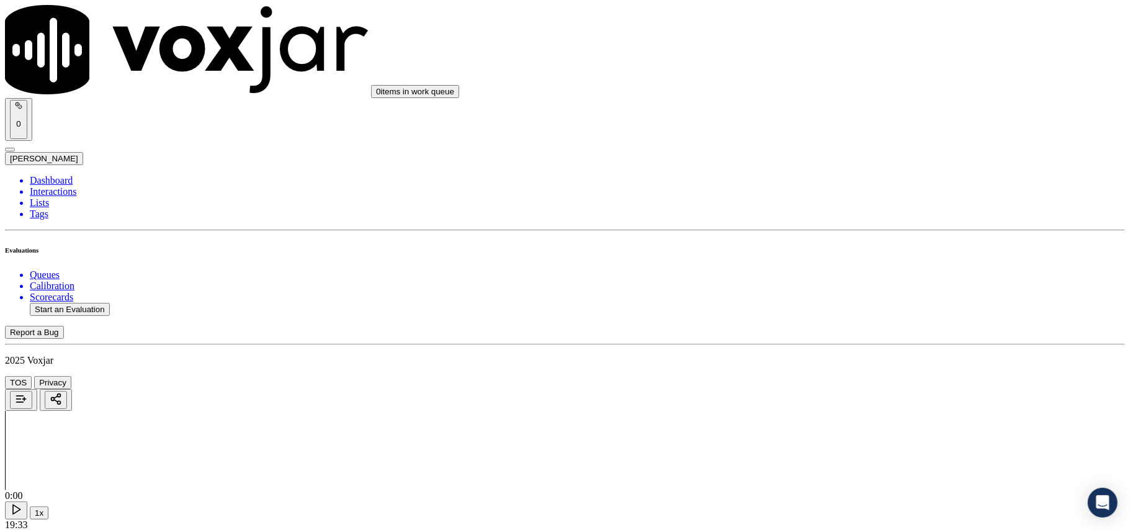
scroll to position [1241, 0]
click at [855, 277] on div "N/A" at bounding box center [939, 271] width 246 height 11
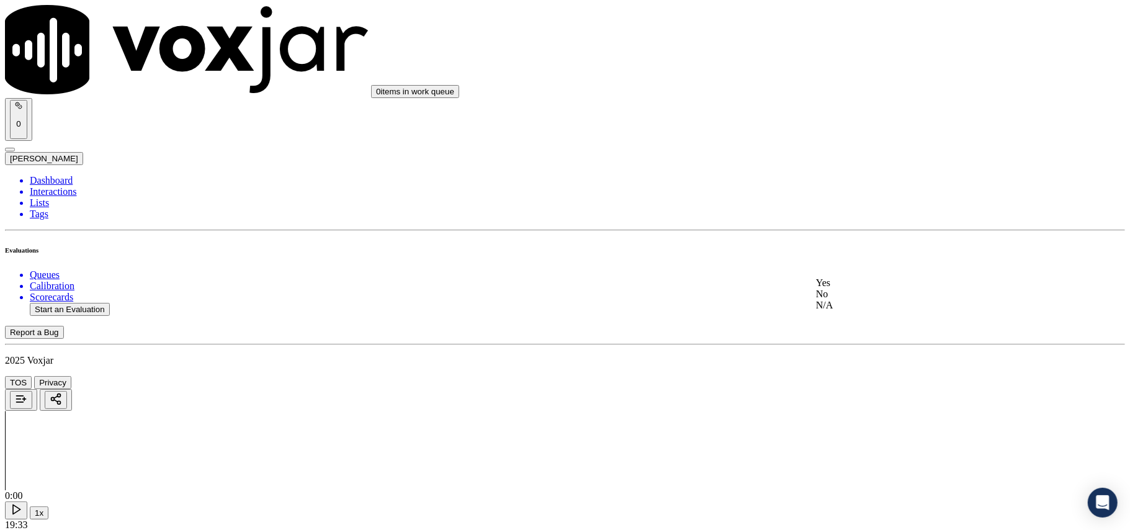
click at [862, 289] on div "Yes" at bounding box center [939, 282] width 246 height 11
click at [855, 374] on div "Yes" at bounding box center [939, 368] width 246 height 11
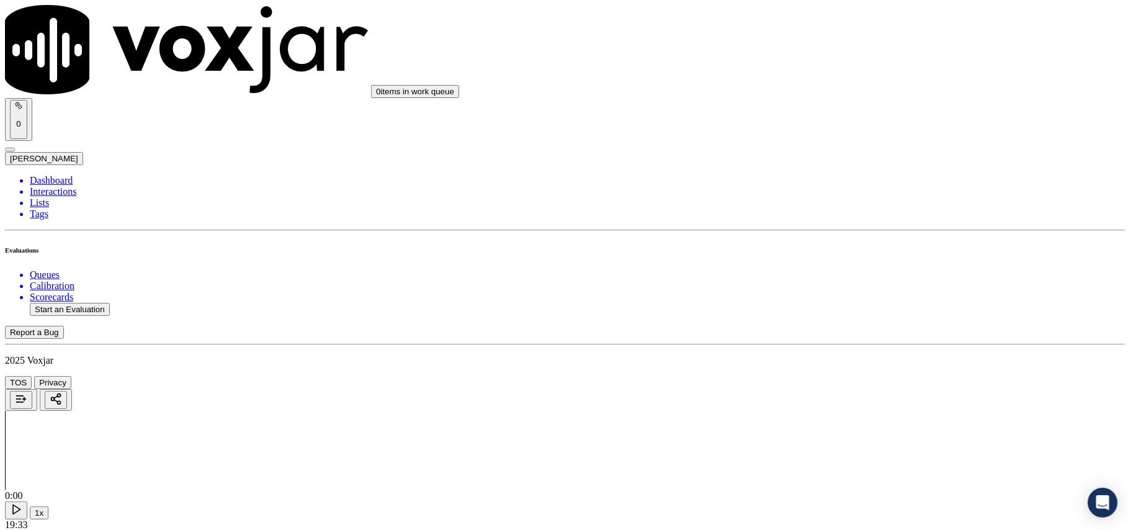
click at [855, 422] on div "Yes" at bounding box center [939, 416] width 246 height 11
click at [858, 279] on div "Yes No N/A" at bounding box center [939, 294] width 246 height 34
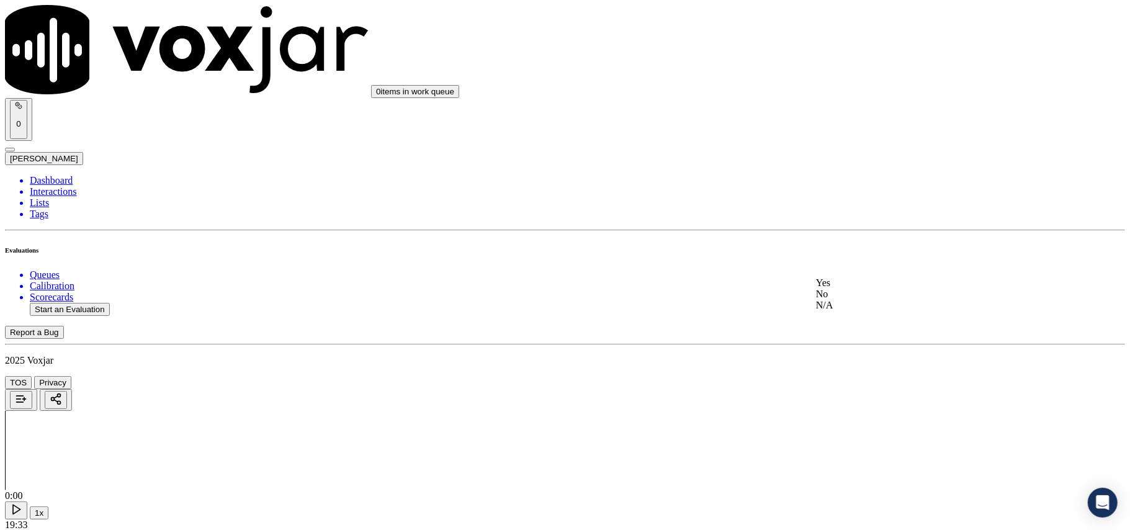
click at [857, 289] on div "Yes" at bounding box center [939, 282] width 246 height 11
click at [885, 292] on div "Yes" at bounding box center [939, 286] width 246 height 11
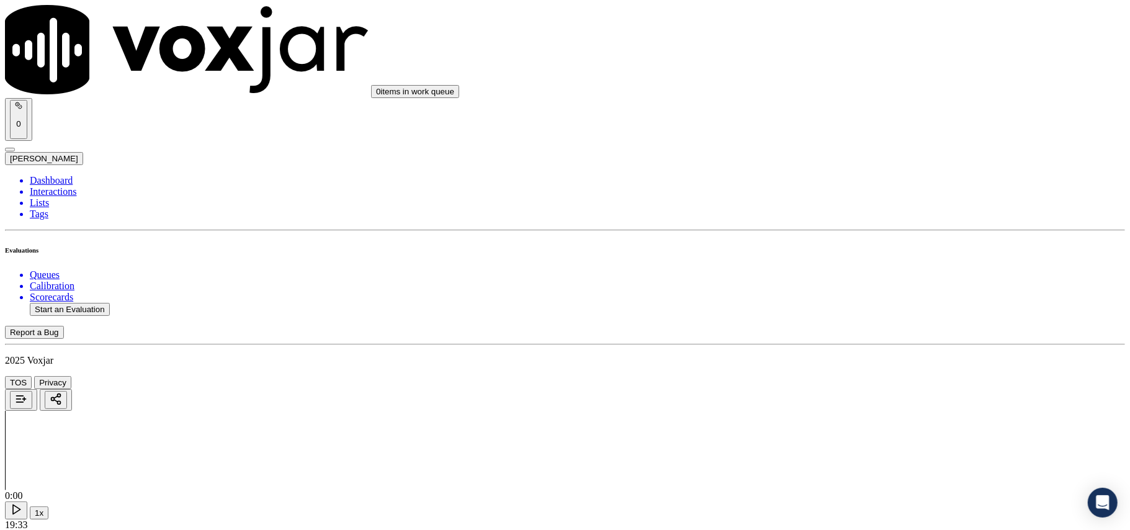
click at [865, 296] on div "Yes" at bounding box center [939, 290] width 246 height 11
click at [859, 307] on div "Yes" at bounding box center [939, 309] width 246 height 11
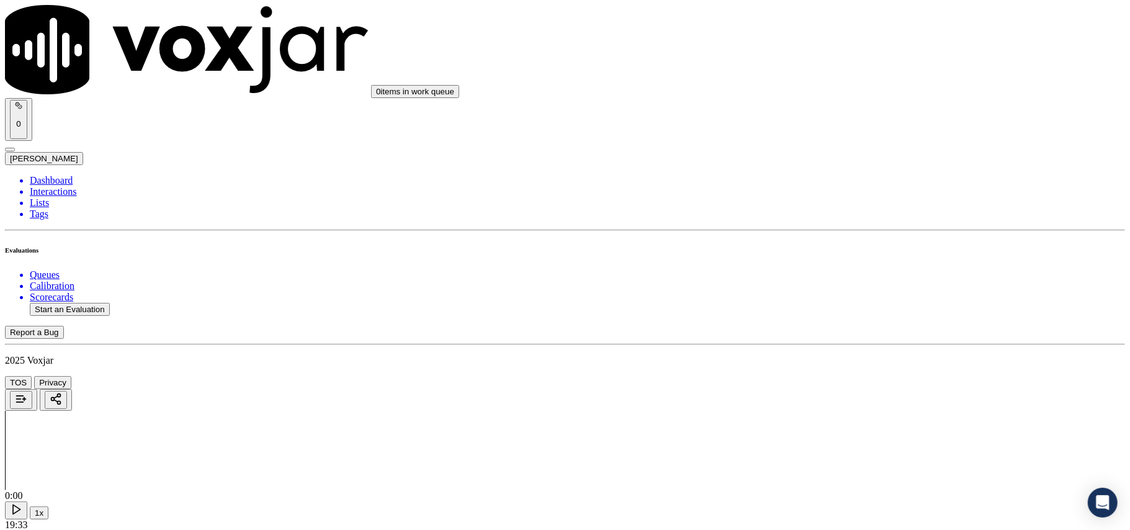
scroll to position [2621, 0]
click at [855, 196] on div "Yes" at bounding box center [939, 190] width 246 height 11
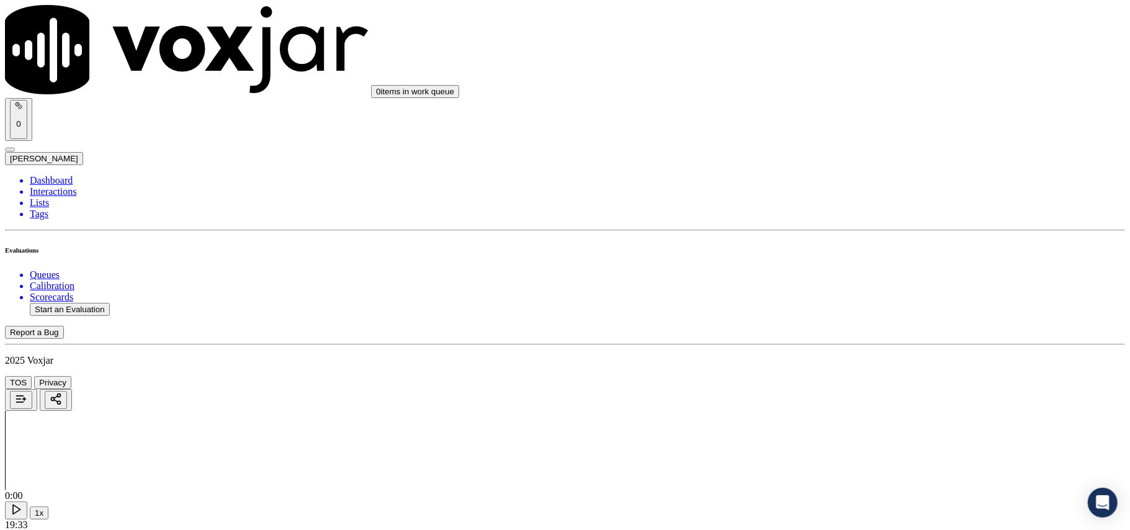
click at [853, 215] on div "Yes" at bounding box center [939, 209] width 246 height 11
click at [850, 285] on div "Yes" at bounding box center [939, 279] width 246 height 11
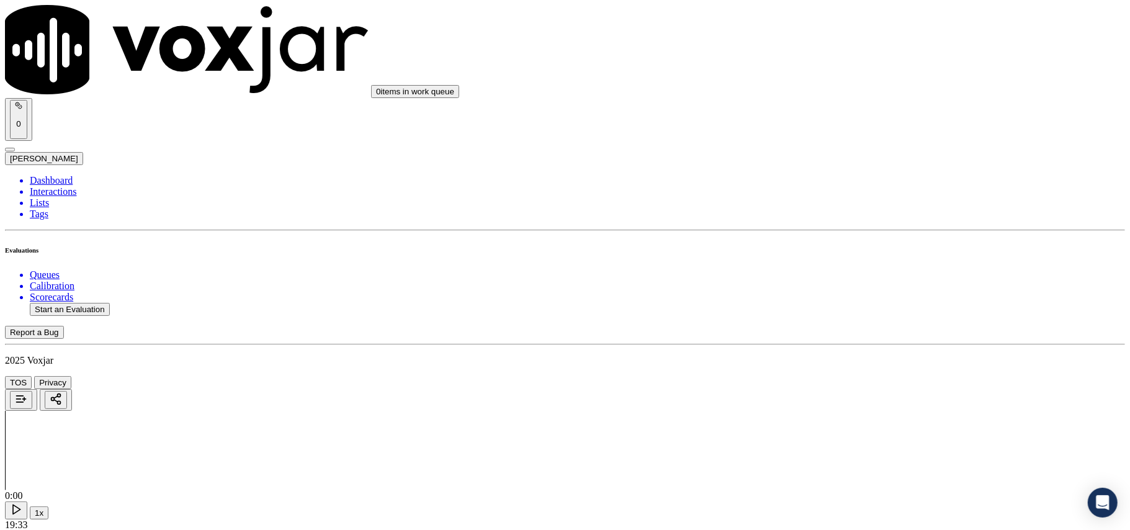
scroll to position [3035, 0]
click at [850, 304] on div "Yes" at bounding box center [939, 297] width 246 height 11
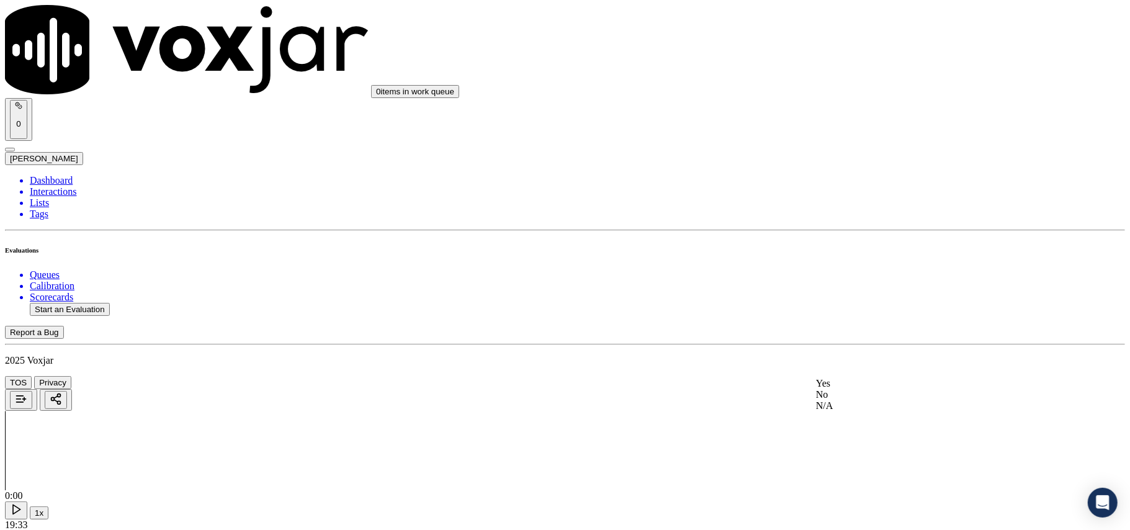
click at [847, 389] on div "Yes" at bounding box center [939, 383] width 246 height 11
click at [68, 303] on button "Start an Evaluation" at bounding box center [70, 309] width 80 height 13
type input "20250801_2792226628_2678152319_MARY OLIER.mp3"
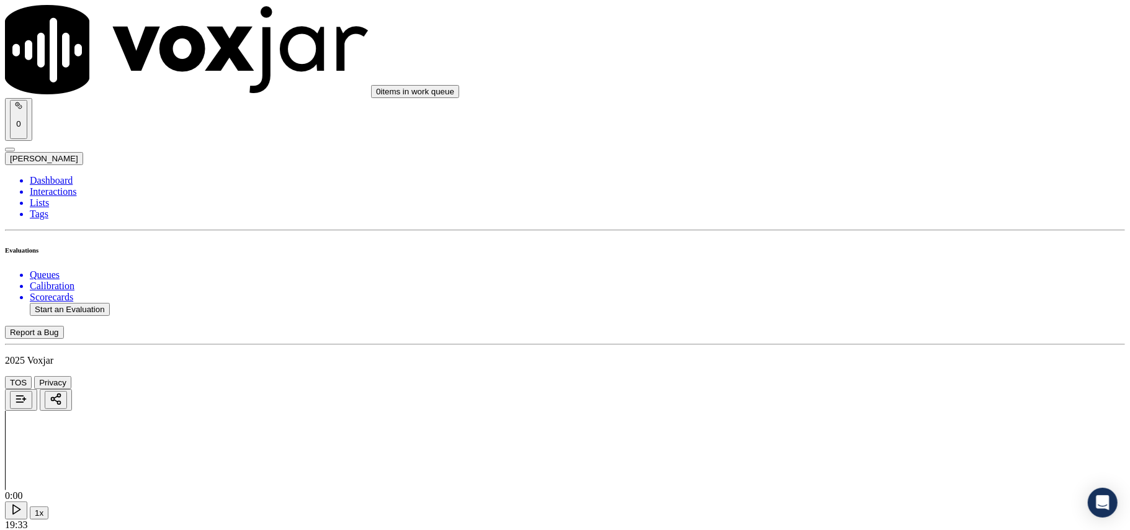
type input "[PERSON_NAME]"
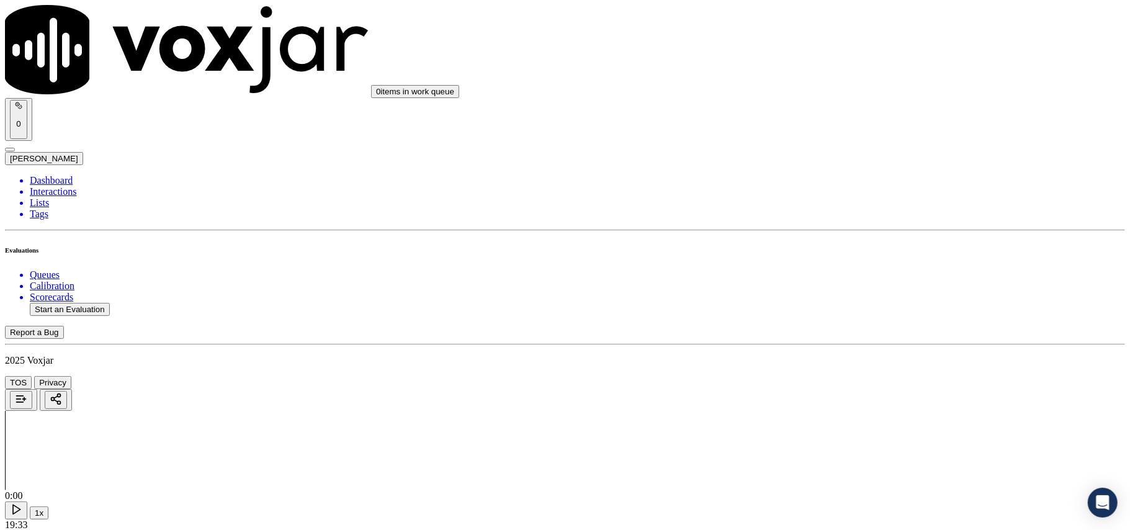
paste input "792226628"
type input "2792226628"
type input "[DATE]T00:10"
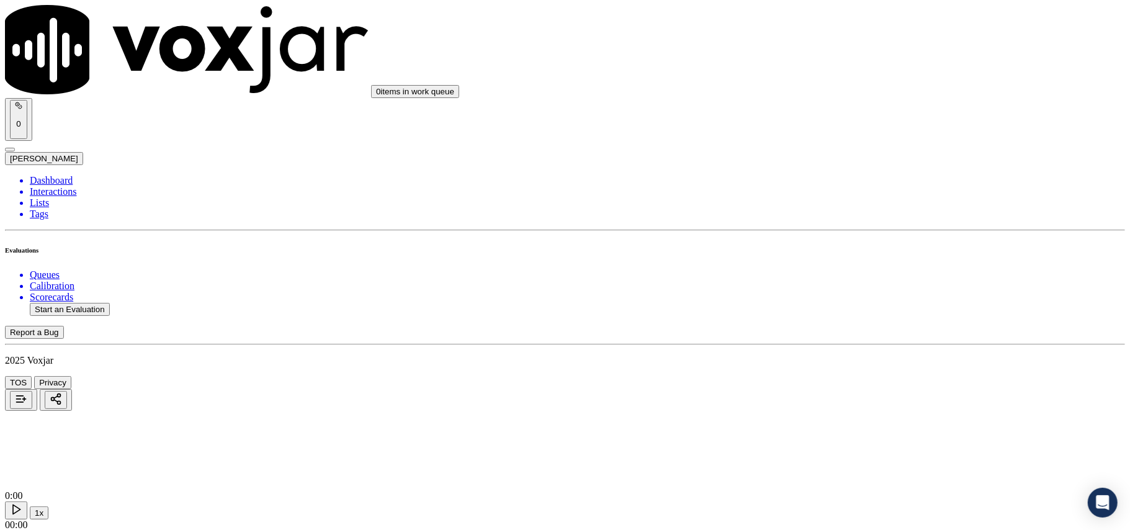
type input "2792226628"
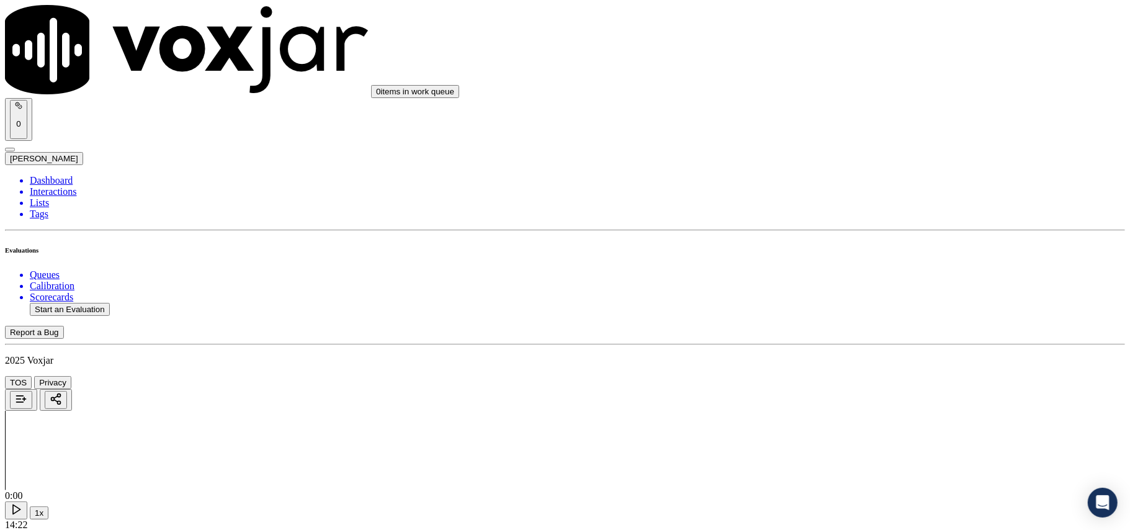
scroll to position [95, 0]
click at [855, 257] on div "Yes" at bounding box center [939, 251] width 246 height 11
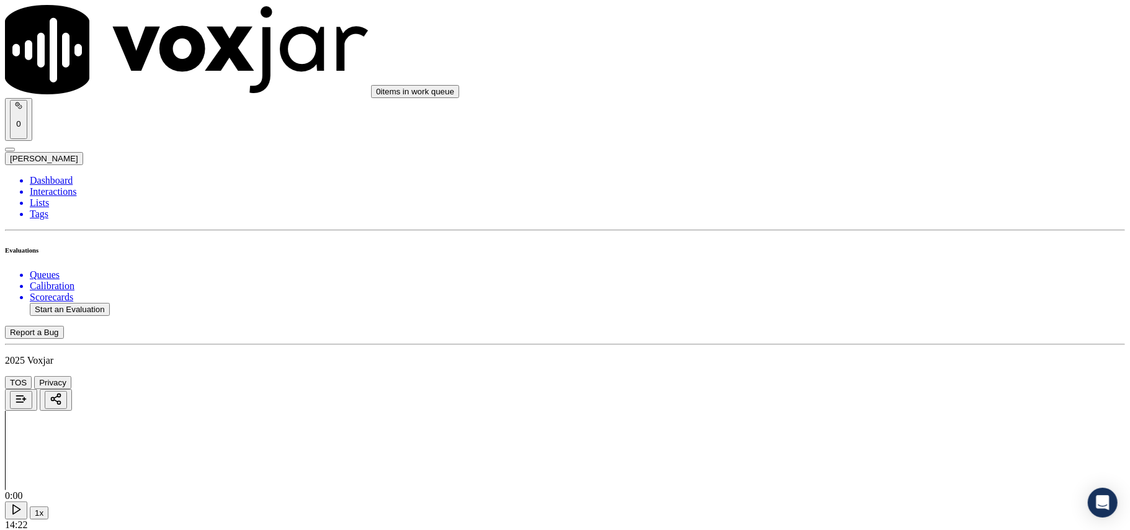
drag, startPoint x: 845, startPoint y: 278, endPoint x: 867, endPoint y: 227, distance: 55.9
click at [845, 274] on div "Yes" at bounding box center [939, 269] width 246 height 11
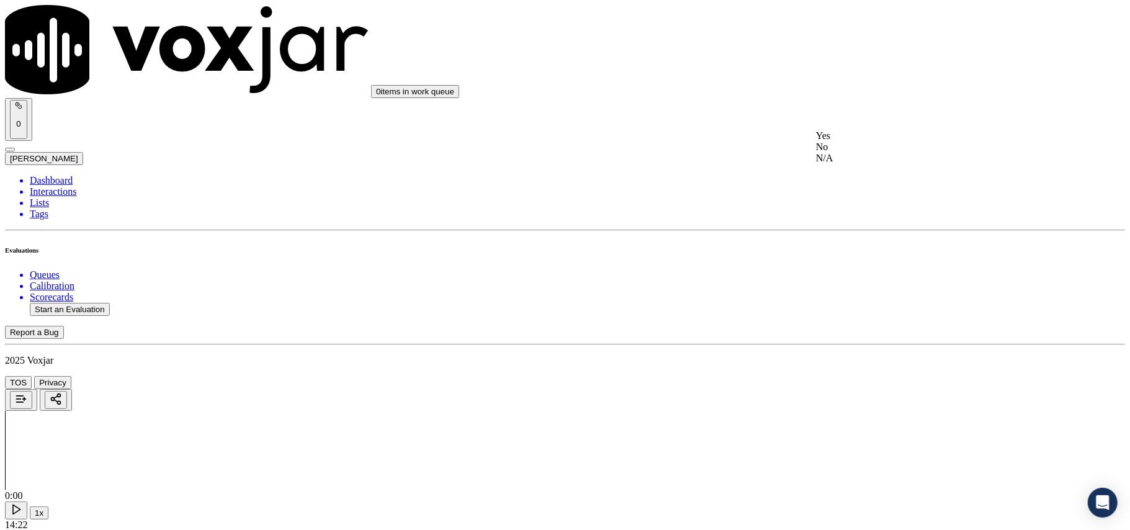
drag, startPoint x: 839, startPoint y: 142, endPoint x: 867, endPoint y: 134, distance: 28.9
click at [837, 142] on div "Yes" at bounding box center [939, 135] width 246 height 11
click at [855, 182] on div "N/A" at bounding box center [939, 176] width 246 height 11
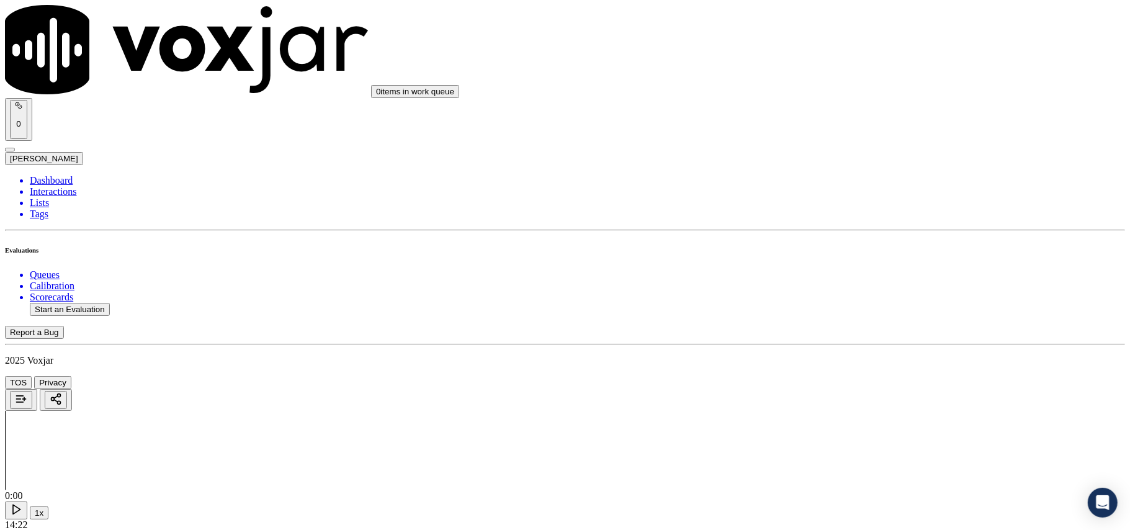
scroll to position [689, 0]
click at [852, 217] on div "N/A" at bounding box center [939, 211] width 246 height 11
click at [854, 351] on div "Yes" at bounding box center [939, 345] width 246 height 11
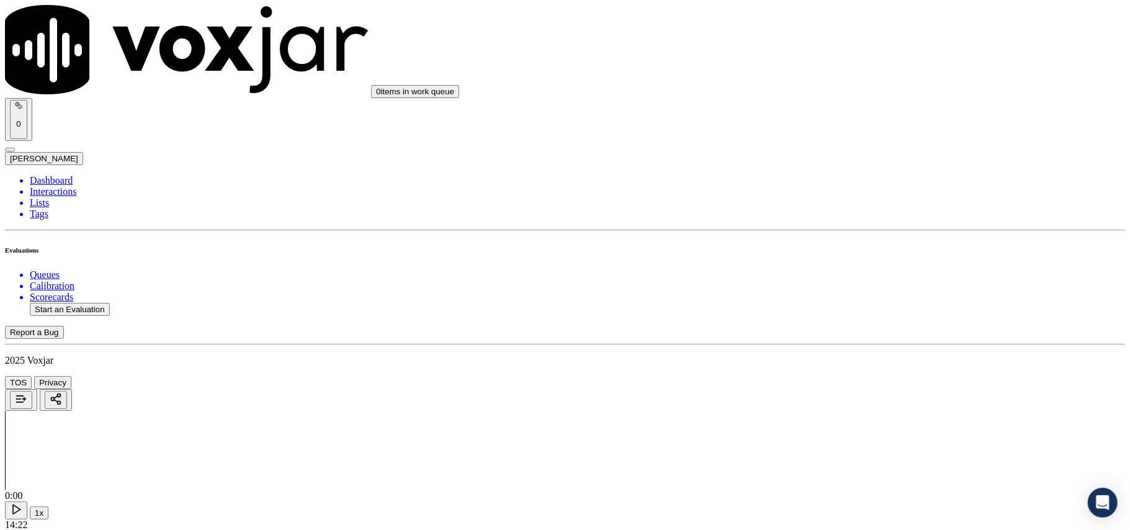
scroll to position [966, 0]
click at [842, 232] on div "Yes" at bounding box center [939, 226] width 246 height 11
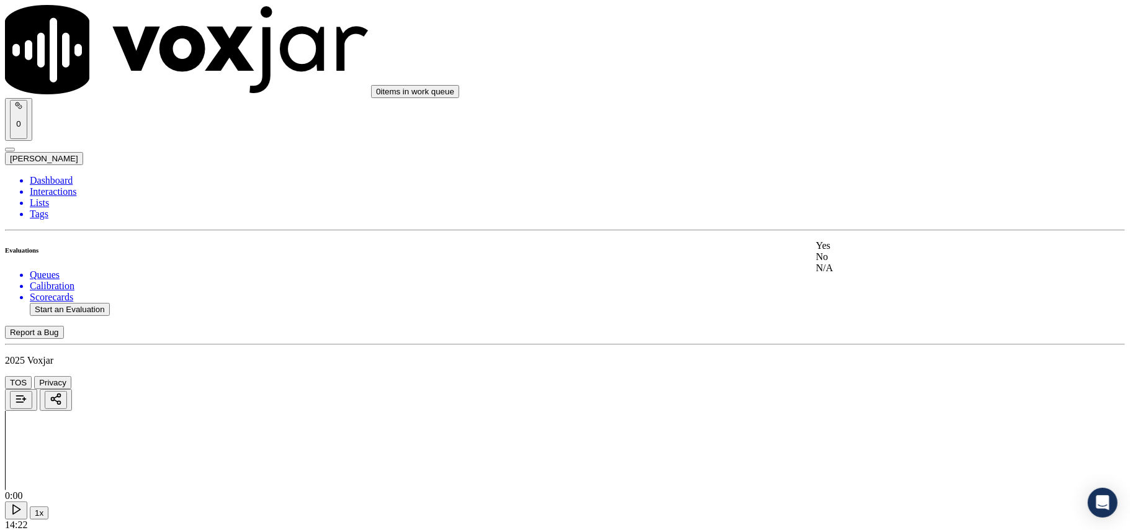
drag, startPoint x: 847, startPoint y: 235, endPoint x: 853, endPoint y: 250, distance: 16.1
click at [850, 251] on div "Yes" at bounding box center [939, 245] width 246 height 11
click at [845, 255] on div "Yes" at bounding box center [939, 249] width 246 height 11
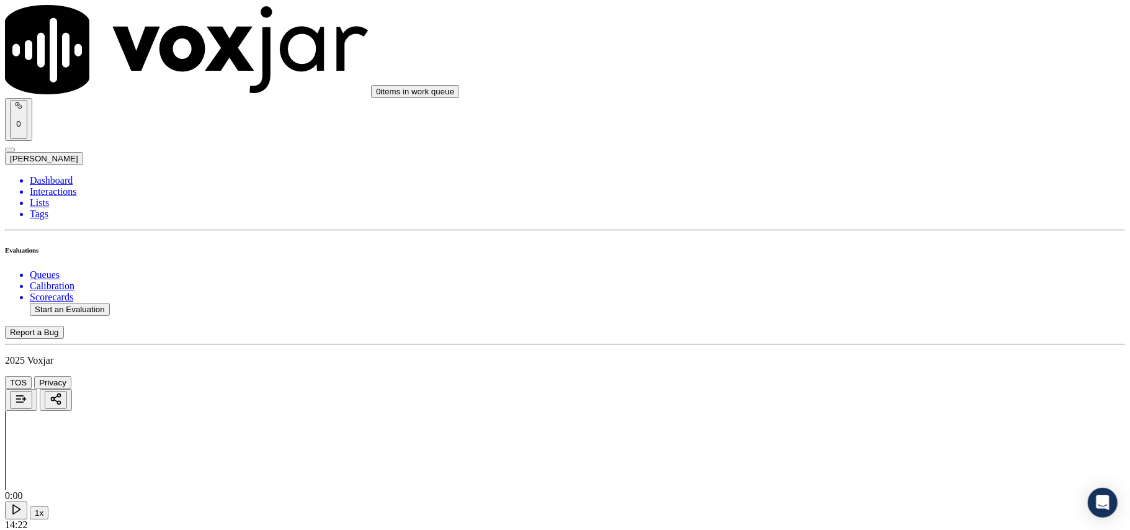
click at [847, 294] on div "N/A" at bounding box center [939, 289] width 246 height 11
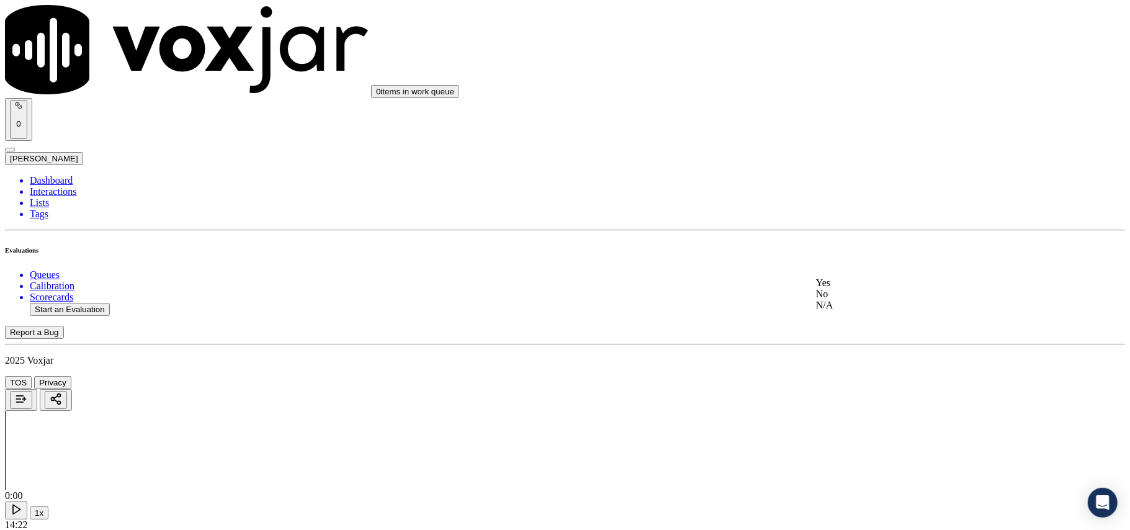
click at [848, 289] on div "Yes" at bounding box center [939, 282] width 246 height 11
drag, startPoint x: 831, startPoint y: 341, endPoint x: 830, endPoint y: 350, distance: 9.3
click at [835, 374] on div "Yes" at bounding box center [939, 368] width 246 height 11
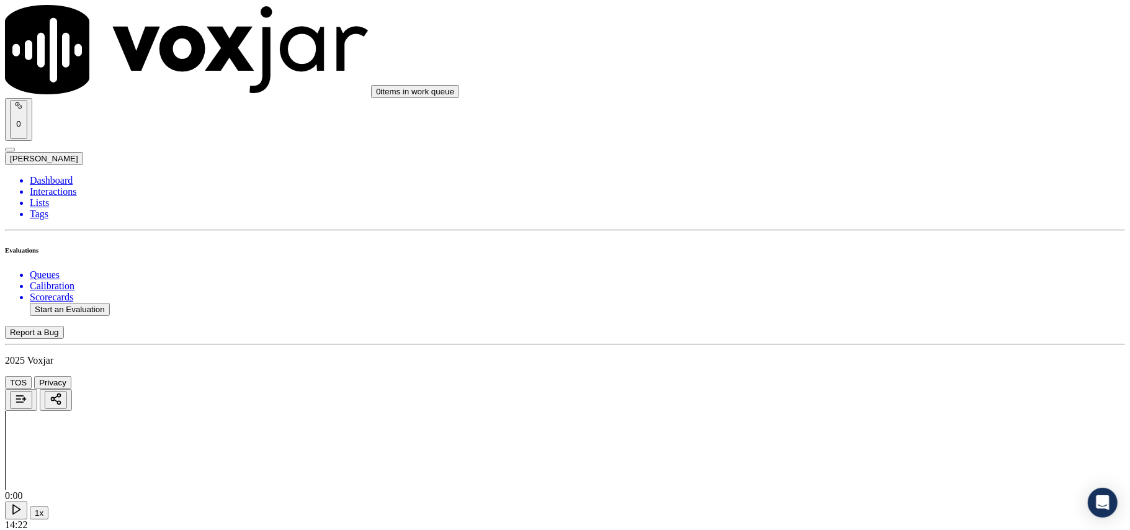
scroll to position [1793, 0]
click at [865, 284] on div "Yes" at bounding box center [939, 278] width 246 height 11
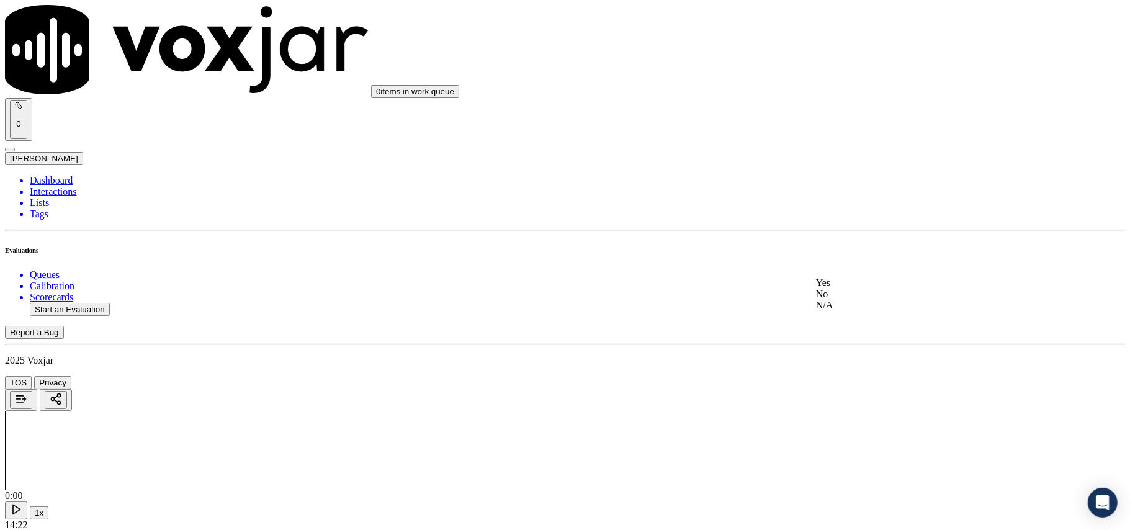
drag, startPoint x: 860, startPoint y: 272, endPoint x: 869, endPoint y: 274, distance: 8.9
click at [857, 289] on div "Yes" at bounding box center [939, 282] width 246 height 11
click at [860, 291] on div "Yes" at bounding box center [939, 286] width 246 height 11
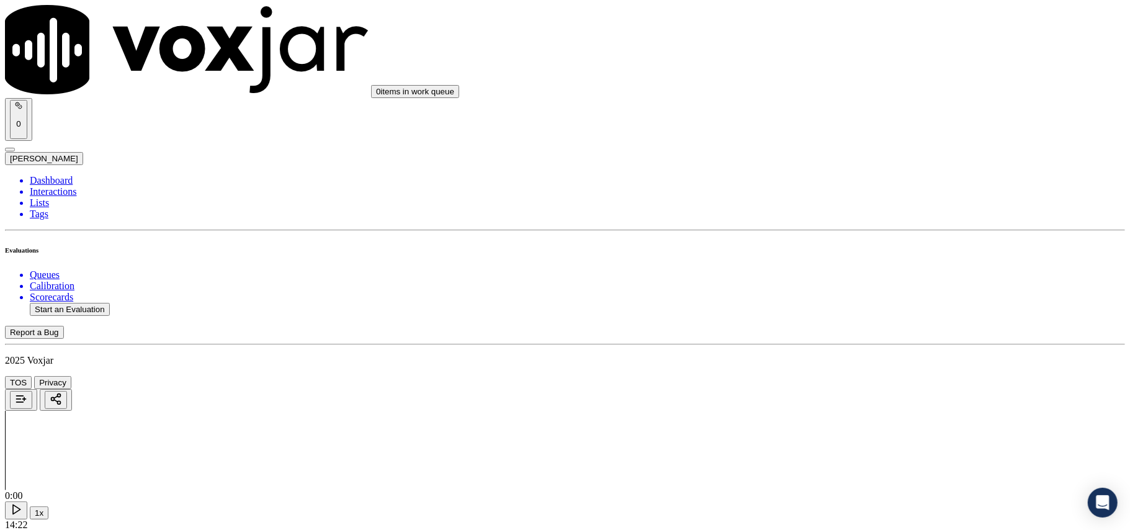
scroll to position [2345, 0]
click at [862, 159] on div "Yes" at bounding box center [939, 153] width 246 height 11
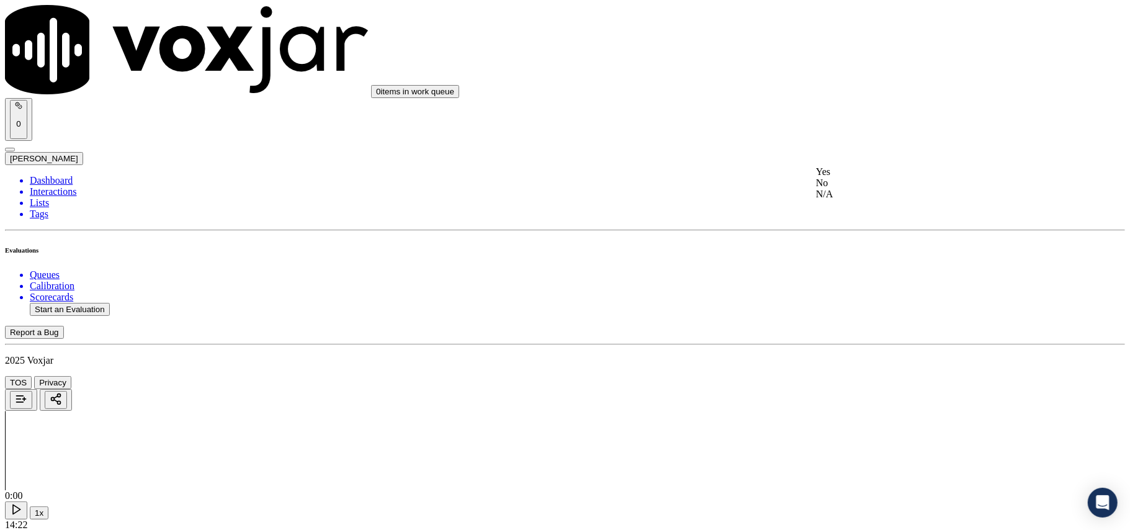
click at [862, 171] on div "Yes" at bounding box center [939, 171] width 246 height 11
drag, startPoint x: 865, startPoint y: 169, endPoint x: 864, endPoint y: 176, distance: 7.6
click at [862, 189] on div "Yes" at bounding box center [939, 190] width 246 height 11
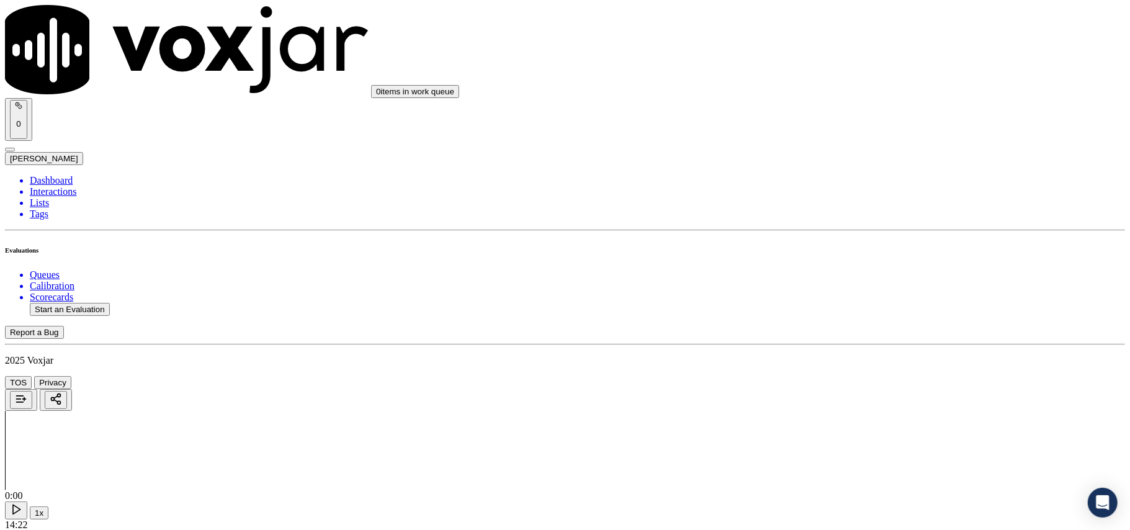
scroll to position [2759, 0]
click at [852, 209] on div "Yes" at bounding box center [939, 209] width 246 height 11
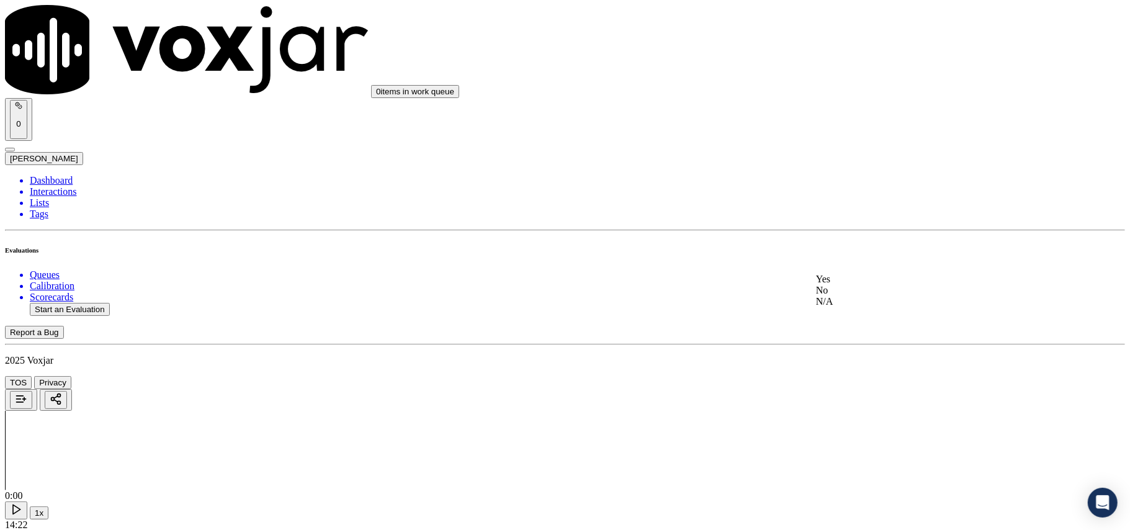
click at [855, 279] on div "Yes" at bounding box center [939, 279] width 246 height 11
click at [845, 304] on div "Yes" at bounding box center [939, 297] width 246 height 11
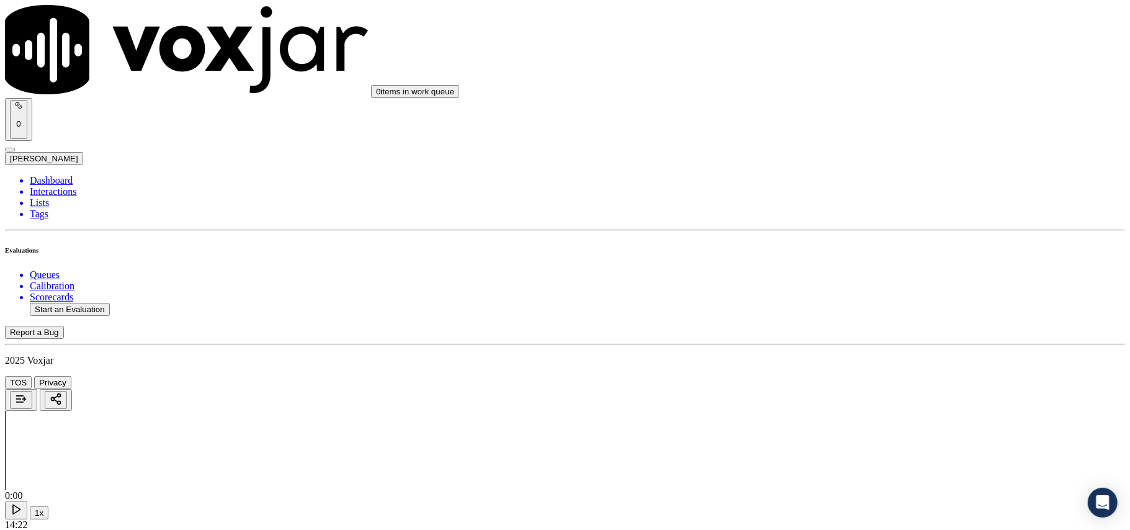
click at [838, 389] on div "Yes" at bounding box center [939, 383] width 246 height 11
drag, startPoint x: 825, startPoint y: 484, endPoint x: 825, endPoint y: 477, distance: 6.8
click at [110, 303] on button "Start an Evaluation" at bounding box center [70, 309] width 80 height 13
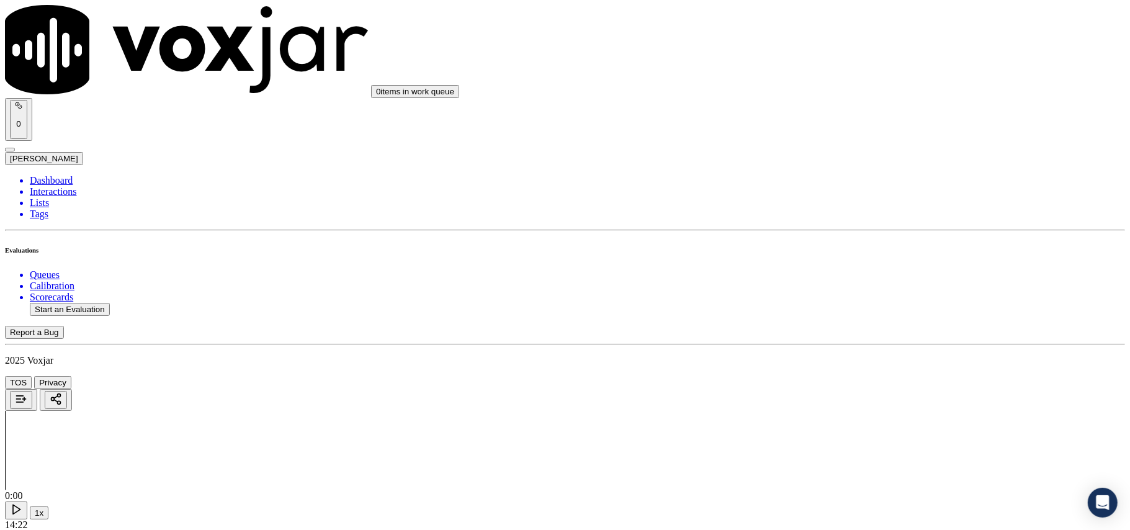
paste input "8456598714"
type input "8456598714"
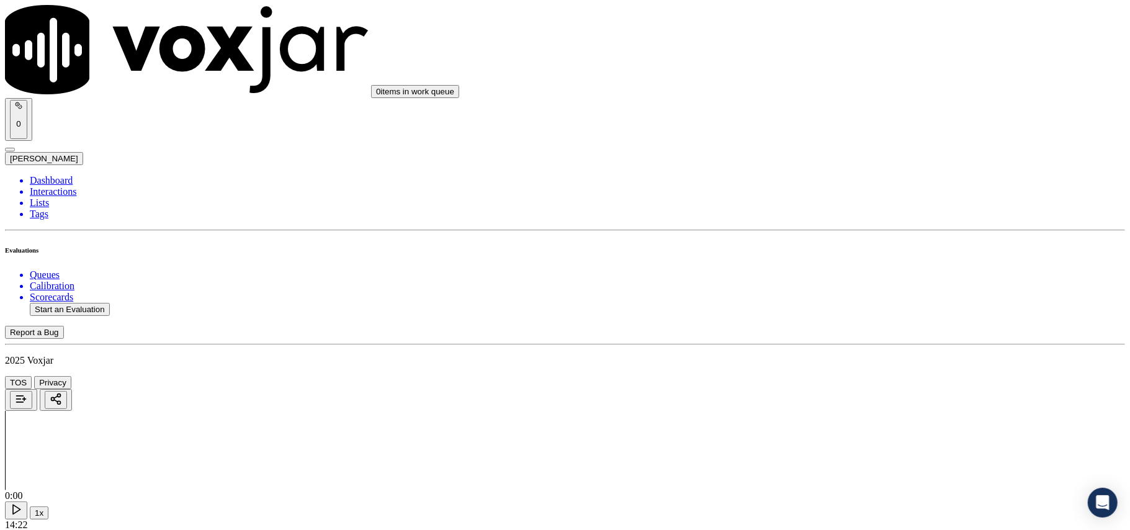
type input "[DATE]T00:11"
type input "[PERSON_NAME]"
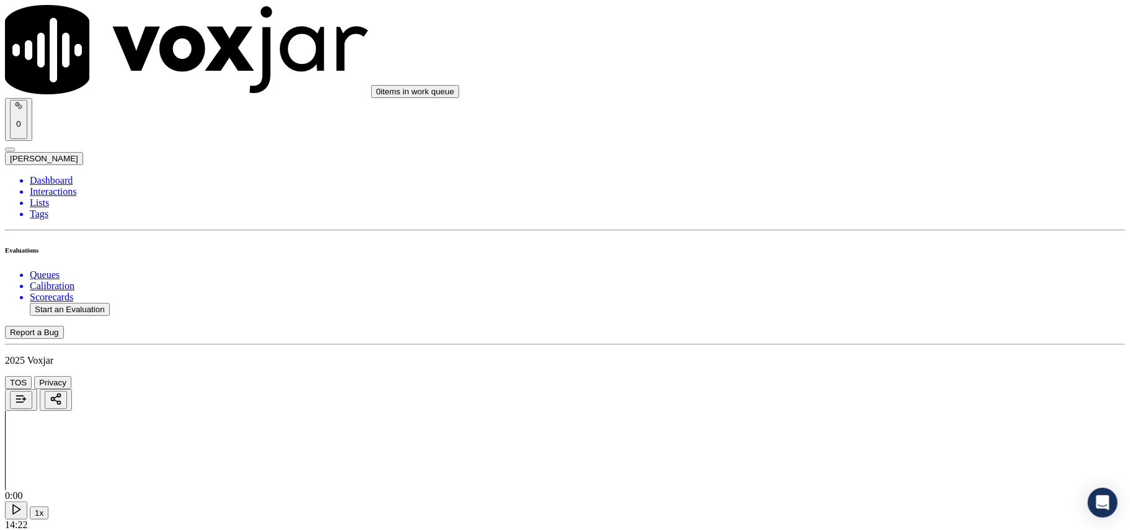
scroll to position [108, 0]
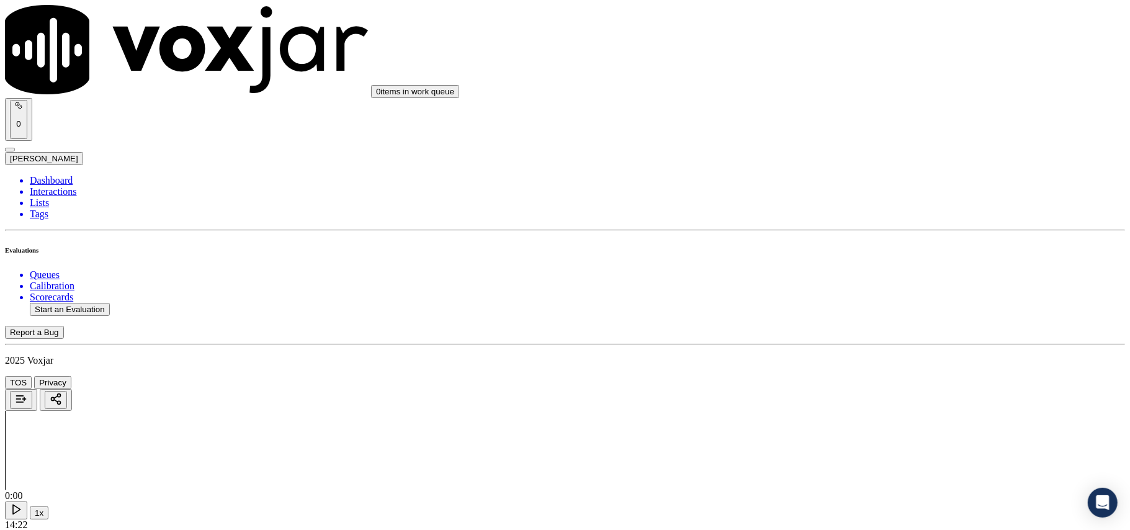
type input "8456598714"
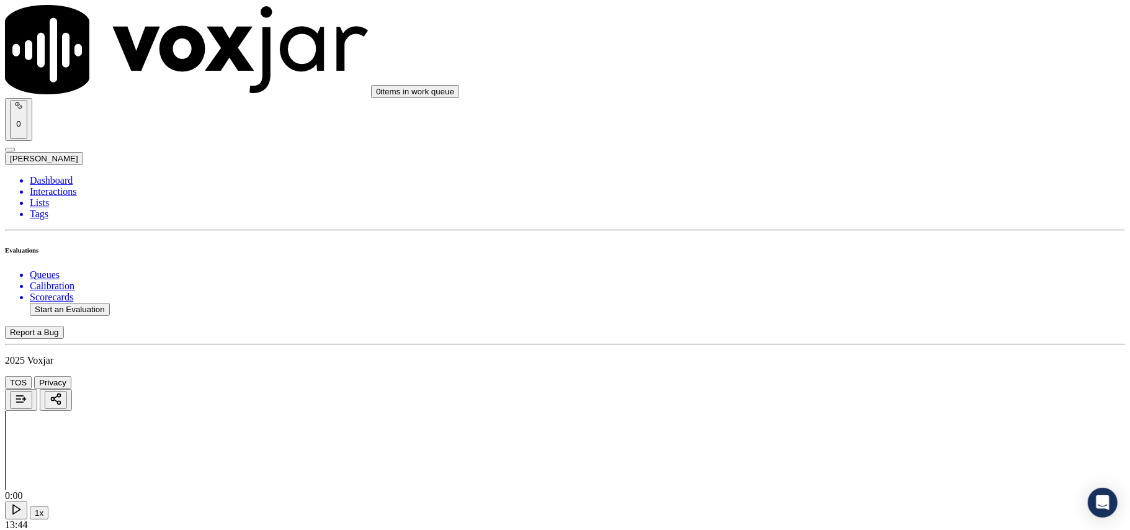
click at [855, 257] on div "Yes" at bounding box center [939, 251] width 246 height 11
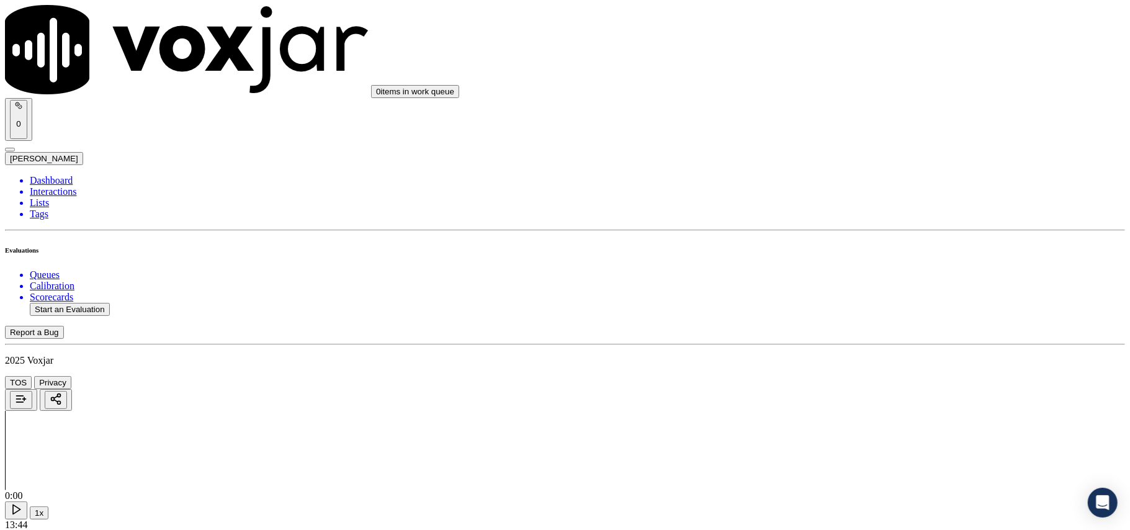
scroll to position [276, 0]
click at [857, 132] on div "Yes" at bounding box center [939, 132] width 246 height 11
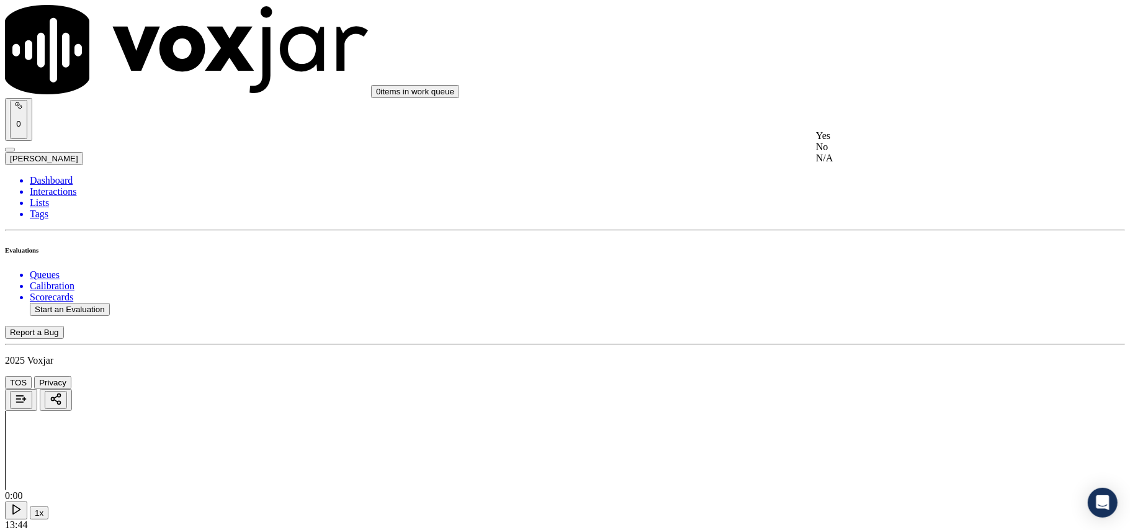
click at [860, 142] on div "Yes" at bounding box center [939, 135] width 246 height 11
drag, startPoint x: 862, startPoint y: 344, endPoint x: 894, endPoint y: 277, distance: 74.7
click at [862, 321] on div "N/A" at bounding box center [939, 315] width 246 height 11
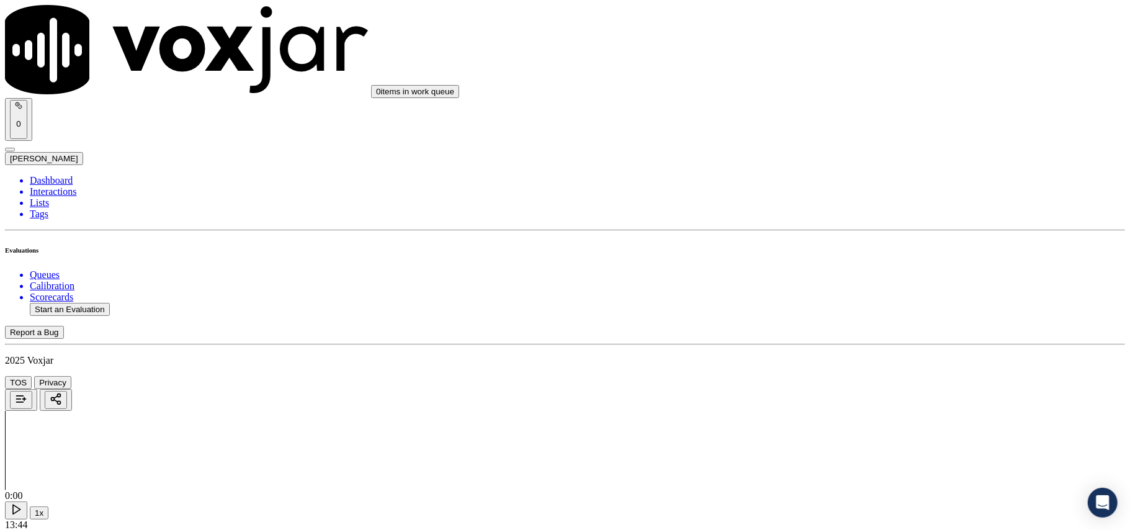
click at [853, 354] on div "N/A" at bounding box center [939, 348] width 246 height 11
click at [855, 350] on div "Yes" at bounding box center [939, 345] width 246 height 11
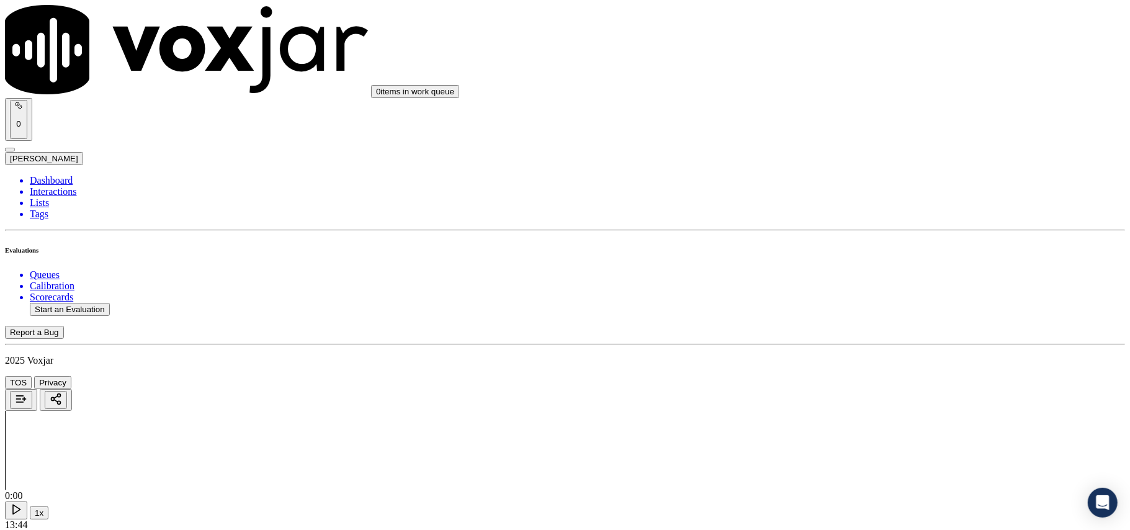
scroll to position [966, 0]
click at [854, 232] on div "Yes" at bounding box center [939, 226] width 246 height 11
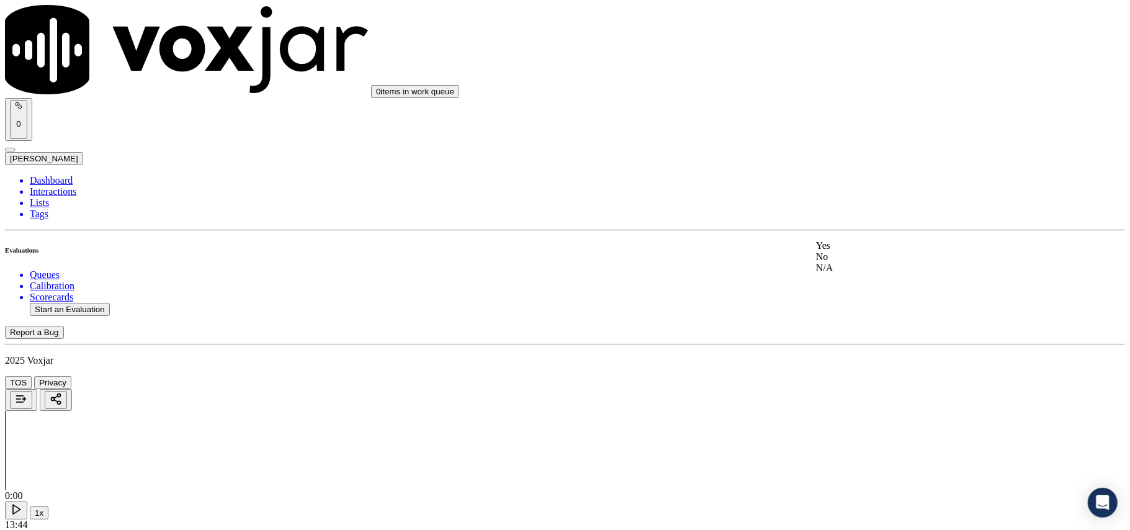
click at [843, 251] on div "Yes" at bounding box center [939, 245] width 246 height 11
click at [847, 277] on div "N/A" at bounding box center [939, 271] width 246 height 11
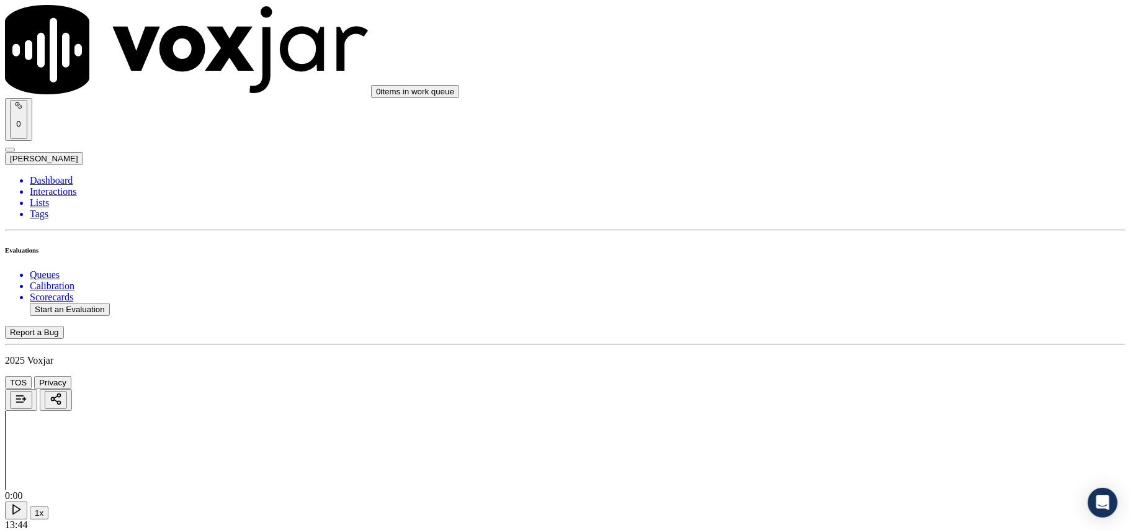
click at [845, 287] on div "Yes" at bounding box center [939, 282] width 246 height 11
click at [843, 371] on div "Yes" at bounding box center [939, 368] width 246 height 11
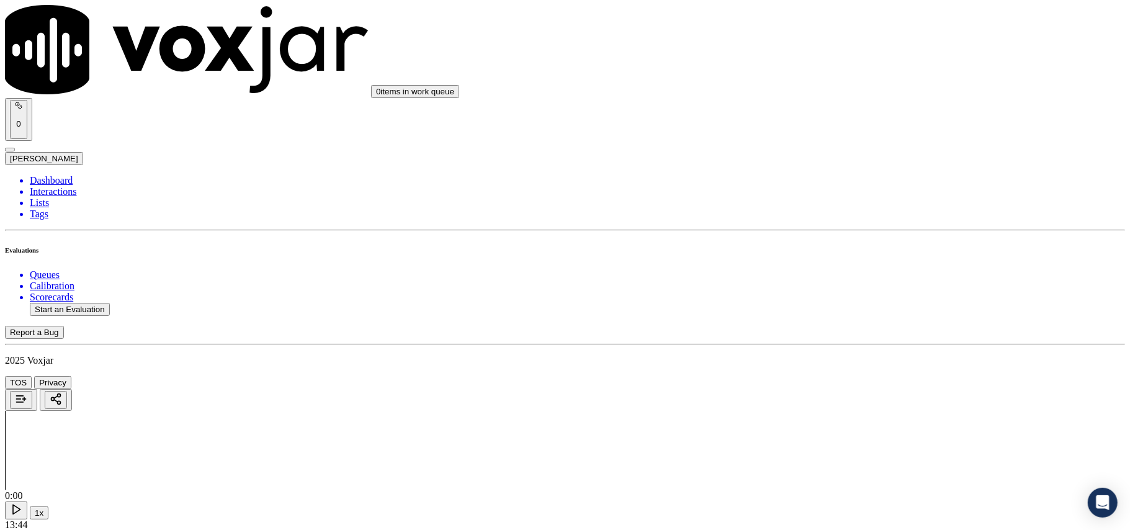
scroll to position [1793, 0]
click at [838, 284] on div "Yes" at bounding box center [939, 278] width 246 height 11
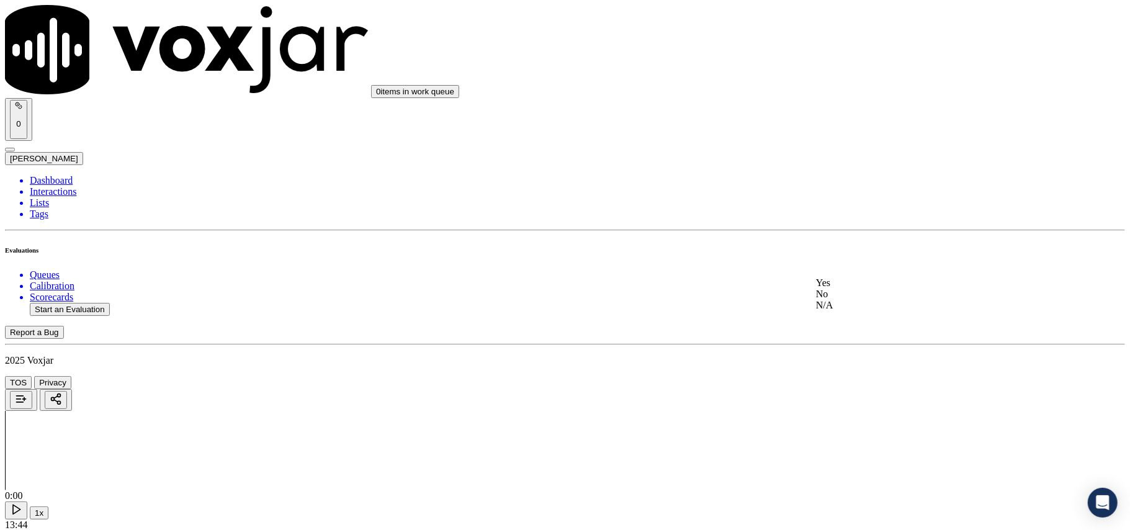
drag, startPoint x: 831, startPoint y: 264, endPoint x: 821, endPoint y: 267, distance: 10.4
click at [818, 288] on div "Yes No N/A" at bounding box center [939, 294] width 246 height 34
click at [842, 288] on div "Yes" at bounding box center [939, 282] width 246 height 11
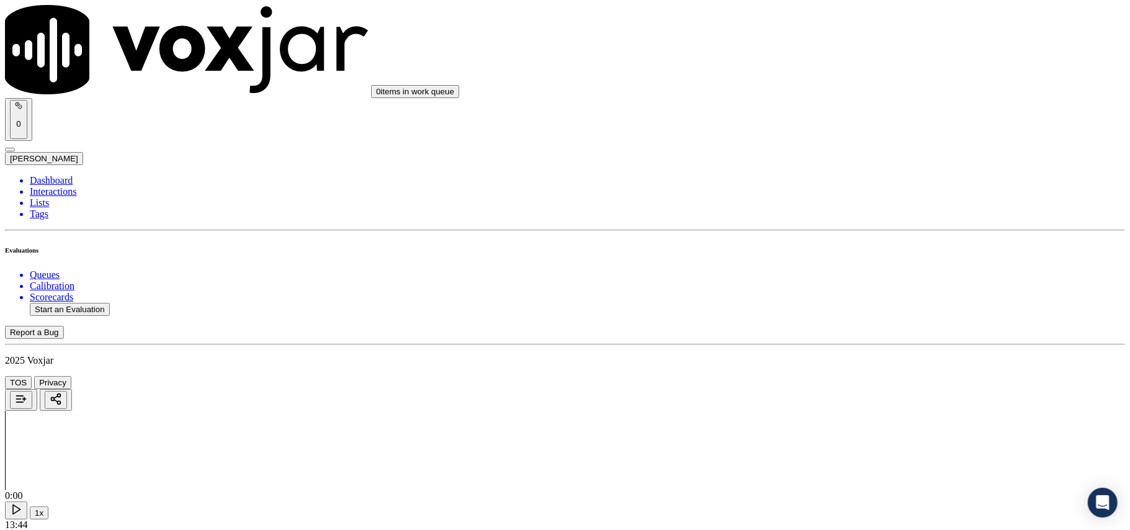
scroll to position [2207, 0]
click at [852, 151] on div "Yes" at bounding box center [939, 148] width 246 height 11
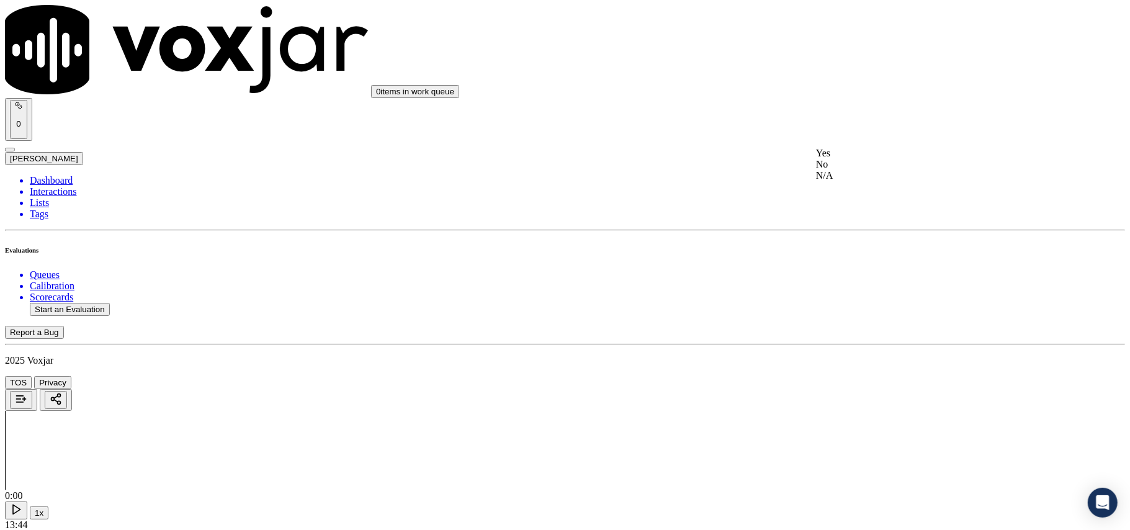
click at [852, 157] on div "Yes" at bounding box center [939, 153] width 246 height 11
click at [845, 178] on div "Yes" at bounding box center [939, 171] width 246 height 11
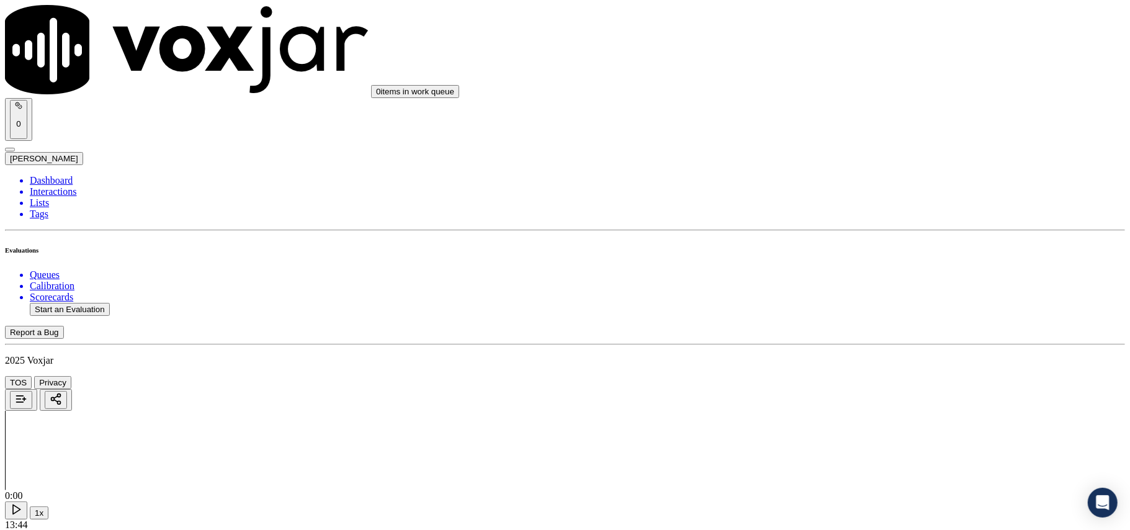
click at [816, 196] on span at bounding box center [816, 190] width 0 height 11
click at [840, 214] on div "Yes" at bounding box center [939, 209] width 246 height 11
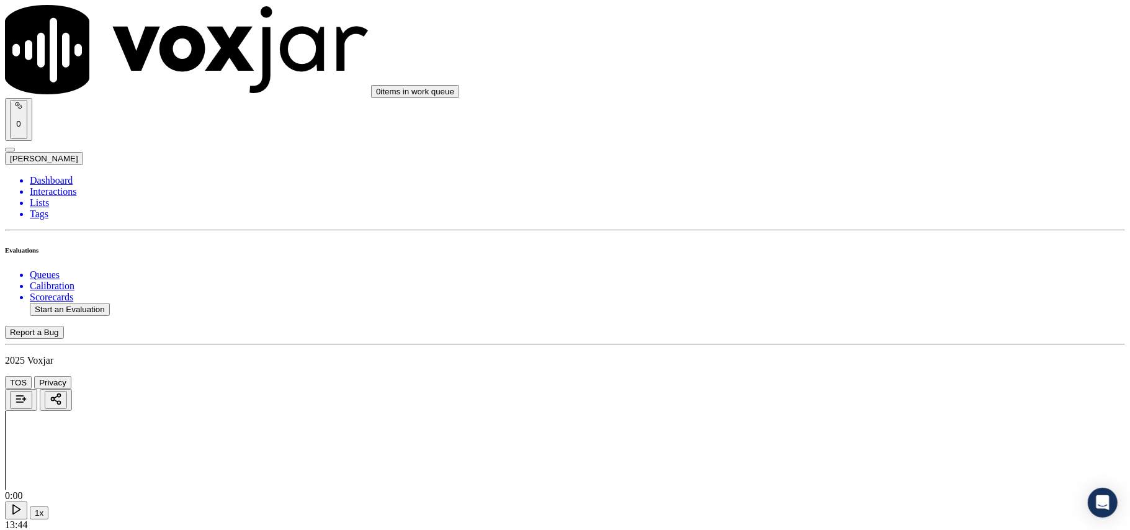
scroll to position [2896, 0]
click at [839, 285] on div "Yes" at bounding box center [939, 279] width 246 height 11
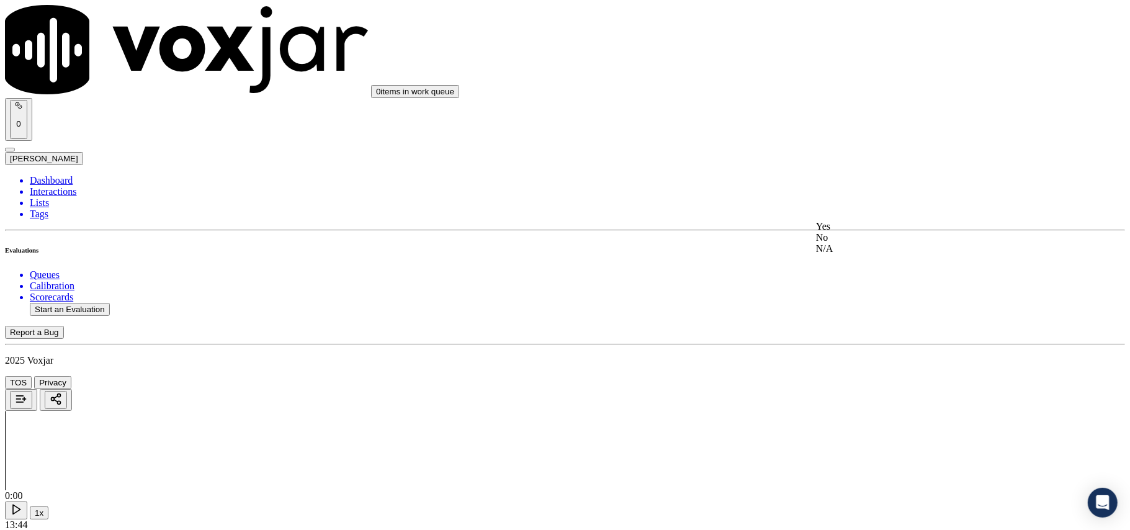
click at [845, 232] on div "Yes" at bounding box center [939, 226] width 246 height 11
drag, startPoint x: 845, startPoint y: 351, endPoint x: 845, endPoint y: 372, distance: 21.1
click at [845, 383] on div "Yes" at bounding box center [939, 383] width 246 height 11
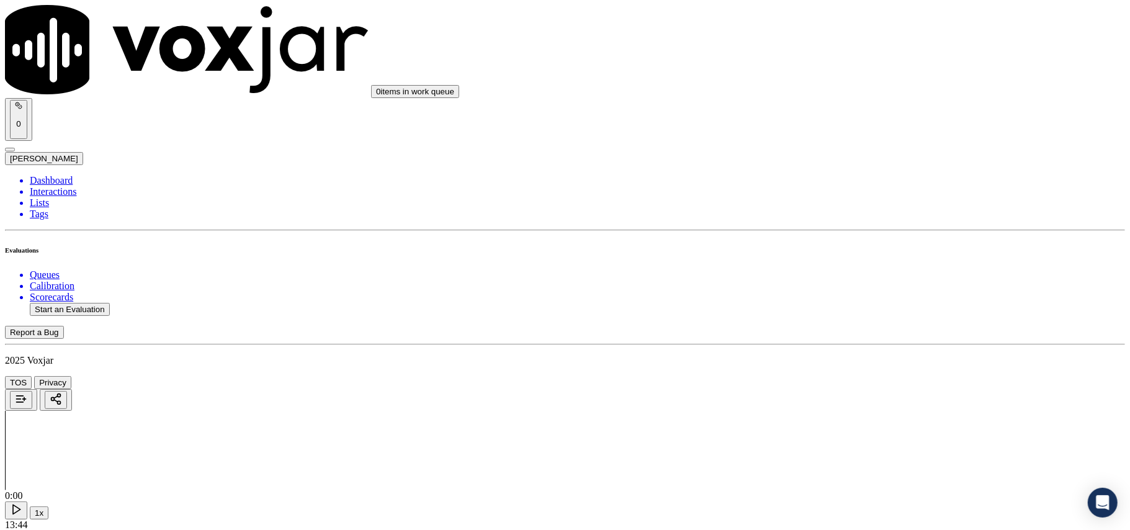
click at [89, 303] on button "Start an Evaluation" at bounding box center [70, 309] width 80 height 13
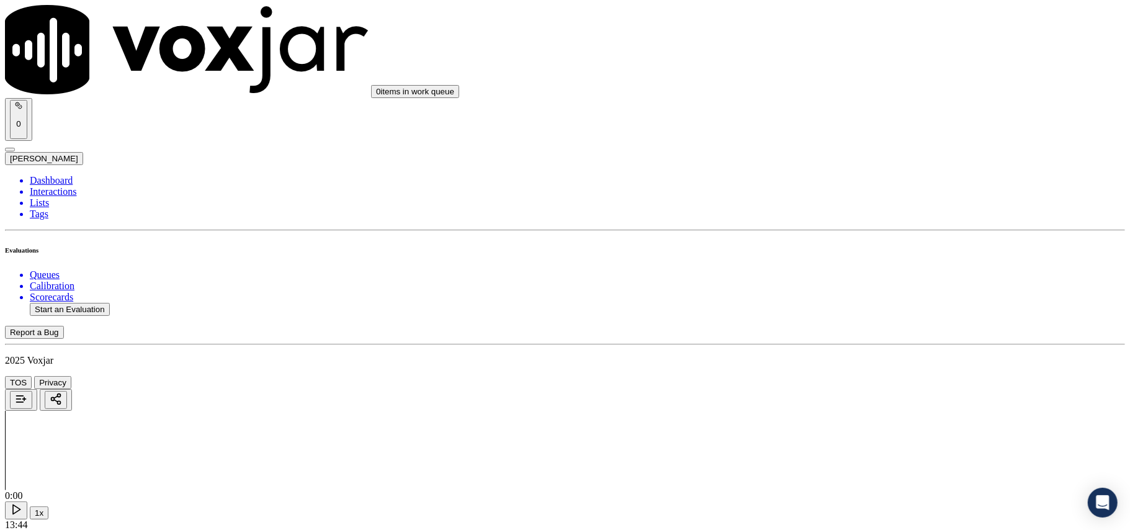
paste input "9152285984"
type input "9152285984"
type input "[DATE]T00:12"
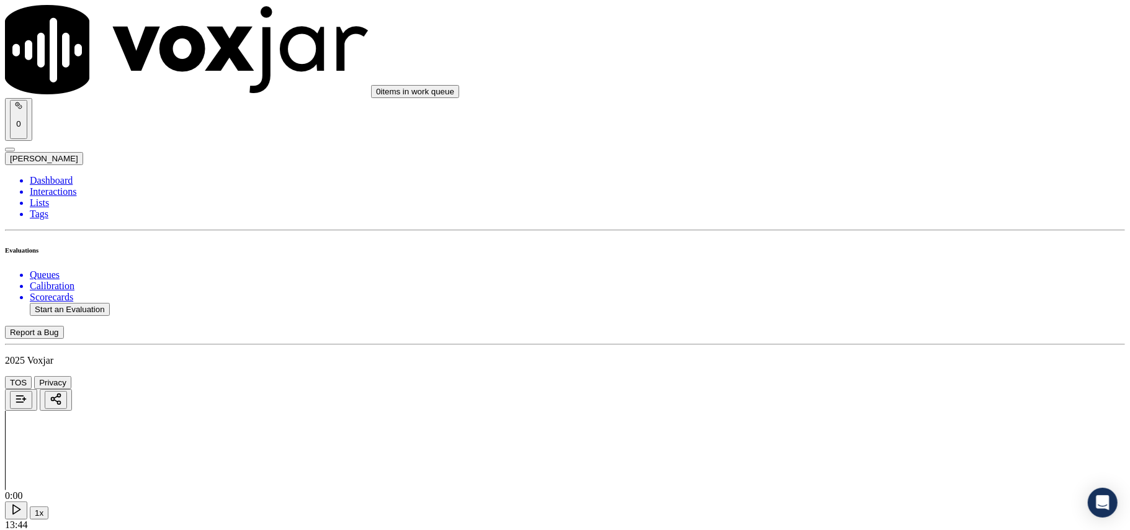
type input "Miche"
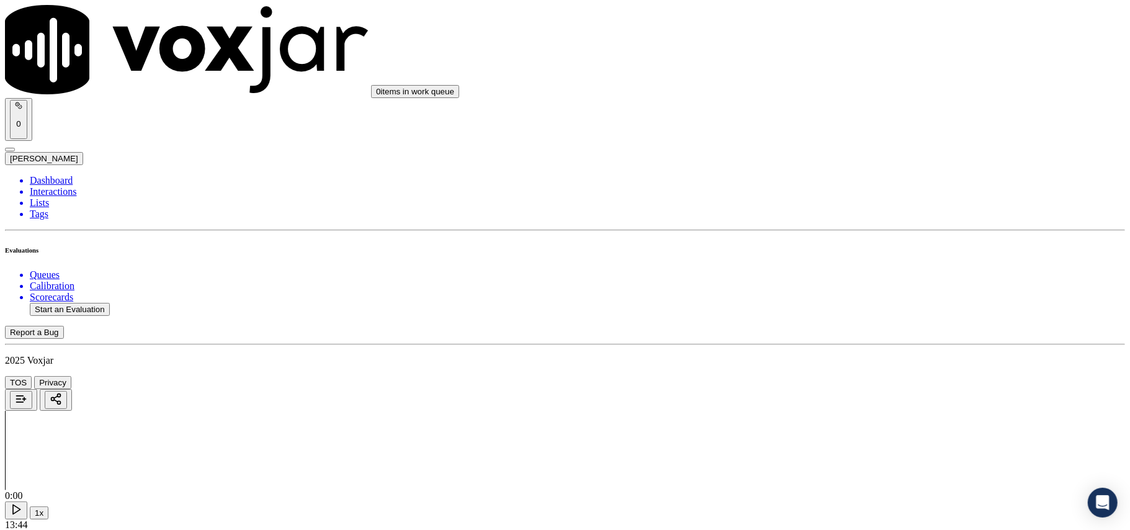
type input "9152285984"
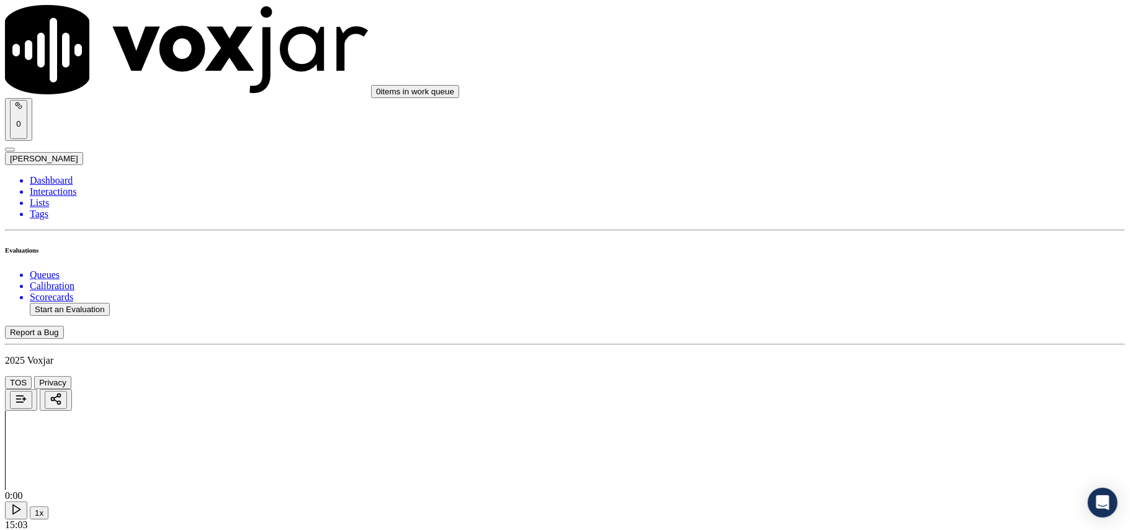
click at [844, 256] on div "Yes" at bounding box center [939, 251] width 246 height 11
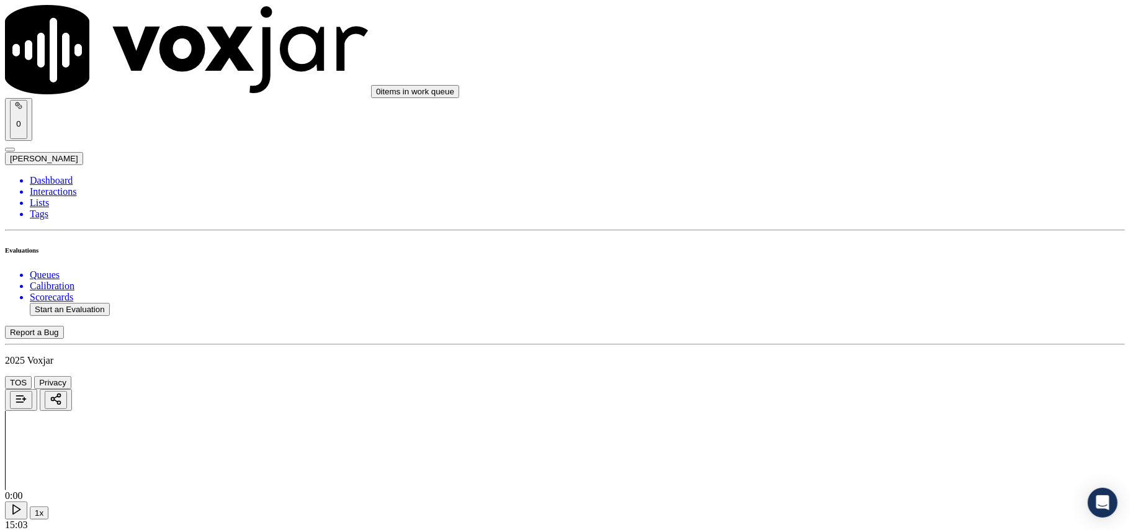
scroll to position [138, 0]
click at [850, 266] on div "Yes No N/A" at bounding box center [939, 281] width 246 height 34
click at [847, 276] on div "Yes" at bounding box center [939, 269] width 246 height 11
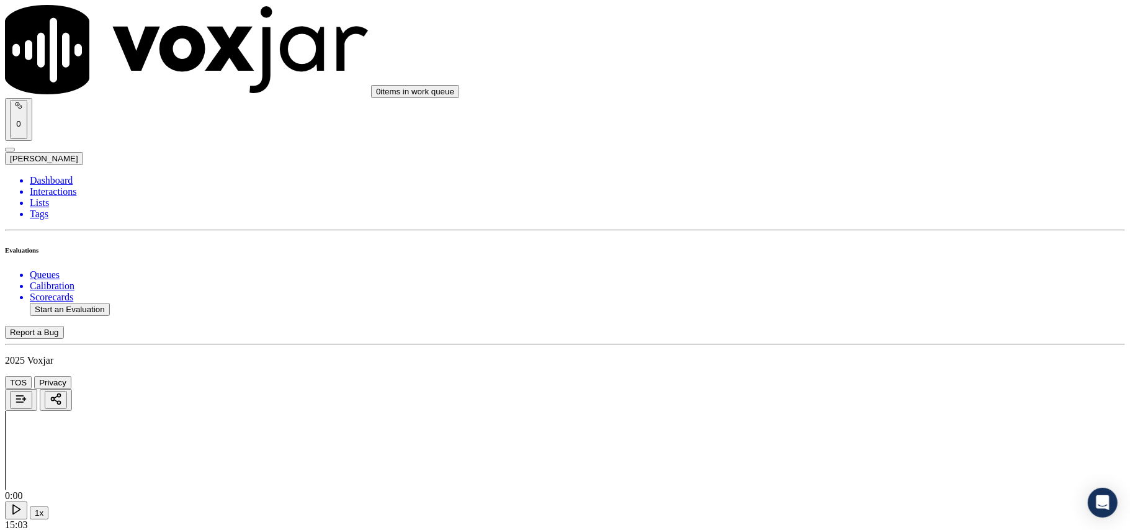
click at [840, 135] on div "Yes" at bounding box center [939, 135] width 246 height 11
click at [857, 299] on div "Yes" at bounding box center [939, 292] width 246 height 11
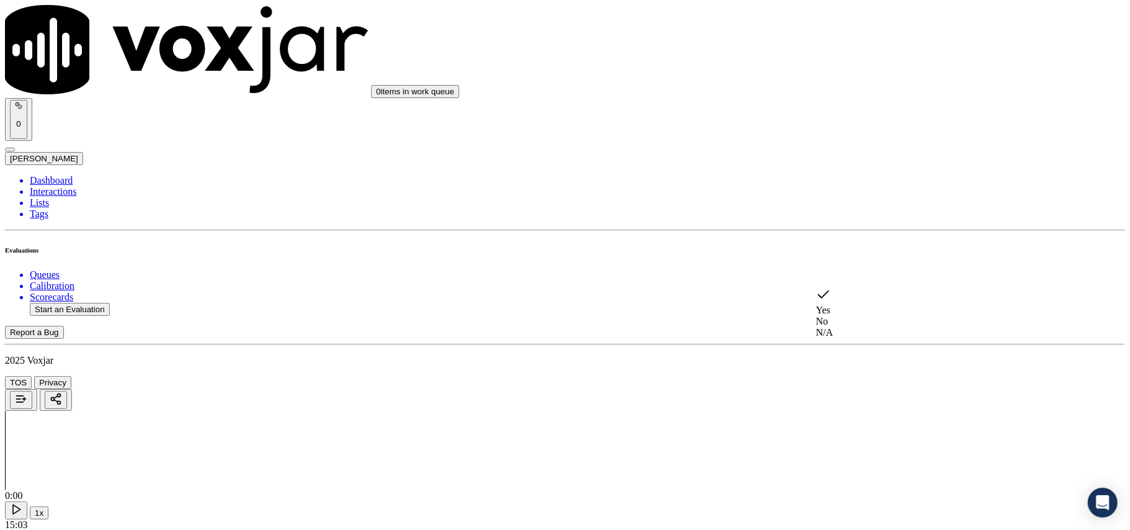
click at [855, 333] on div "N/A" at bounding box center [939, 332] width 246 height 11
drag, startPoint x: 879, startPoint y: 287, endPoint x: 874, endPoint y: 335, distance: 48.7
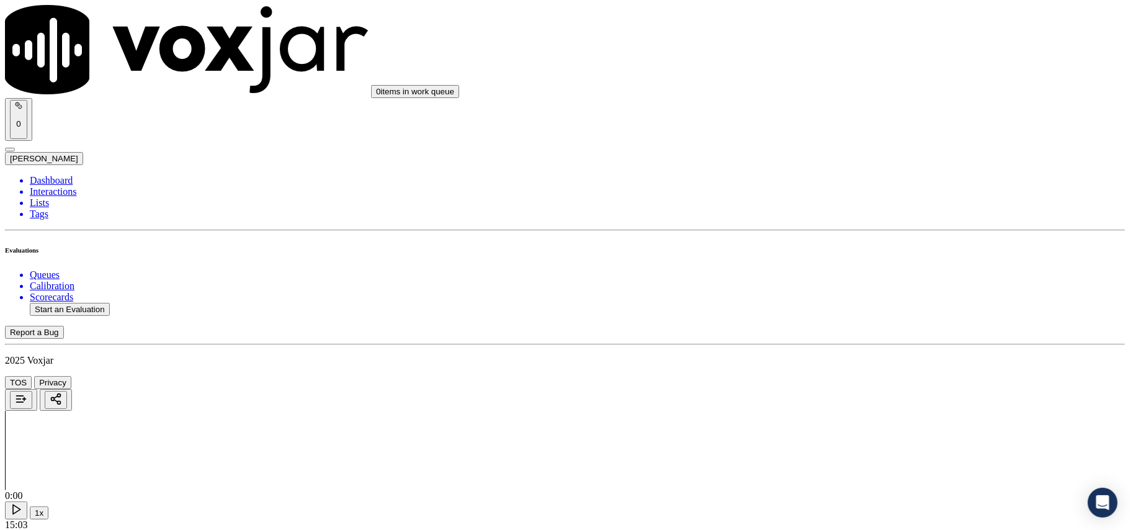
click at [858, 354] on div "N/A" at bounding box center [939, 348] width 246 height 11
click at [867, 350] on div "Yes" at bounding box center [939, 345] width 246 height 11
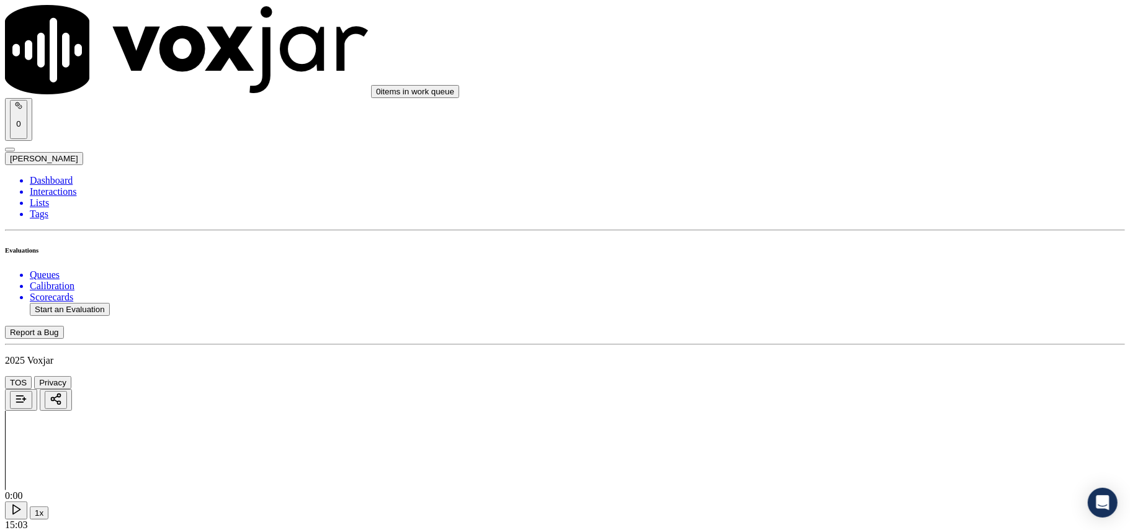
scroll to position [827, 0]
drag, startPoint x: 862, startPoint y: 334, endPoint x: 862, endPoint y: 341, distance: 6.8
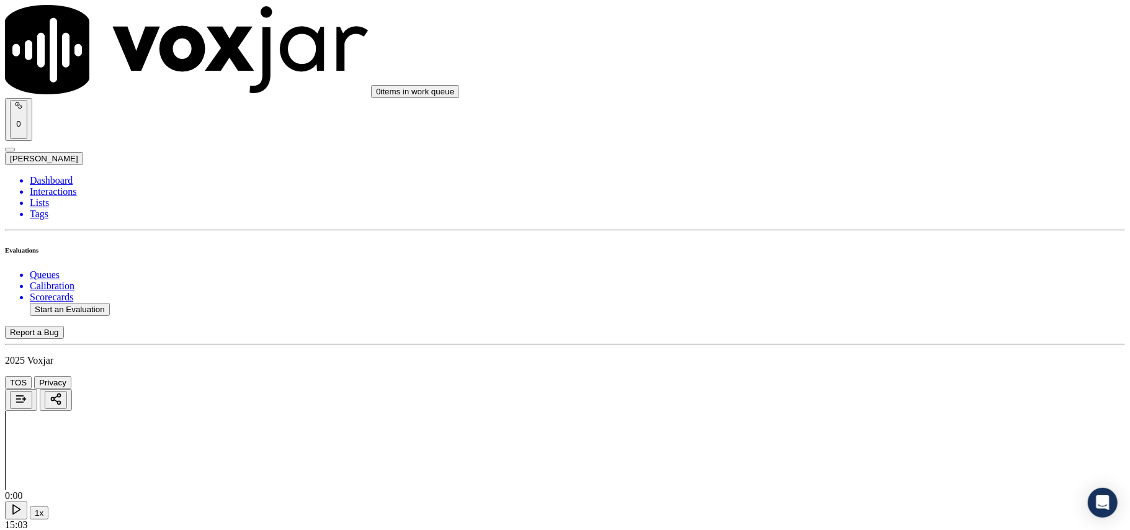
click at [858, 370] on div "Yes" at bounding box center [939, 364] width 246 height 11
click at [849, 389] on div "Yes" at bounding box center [939, 382] width 246 height 11
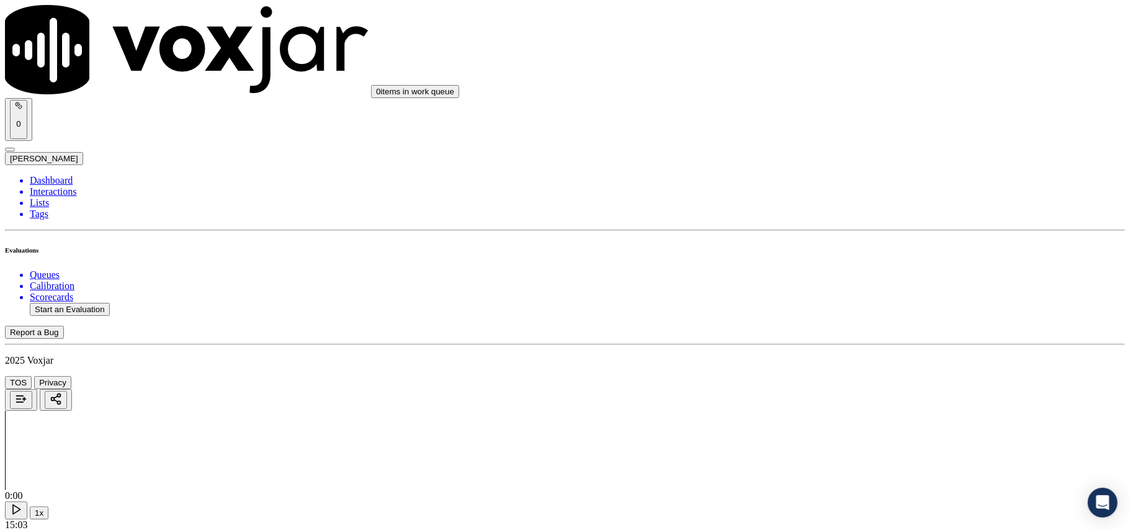
scroll to position [1103, 0]
drag, startPoint x: 858, startPoint y: 384, endPoint x: 857, endPoint y: 427, distance: 43.5
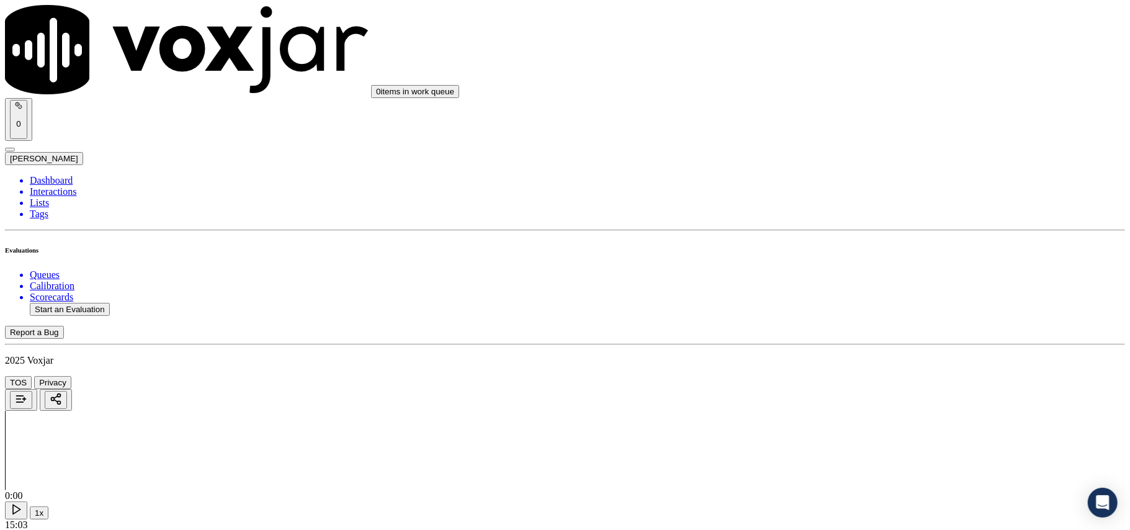
click at [847, 416] on div "N/A" at bounding box center [939, 410] width 246 height 11
click at [850, 427] on div "Yes" at bounding box center [939, 421] width 246 height 11
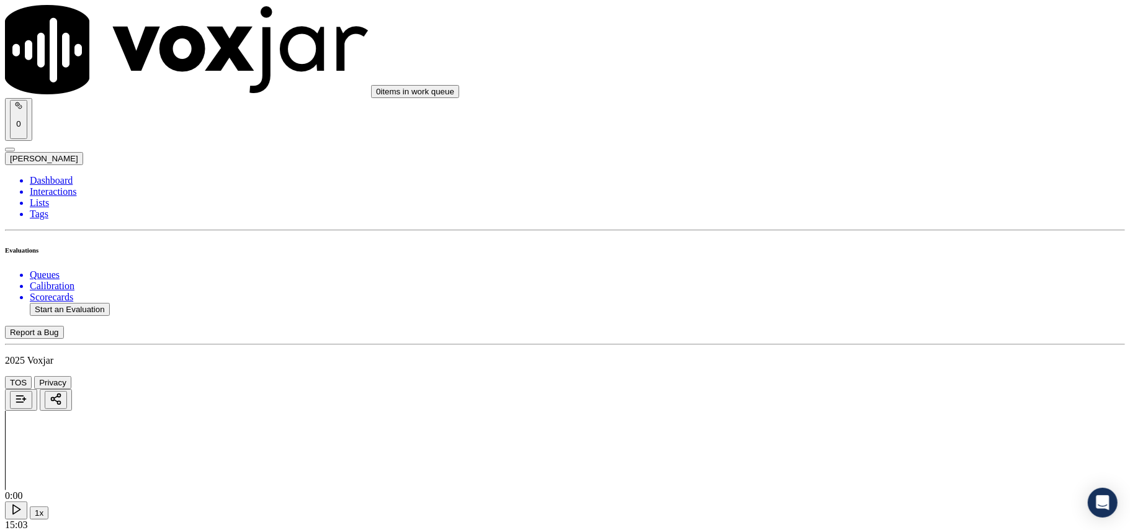
scroll to position [1517, 0]
click at [849, 374] on div "Yes" at bounding box center [939, 368] width 246 height 11
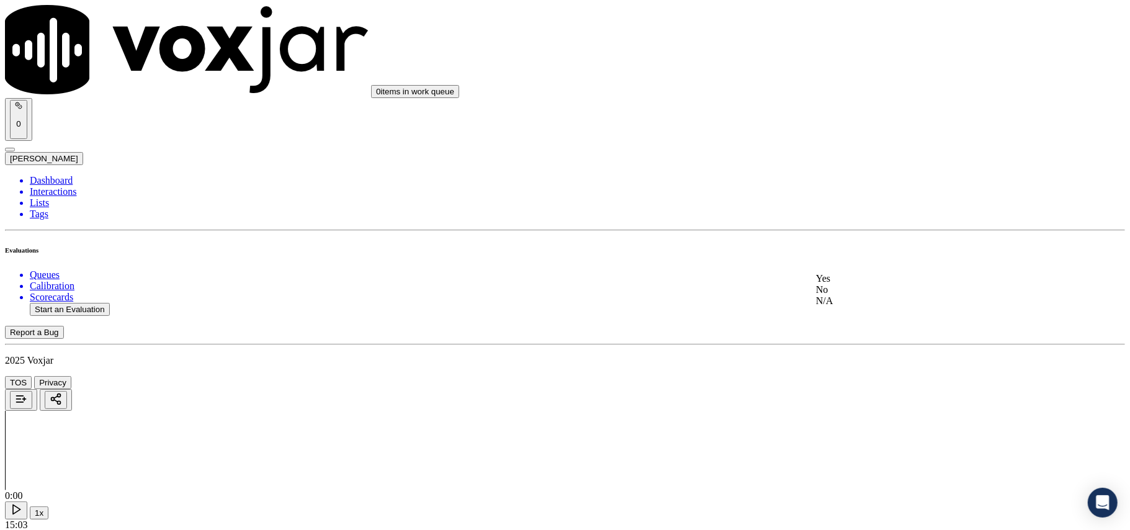
click at [844, 284] on div "Yes" at bounding box center [939, 278] width 246 height 11
click at [836, 289] on div "Yes" at bounding box center [939, 282] width 246 height 11
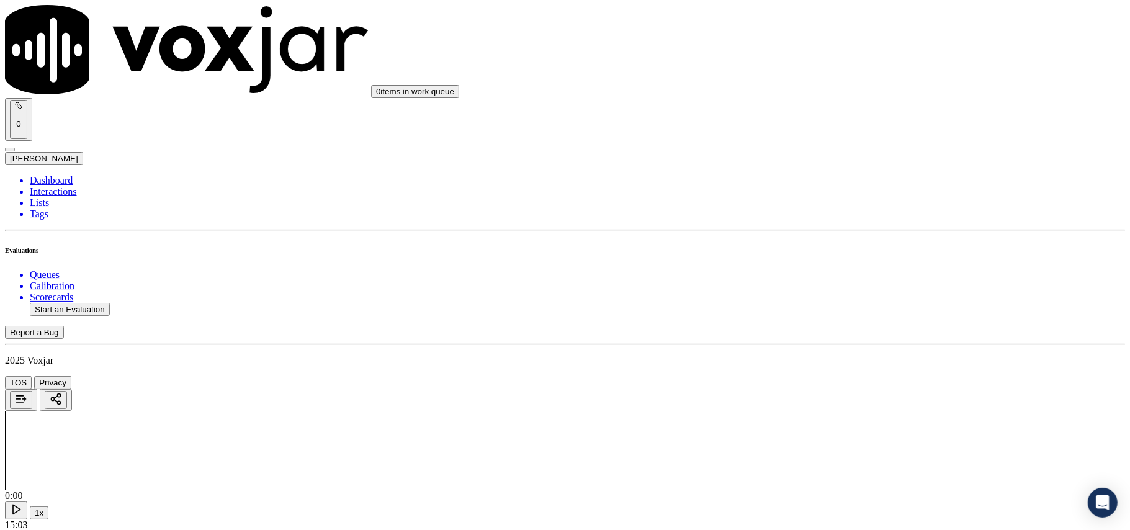
click at [840, 292] on div "Yes" at bounding box center [939, 286] width 246 height 11
click at [843, 293] on div "Yes" at bounding box center [939, 290] width 246 height 11
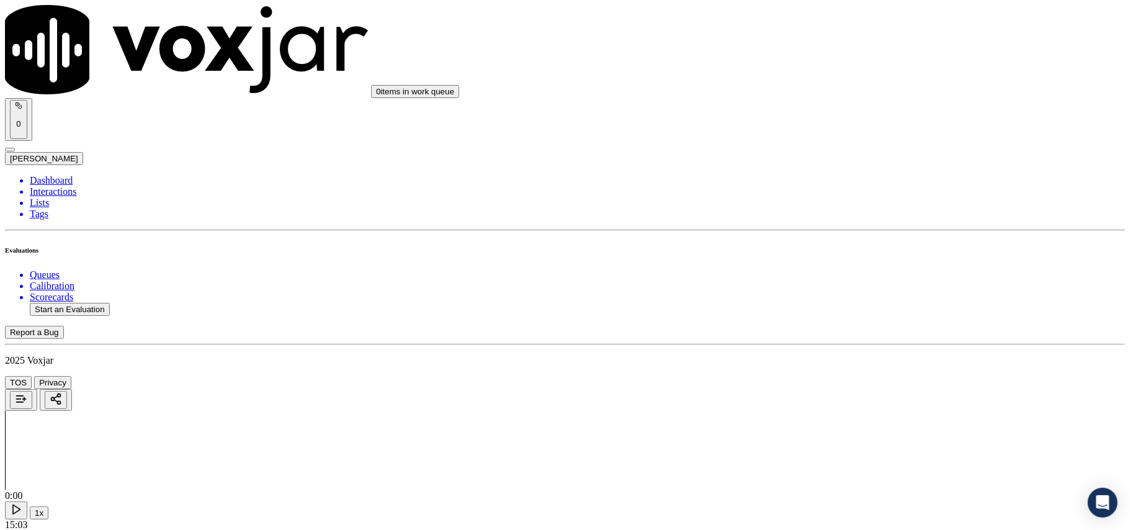
scroll to position [2345, 0]
click at [844, 314] on div "Yes" at bounding box center [939, 309] width 246 height 11
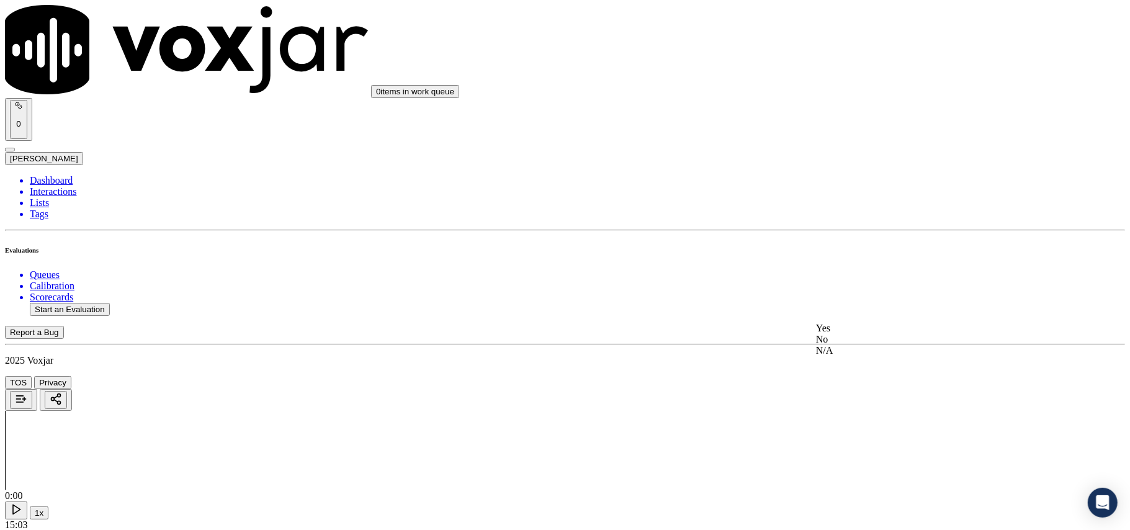
click at [836, 328] on div "Yes" at bounding box center [939, 328] width 246 height 11
drag, startPoint x: 836, startPoint y: 322, endPoint x: 835, endPoint y: 328, distance: 6.2
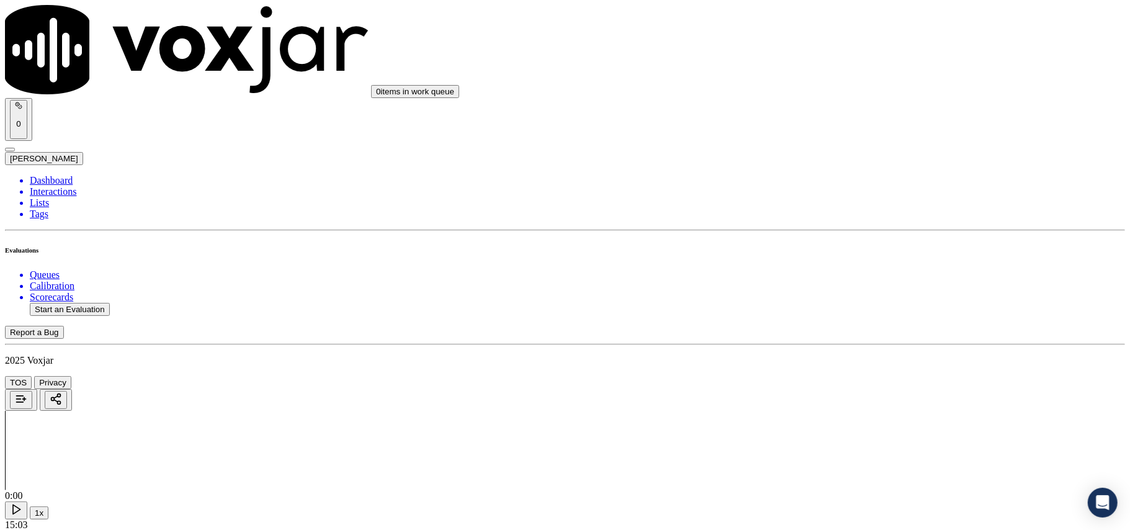
click at [816, 352] on span at bounding box center [816, 346] width 0 height 11
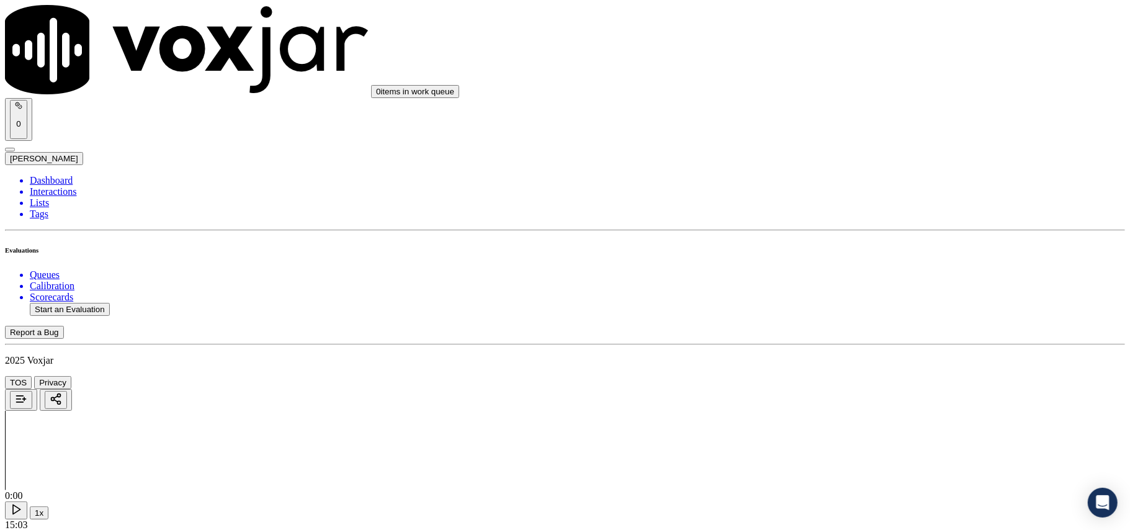
drag, startPoint x: 847, startPoint y: 382, endPoint x: 842, endPoint y: 405, distance: 22.9
click at [834, 420] on div "Yes" at bounding box center [939, 417] width 246 height 11
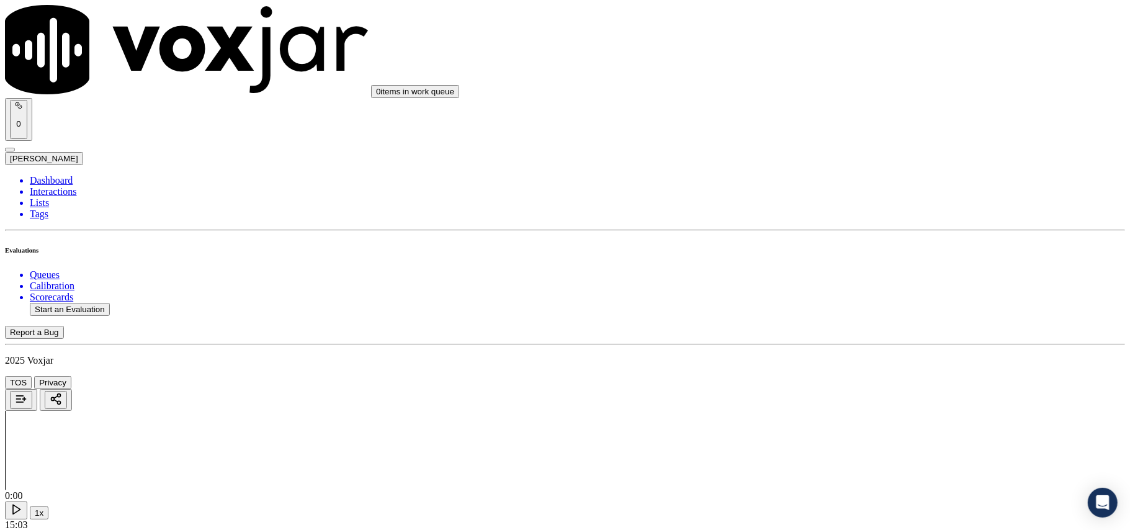
scroll to position [2896, 0]
click at [839, 441] on div "Yes" at bounding box center [939, 436] width 246 height 11
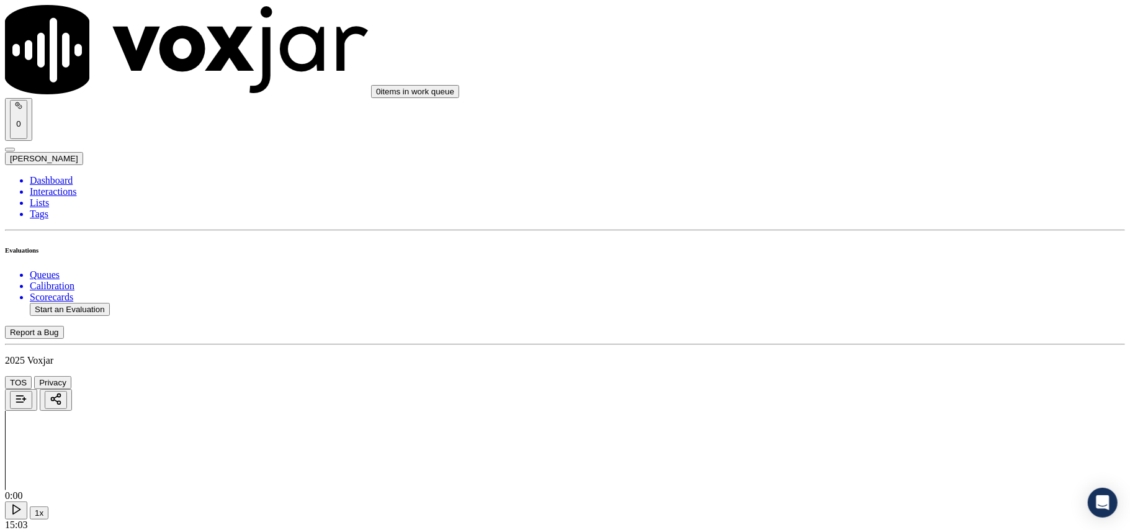
drag, startPoint x: 855, startPoint y: 355, endPoint x: 853, endPoint y: 369, distance: 13.8
click at [850, 385] on div "Yes" at bounding box center [939, 383] width 246 height 11
click at [66, 303] on button "Start an Evaluation" at bounding box center [70, 309] width 80 height 13
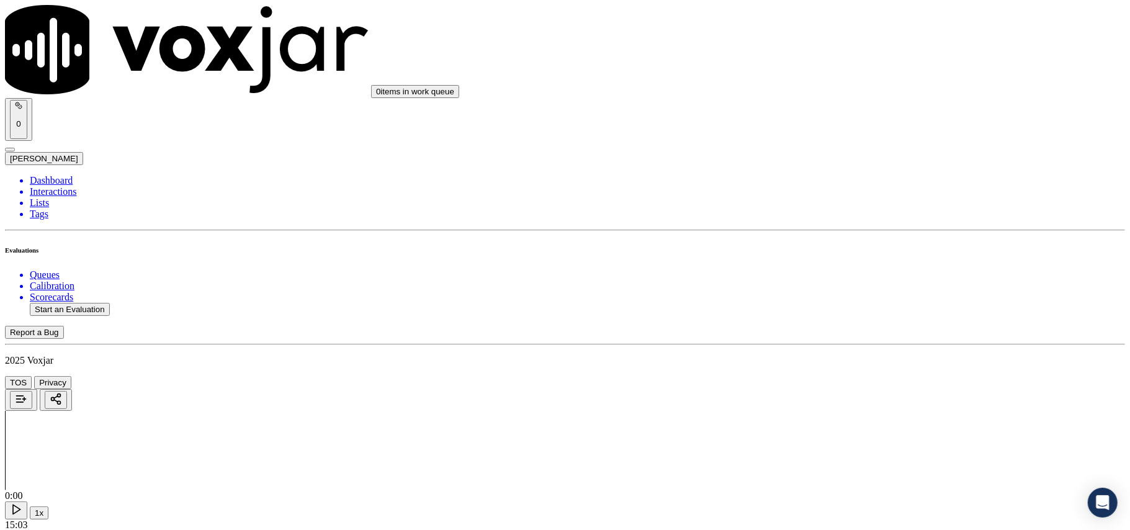
paste input "9374794709"
type input "9374794709"
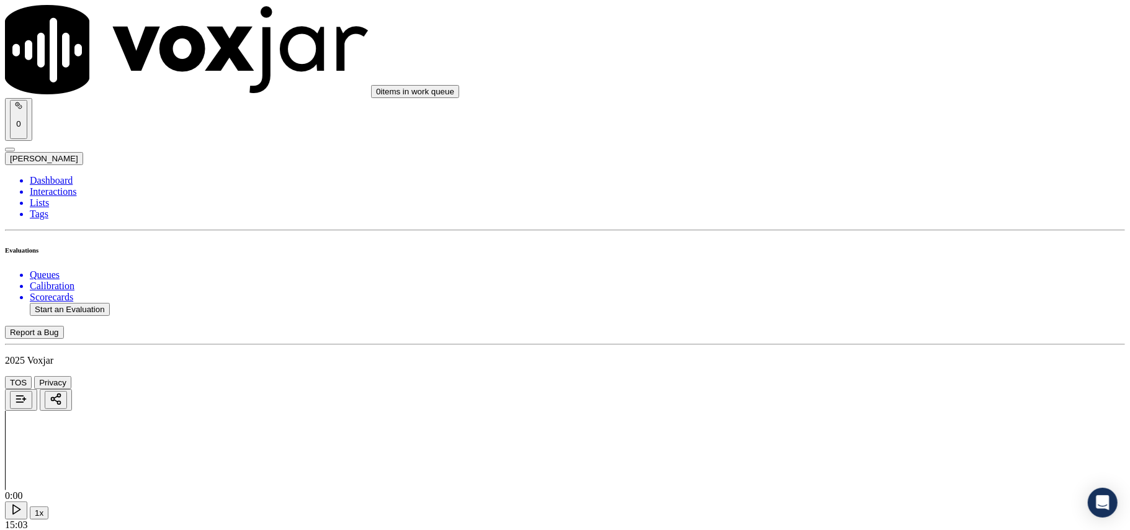
type input "[DATE]T00:14"
type input "[PERSON_NAME]"
drag, startPoint x: 396, startPoint y: 312, endPoint x: 611, endPoint y: 250, distance: 224.2
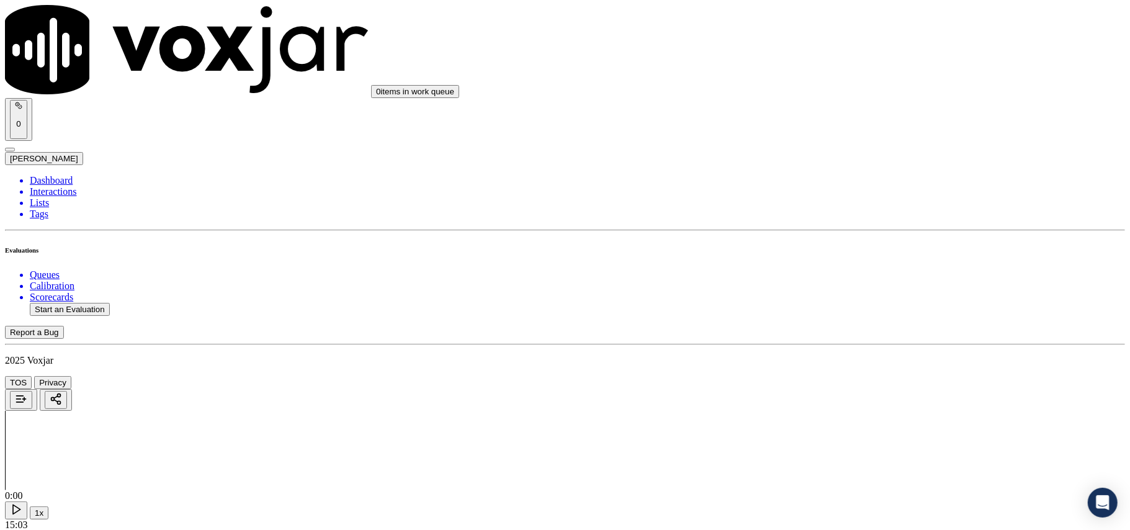
type input "9374794709"
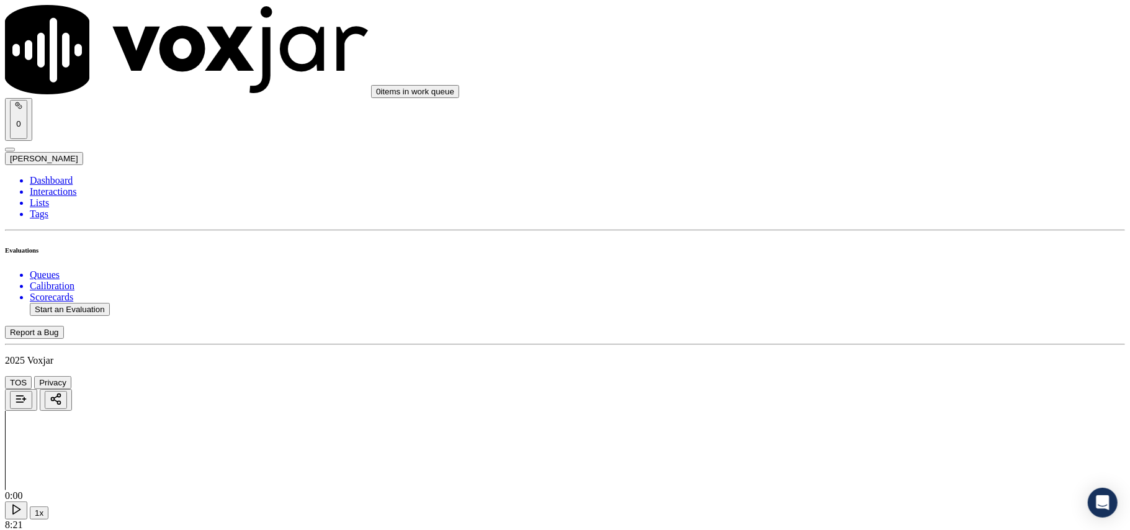
drag, startPoint x: 1006, startPoint y: 225, endPoint x: 1006, endPoint y: 214, distance: 11.2
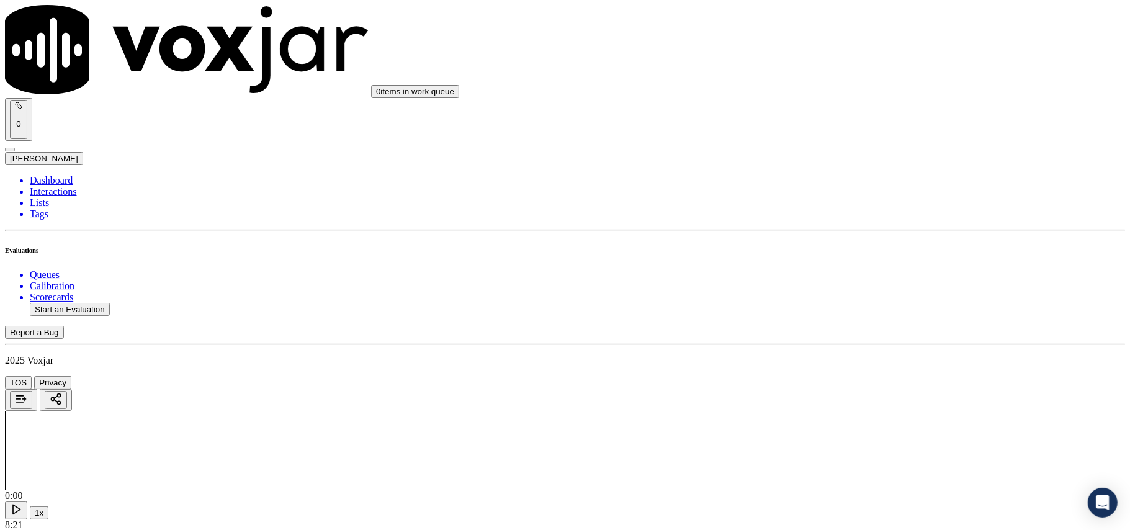
click at [840, 252] on div "Yes" at bounding box center [939, 251] width 246 height 11
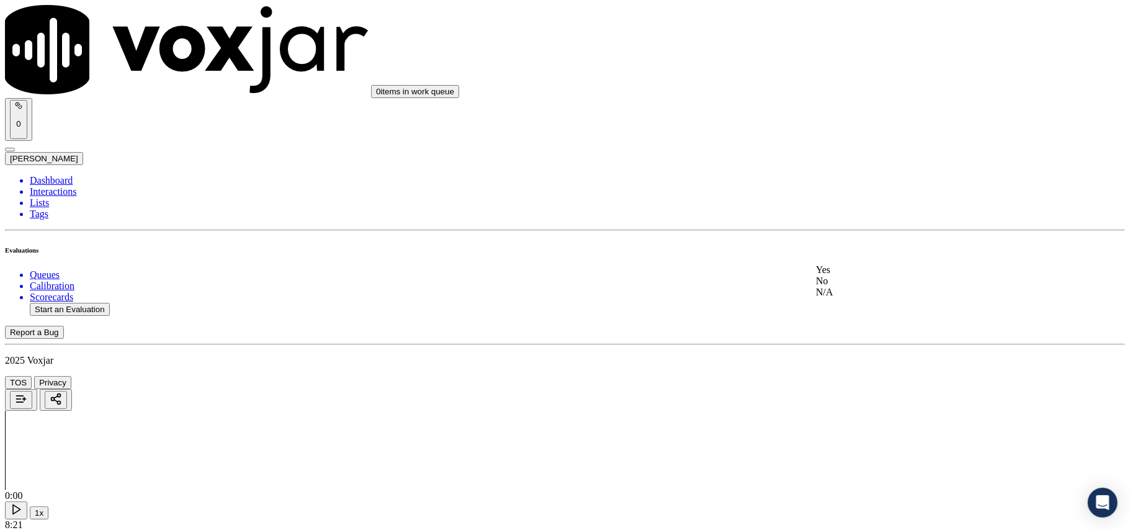
click at [839, 276] on div "Yes" at bounding box center [939, 269] width 246 height 11
click at [845, 277] on div "Yes" at bounding box center [939, 274] width 246 height 11
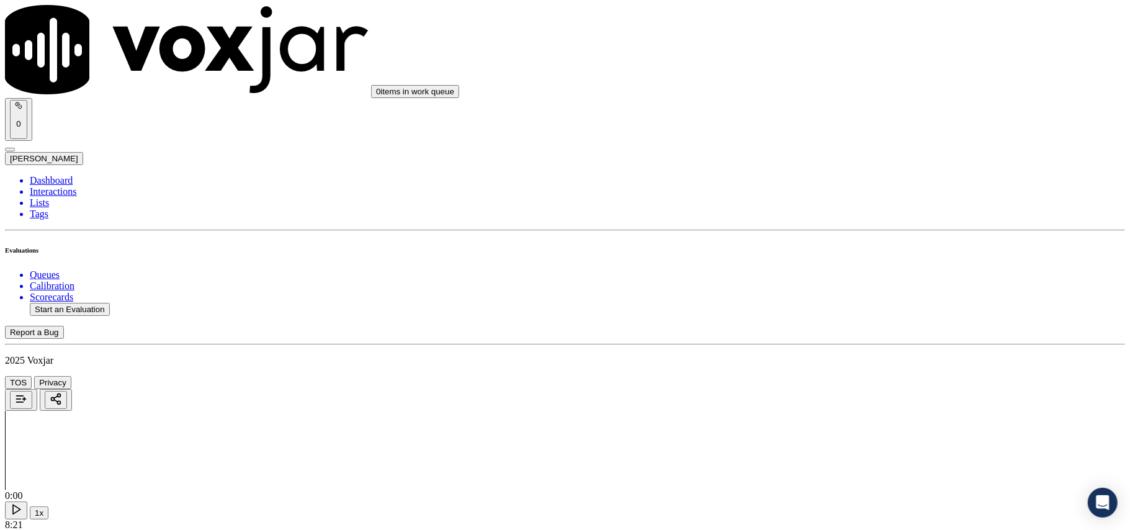
click at [850, 321] on div "N/A" at bounding box center [939, 315] width 246 height 11
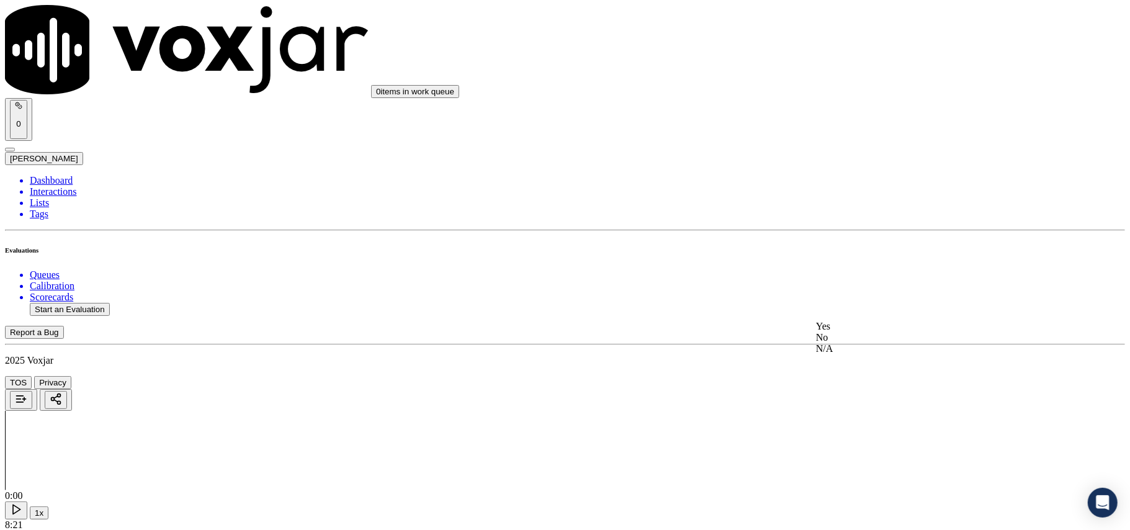
click at [855, 354] on div "N/A" at bounding box center [939, 348] width 246 height 11
click at [852, 345] on div "Yes" at bounding box center [939, 345] width 246 height 11
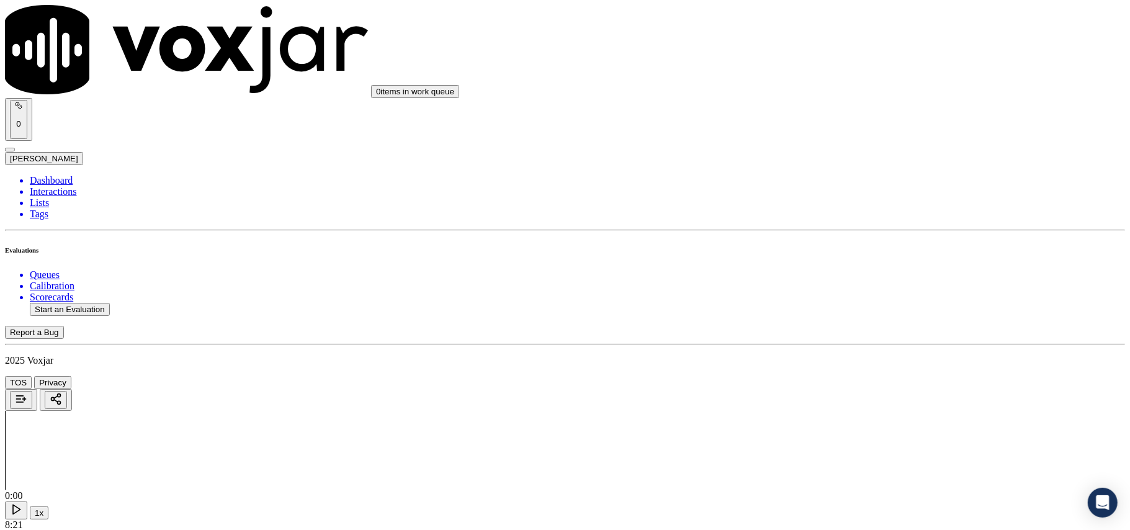
click at [845, 365] on div "Yes" at bounding box center [939, 364] width 246 height 11
click at [838, 385] on div "Yes" at bounding box center [939, 382] width 246 height 11
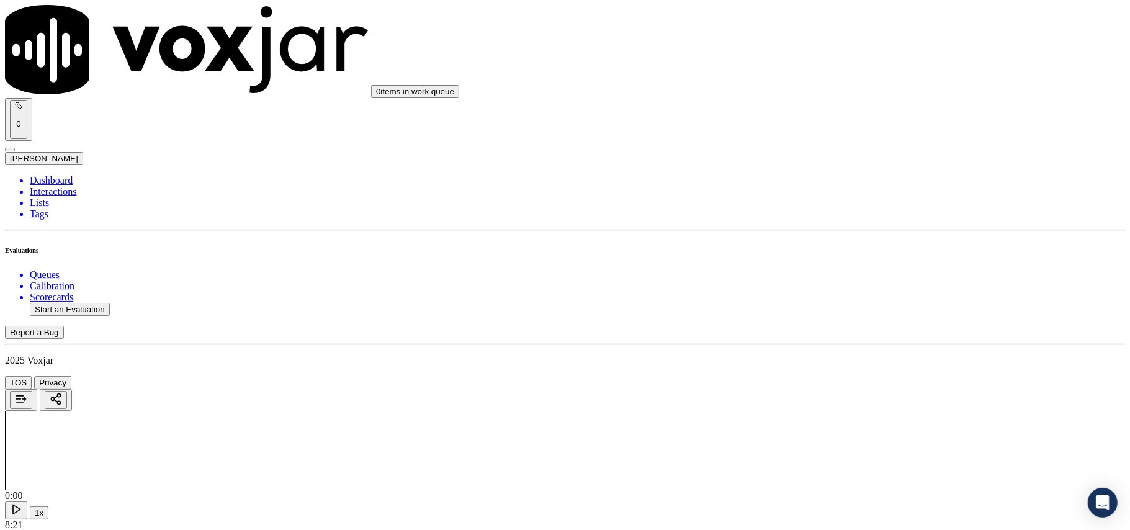
scroll to position [1103, 0]
click at [847, 416] on div "N/A" at bounding box center [939, 410] width 246 height 11
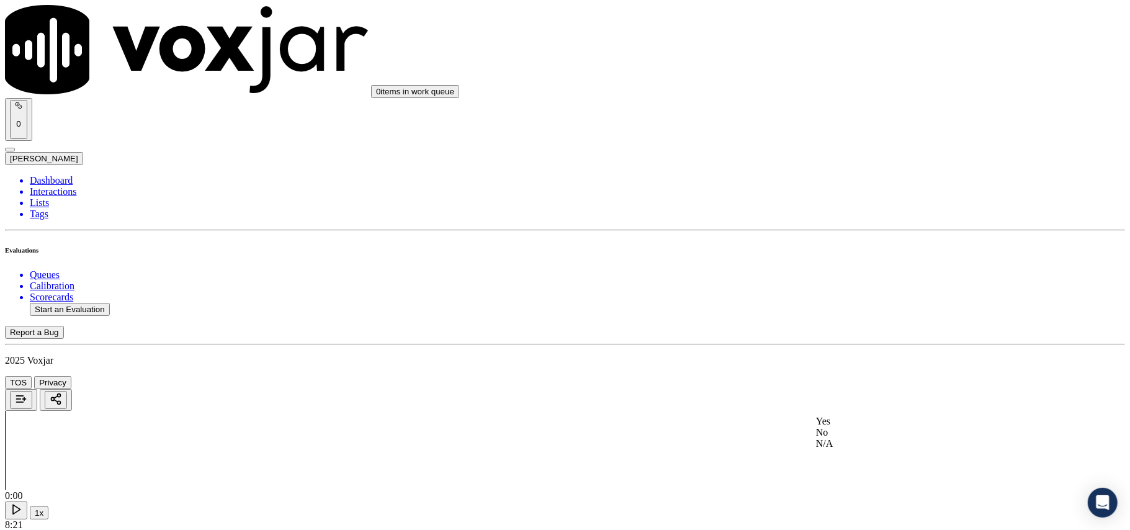
click at [850, 427] on div "Yes" at bounding box center [939, 421] width 246 height 11
click at [855, 374] on div "Yes" at bounding box center [939, 368] width 246 height 11
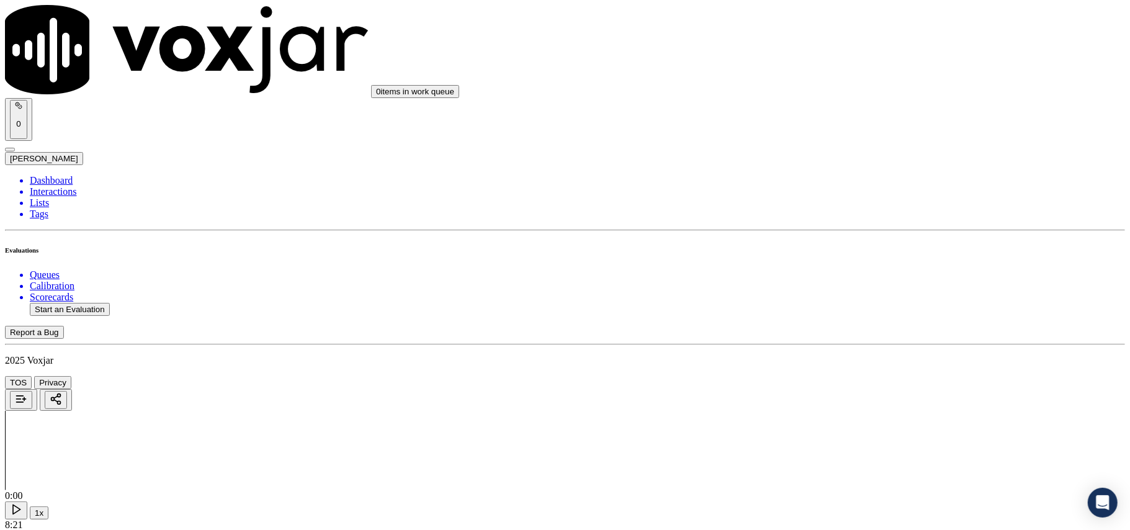
drag, startPoint x: 862, startPoint y: 387, endPoint x: 860, endPoint y: 397, distance: 10.0
click at [859, 421] on div "Yes" at bounding box center [939, 416] width 246 height 11
drag, startPoint x: 850, startPoint y: 263, endPoint x: 849, endPoint y: 276, distance: 12.5
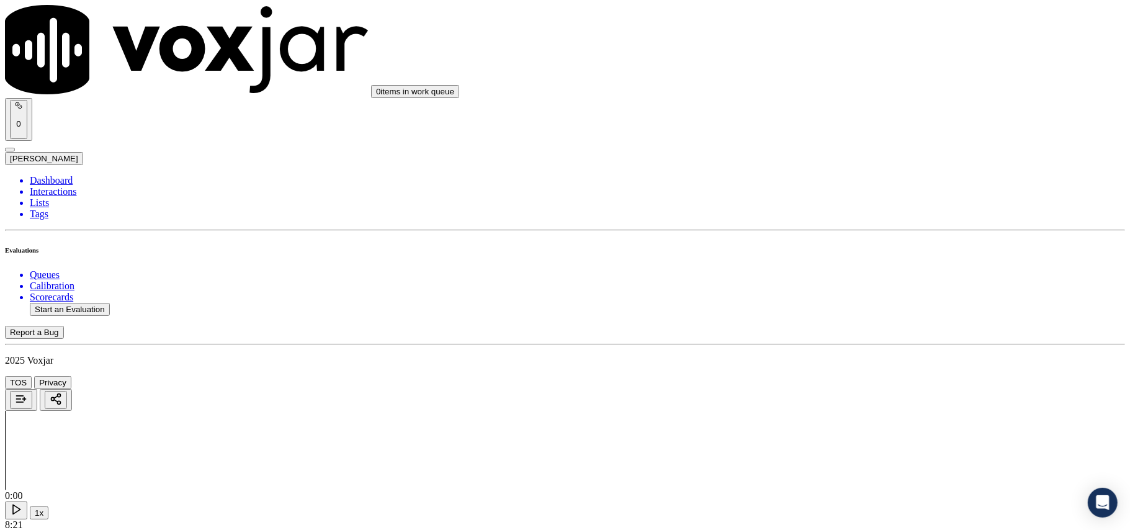
click at [850, 282] on div "Yes" at bounding box center [939, 282] width 246 height 11
click at [860, 289] on div "Yes" at bounding box center [939, 286] width 246 height 11
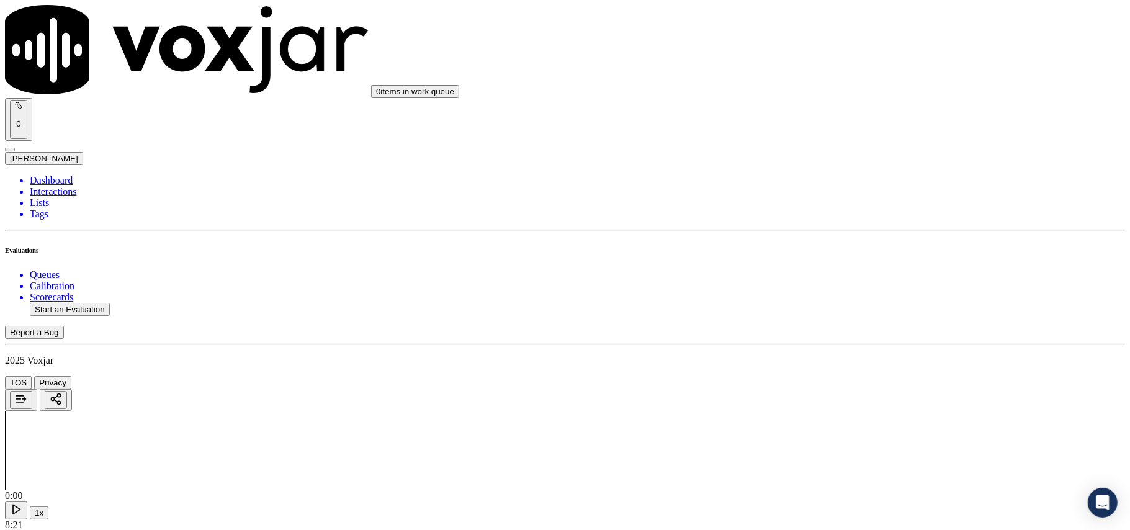
scroll to position [2207, 0]
click at [862, 291] on div "Yes" at bounding box center [939, 290] width 246 height 11
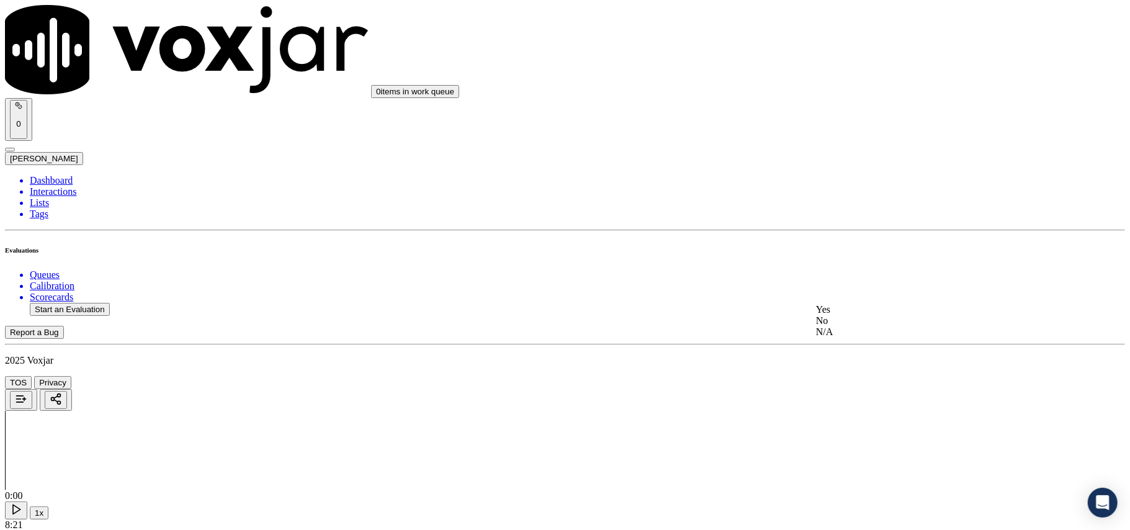
click at [863, 309] on div "Yes" at bounding box center [939, 309] width 246 height 11
click at [854, 196] on div "Yes" at bounding box center [939, 190] width 246 height 11
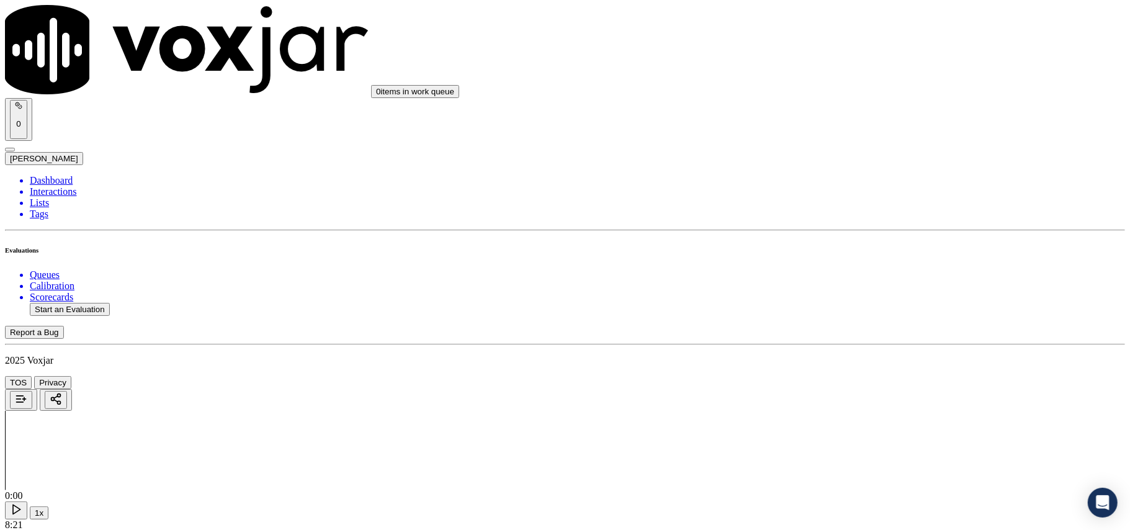
click at [865, 214] on div "Yes" at bounding box center [939, 209] width 246 height 11
click at [860, 285] on div "Yes" at bounding box center [939, 279] width 246 height 11
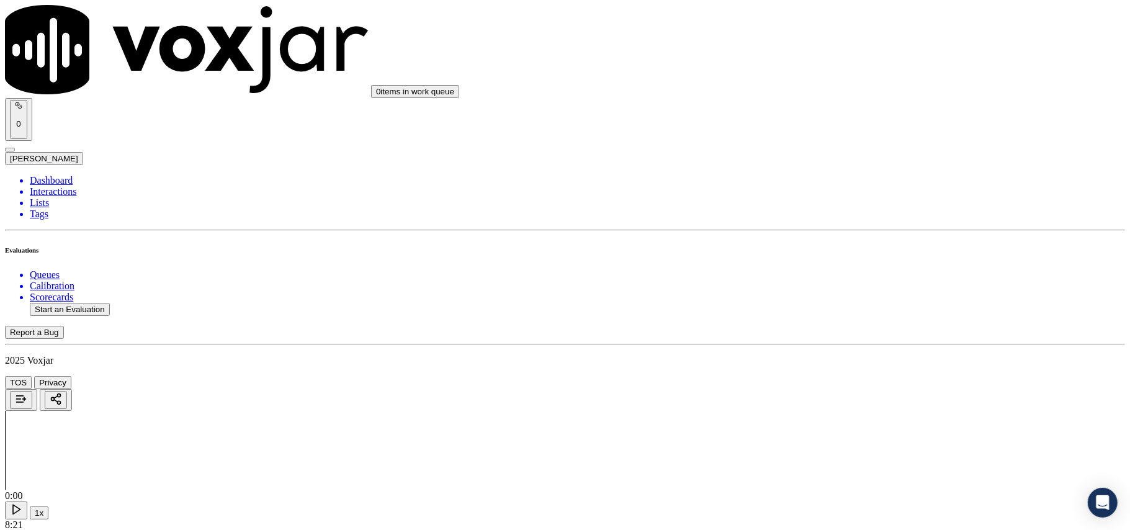
scroll to position [3035, 0]
click at [858, 304] on div "Yes" at bounding box center [939, 297] width 246 height 11
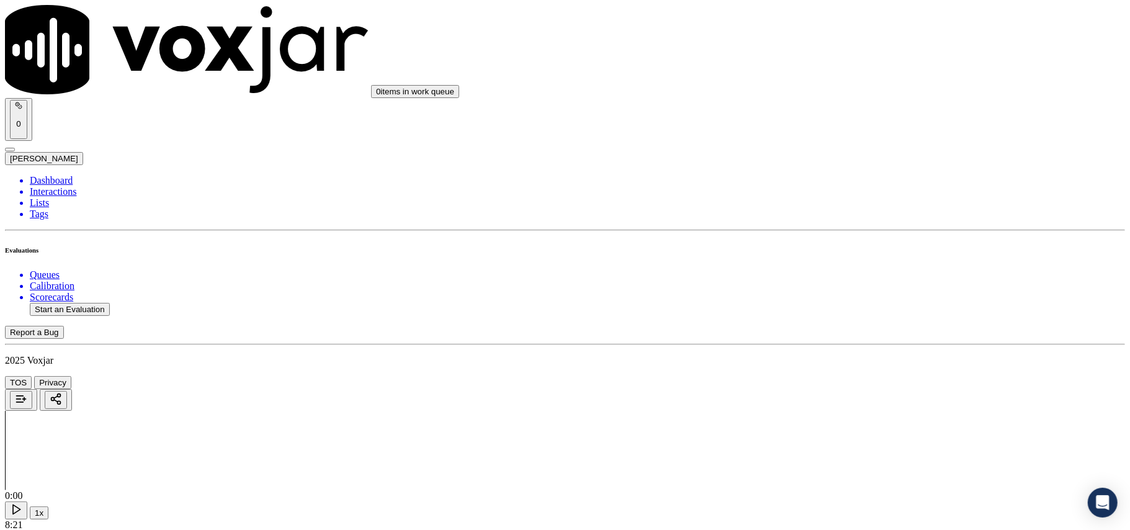
click at [852, 389] on div "Yes" at bounding box center [939, 383] width 246 height 11
click at [68, 303] on button "Start an Evaluation" at bounding box center [70, 309] width 80 height 13
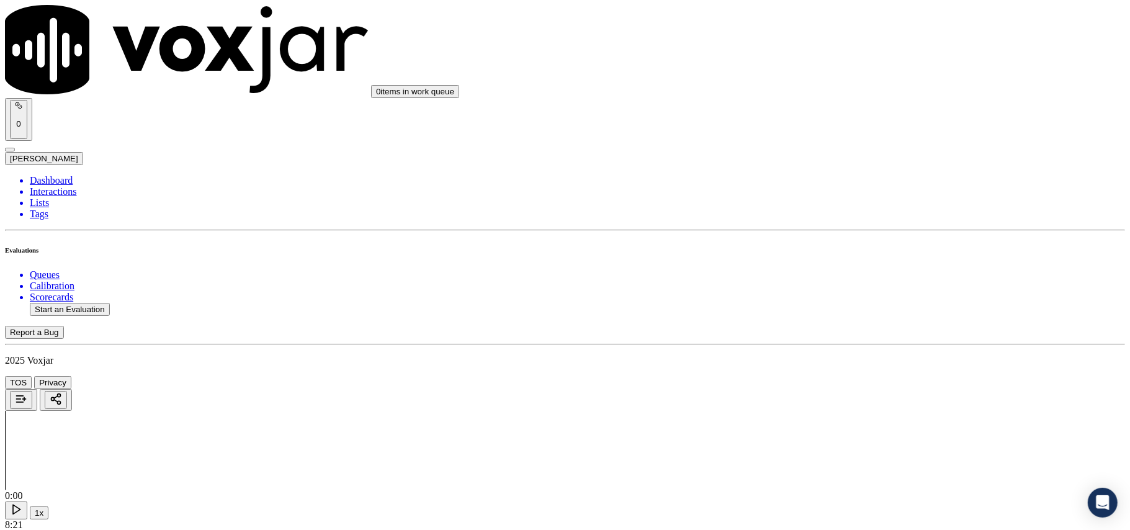
paste input "4408557666"
type input "4408557666"
type input "[DATE]T00:15"
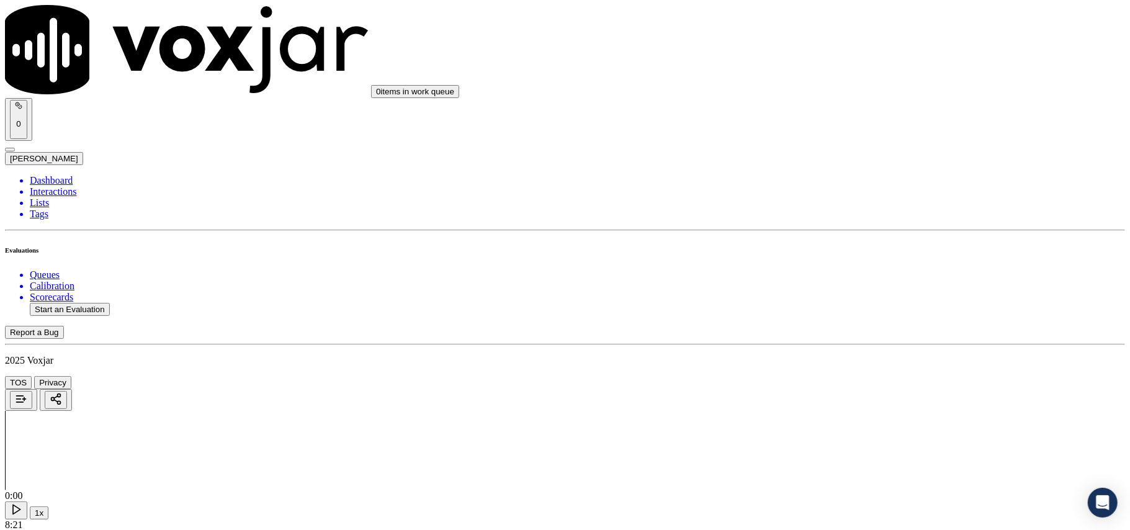
type input "ISIS"
drag, startPoint x: 413, startPoint y: 309, endPoint x: 624, endPoint y: 299, distance: 211.3
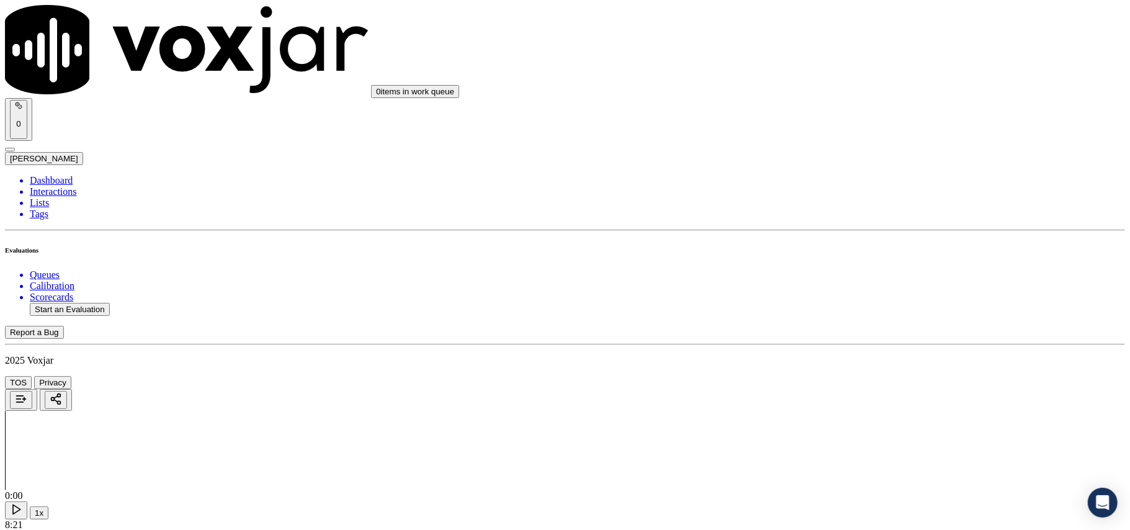
paste input "4408557666"
type input "4408557666"
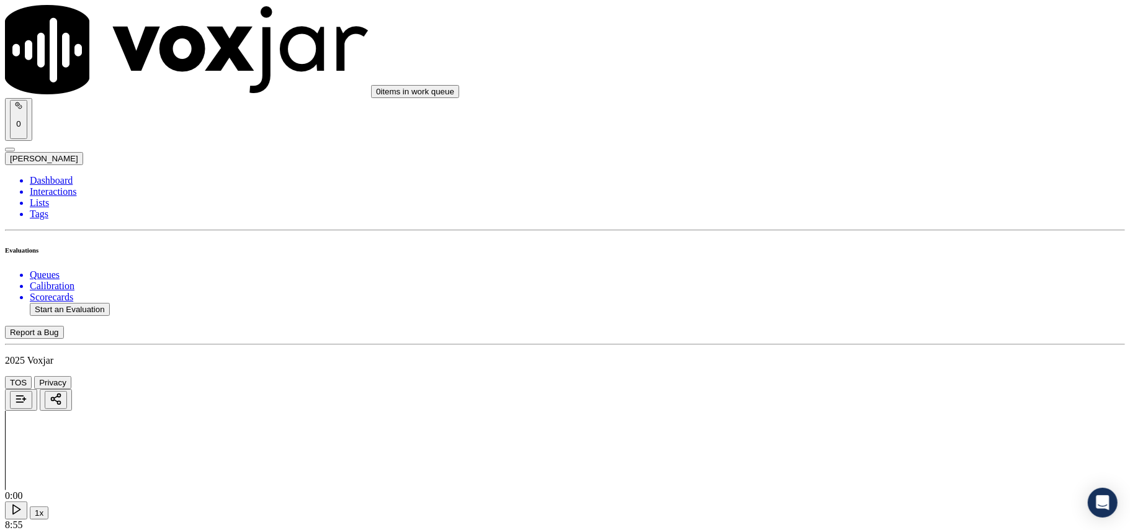
click at [840, 253] on div "Yes" at bounding box center [939, 251] width 246 height 11
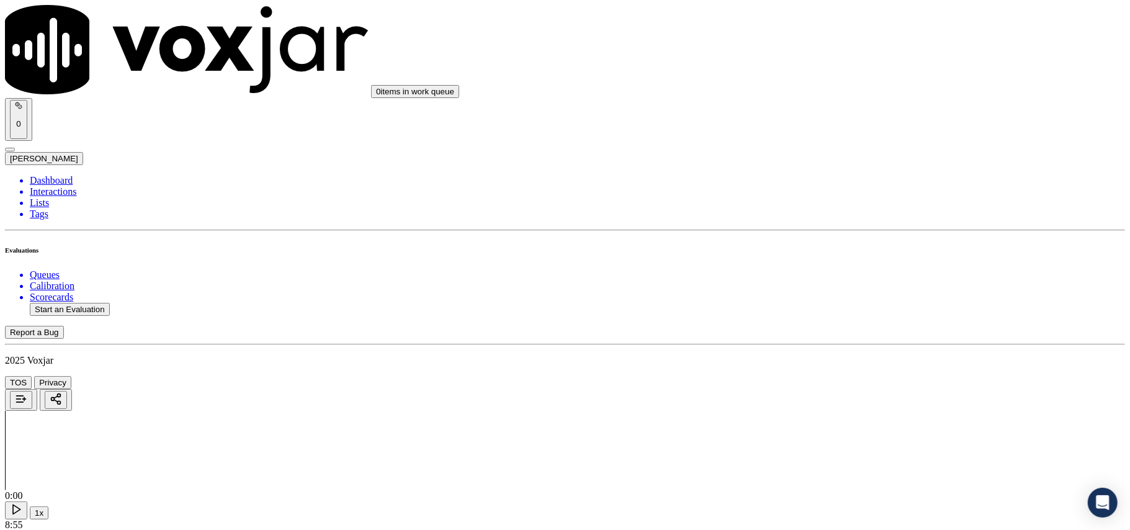
click at [845, 271] on div "Yes" at bounding box center [939, 269] width 246 height 11
click at [842, 272] on div "Yes" at bounding box center [939, 274] width 246 height 11
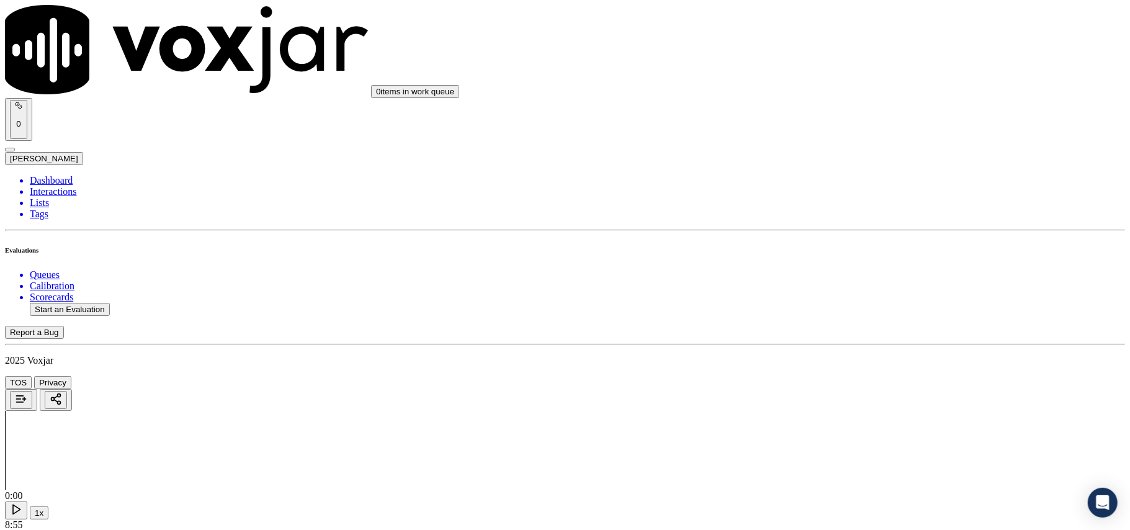
scroll to position [413, 0]
click at [855, 321] on div "N/A" at bounding box center [939, 315] width 246 height 11
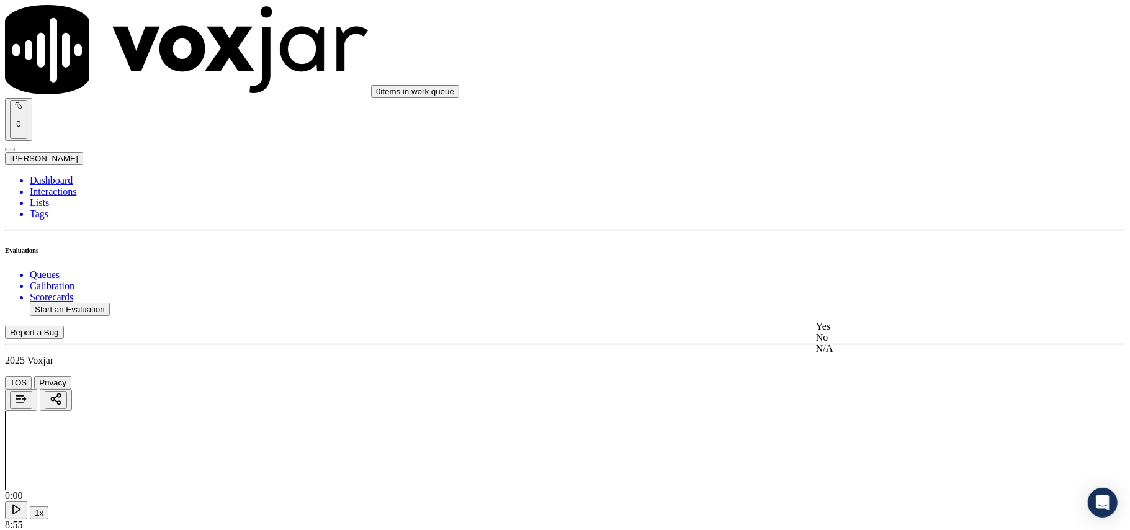
click at [850, 354] on div "N/A" at bounding box center [939, 348] width 246 height 11
click at [844, 214] on div "Yes" at bounding box center [939, 207] width 246 height 11
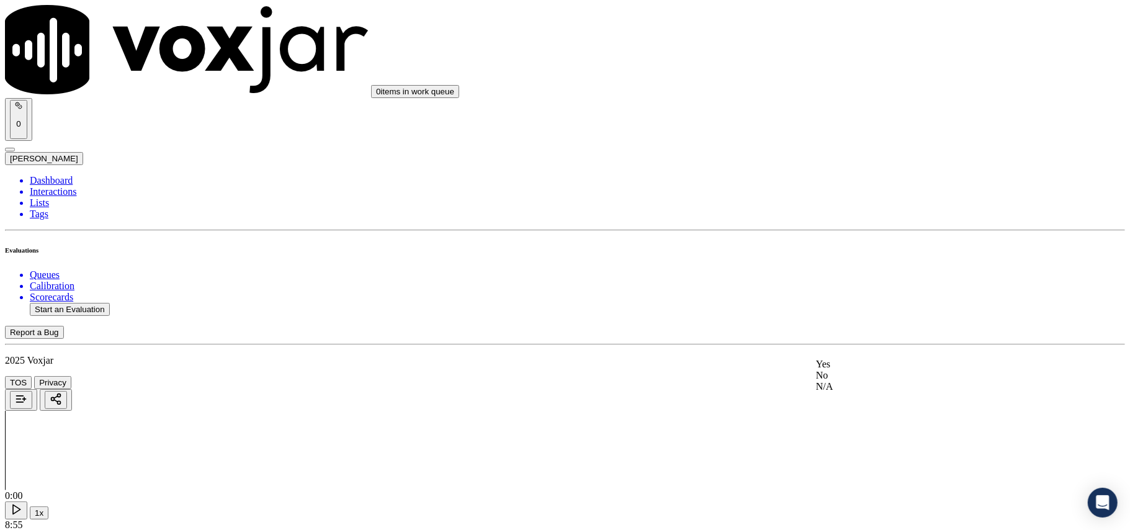
drag, startPoint x: 845, startPoint y: 370, endPoint x: 845, endPoint y: 361, distance: 8.7
click at [845, 369] on div "Yes" at bounding box center [939, 364] width 246 height 11
click at [850, 389] on div "Yes" at bounding box center [939, 382] width 246 height 11
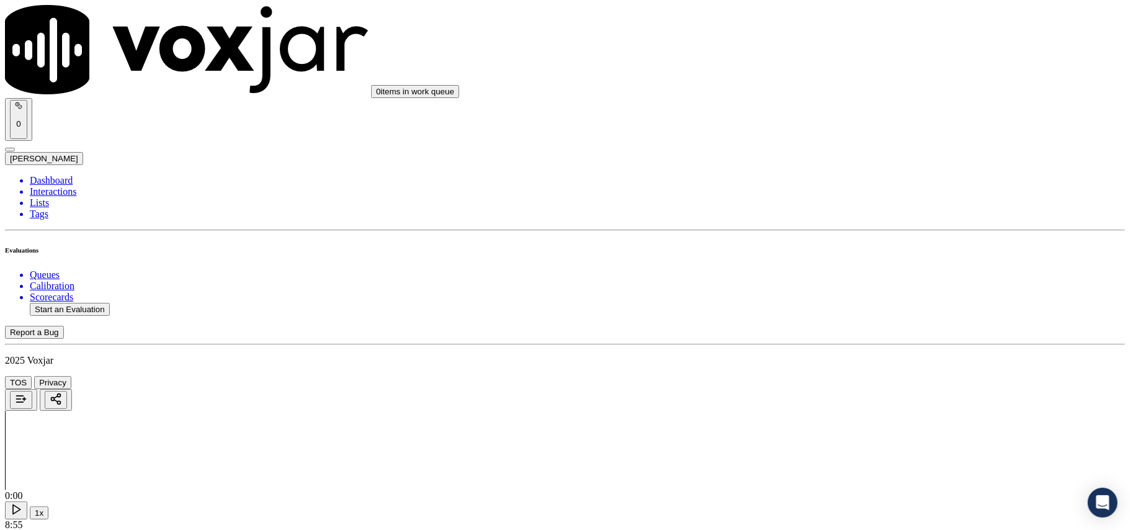
scroll to position [1103, 0]
click at [849, 385] on div "Yes No N/A" at bounding box center [939, 399] width 246 height 34
click at [849, 394] on div "Yes" at bounding box center [939, 387] width 246 height 11
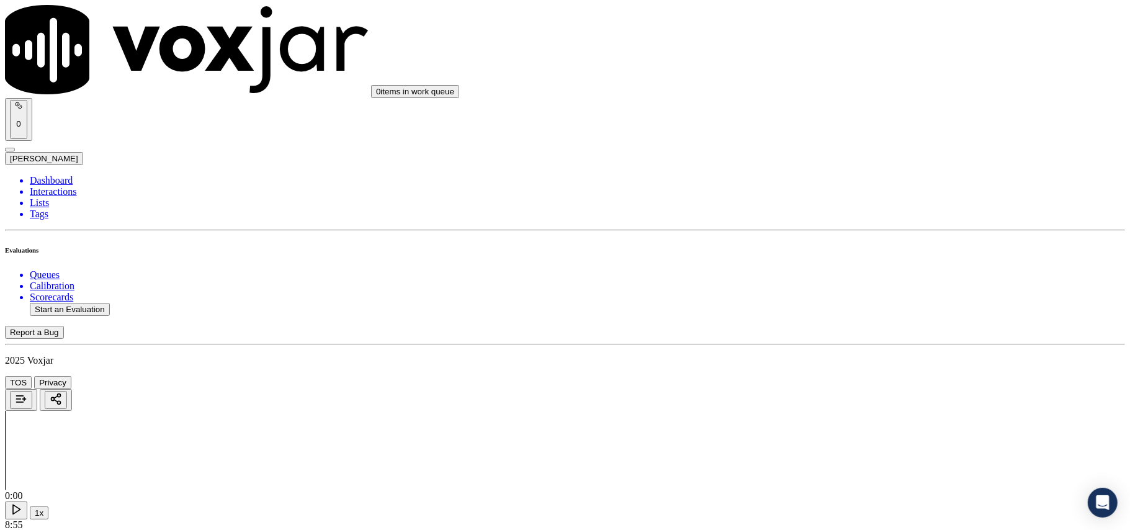
click at [875, 292] on div "N/A" at bounding box center [939, 289] width 246 height 11
click at [855, 284] on div "Yes" at bounding box center [939, 282] width 246 height 11
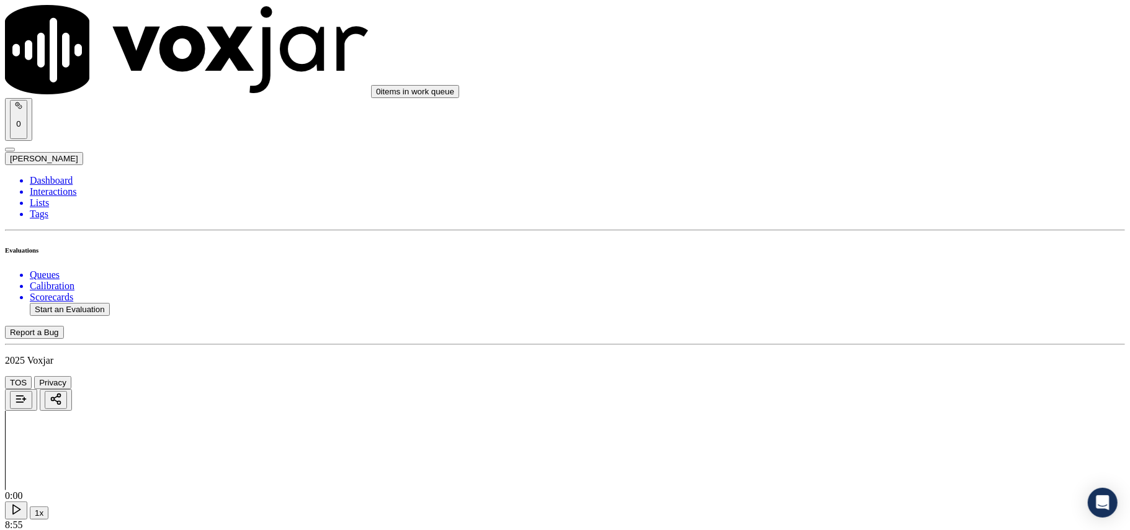
scroll to position [1517, 0]
drag, startPoint x: 881, startPoint y: 343, endPoint x: 880, endPoint y: 358, distance: 15.6
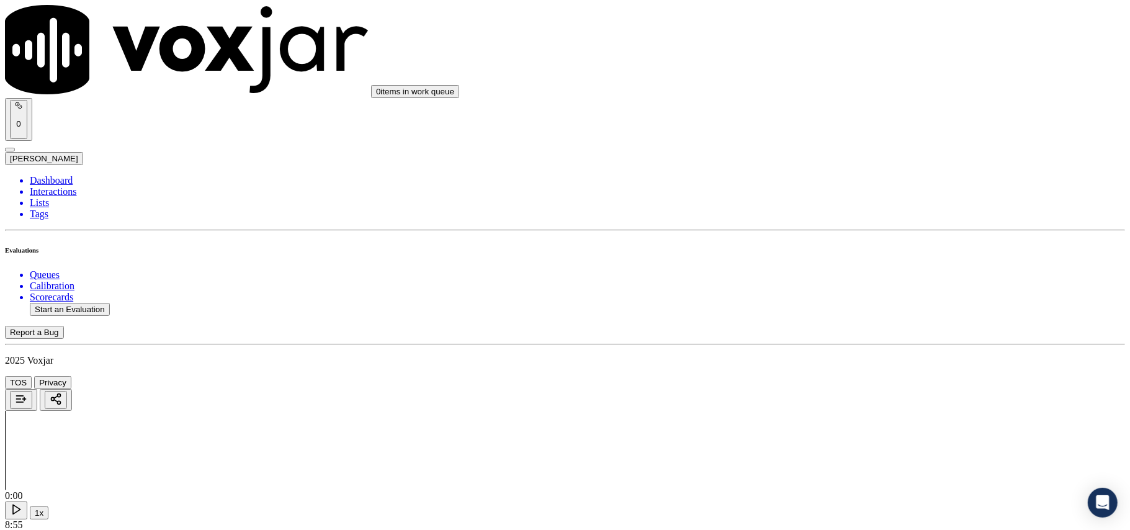
click at [874, 374] on div "Yes" at bounding box center [939, 368] width 246 height 11
click at [875, 422] on div "Yes" at bounding box center [939, 416] width 246 height 11
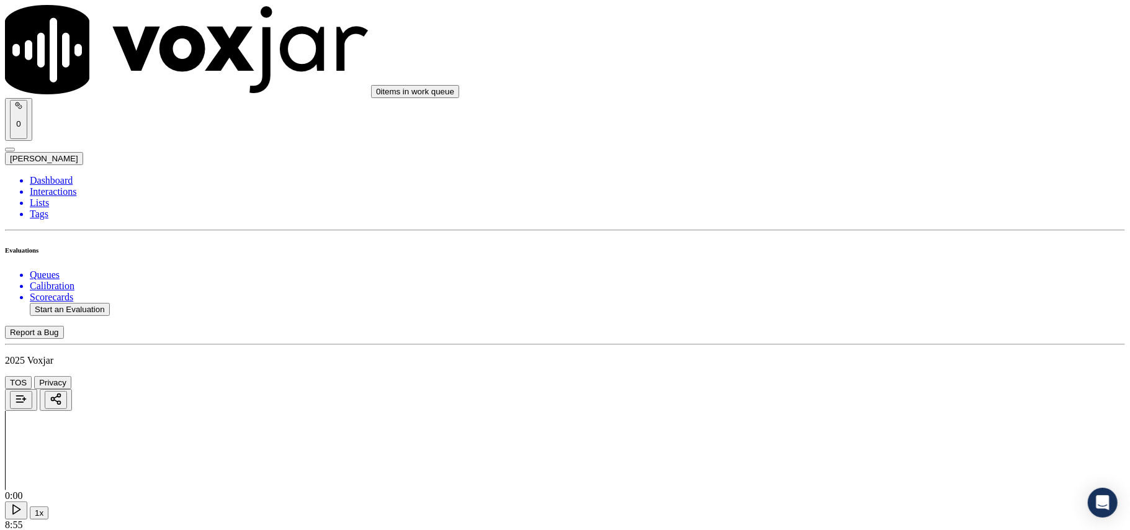
scroll to position [1931, 0]
click at [852, 289] on div "Yes" at bounding box center [939, 282] width 246 height 11
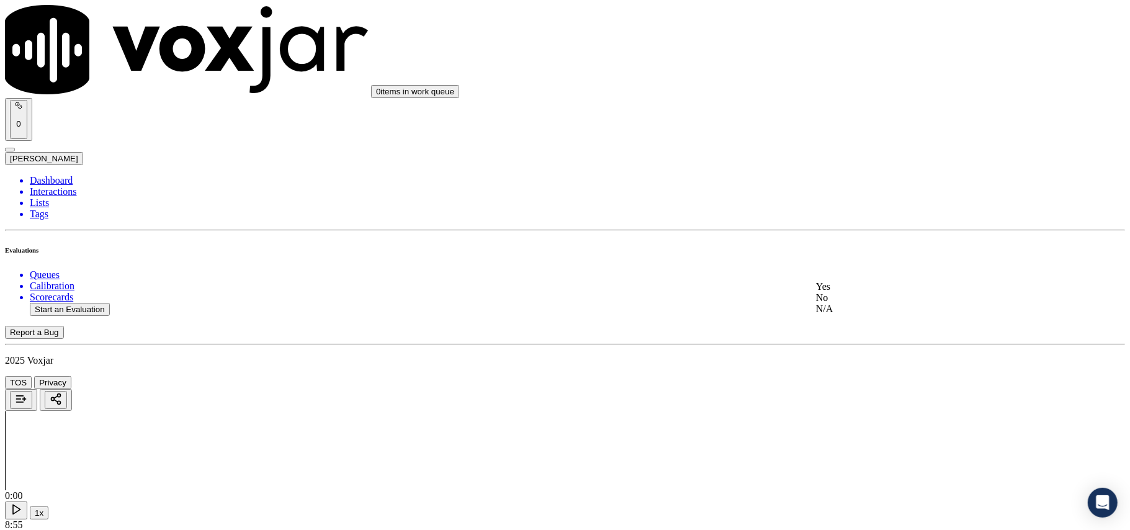
click at [862, 292] on div "Yes" at bounding box center [939, 286] width 246 height 11
drag, startPoint x: 842, startPoint y: 262, endPoint x: 840, endPoint y: 282, distance: 20.0
click at [843, 296] on div "Yes" at bounding box center [939, 290] width 246 height 11
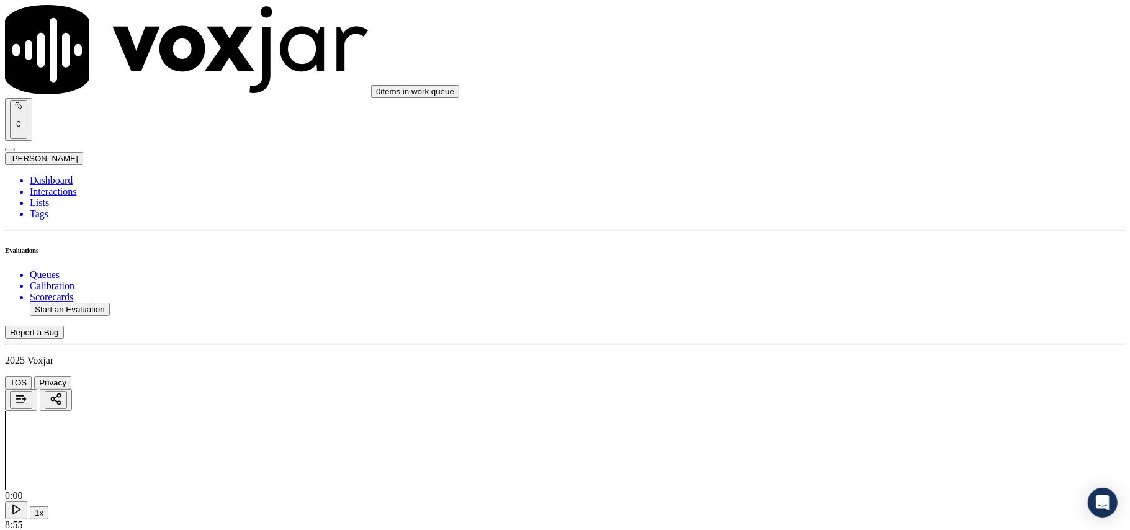
scroll to position [2345, 0]
click at [853, 311] on div "Yes" at bounding box center [939, 309] width 246 height 11
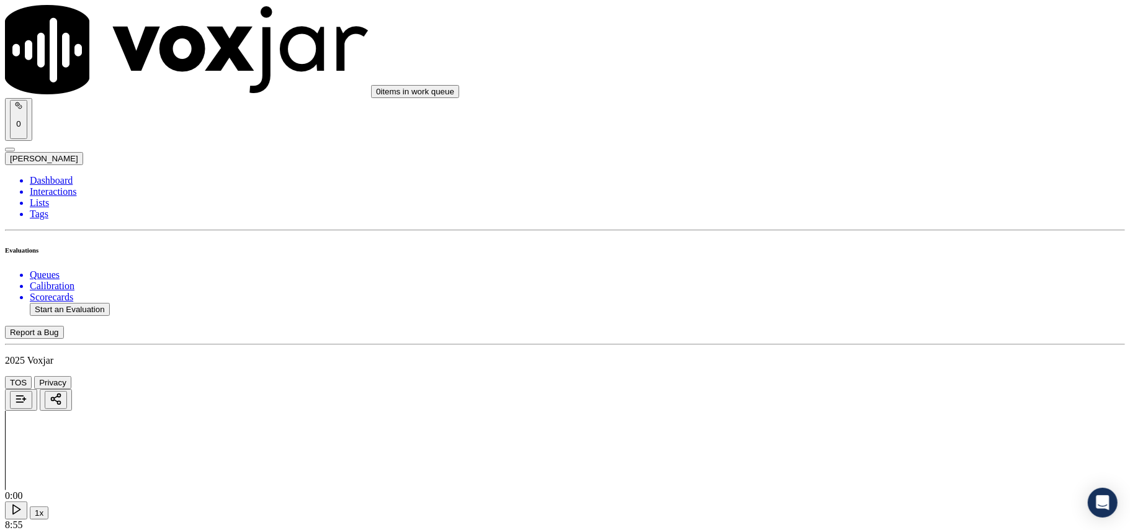
click at [872, 187] on div "Yes" at bounding box center [939, 190] width 246 height 11
drag, startPoint x: 877, startPoint y: 202, endPoint x: 875, endPoint y: 212, distance: 10.7
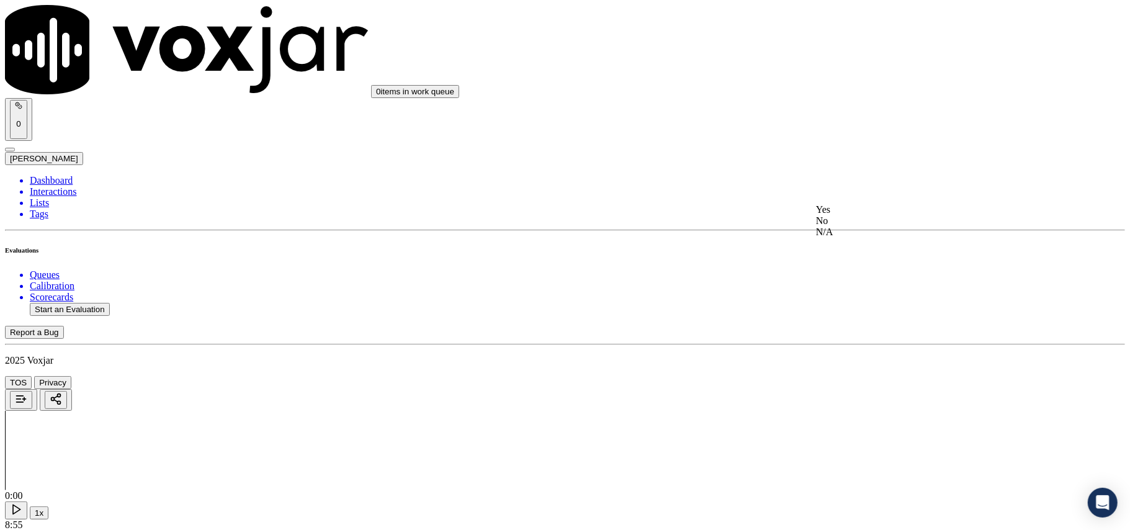
click at [876, 206] on div "Yes No N/A" at bounding box center [939, 221] width 246 height 34
click at [875, 212] on div "Yes" at bounding box center [939, 209] width 246 height 11
click at [864, 279] on div "Yes No N/A" at bounding box center [939, 291] width 246 height 34
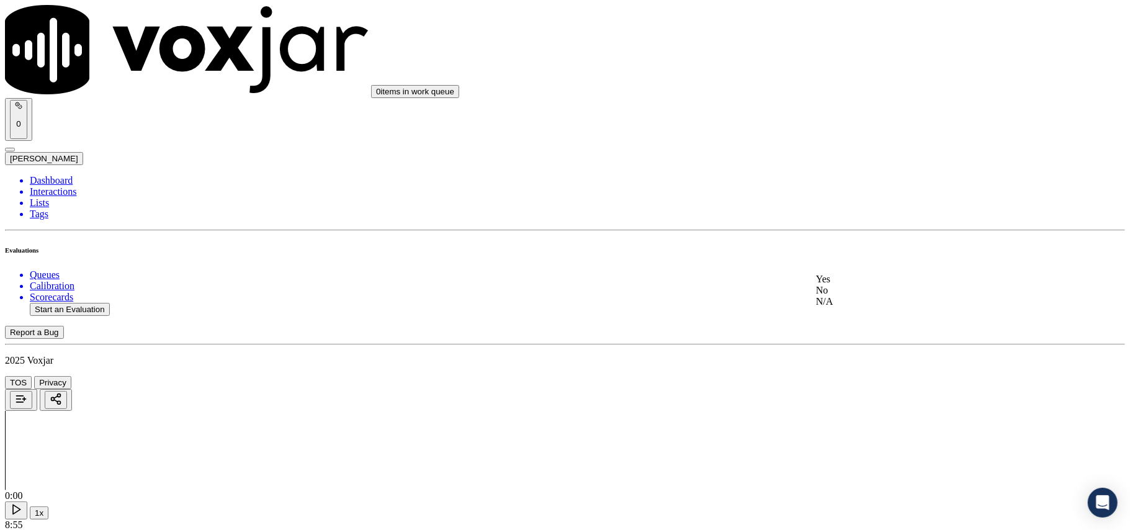
click at [864, 279] on div "Yes" at bounding box center [939, 279] width 246 height 11
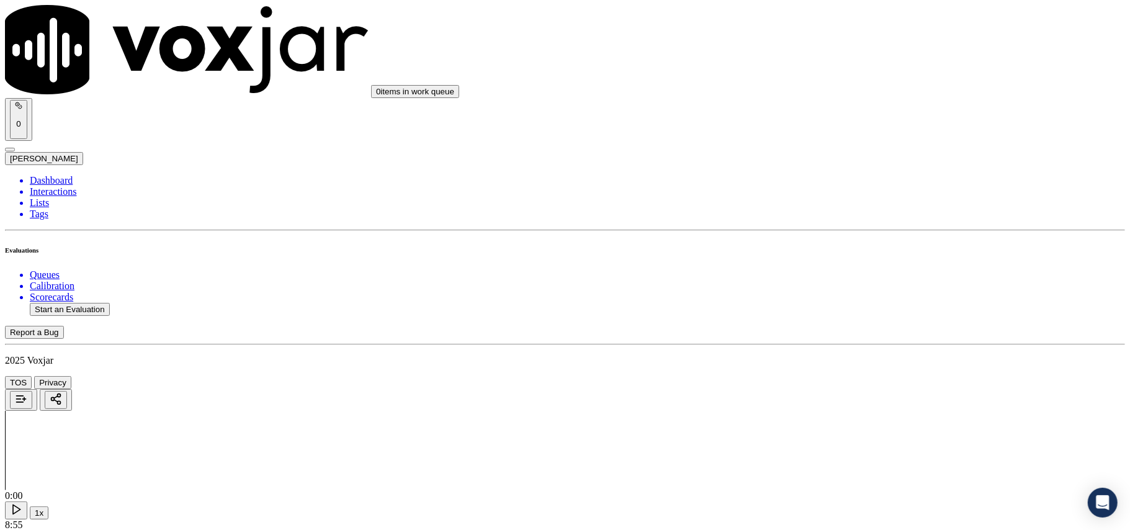
click at [852, 304] on div "Yes" at bounding box center [939, 297] width 246 height 11
drag, startPoint x: 862, startPoint y: 351, endPoint x: 860, endPoint y: 367, distance: 16.3
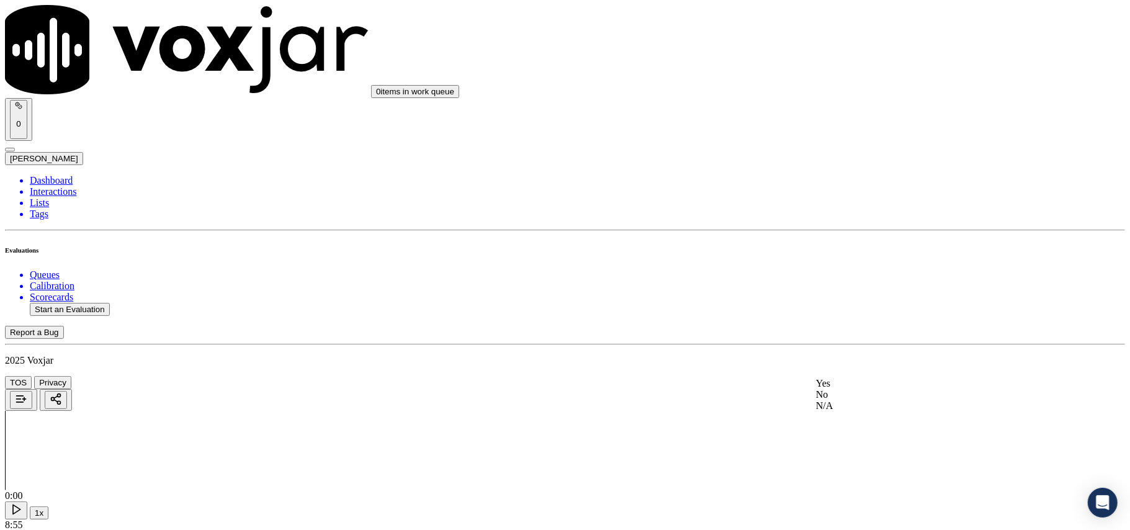
click at [868, 389] on div "Yes" at bounding box center [939, 383] width 246 height 11
click at [100, 303] on button "Start an Evaluation" at bounding box center [70, 309] width 80 height 13
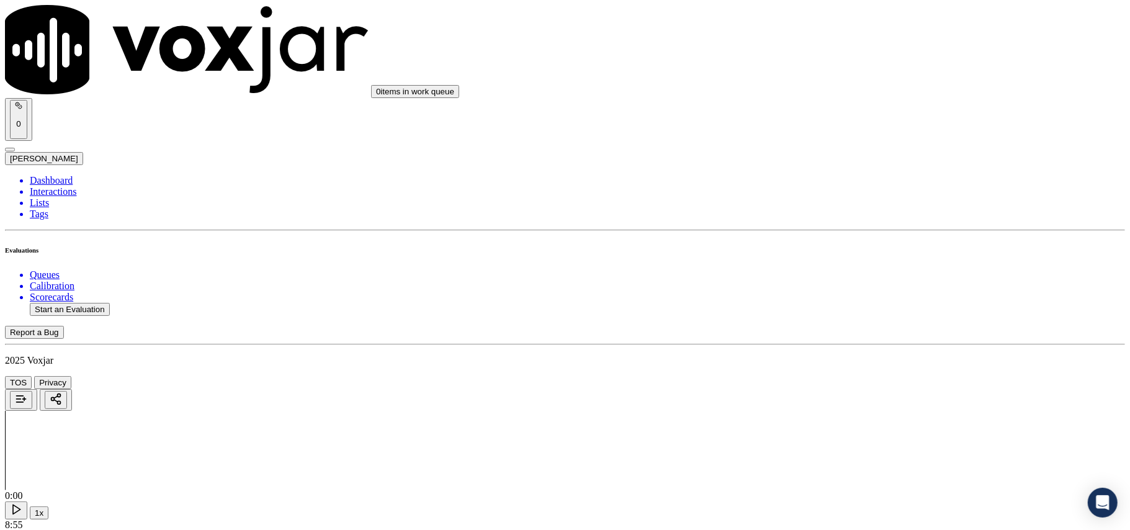
paste input "3308612902"
type input "3308612902"
type input "[DATE]T00:17"
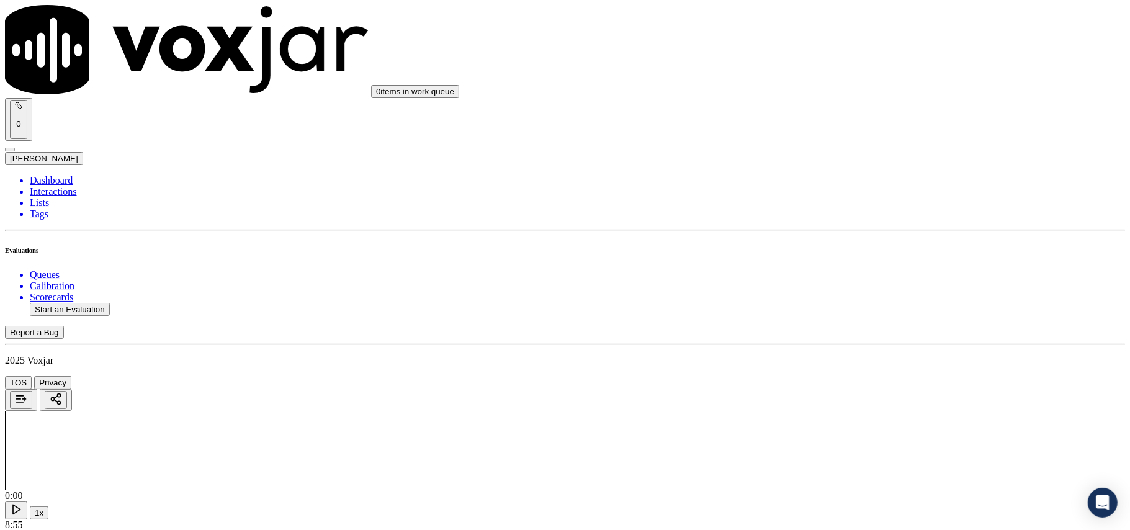
type input "Miche"
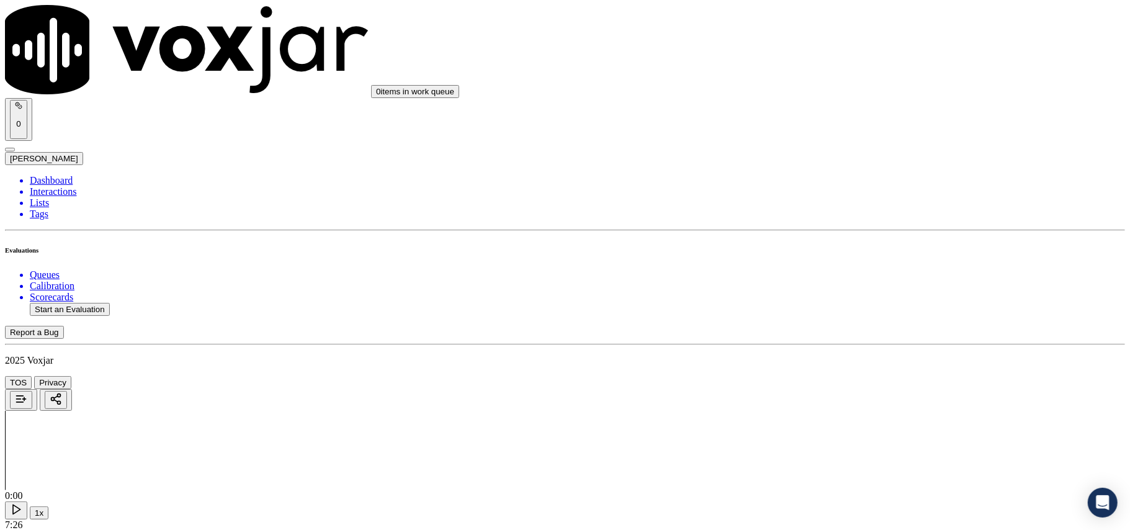
type input "3308612902"
drag, startPoint x: 1001, startPoint y: 219, endPoint x: 979, endPoint y: 179, distance: 45.6
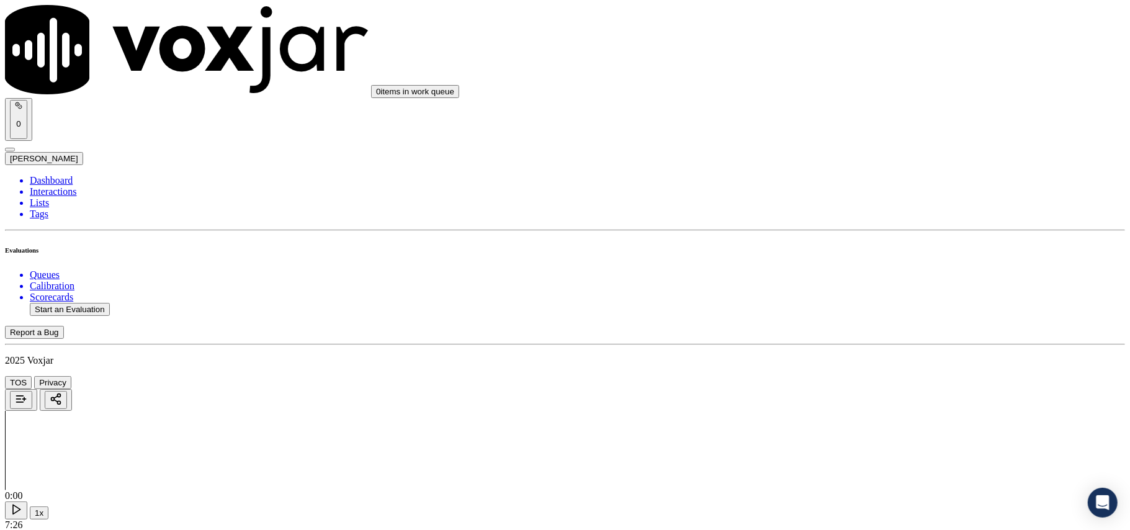
click at [855, 255] on div "Yes" at bounding box center [939, 251] width 246 height 11
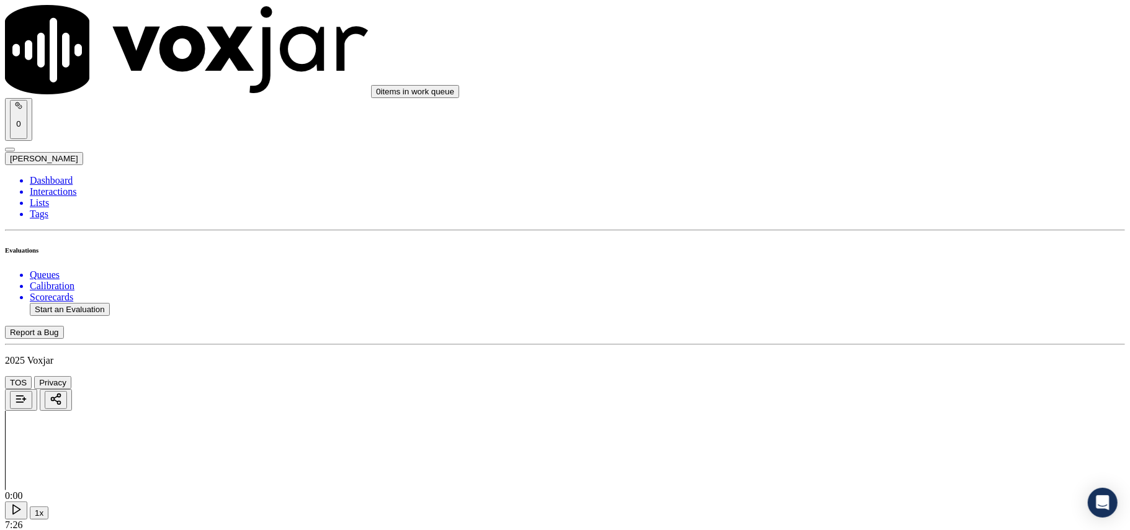
scroll to position [138, 0]
click at [850, 266] on div "Yes No N/A" at bounding box center [939, 281] width 246 height 34
click at [850, 276] on div "Yes" at bounding box center [939, 269] width 246 height 11
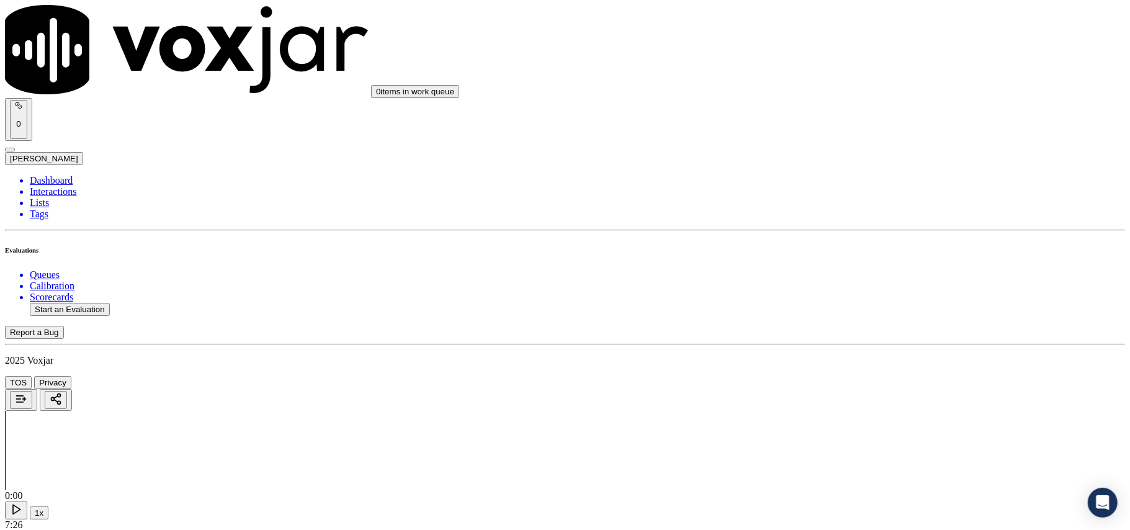
click at [852, 142] on div "Yes" at bounding box center [939, 135] width 246 height 11
click at [874, 321] on div "N/A" at bounding box center [939, 315] width 246 height 11
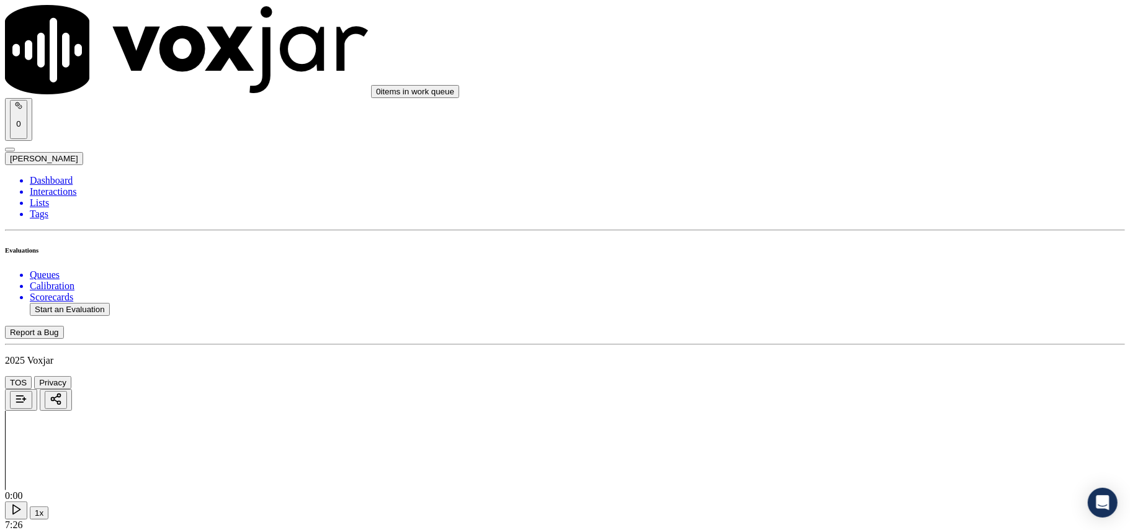
click at [855, 354] on div "N/A" at bounding box center [939, 348] width 246 height 11
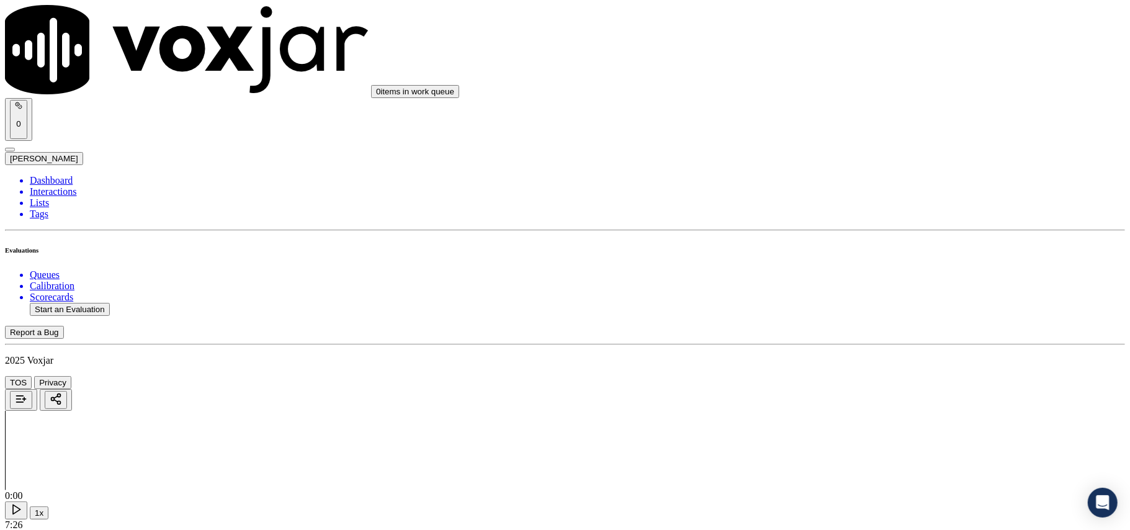
drag, startPoint x: 864, startPoint y: 300, endPoint x: 857, endPoint y: 339, distance: 39.2
click at [858, 351] on div "Yes" at bounding box center [939, 345] width 246 height 11
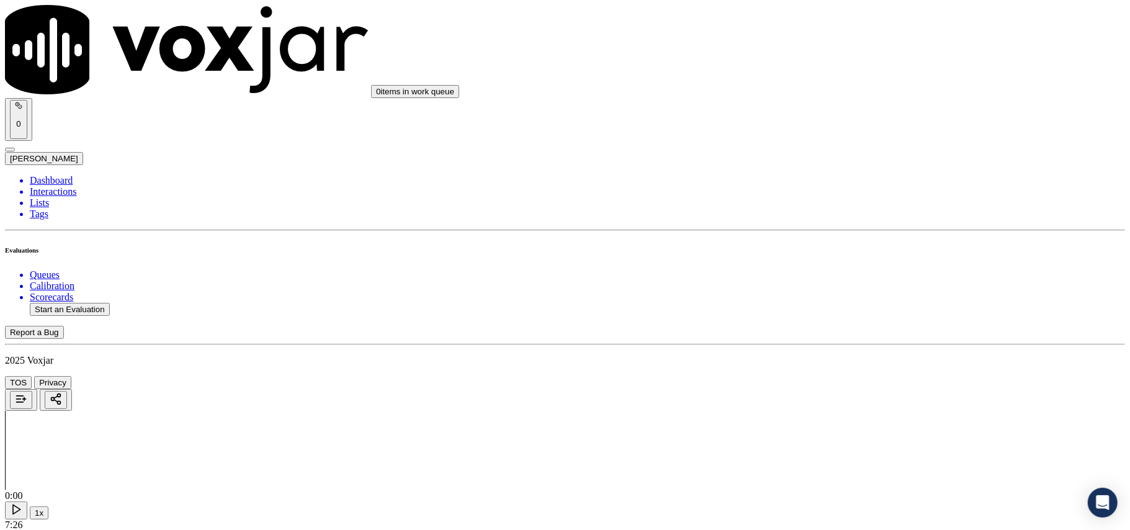
scroll to position [966, 0]
click at [874, 224] on div "Yes" at bounding box center [939, 226] width 246 height 11
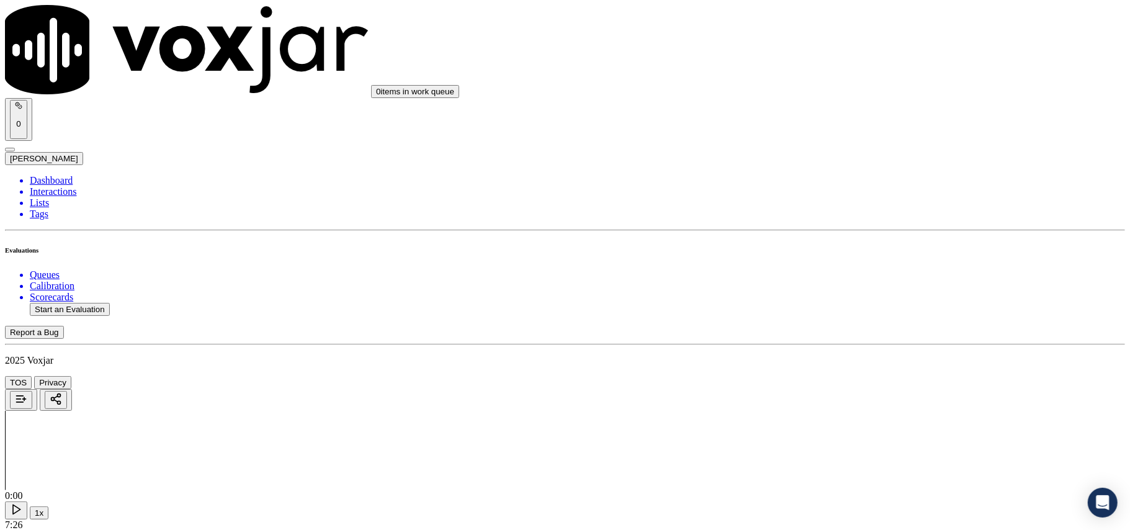
click at [872, 251] on div "Yes" at bounding box center [939, 245] width 246 height 11
click at [857, 277] on div "N/A" at bounding box center [939, 271] width 246 height 11
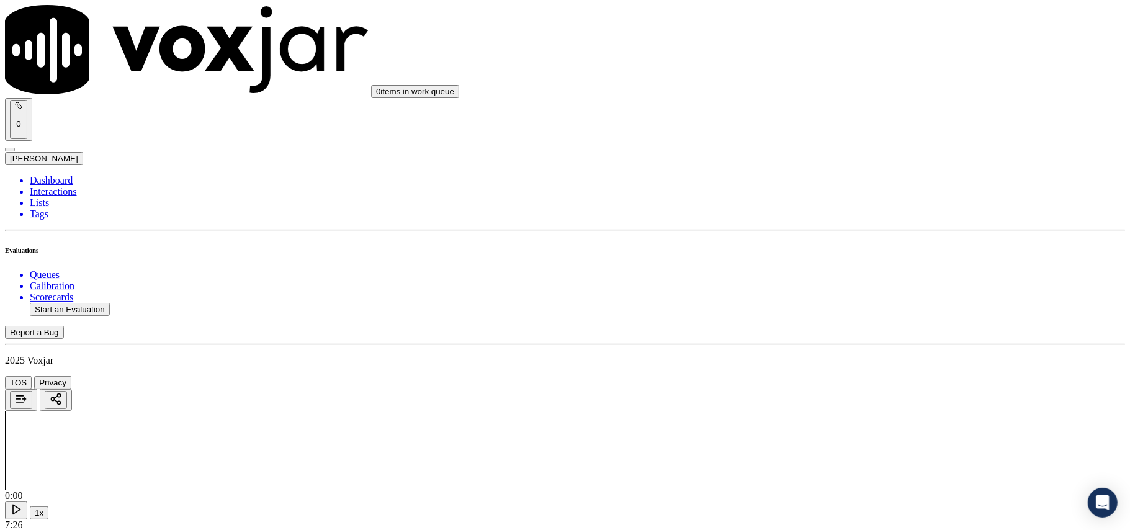
scroll to position [1379, 0]
click at [850, 286] on div "Yes" at bounding box center [939, 282] width 246 height 11
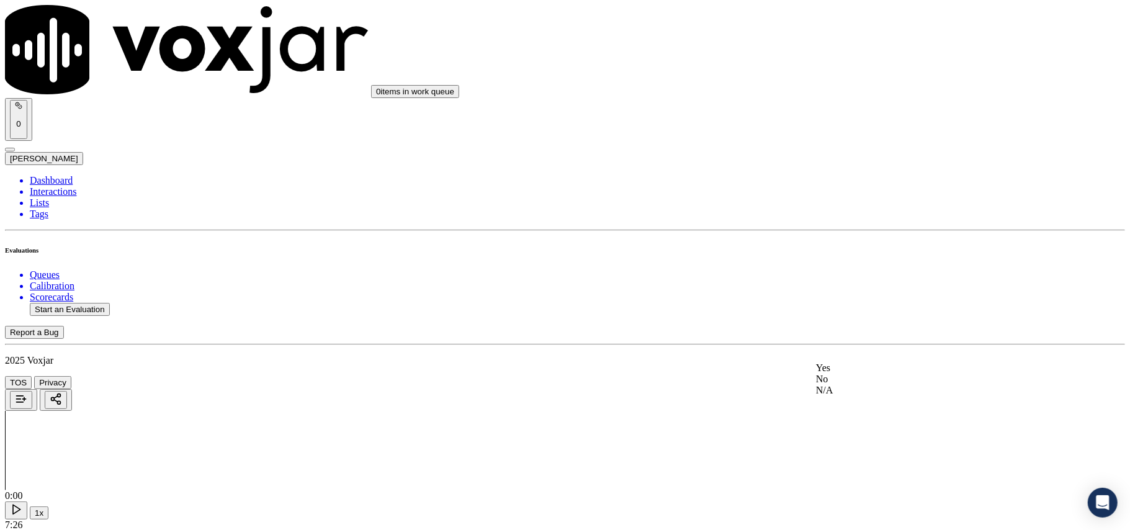
click at [842, 374] on div "Yes" at bounding box center [939, 368] width 246 height 11
click at [857, 415] on div "Yes" at bounding box center [939, 416] width 246 height 11
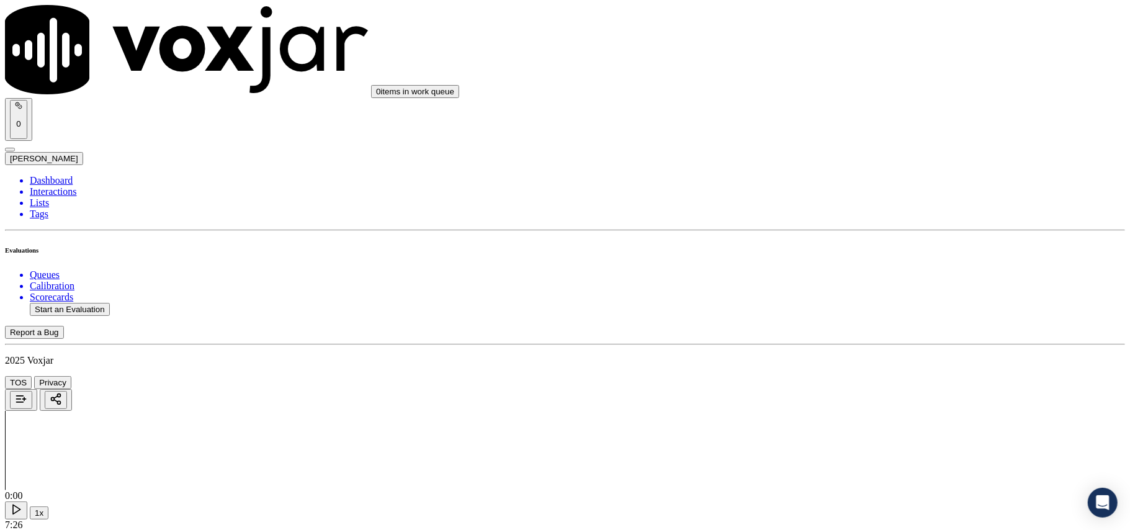
click at [855, 286] on div "Yes" at bounding box center [939, 282] width 246 height 11
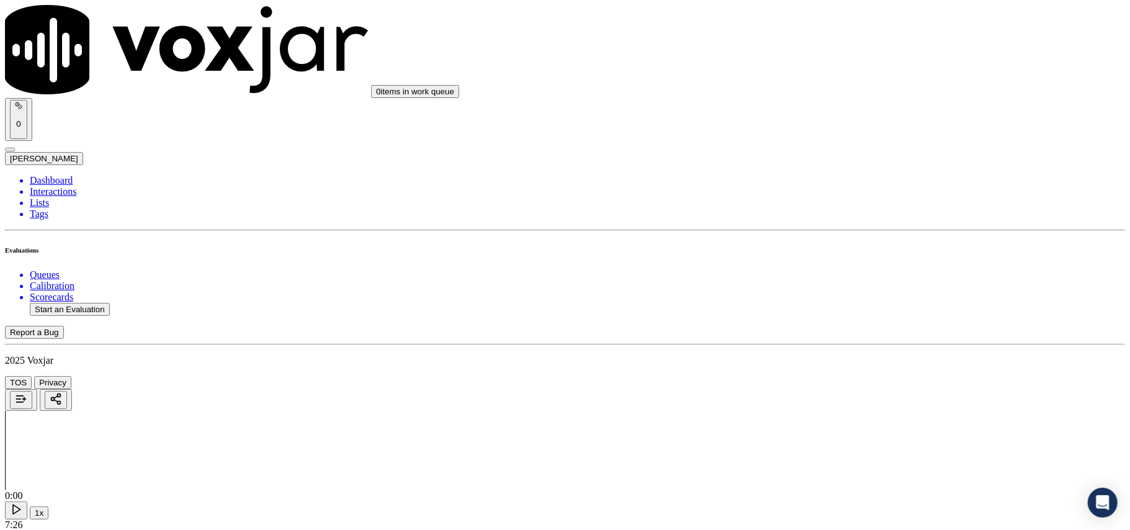
scroll to position [2069, 0]
click at [857, 289] on div "Yes" at bounding box center [939, 286] width 246 height 11
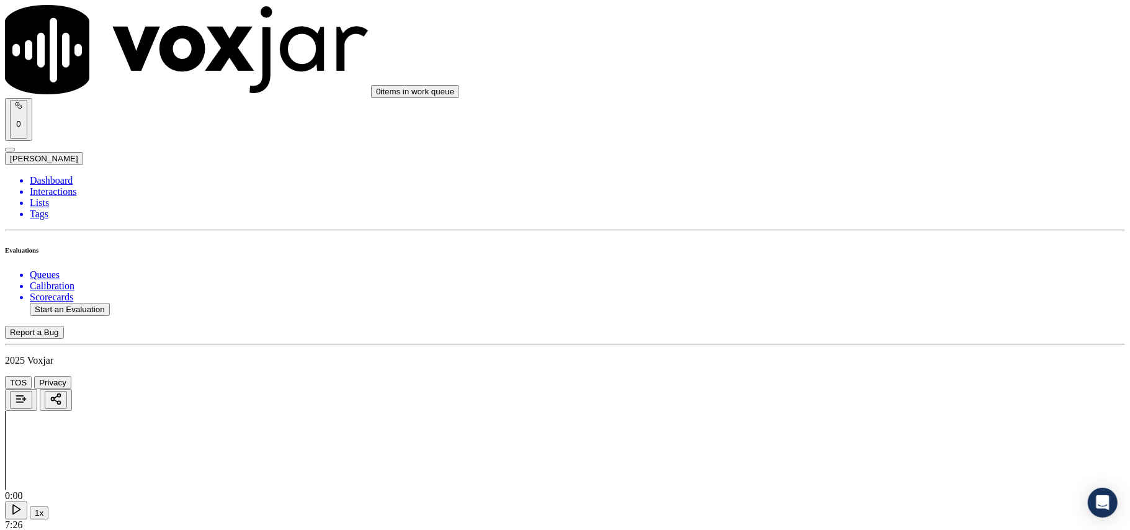
click at [862, 292] on div "Yes" at bounding box center [939, 290] width 246 height 11
click at [853, 308] on div "Yes" at bounding box center [939, 309] width 246 height 11
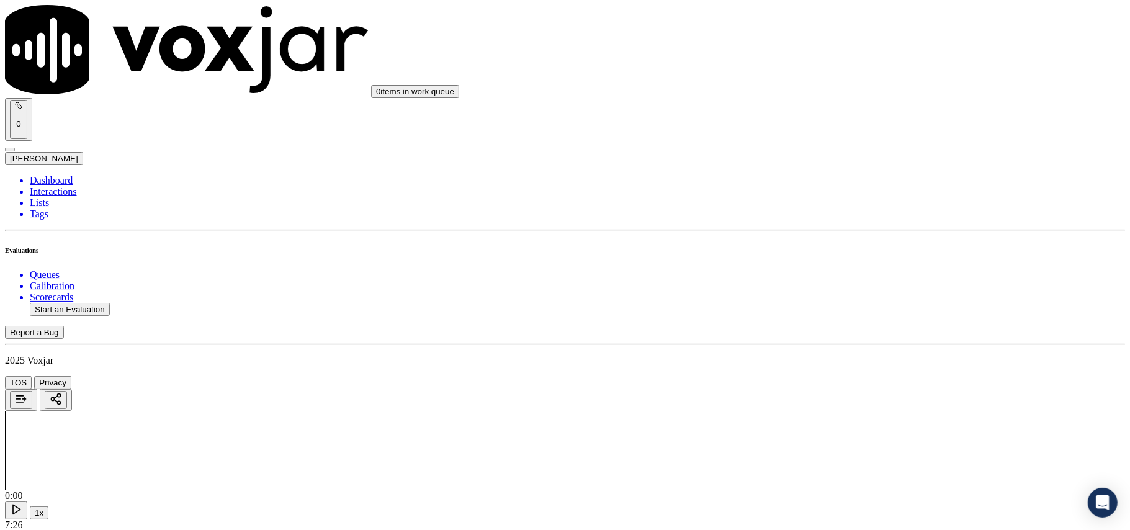
scroll to position [2483, 0]
click at [860, 323] on div "Yes No N/A" at bounding box center [939, 340] width 246 height 34
click at [859, 329] on div "Yes" at bounding box center [939, 328] width 246 height 11
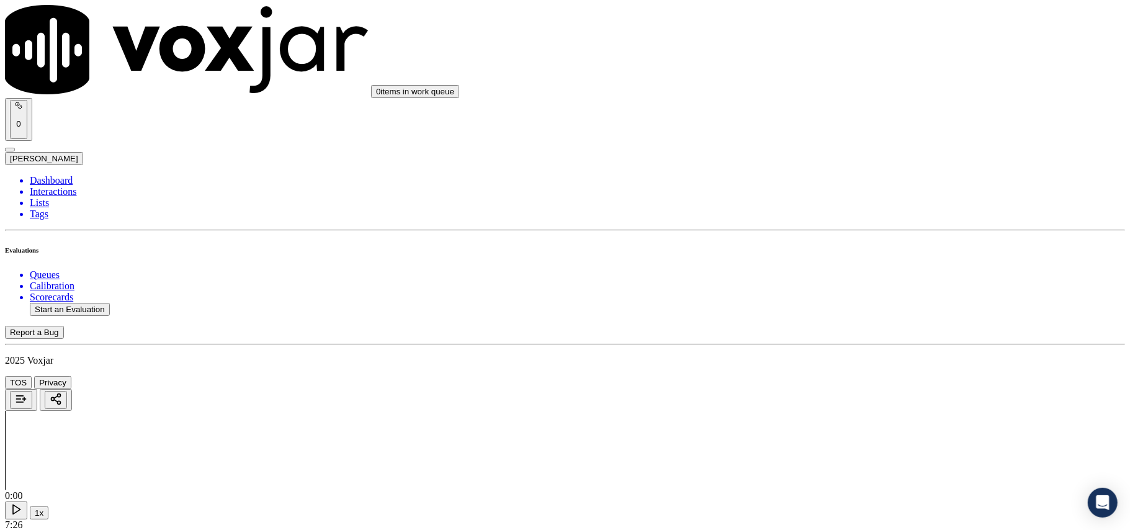
click at [849, 353] on div "Yes" at bounding box center [939, 346] width 246 height 11
click at [857, 281] on div "Yes" at bounding box center [939, 279] width 246 height 11
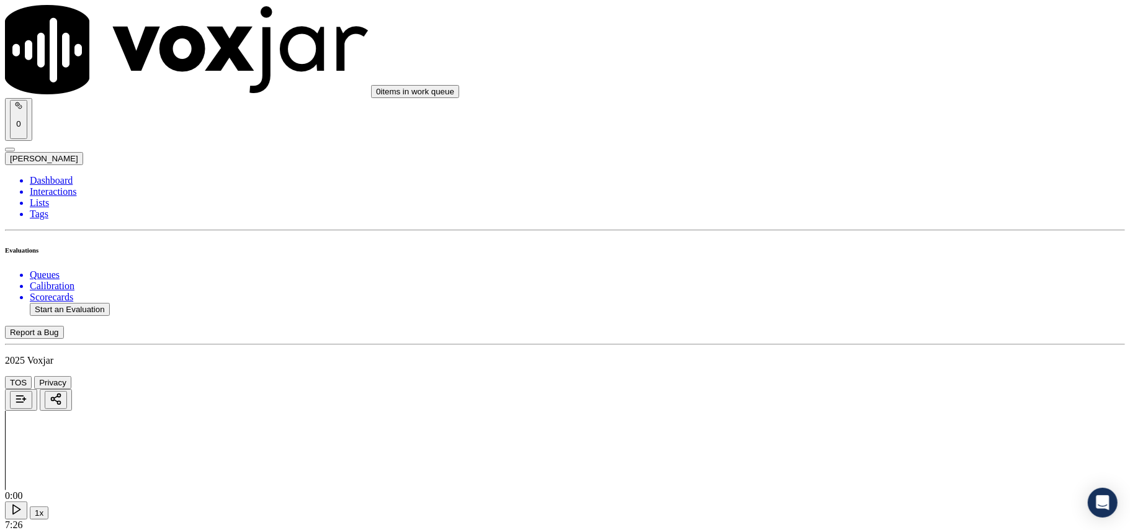
scroll to position [3035, 0]
click at [860, 304] on div "Yes" at bounding box center [939, 297] width 246 height 11
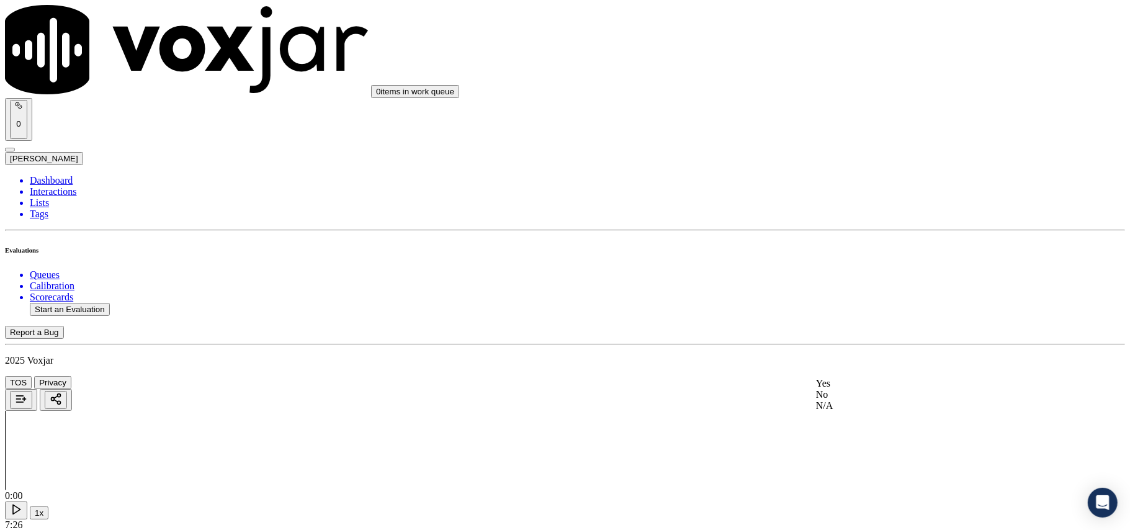
click at [850, 389] on div "Yes" at bounding box center [939, 383] width 246 height 11
click at [83, 303] on button "Start an Evaluation" at bounding box center [70, 309] width 80 height 13
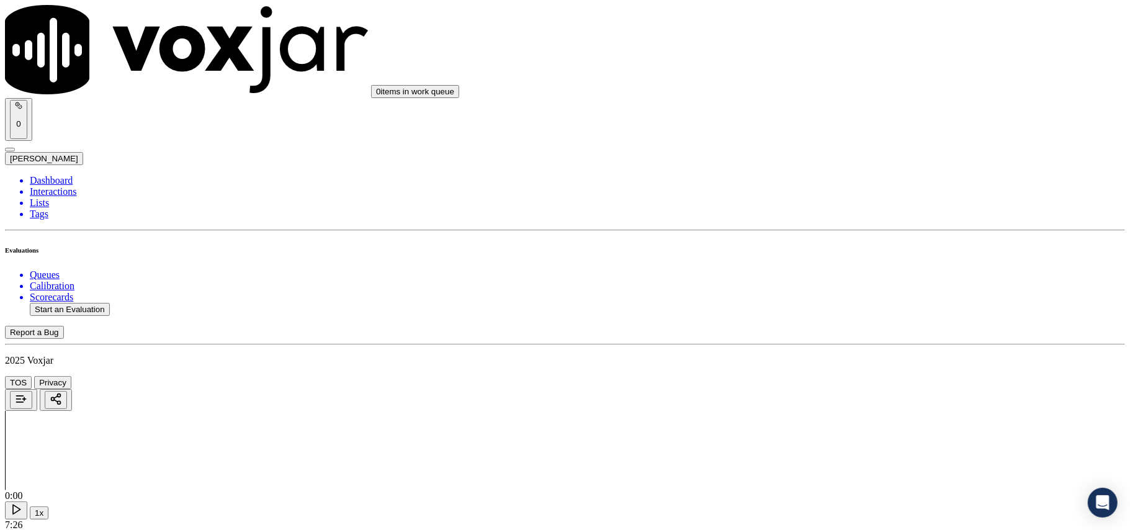
paste input "6143941339"
type input "6143941339"
type input "[DATE]T00:18"
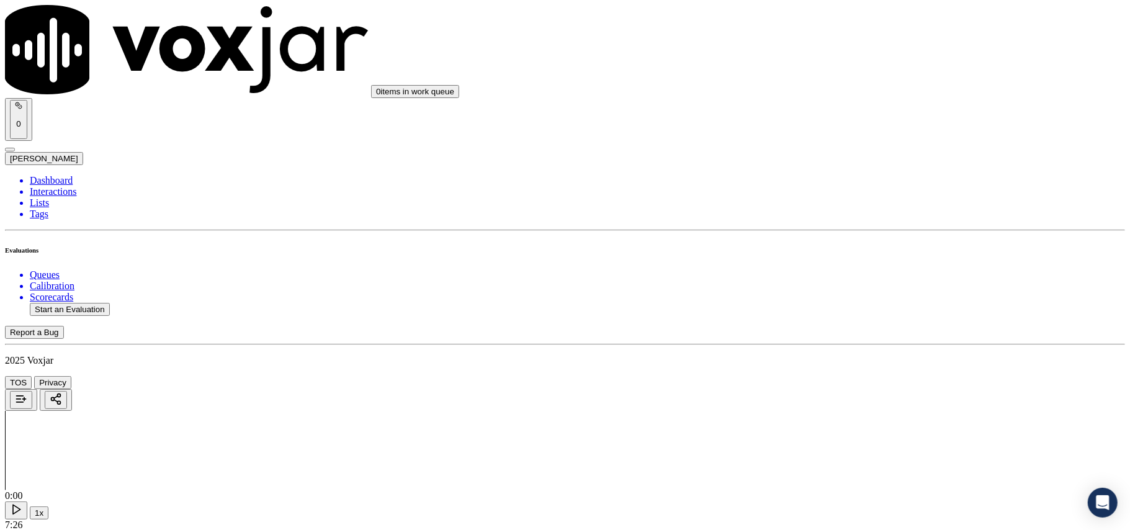
type input "ISIS"
click
drag, startPoint x: 458, startPoint y: 416, endPoint x: 454, endPoint y: 423, distance: 7.8
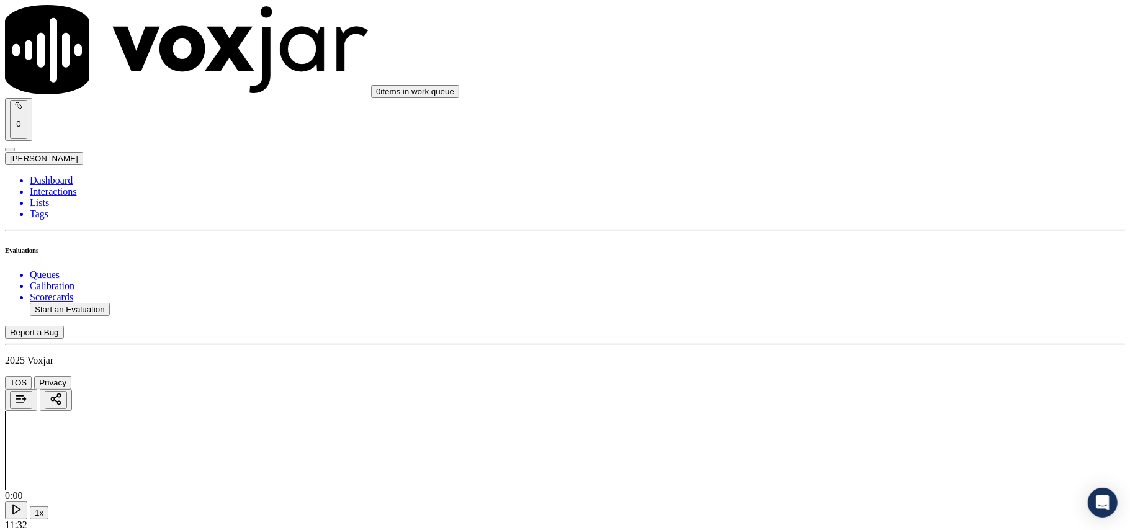
type input "6143941339"
drag, startPoint x: 867, startPoint y: 199, endPoint x: 869, endPoint y: 217, distance: 17.5
type input "9089060248_7322215724.mp3"
type input "[DATE]T00:21"
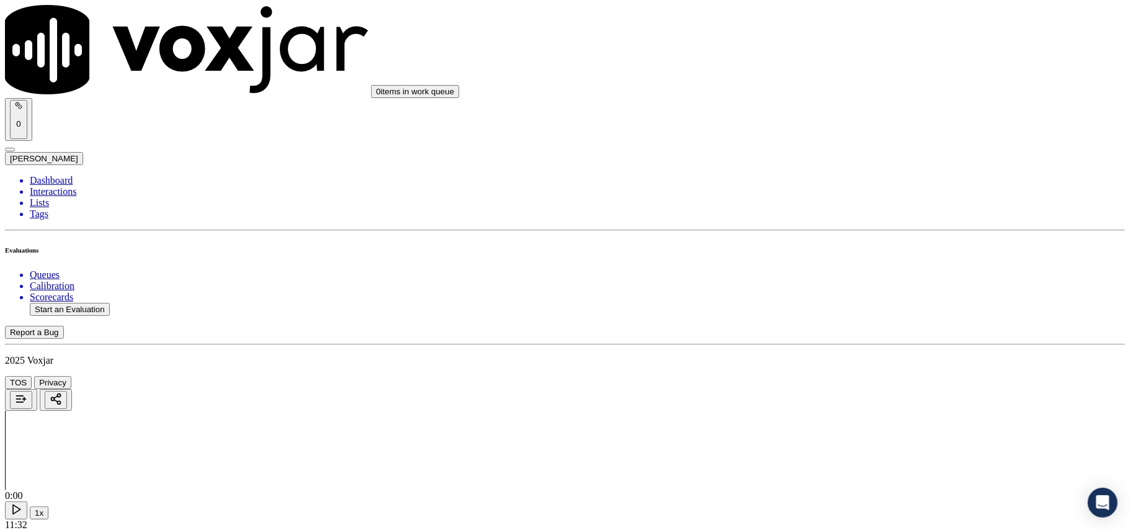
type input "[PERSON_NAME]"
paste input "9089060248_7322215724"
type input "9089060248_7322215724"
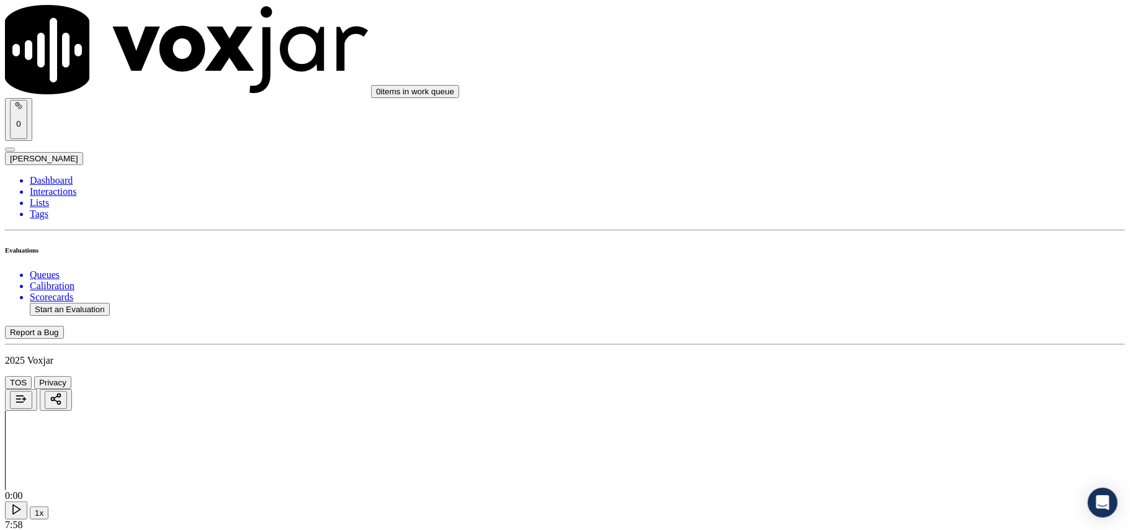
drag, startPoint x: 862, startPoint y: 382, endPoint x: 863, endPoint y: 403, distance: 21.1
drag, startPoint x: 889, startPoint y: 505, endPoint x: 901, endPoint y: 449, distance: 56.6
drag, startPoint x: 870, startPoint y: 346, endPoint x: 865, endPoint y: 358, distance: 12.2
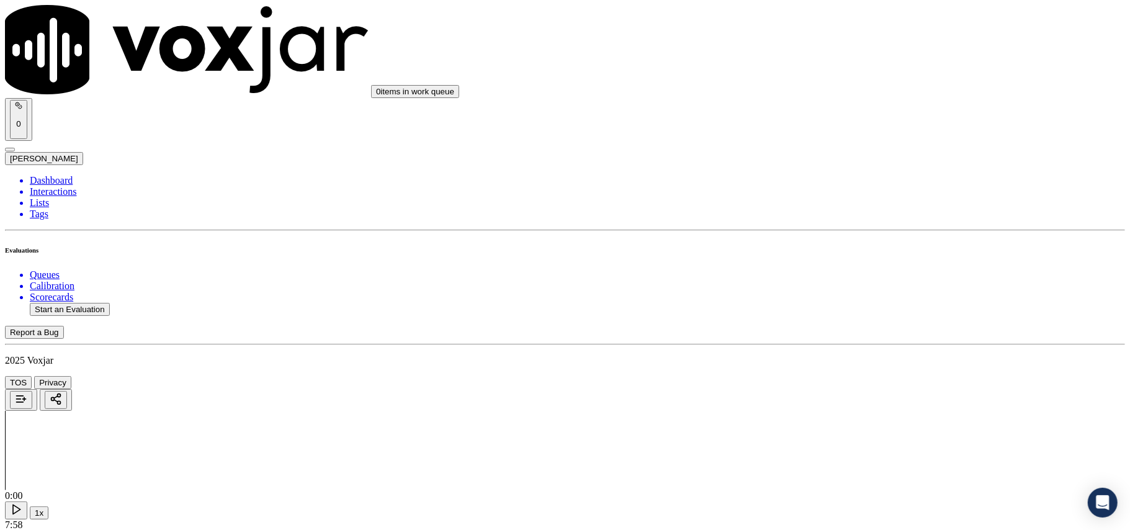
drag, startPoint x: 1044, startPoint y: 376, endPoint x: 1030, endPoint y: 390, distance: 19.8
type textarea "Agent informed the ETF to be 125$ which shpould be 0$"
paste textarea "Agent informed the ETF to be $125, whereas it should have been $0."
type textarea "Agent informed the ETF to be $125, whereas it should have been $0."
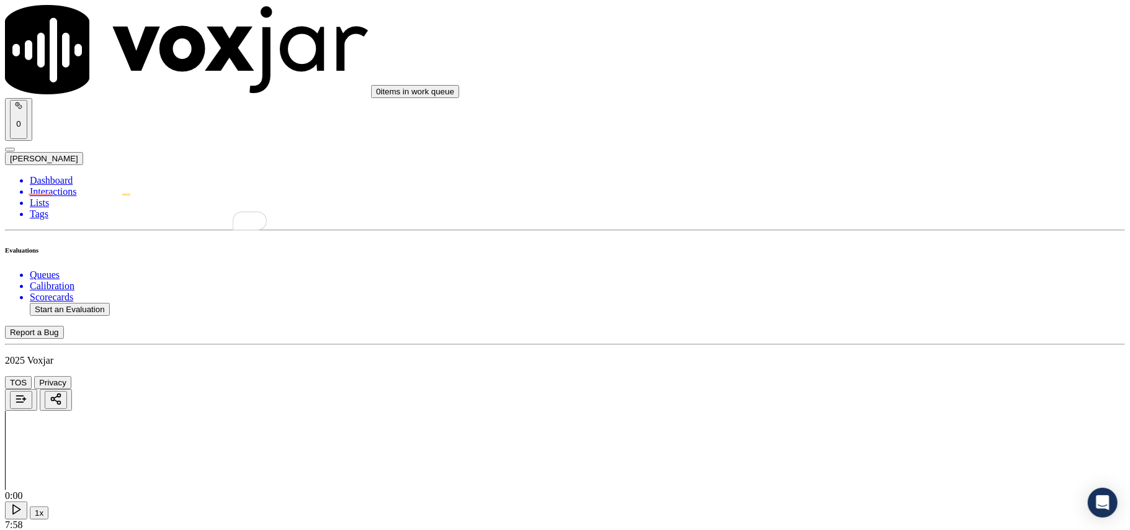
scroll to position [2483, 0]
drag, startPoint x: 865, startPoint y: 209, endPoint x: 858, endPoint y: 219, distance: 12.1
drag, startPoint x: 852, startPoint y: 222, endPoint x: 849, endPoint y: 232, distance: 10.2
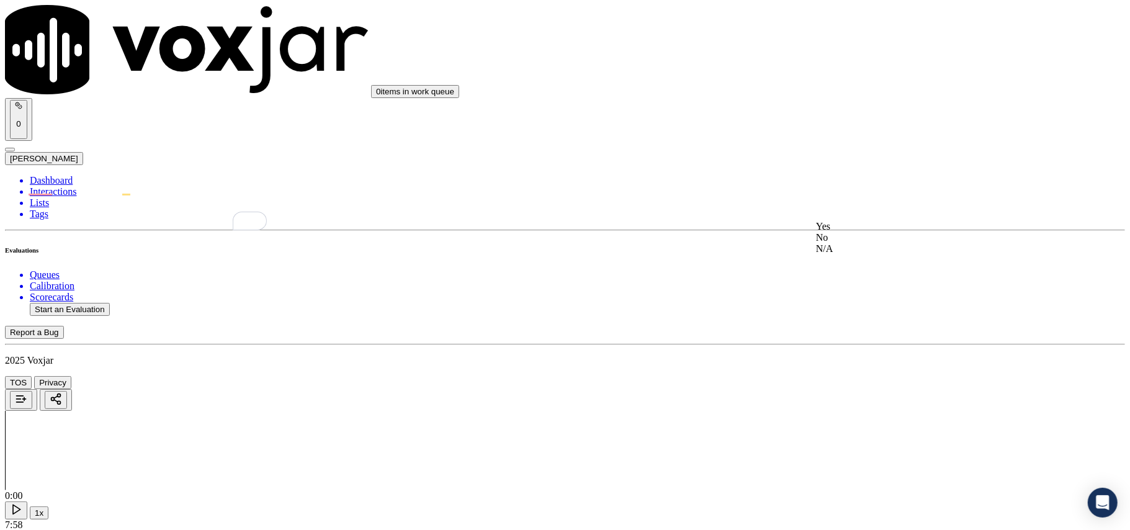
drag, startPoint x: 864, startPoint y: 229, endPoint x: 843, endPoint y: 333, distance: 105.8
paste input "7813506226"
type input "7813506226"
type input "[DATE]T00:25"
type input "[PERSON_NAME]"
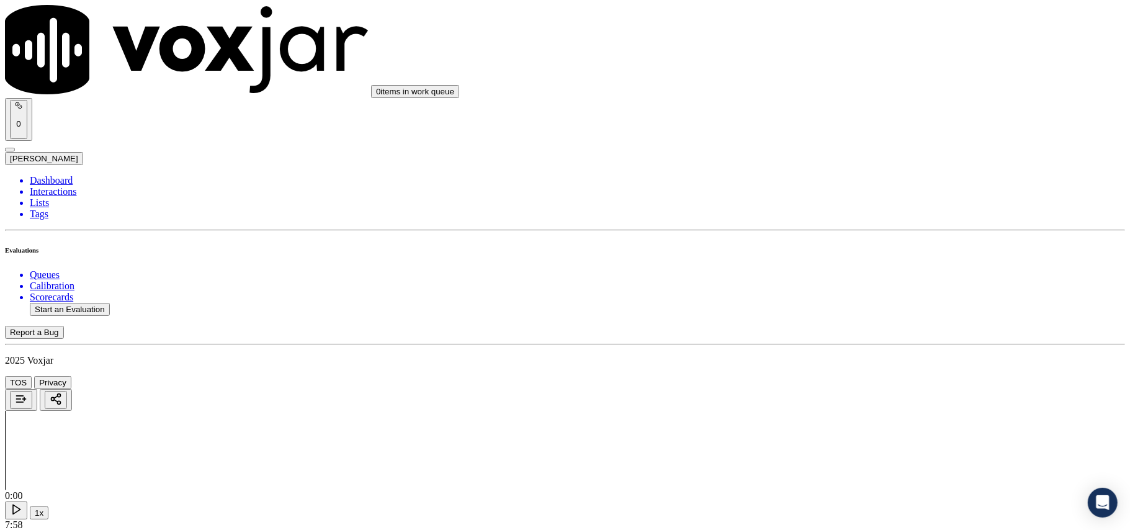
scroll to position [108, 0]
type input "7813506226"
drag, startPoint x: 845, startPoint y: 202, endPoint x: 842, endPoint y: 216, distance: 14.0
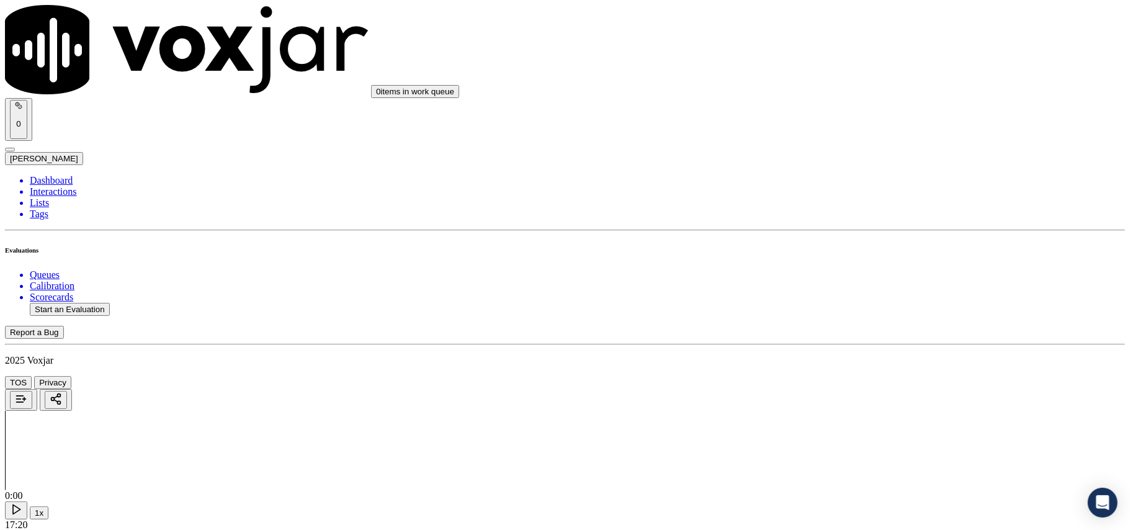
paste input "2158176712"
type input "2158176712"
type input "[DATE]T00:26"
type input "ISIS"
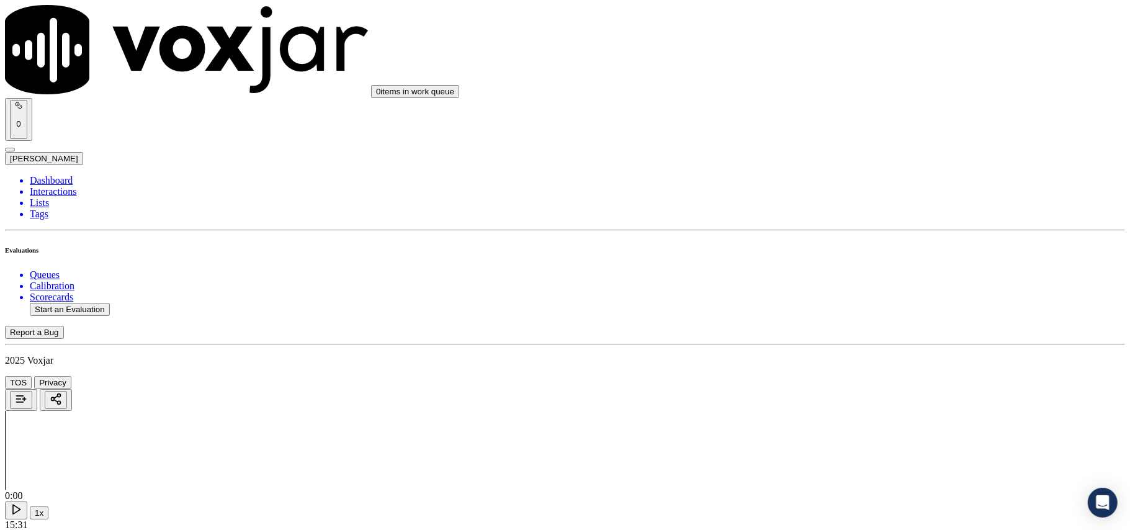
type input "2158176712"
drag, startPoint x: 843, startPoint y: 246, endPoint x: 845, endPoint y: 230, distance: 16.9
drag, startPoint x: 859, startPoint y: 403, endPoint x: 859, endPoint y: 415, distance: 11.8
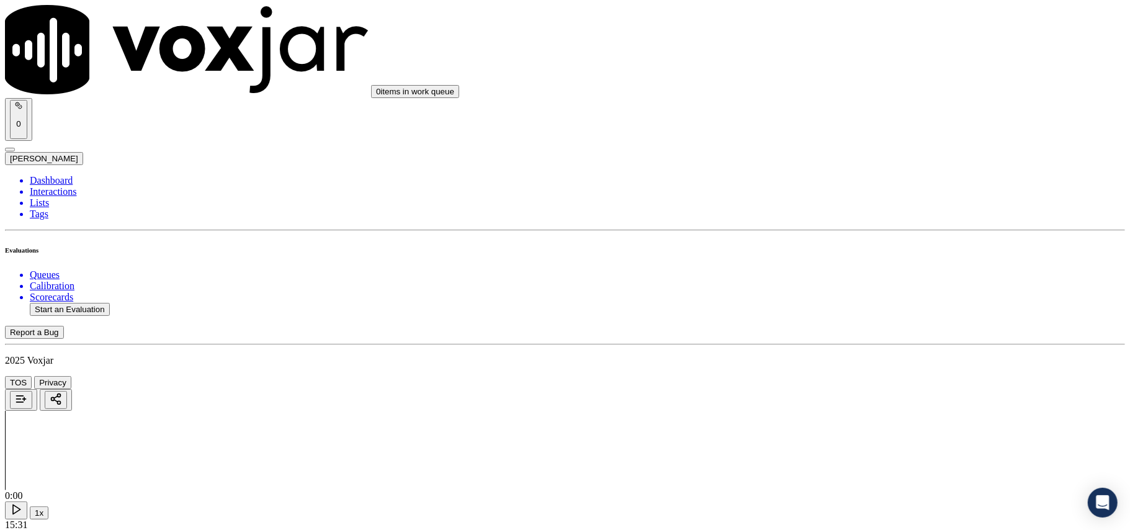
scroll to position [2345, 0]
drag, startPoint x: 842, startPoint y: 443, endPoint x: 845, endPoint y: 454, distance: 12.1
paste input "7542469092"
type input "7542469092"
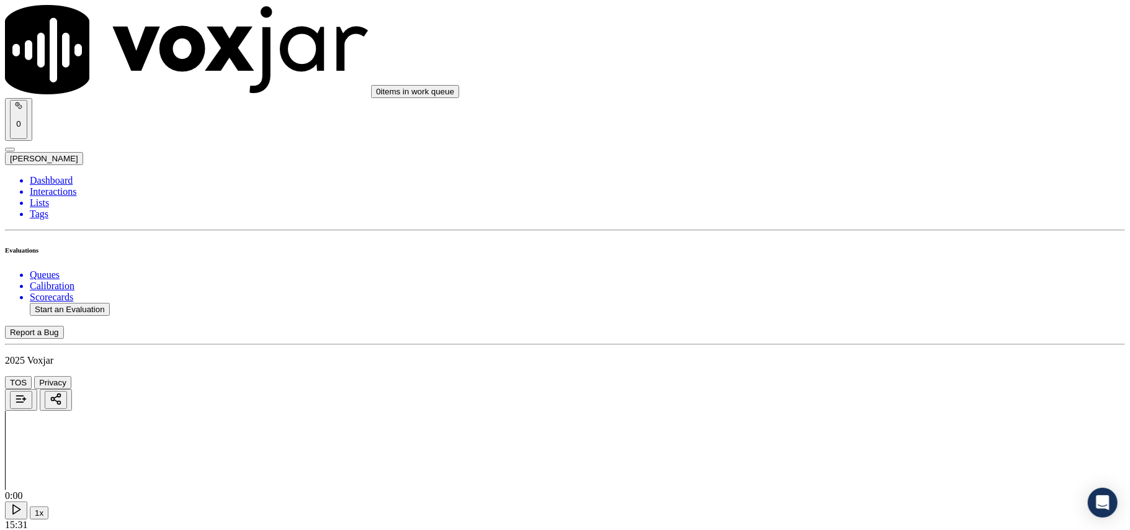
type input "[DATE]T00:28"
type input "ISIS"
drag, startPoint x: 406, startPoint y: 310, endPoint x: 482, endPoint y: 292, distance: 78.0
type input "7542469092"
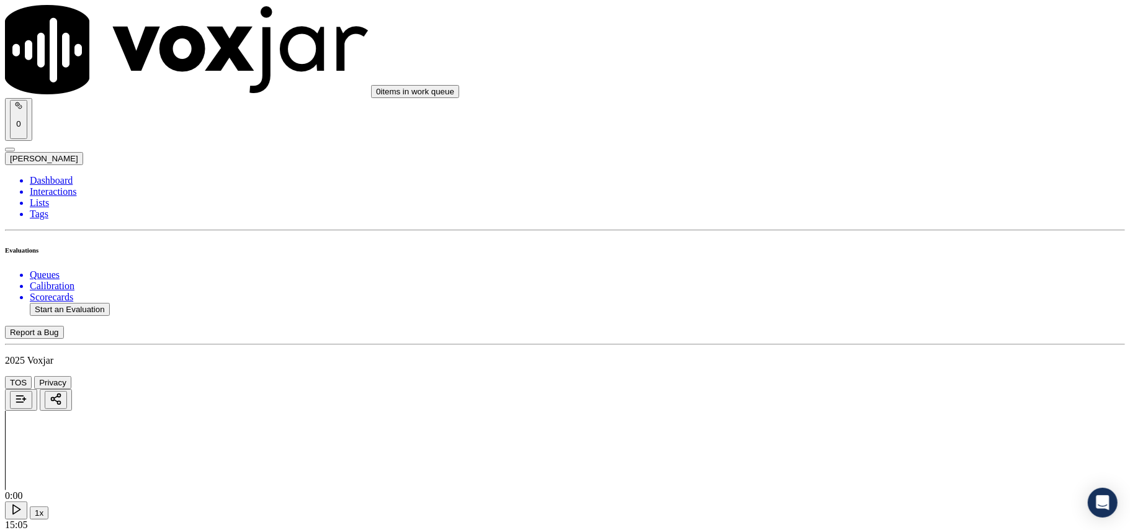
scroll to position [552, 0]
drag, startPoint x: 855, startPoint y: 294, endPoint x: 857, endPoint y: 302, distance: 8.3
drag, startPoint x: 843, startPoint y: 358, endPoint x: 847, endPoint y: 376, distance: 17.9
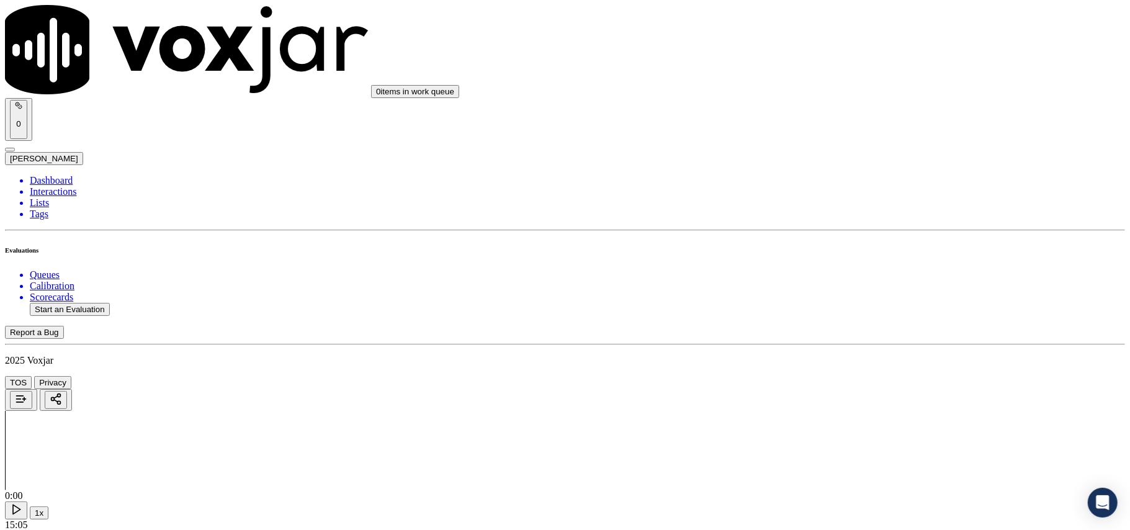
drag, startPoint x: 847, startPoint y: 202, endPoint x: 847, endPoint y: 210, distance: 8.1
drag, startPoint x: 844, startPoint y: 234, endPoint x: 842, endPoint y: 264, distance: 29.9
drag, startPoint x: 852, startPoint y: 263, endPoint x: 850, endPoint y: 273, distance: 10.0
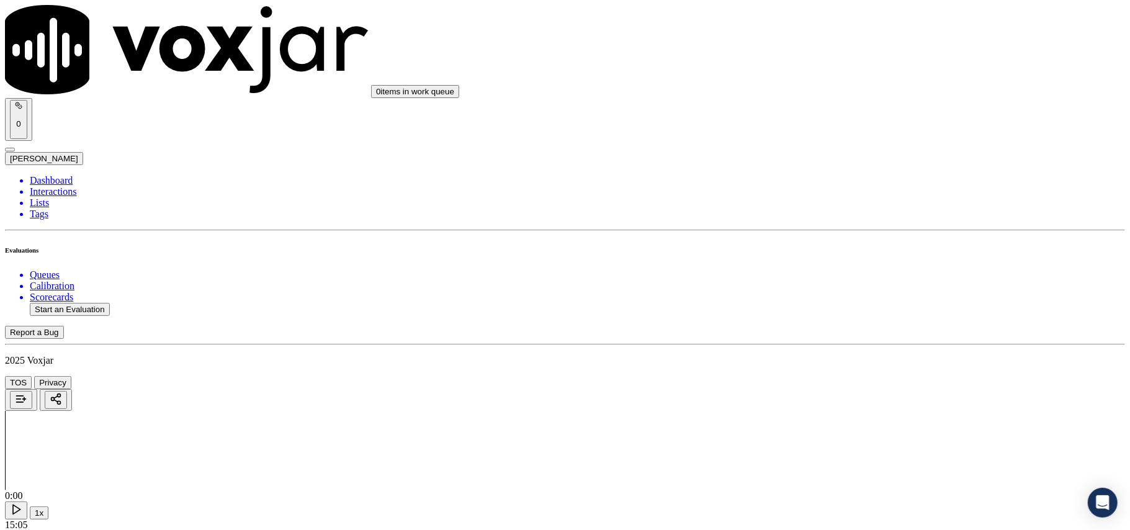
scroll to position [3106, 0]
paste input "617652607"
type input "6176526073"
type input "[DATE]T00:29"
type input "Car"
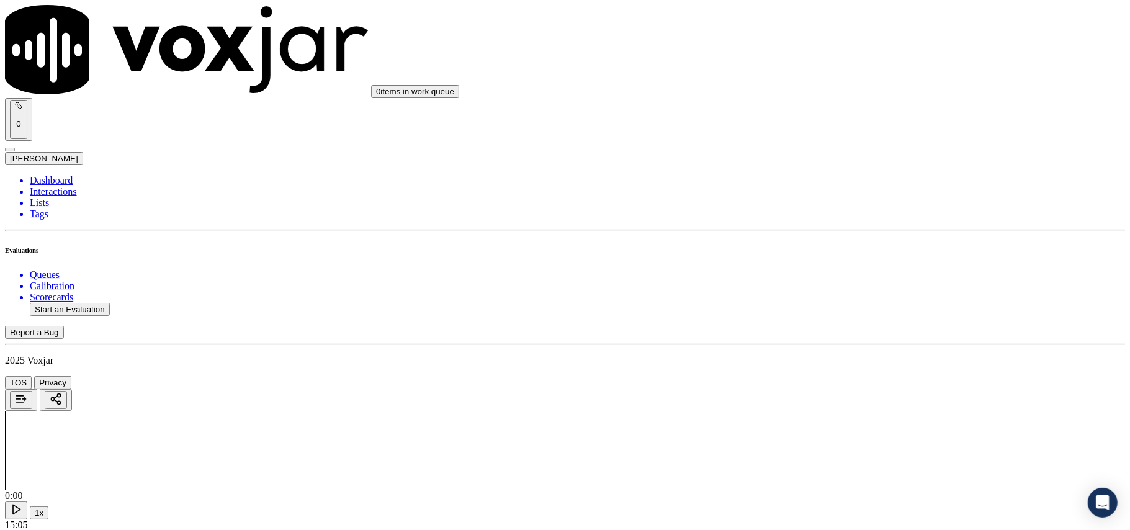
scroll to position [108, 0]
type input "6176526073"
drag, startPoint x: 857, startPoint y: 377, endPoint x: 887, endPoint y: 310, distance: 73.4
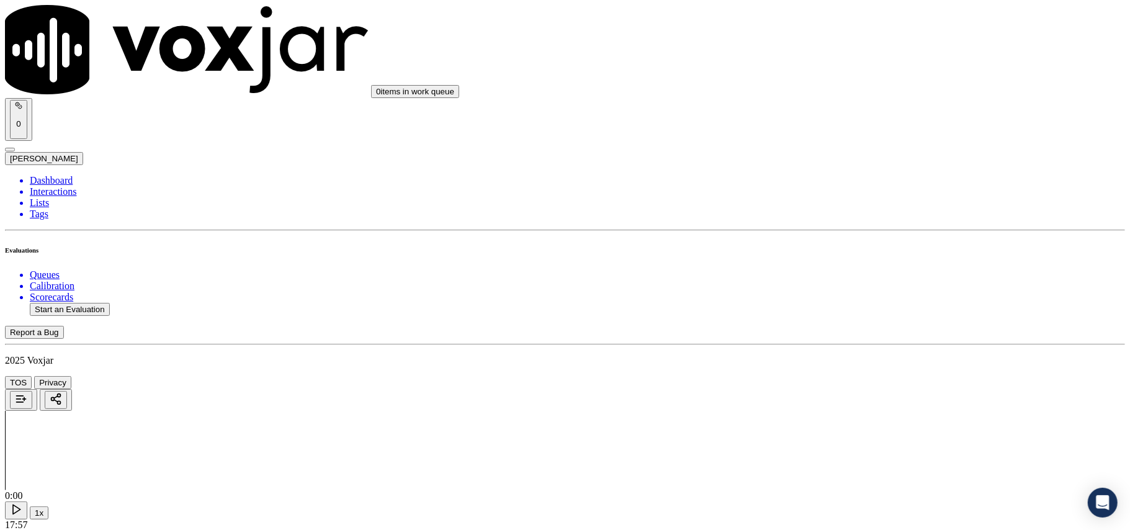
drag, startPoint x: 854, startPoint y: 341, endPoint x: 855, endPoint y: 356, distance: 14.3
drag, startPoint x: 865, startPoint y: 364, endPoint x: 863, endPoint y: 378, distance: 14.5
drag, startPoint x: 850, startPoint y: 395, endPoint x: 850, endPoint y: 410, distance: 14.9
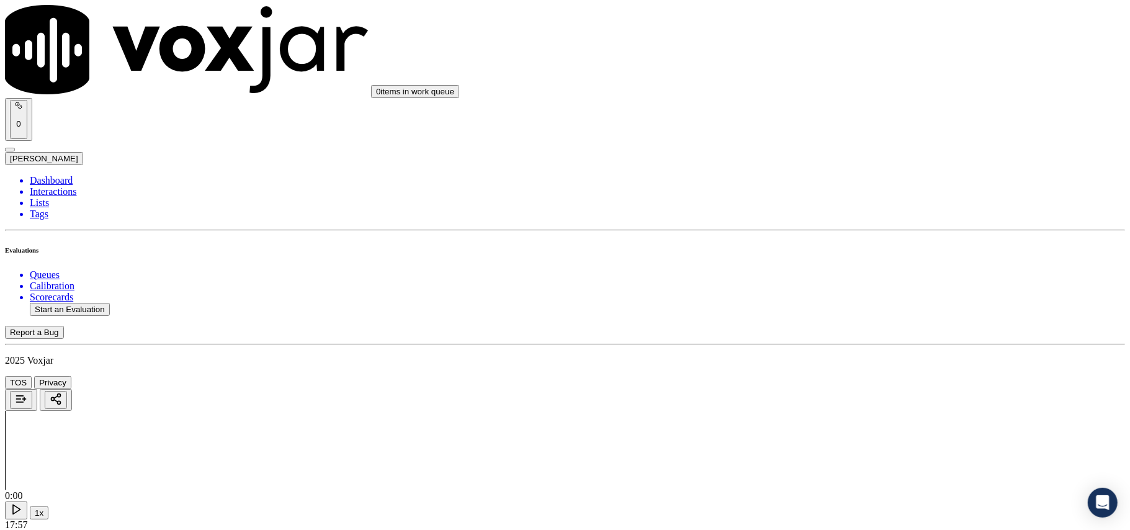
scroll to position [3106, 0]
paste input "2348301368"
type input "2348301368"
type input "[DATE]T00:31"
type input "LILI"
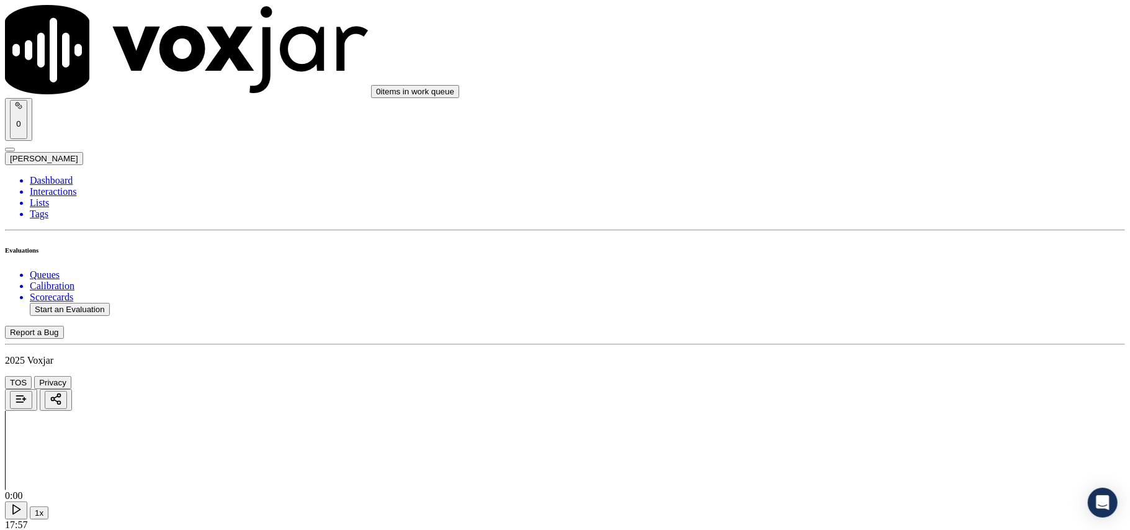
scroll to position [108, 0]
type input "2348301368"
drag, startPoint x: 495, startPoint y: 207, endPoint x: 552, endPoint y: 261, distance: 78.6
drag, startPoint x: 662, startPoint y: 445, endPoint x: 817, endPoint y: 309, distance: 206.3
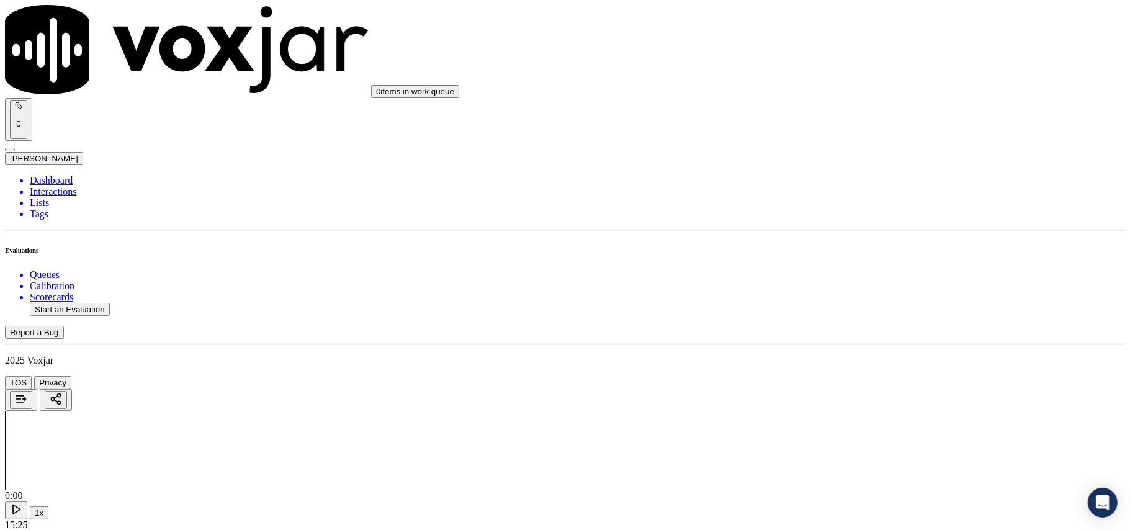
drag, startPoint x: 865, startPoint y: 216, endPoint x: 847, endPoint y: 259, distance: 46.2
drag, startPoint x: 862, startPoint y: 119, endPoint x: 855, endPoint y: 132, distance: 14.7
drag, startPoint x: 859, startPoint y: 134, endPoint x: 864, endPoint y: 145, distance: 11.7
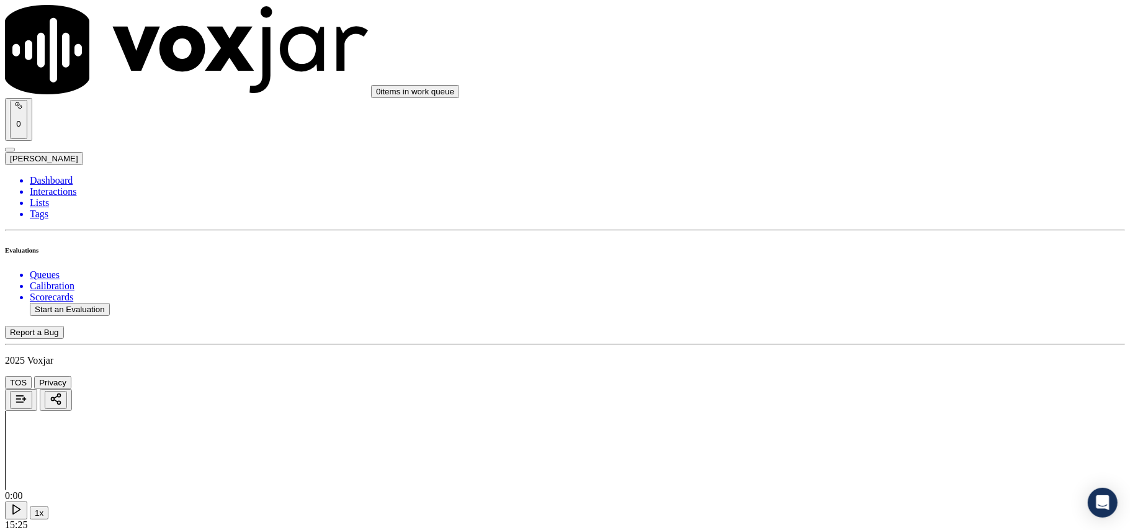
drag, startPoint x: 862, startPoint y: 340, endPoint x: 858, endPoint y: 354, distance: 14.2
drag, startPoint x: 860, startPoint y: 224, endPoint x: 862, endPoint y: 234, distance: 10.0
drag, startPoint x: 868, startPoint y: 258, endPoint x: 865, endPoint y: 269, distance: 11.0
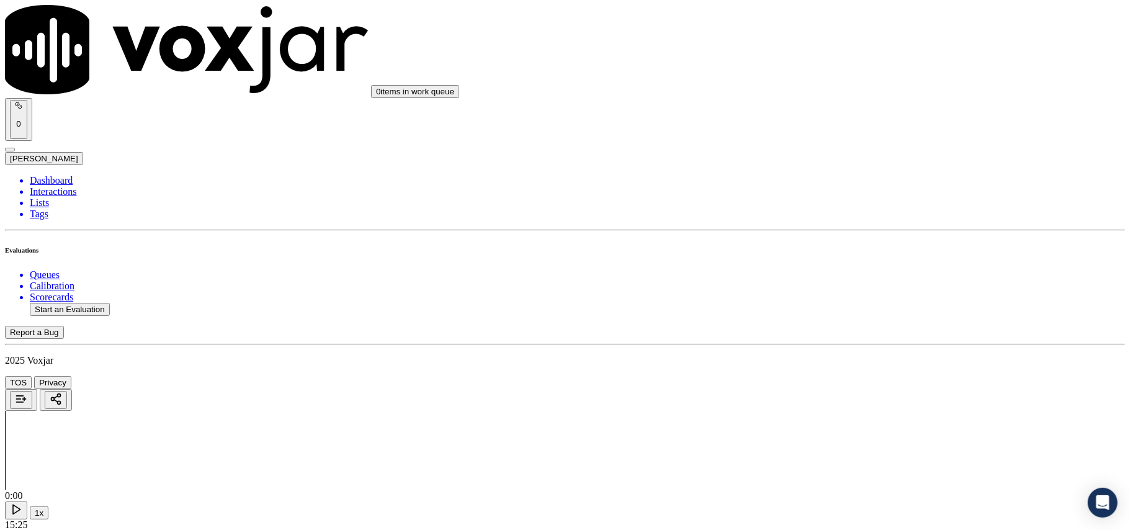
scroll to position [1793, 0]
drag, startPoint x: 852, startPoint y: 247, endPoint x: 845, endPoint y: 264, distance: 17.9
drag, startPoint x: 423, startPoint y: 204, endPoint x: 423, endPoint y: 216, distance: 11.8
paste input "9083800125"
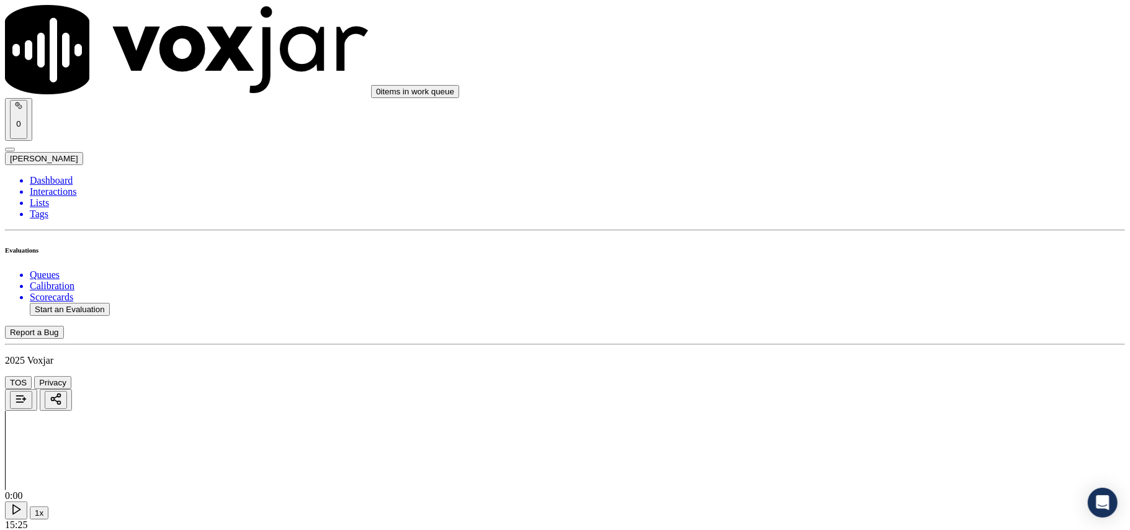
type input "9083800125"
type input "[DATE]T00:32"
type input "[PERSON_NAME]"
drag, startPoint x: 435, startPoint y: 301, endPoint x: 448, endPoint y: 302, distance: 13.7
drag, startPoint x: 447, startPoint y: 306, endPoint x: 658, endPoint y: 272, distance: 213.8
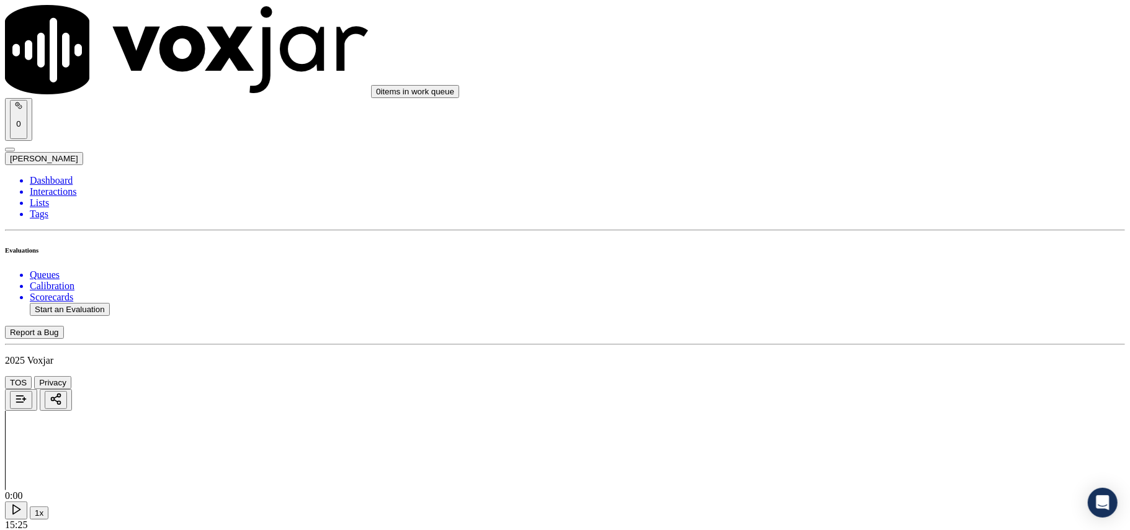
scroll to position [108, 0]
paste input "9083800125"
type input "9083800125"
drag, startPoint x: 870, startPoint y: 196, endPoint x: 869, endPoint y: 212, distance: 15.6
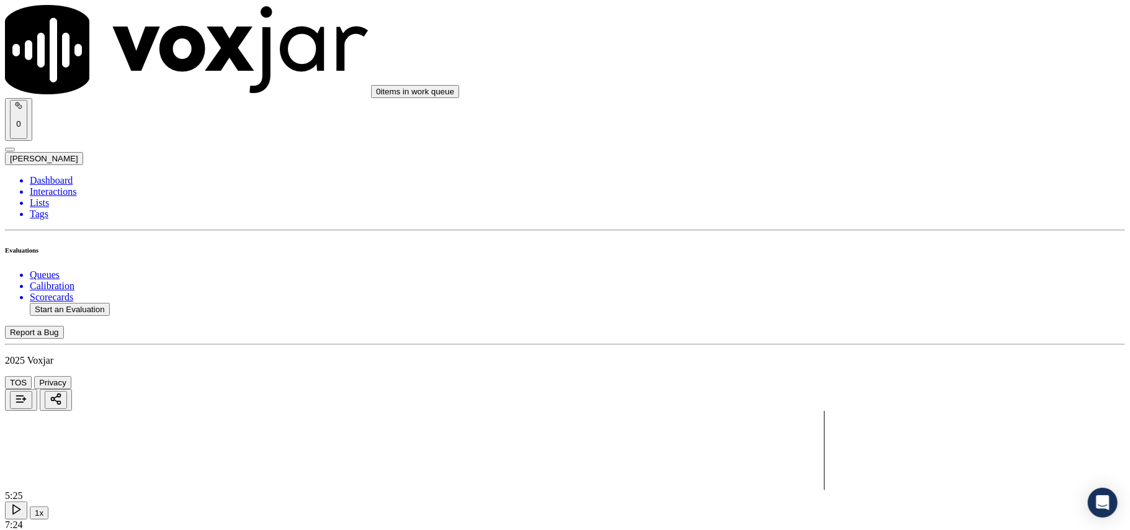
scroll to position [1379, 0]
type textarea "Failed to ask for the name as on the bill"
drag, startPoint x: 860, startPoint y: 146, endPoint x: 858, endPoint y: 158, distance: 11.3
type textarea "Failed to read out the Complete TPV prer as of the Script"
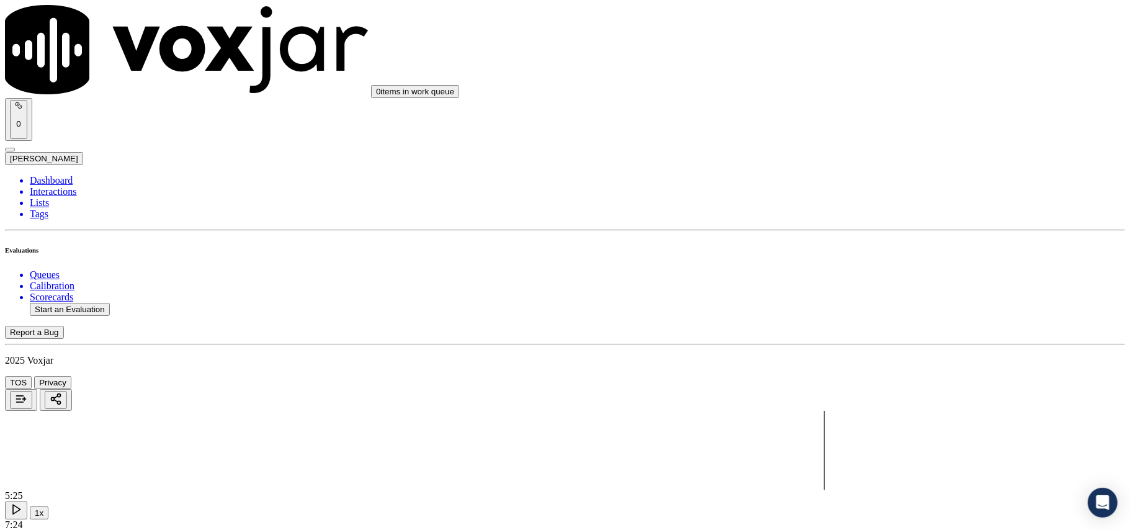
drag, startPoint x: 879, startPoint y: 159, endPoint x: 873, endPoint y: 167, distance: 10.2
paste input "3302839735"
type input "3302839735"
type input "[DATE]T00:35"
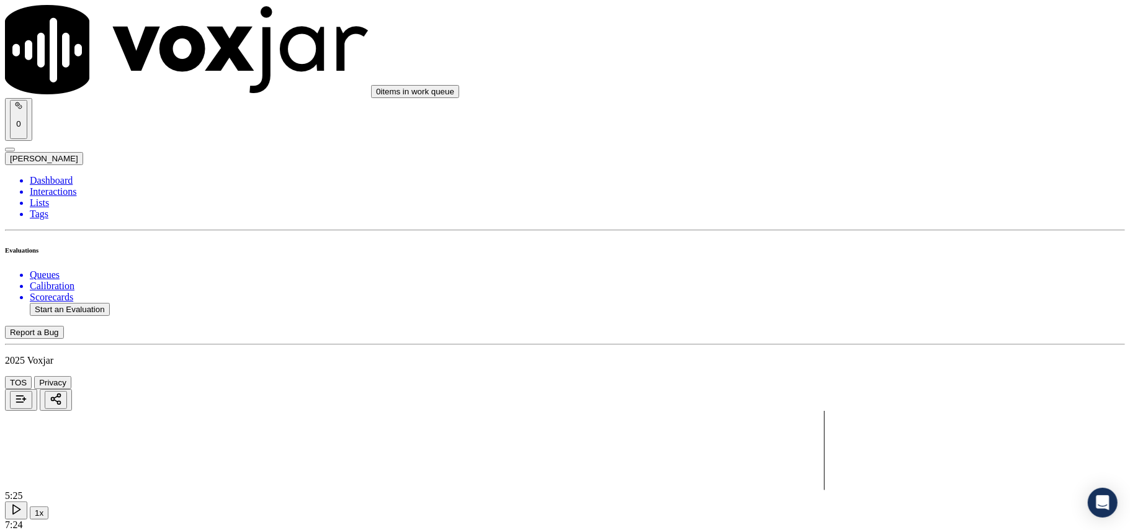
type input "ISIS"
drag, startPoint x: 403, startPoint y: 308, endPoint x: 682, endPoint y: 302, distance: 278.8
type input "3302839735"
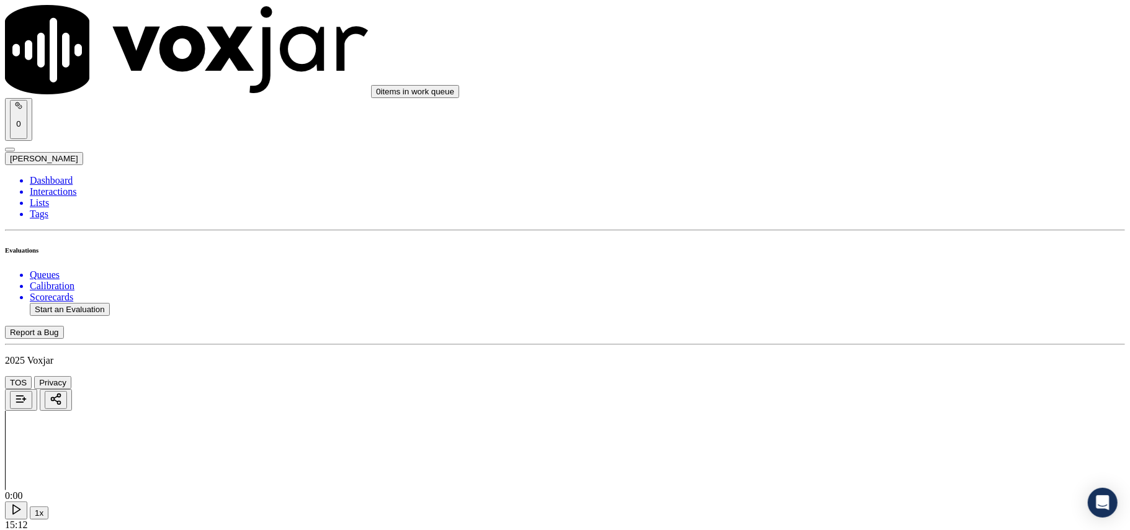
scroll to position [552, 0]
drag, startPoint x: 865, startPoint y: 197, endPoint x: 873, endPoint y: 274, distance: 76.8
drag, startPoint x: 857, startPoint y: 283, endPoint x: 858, endPoint y: 298, distance: 14.9
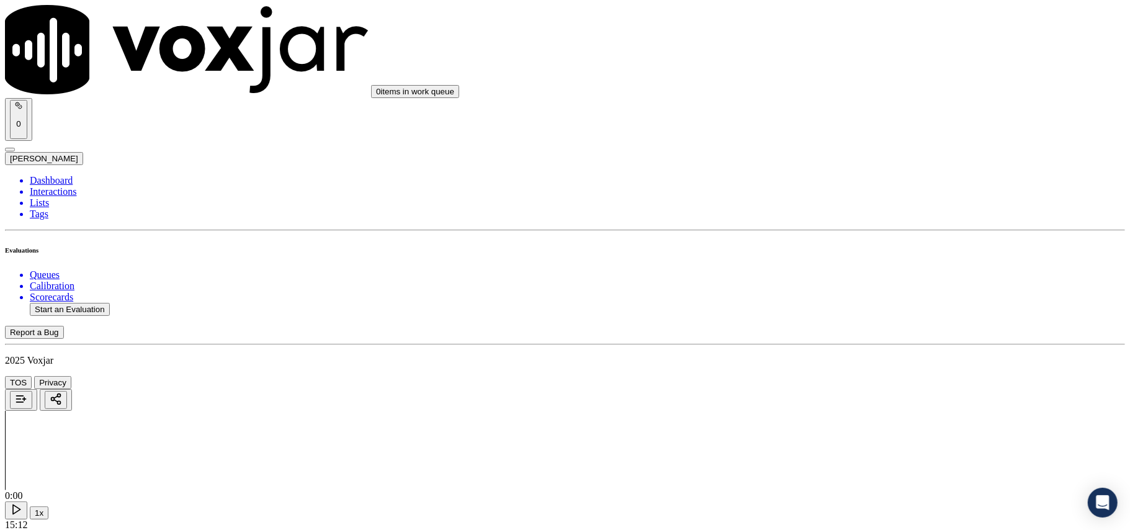
drag, startPoint x: 839, startPoint y: 306, endPoint x: 839, endPoint y: 318, distance: 12.4
drag, startPoint x: 857, startPoint y: 243, endPoint x: 857, endPoint y: 271, distance: 27.9
paste input "3308154457"
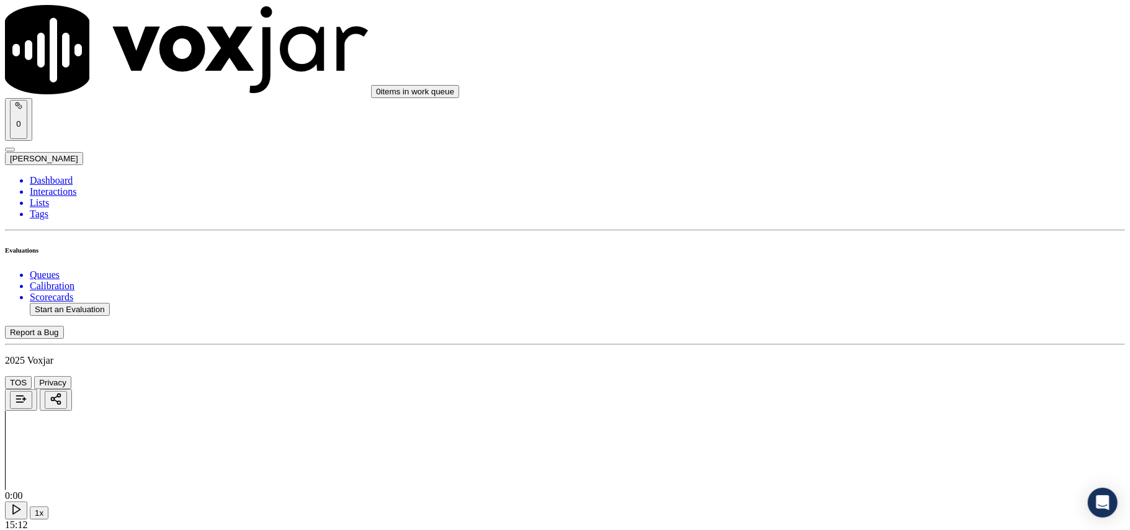
type input "3308154457"
type input "[DATE]T00:36"
type input "[PERSON_NAME]"
drag, startPoint x: 619, startPoint y: 340, endPoint x: 547, endPoint y: 400, distance: 93.9
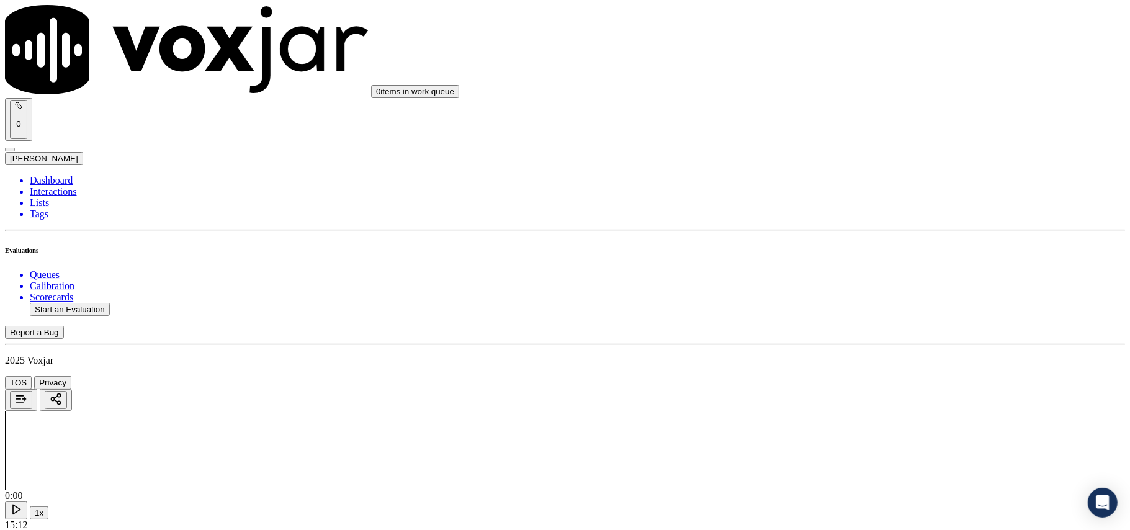
drag, startPoint x: 448, startPoint y: 418, endPoint x: 487, endPoint y: 442, distance: 45.1
drag, startPoint x: 433, startPoint y: 423, endPoint x: 570, endPoint y: 444, distance: 138.2
type input "3308154457"
drag, startPoint x: 850, startPoint y: 202, endPoint x: 852, endPoint y: 214, distance: 12.6
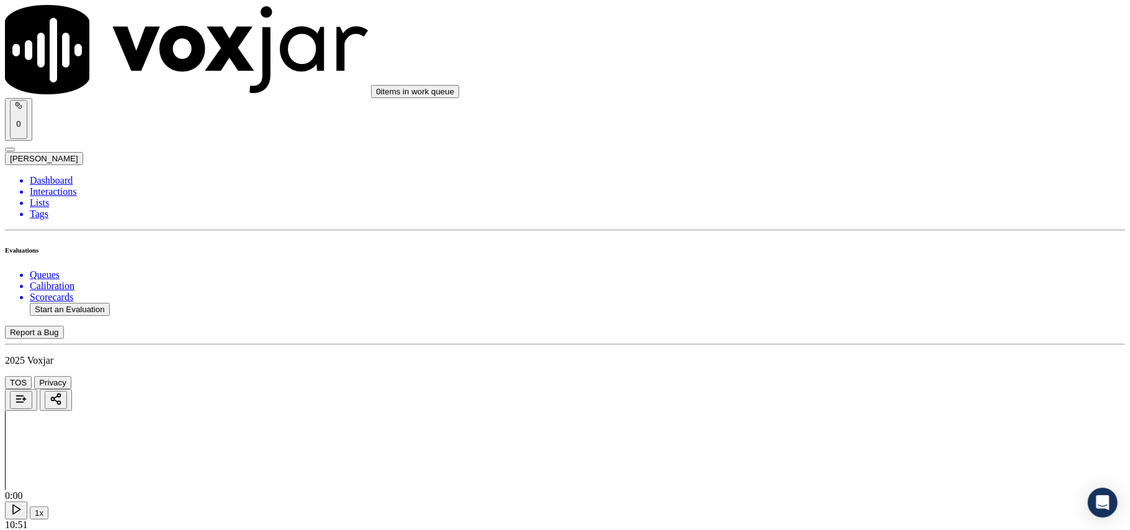
scroll to position [1103, 0]
drag, startPoint x: 849, startPoint y: 217, endPoint x: 849, endPoint y: 227, distance: 9.9
drag, startPoint x: 865, startPoint y: 145, endPoint x: 874, endPoint y: 158, distance: 16.0
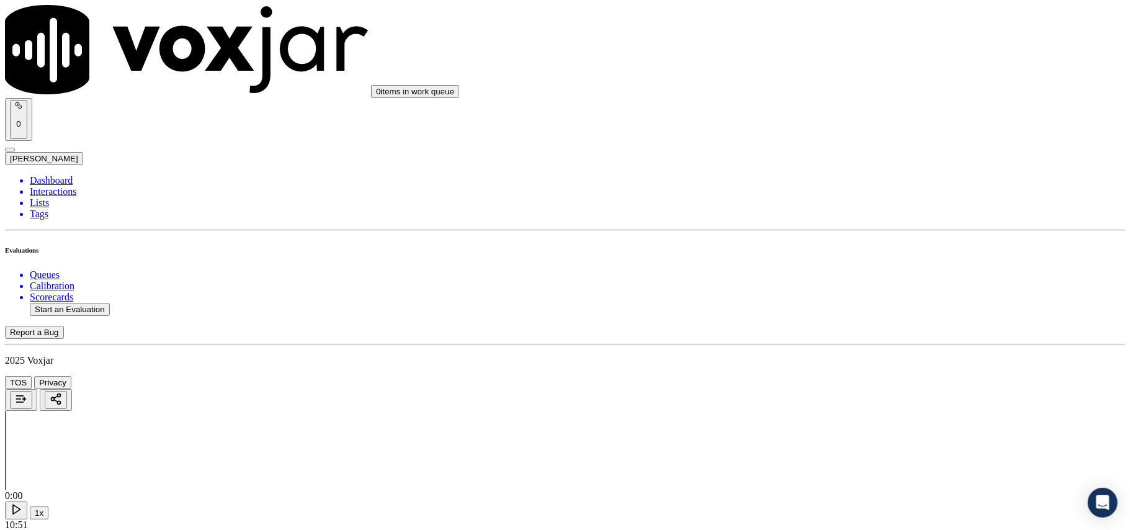
drag, startPoint x: 855, startPoint y: 418, endPoint x: 855, endPoint y: 439, distance: 21.1
drag, startPoint x: 847, startPoint y: 288, endPoint x: 854, endPoint y: 296, distance: 10.6
